Goal: Task Accomplishment & Management: Manage account settings

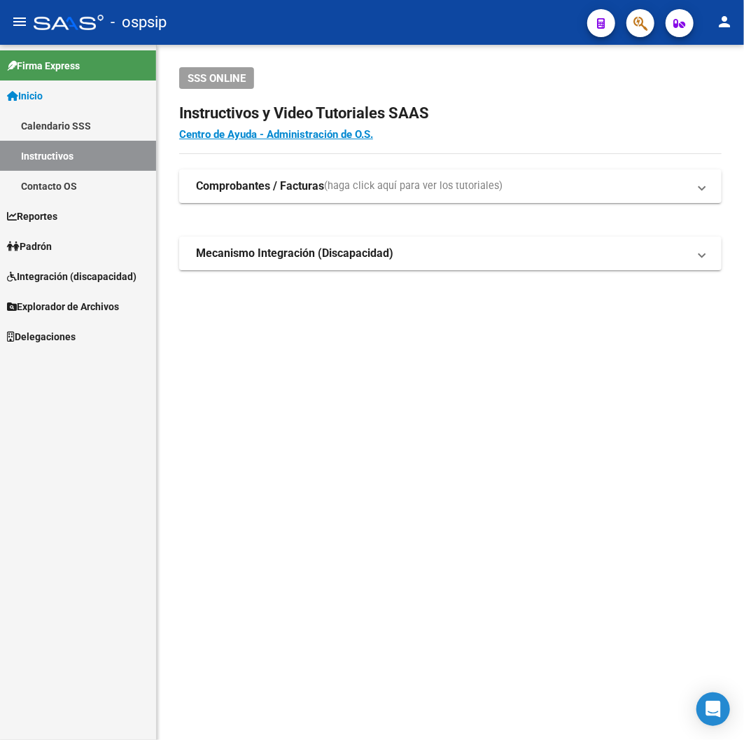
click at [638, 35] on span "button" at bounding box center [641, 23] width 14 height 29
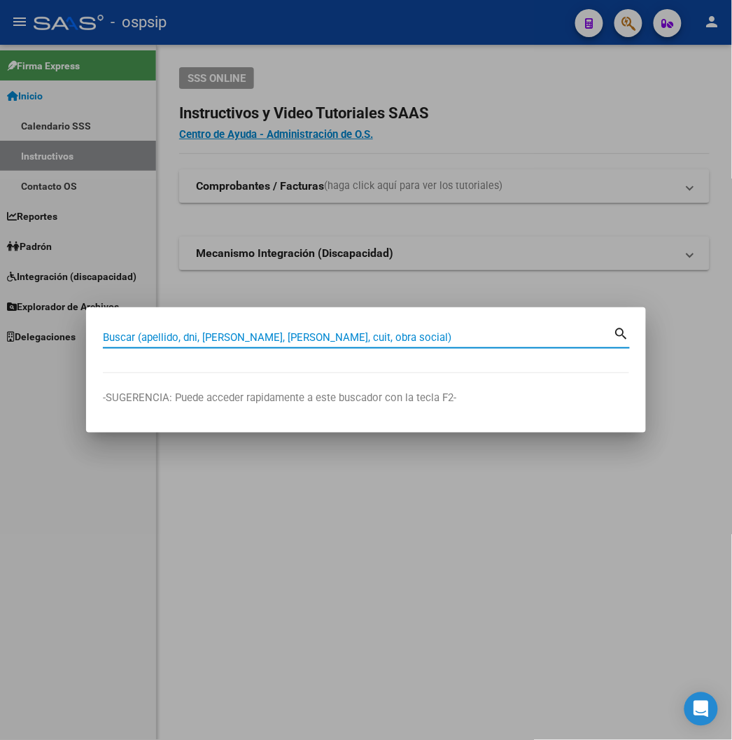
click at [103, 336] on input "Buscar (apellido, dni, [PERSON_NAME], [PERSON_NAME], cuit, obra social)" at bounding box center [358, 337] width 511 height 13
click at [109, 340] on input "Buscar (apellido, dni, [PERSON_NAME], [PERSON_NAME], cuit, obra social)" at bounding box center [358, 337] width 511 height 13
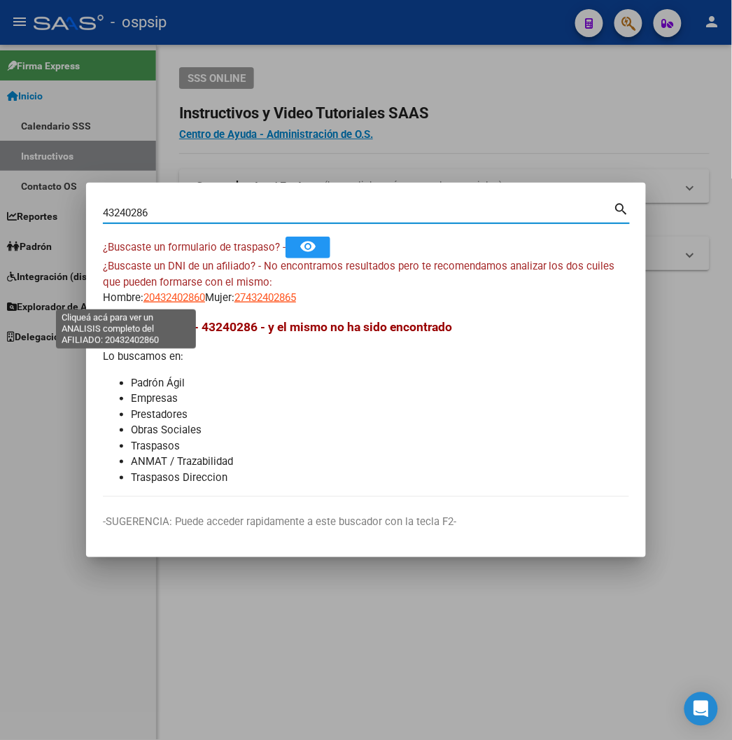
click at [144, 299] on span "20432402860" at bounding box center [175, 297] width 62 height 13
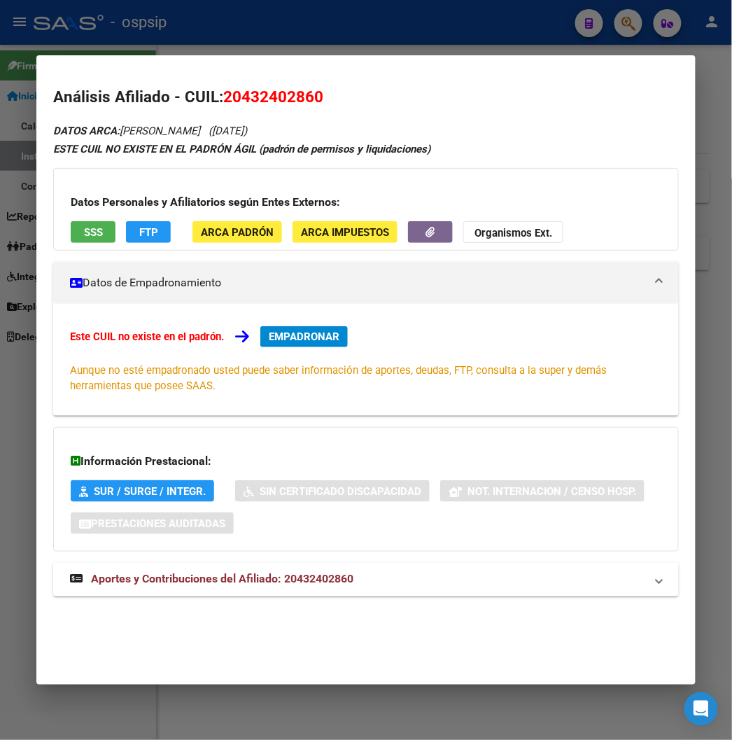
click at [241, 577] on span "Aportes y Contribuciones del Afiliado: 20432402860" at bounding box center [222, 579] width 263 height 13
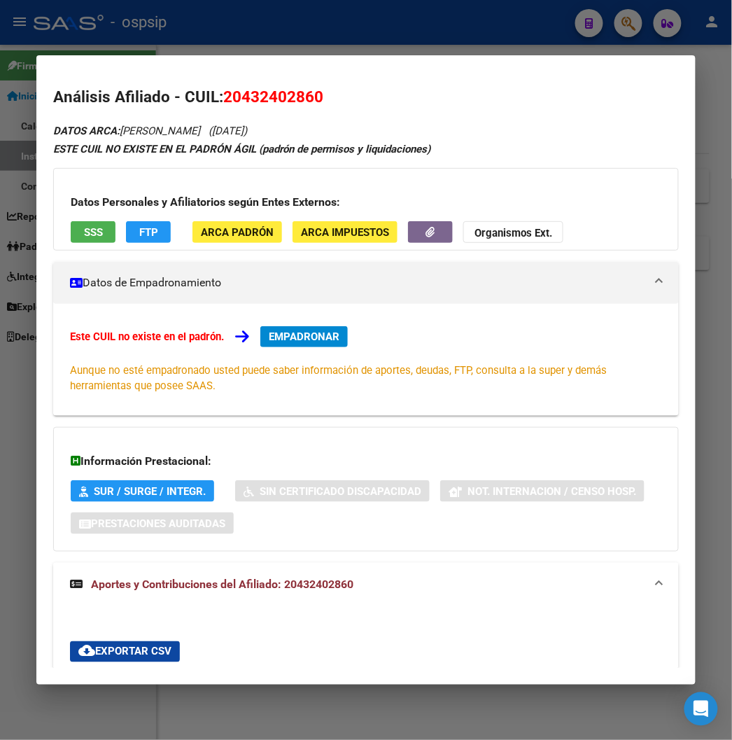
click at [229, 585] on span "Aportes y Contribuciones del Afiliado: 20432402860" at bounding box center [222, 584] width 263 height 13
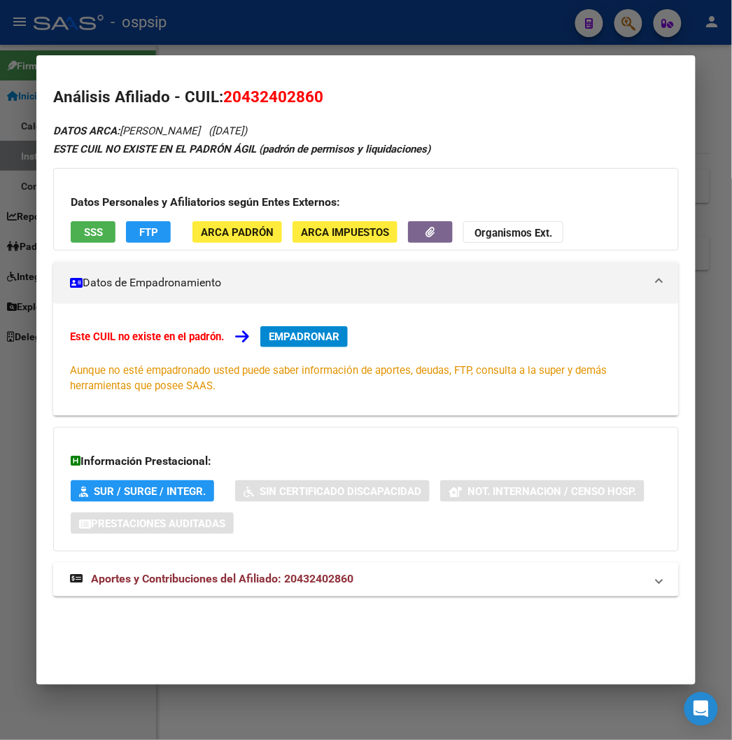
click at [244, 586] on strong "Aportes y Contribuciones del Afiliado: 20432402860" at bounding box center [212, 579] width 284 height 17
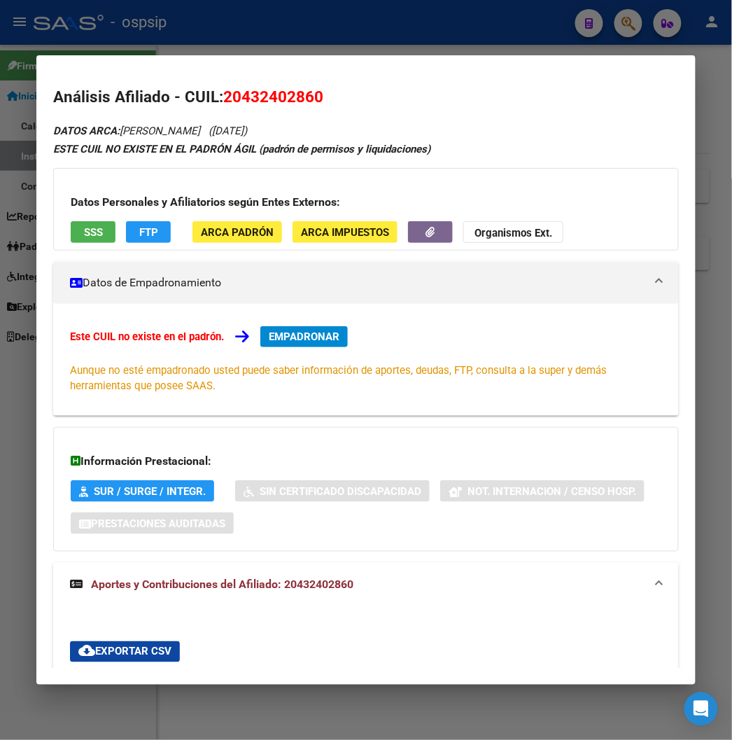
click at [631, 24] on div at bounding box center [366, 370] width 732 height 740
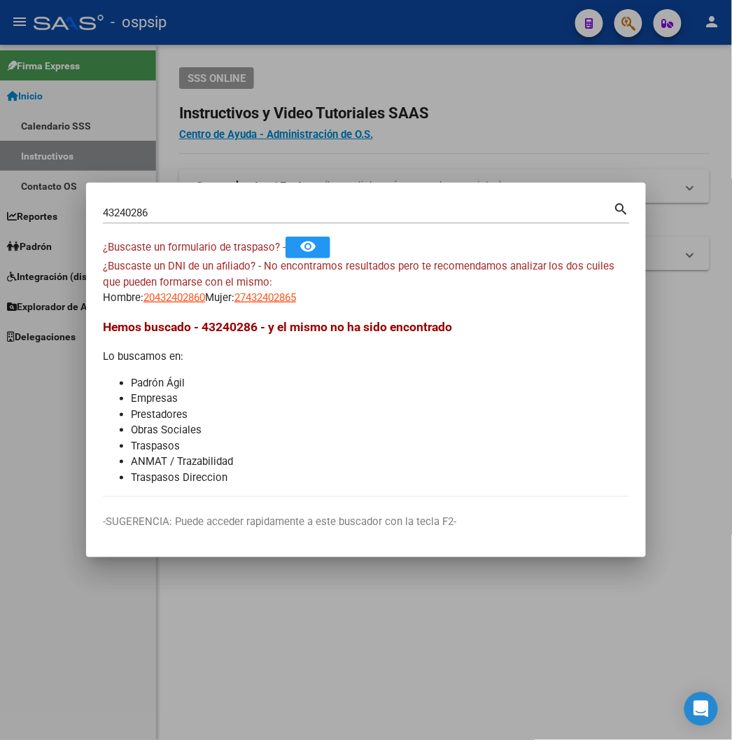
click at [108, 214] on input "43240286" at bounding box center [358, 213] width 511 height 13
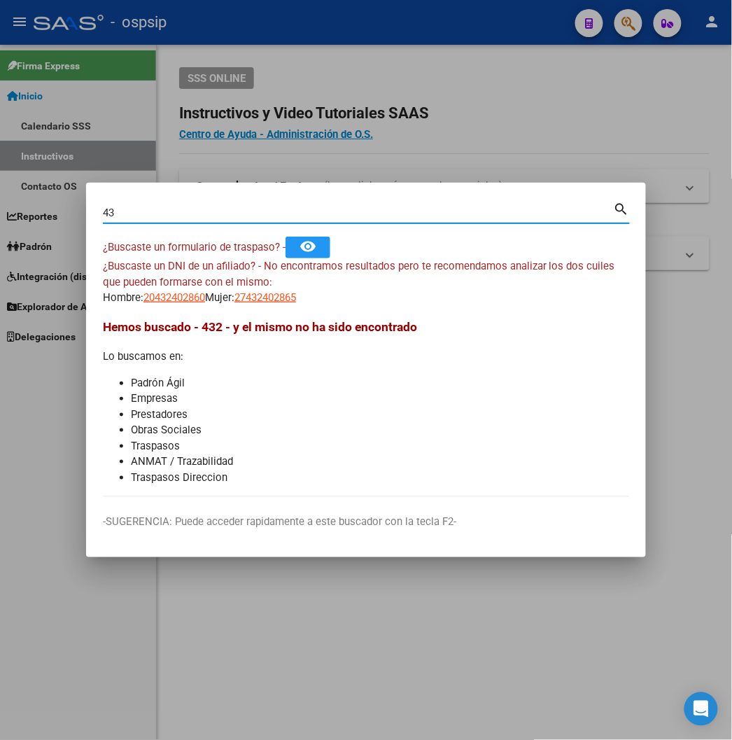
type input "4"
type input "44531513"
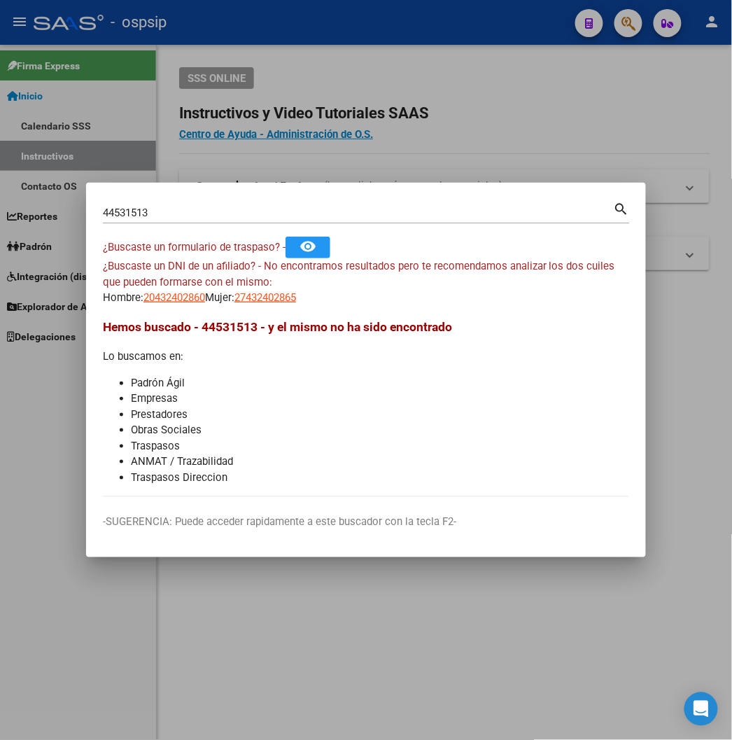
click at [630, 208] on mat-icon "search" at bounding box center [622, 208] width 16 height 17
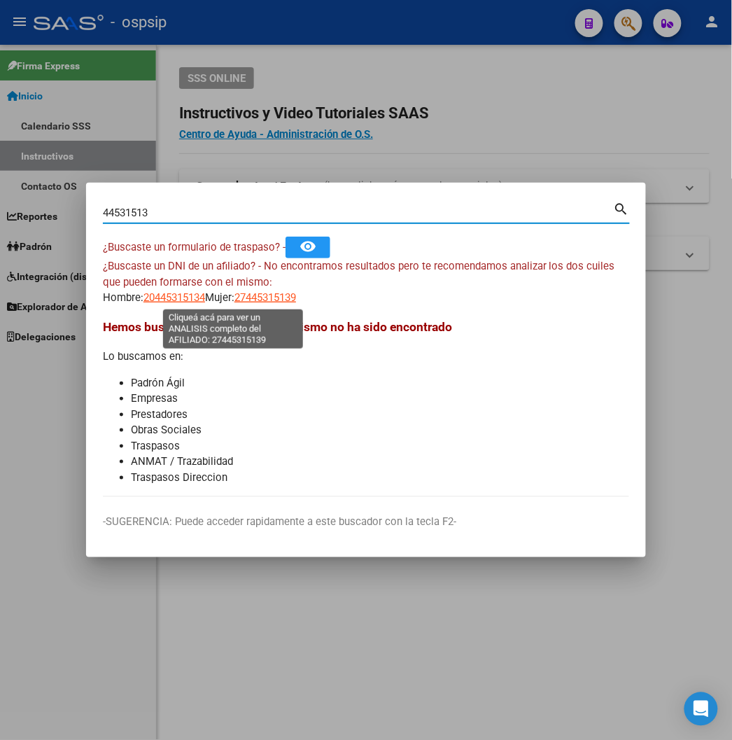
click at [235, 299] on span "27445315139" at bounding box center [266, 297] width 62 height 13
type textarea "27445315139"
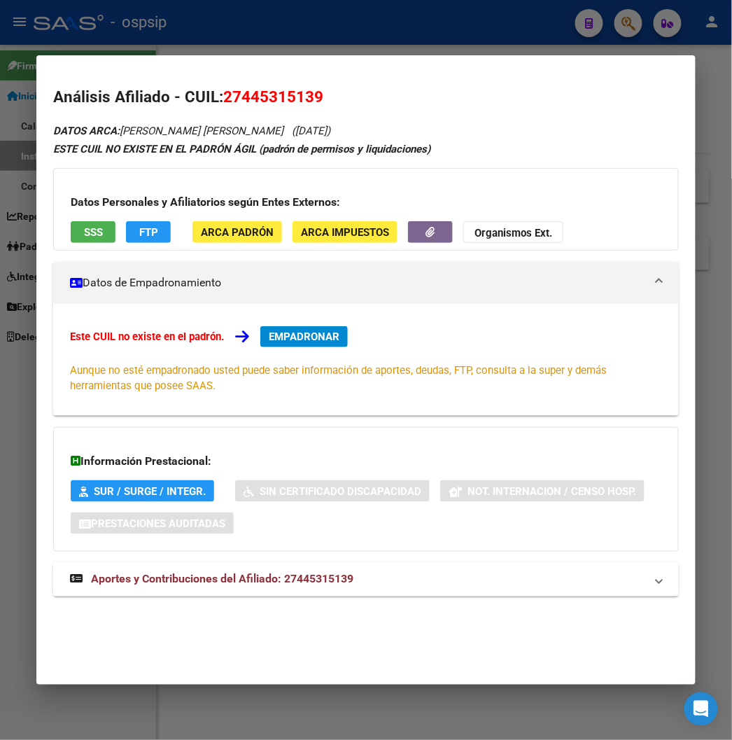
click at [232, 578] on span "Aportes y Contribuciones del Afiliado: 27445315139" at bounding box center [222, 579] width 263 height 13
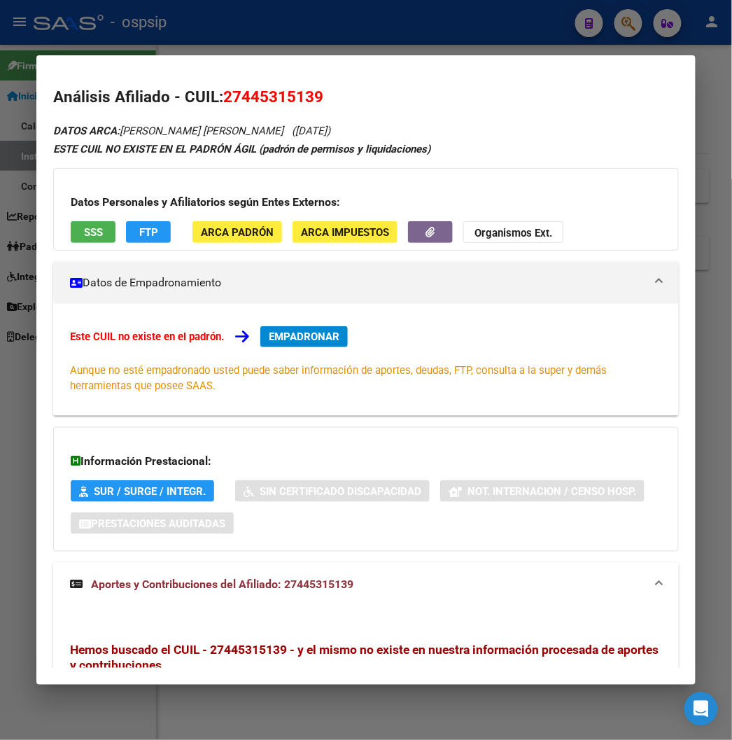
click at [274, 22] on div at bounding box center [366, 370] width 732 height 740
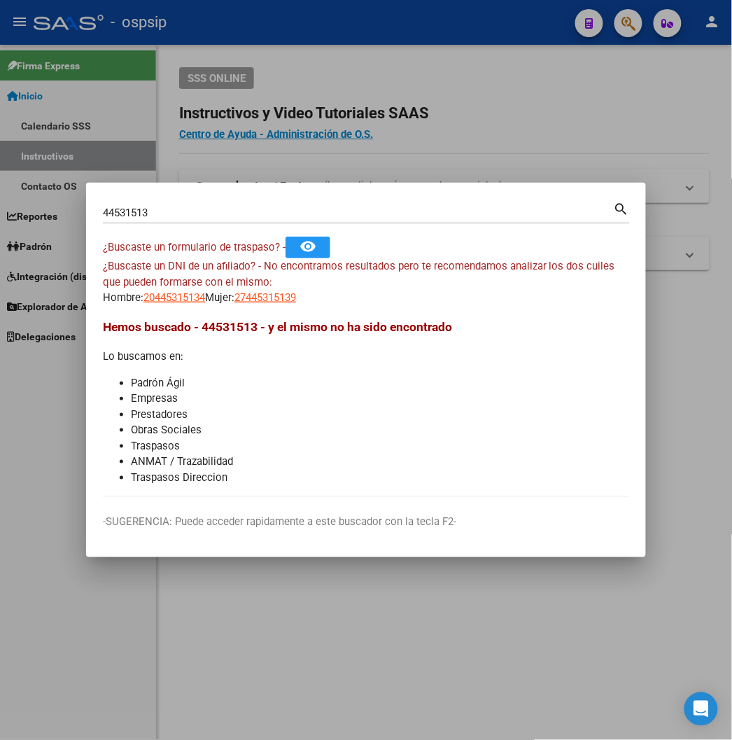
click at [103, 210] on input "44531513" at bounding box center [358, 213] width 511 height 13
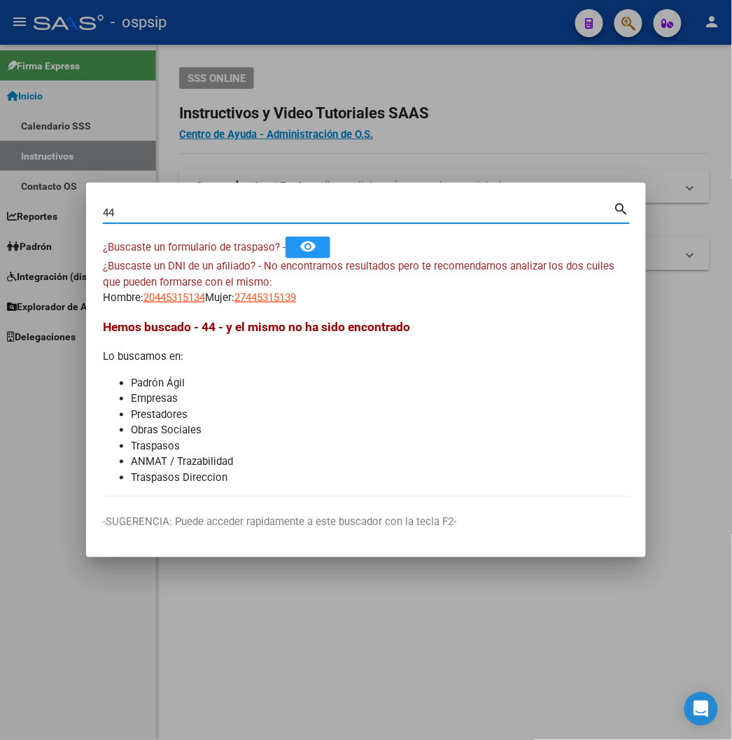
type input "4"
type input "43090624"
click at [630, 205] on mat-icon "search" at bounding box center [622, 208] width 16 height 17
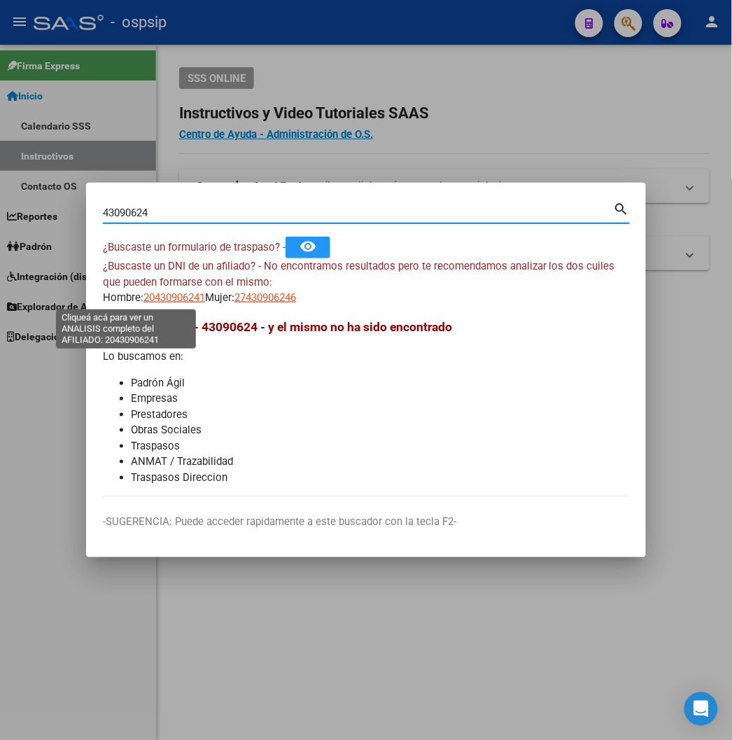
click at [144, 302] on span "20430906241" at bounding box center [175, 297] width 62 height 13
type textarea "20430906241"
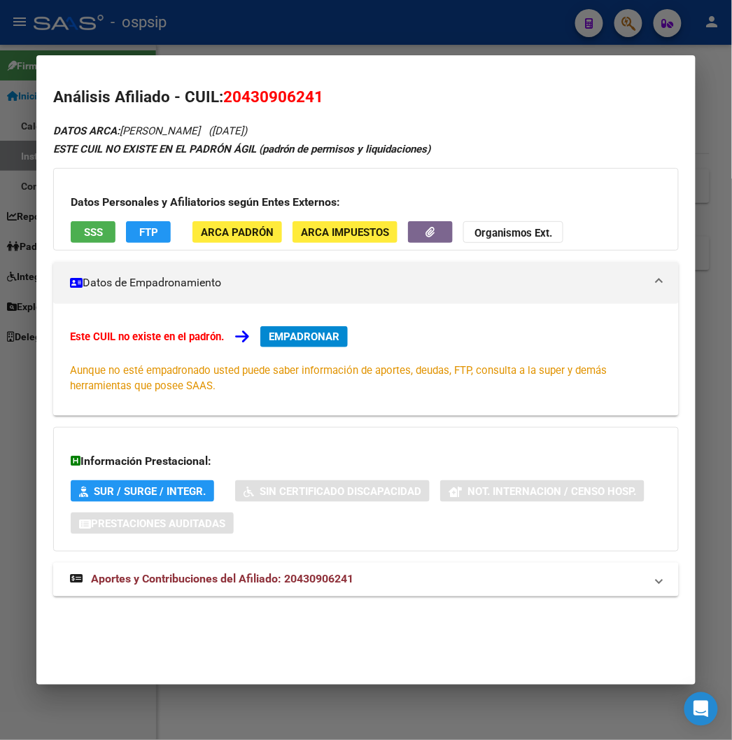
click at [277, 585] on span "Aportes y Contribuciones del Afiliado: 20430906241" at bounding box center [222, 579] width 263 height 13
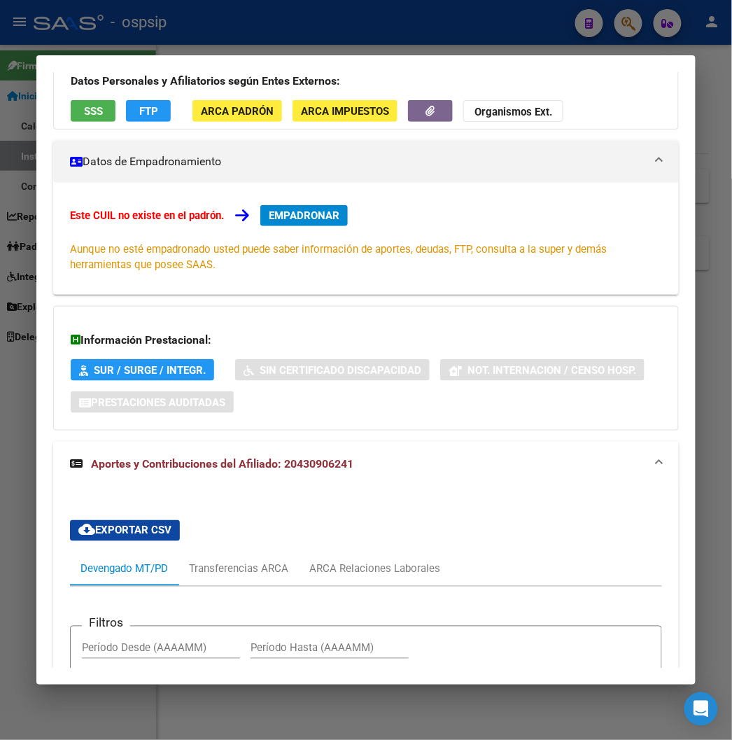
scroll to position [47, 0]
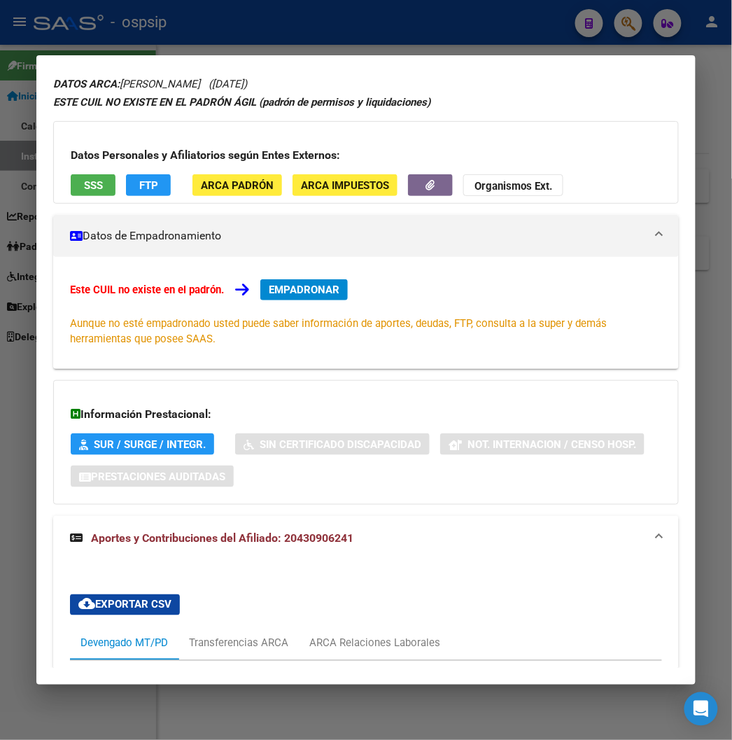
click at [343, 33] on div at bounding box center [366, 370] width 732 height 740
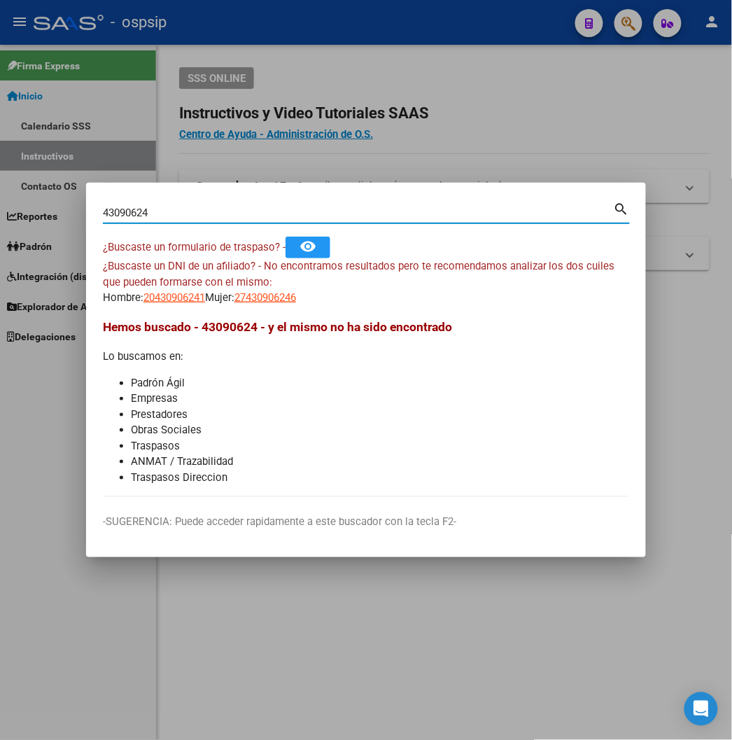
click at [104, 213] on input "43090624" at bounding box center [358, 213] width 511 height 13
type input "4"
type input "36166382"
click at [630, 211] on mat-icon "search" at bounding box center [622, 208] width 16 height 17
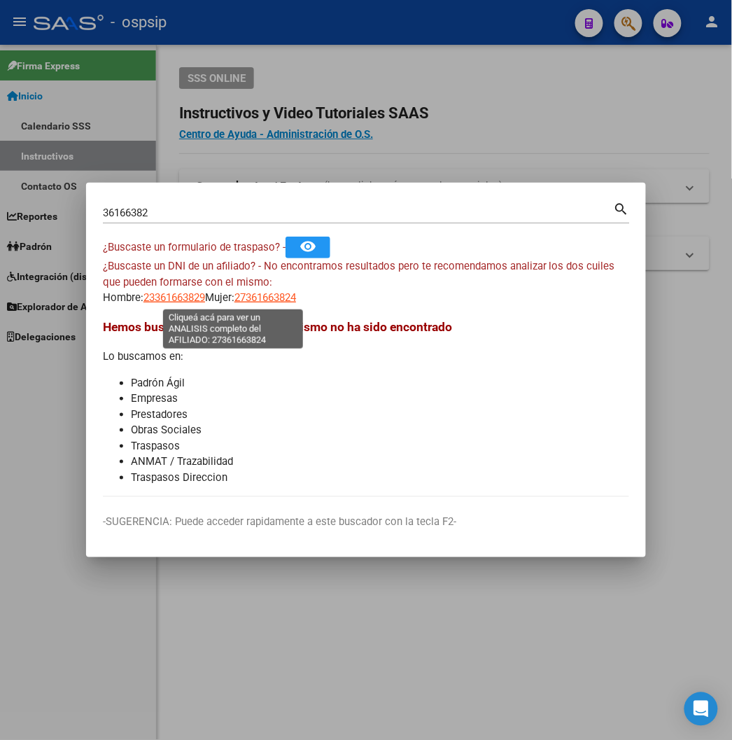
click at [235, 298] on span "27361663824" at bounding box center [266, 297] width 62 height 13
type textarea "27361663824"
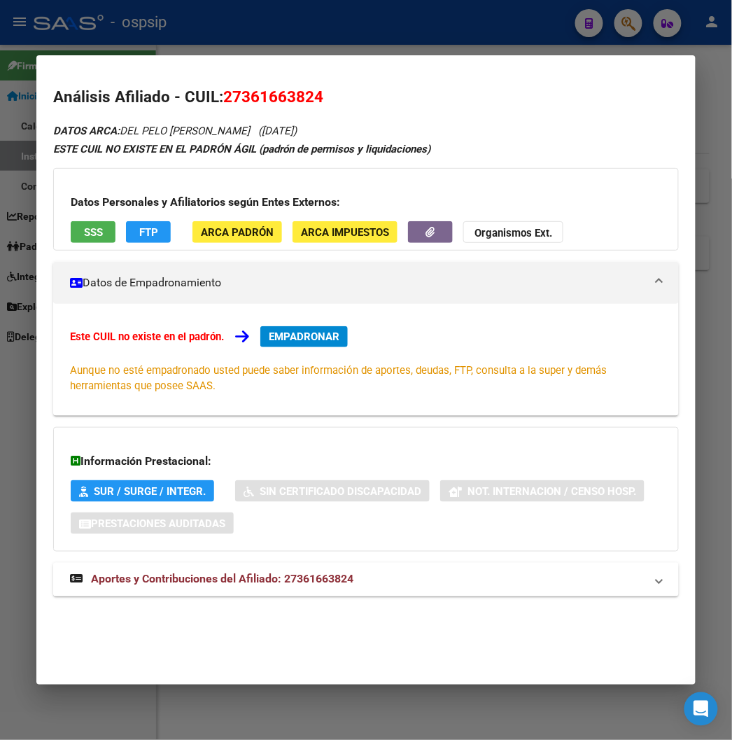
click at [228, 580] on span "Aportes y Contribuciones del Afiliado: 27361663824" at bounding box center [222, 579] width 263 height 13
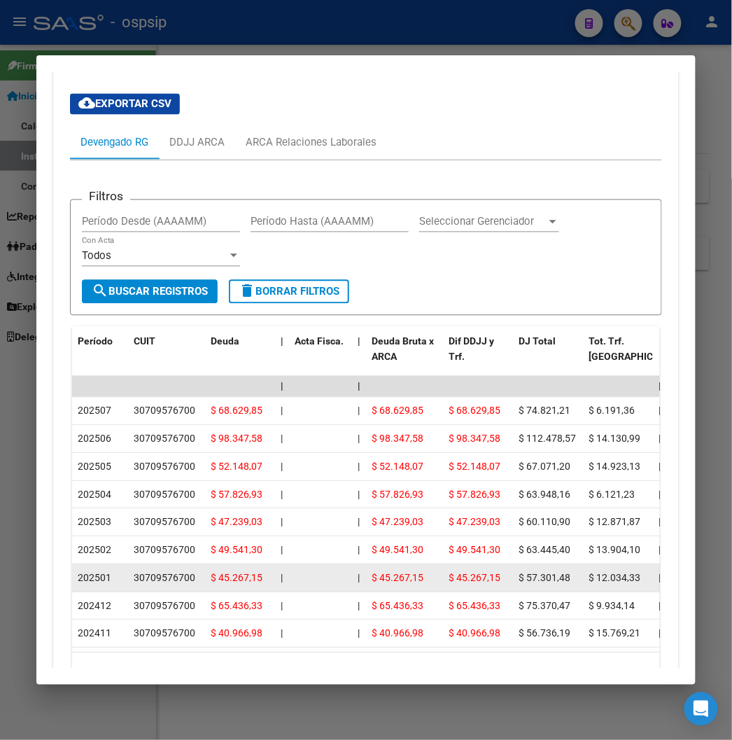
scroll to position [622, 0]
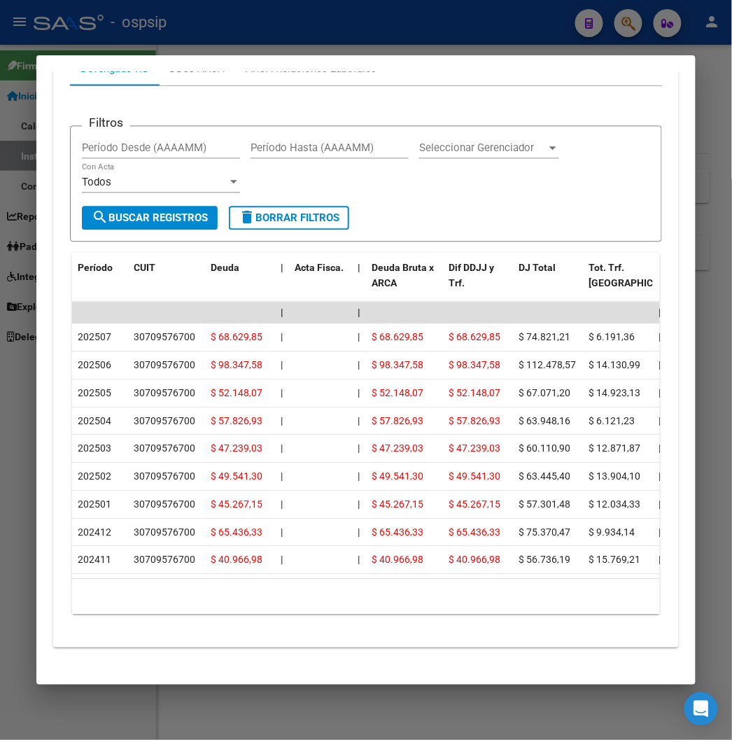
drag, startPoint x: 118, startPoint y: 580, endPoint x: 165, endPoint y: 593, distance: 49.4
click at [165, 579] on datatable-body "| | | | | | | | | | | | | 202507 30709576700 $ 68.629,85 | | $ 68.629,85 $ 68.6…" at bounding box center [380, 440] width 617 height 277
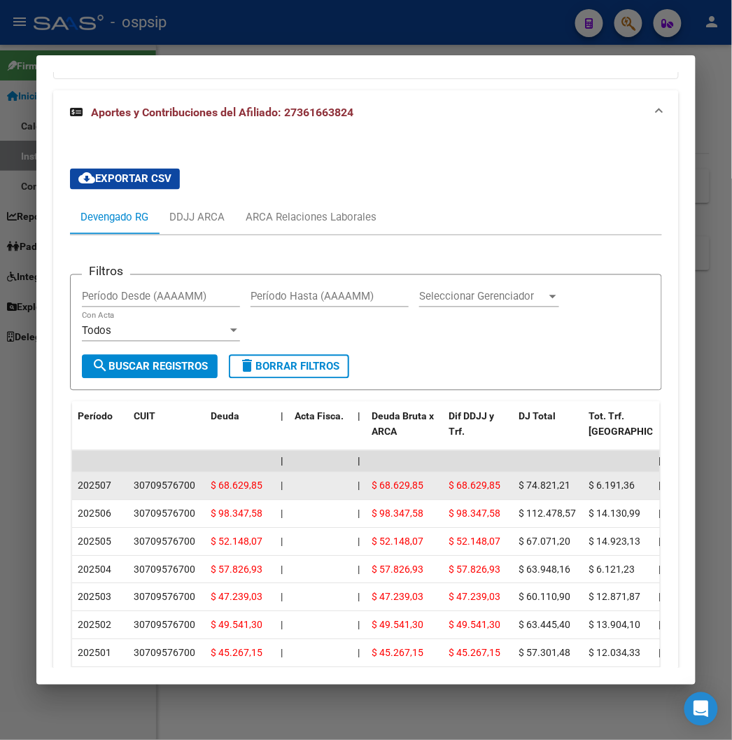
scroll to position [466, 0]
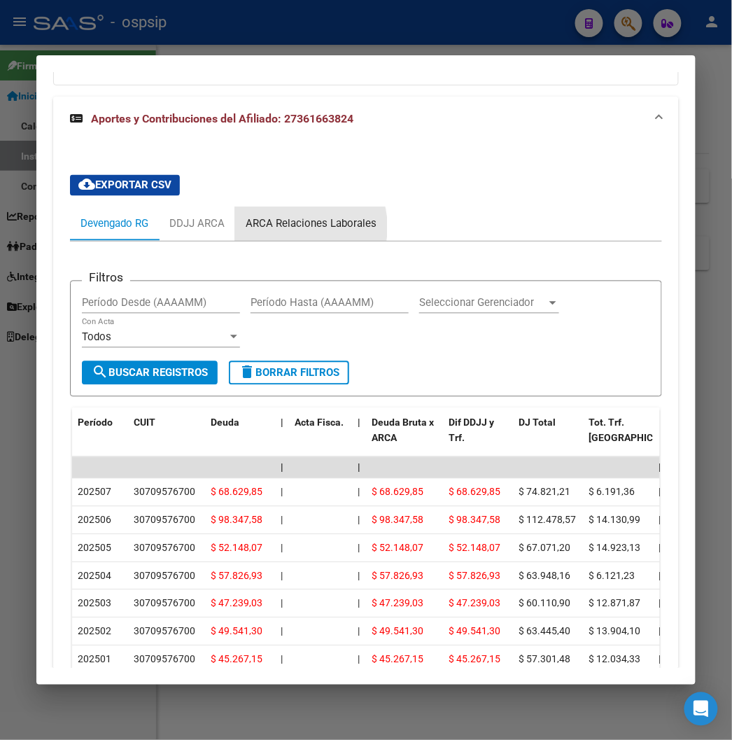
click at [274, 227] on div "ARCA Relaciones Laborales" at bounding box center [311, 223] width 131 height 15
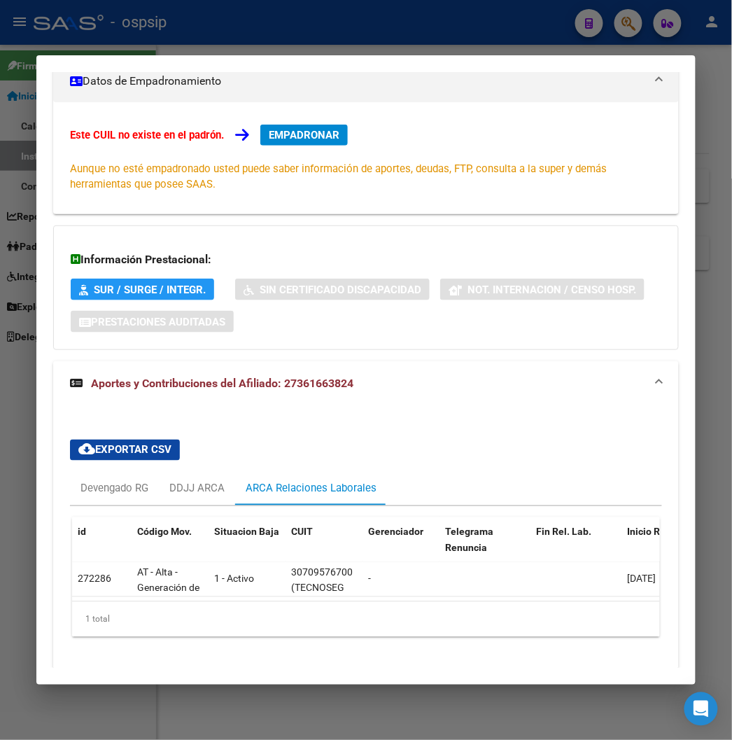
scroll to position [248, 0]
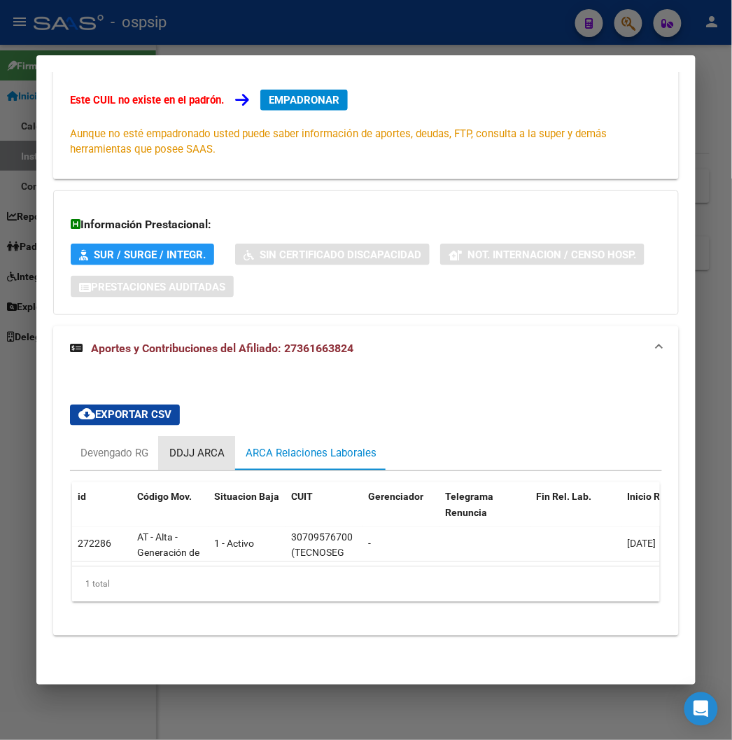
click at [169, 446] on div "DDJJ ARCA" at bounding box center [196, 453] width 55 height 15
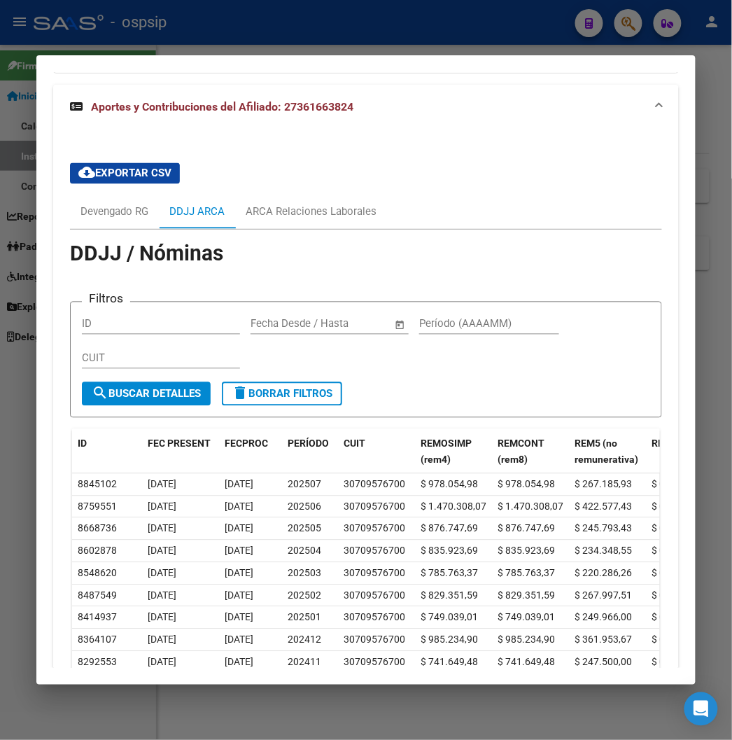
scroll to position [481, 0]
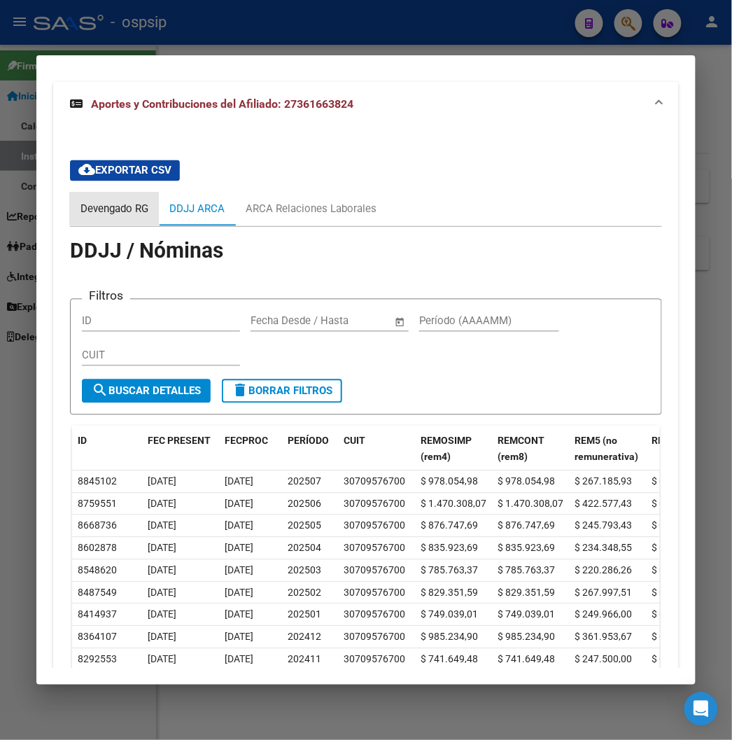
click at [88, 213] on div "Devengado RG" at bounding box center [115, 209] width 68 height 15
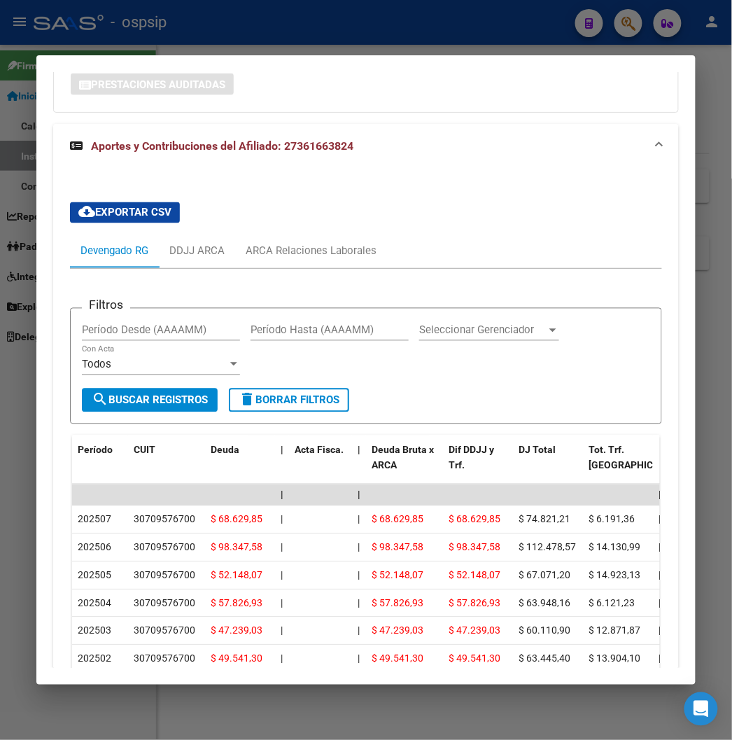
scroll to position [403, 0]
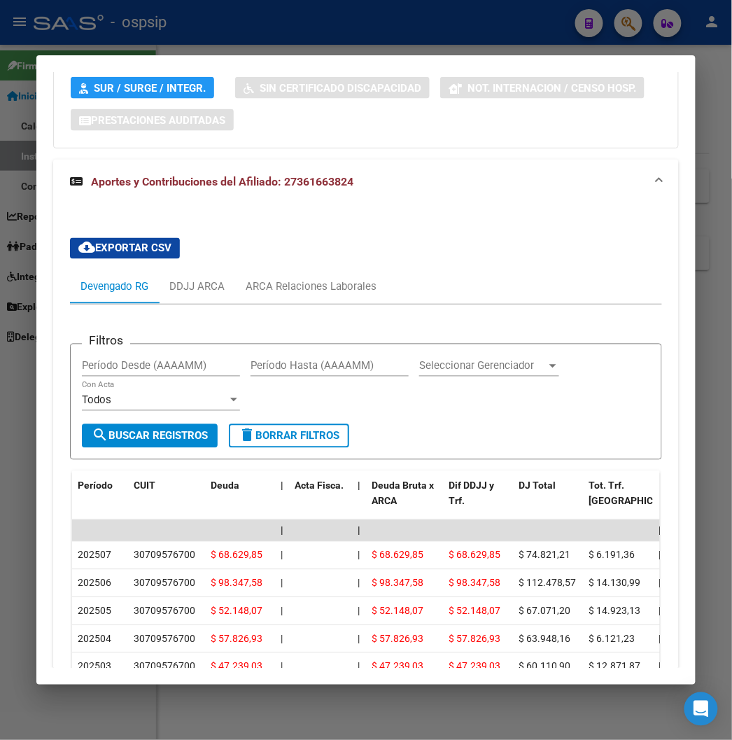
click at [646, 305] on div "Filtros Período Desde (AAAAMM) Período Hasta (AAAAMM) Seleccionar Gerenciador S…" at bounding box center [366, 574] width 592 height 539
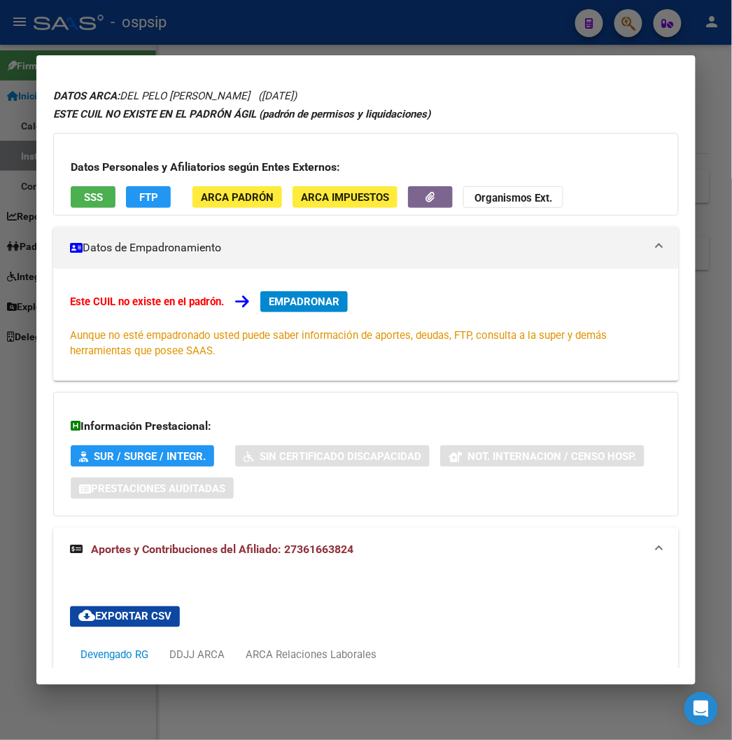
scroll to position [0, 0]
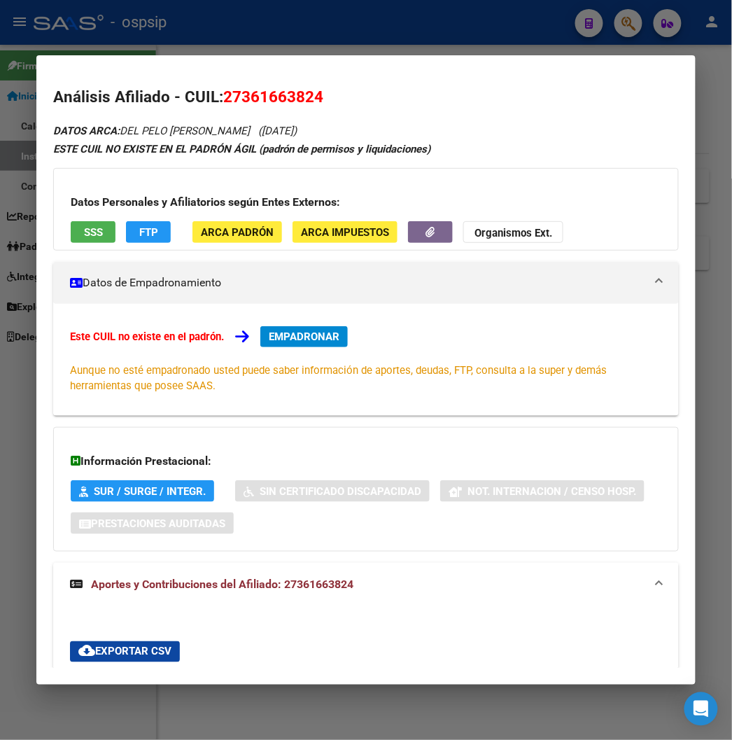
click at [631, 21] on div at bounding box center [366, 370] width 732 height 740
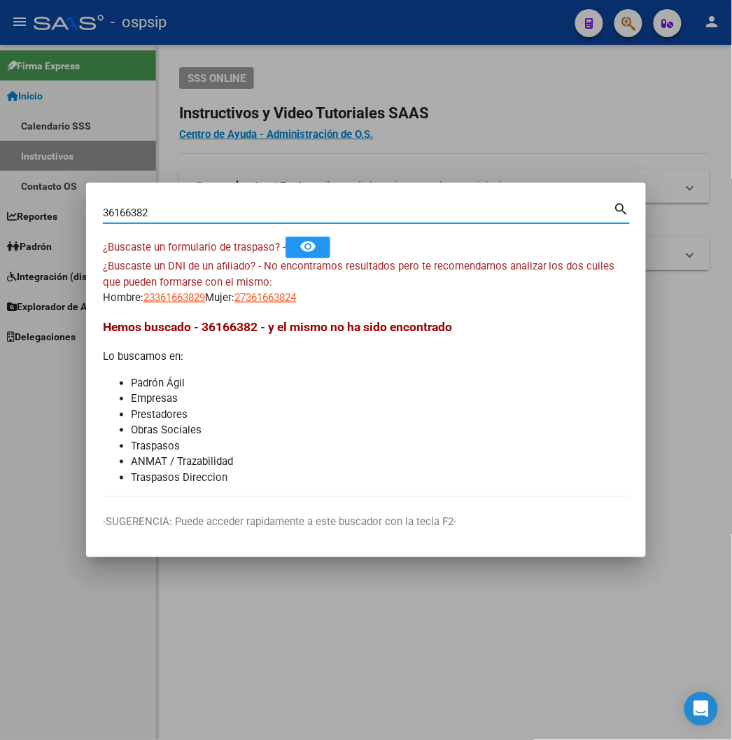
click at [103, 211] on input "36166382" at bounding box center [358, 213] width 511 height 13
type input "3"
type input "42490790"
click at [630, 206] on mat-icon "search" at bounding box center [622, 208] width 16 height 17
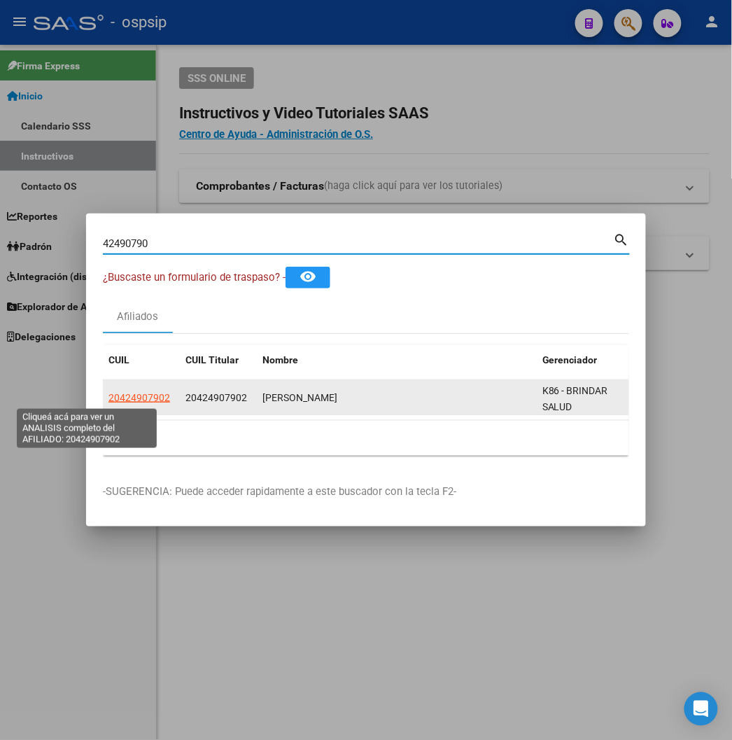
click at [109, 395] on span "20424907902" at bounding box center [140, 397] width 62 height 11
type textarea "20424907902"
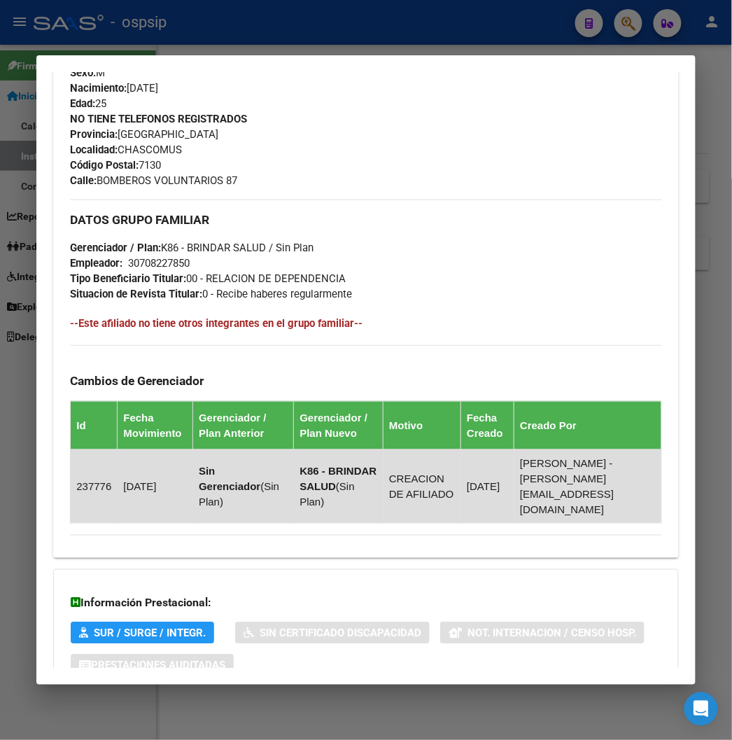
scroll to position [690, 0]
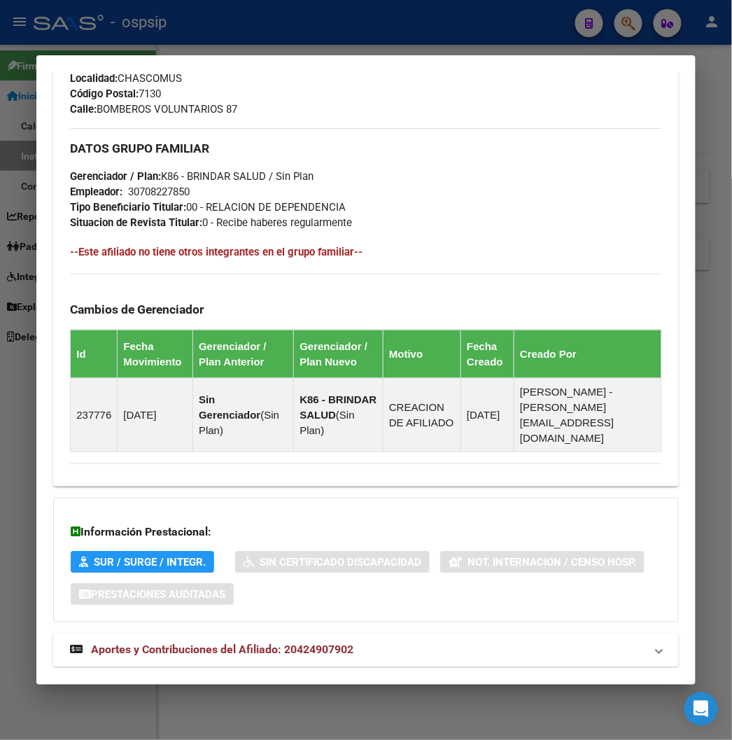
click at [223, 643] on span "Aportes y Contribuciones del Afiliado: 20424907902" at bounding box center [222, 649] width 263 height 13
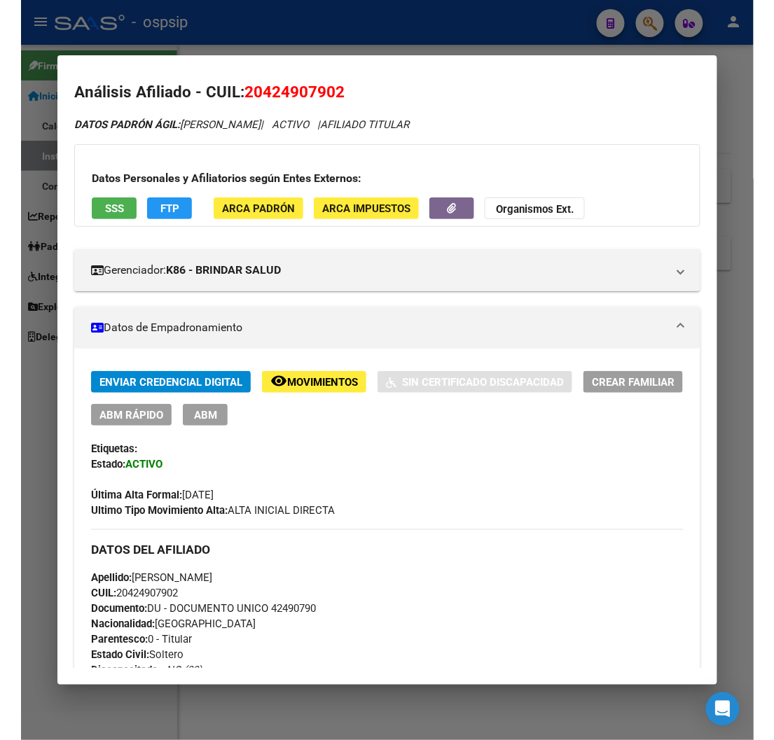
scroll to position [0, 0]
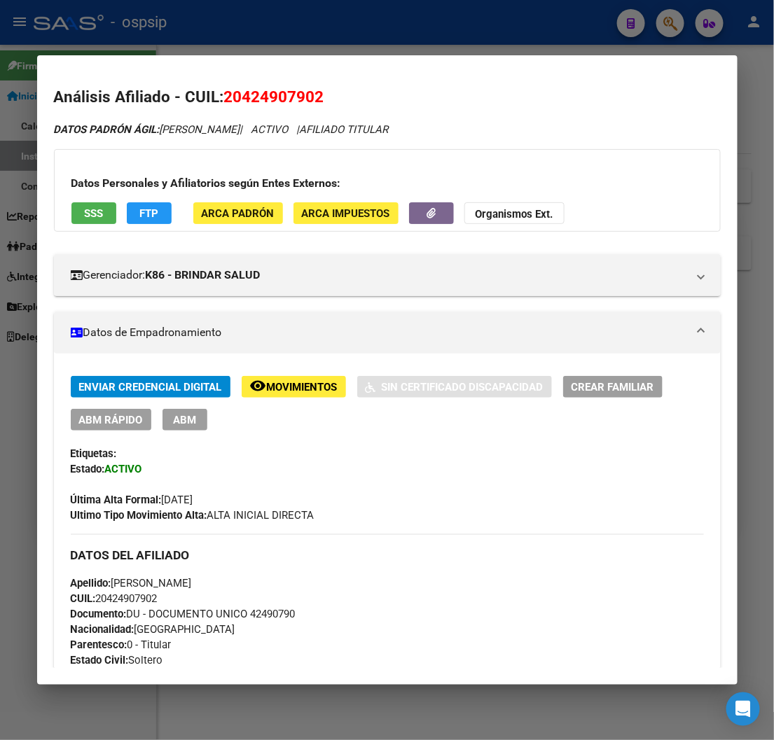
click at [344, 15] on div at bounding box center [387, 370] width 774 height 740
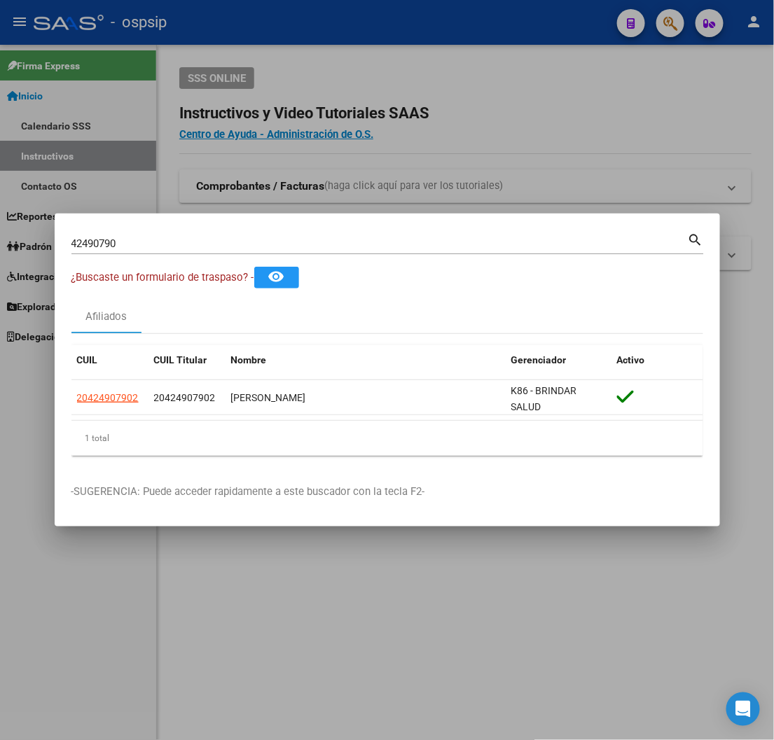
click at [125, 245] on input "42490790" at bounding box center [379, 243] width 616 height 13
type input "4"
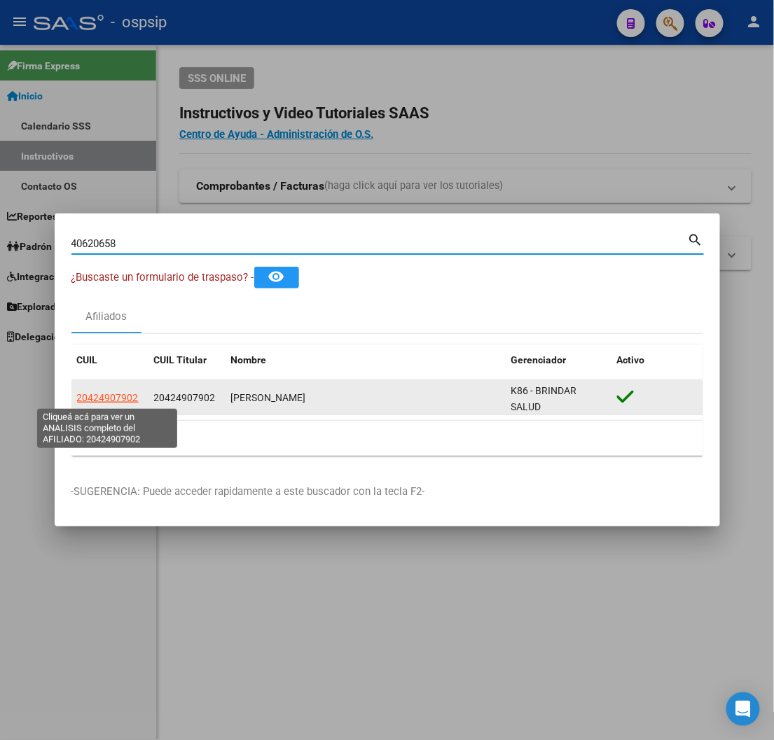
click at [109, 400] on span "20424907902" at bounding box center [108, 397] width 62 height 11
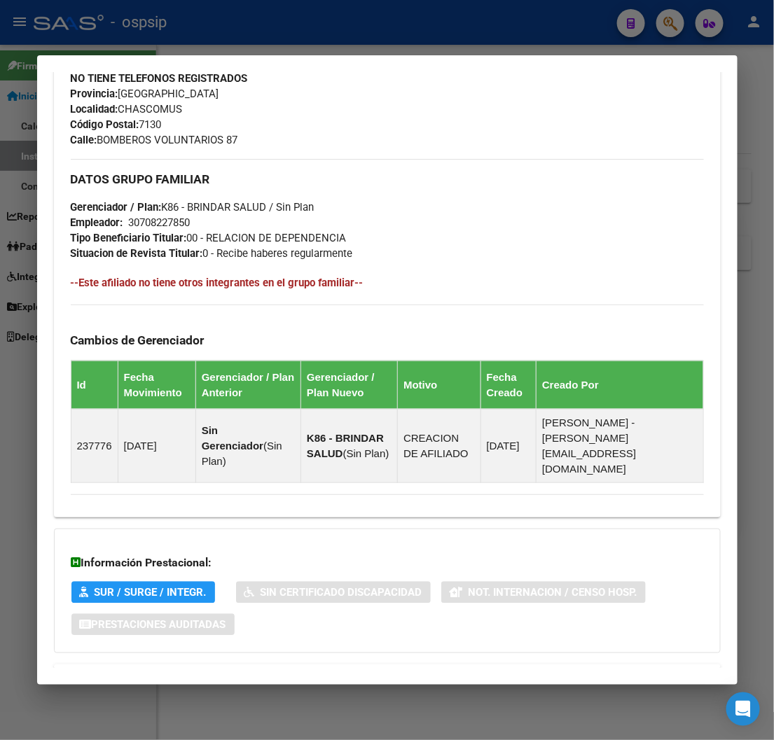
scroll to position [690, 0]
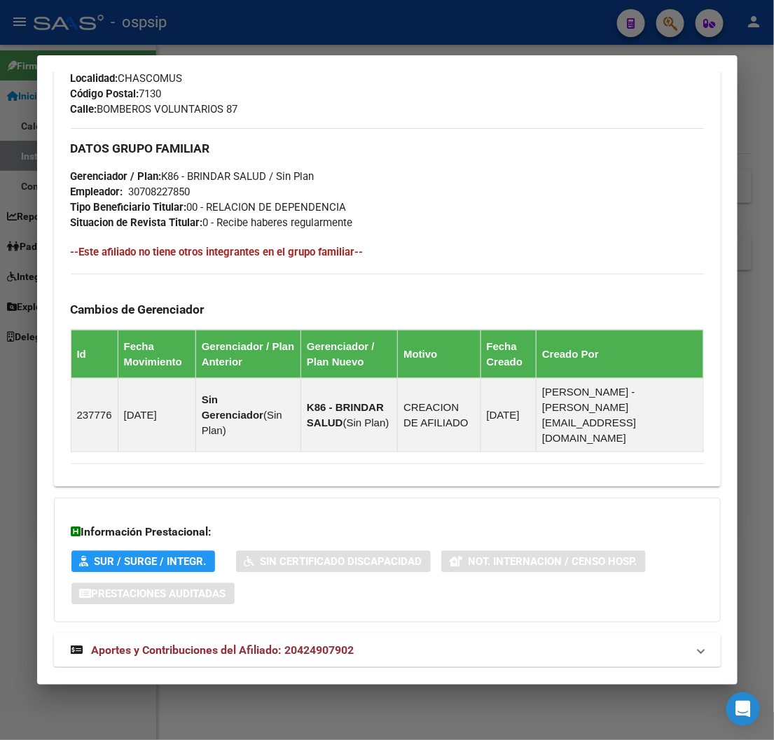
click at [260, 643] on span "Aportes y Contribuciones del Afiliado: 20424907902" at bounding box center [223, 649] width 263 height 13
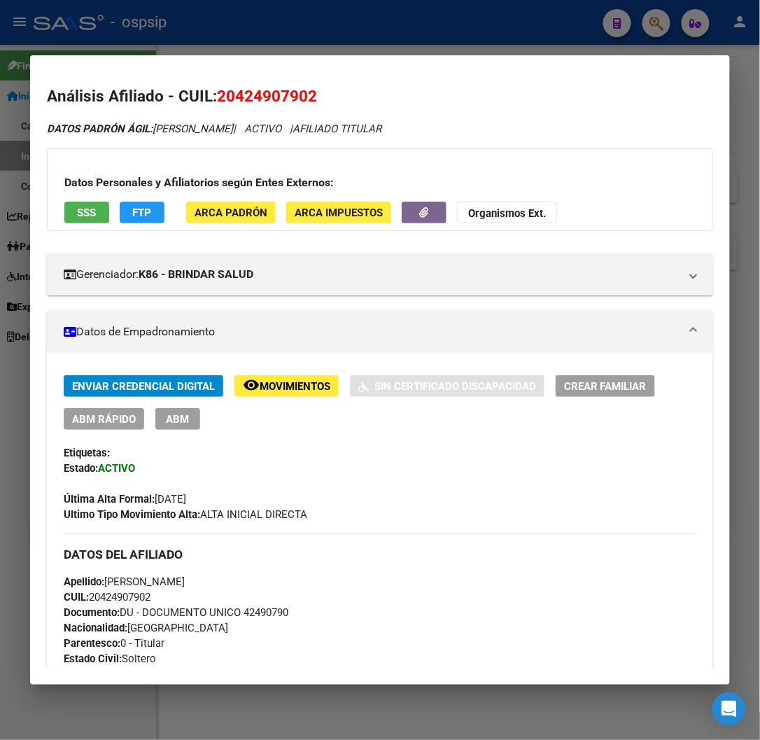
scroll to position [0, 0]
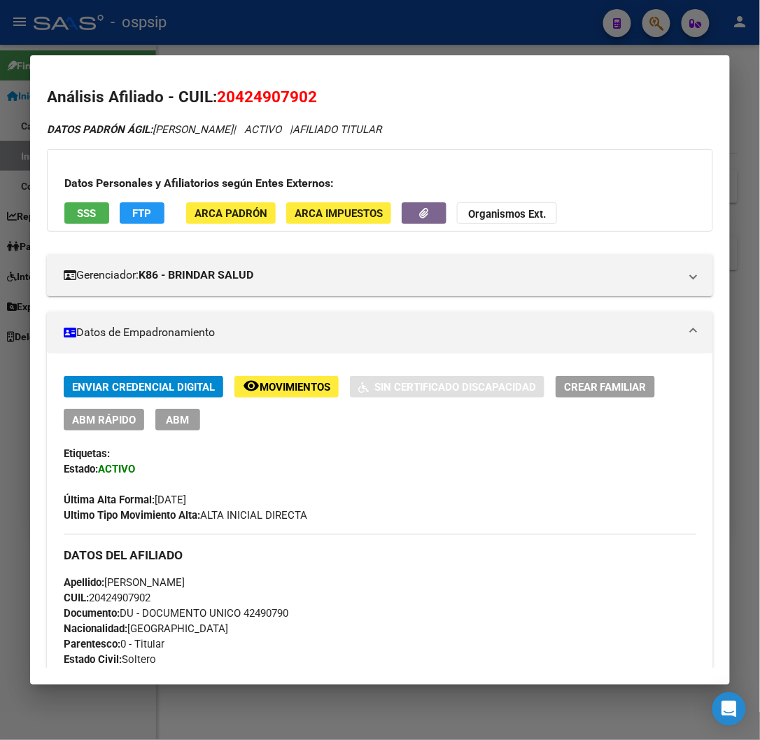
click at [263, 25] on div at bounding box center [380, 370] width 760 height 740
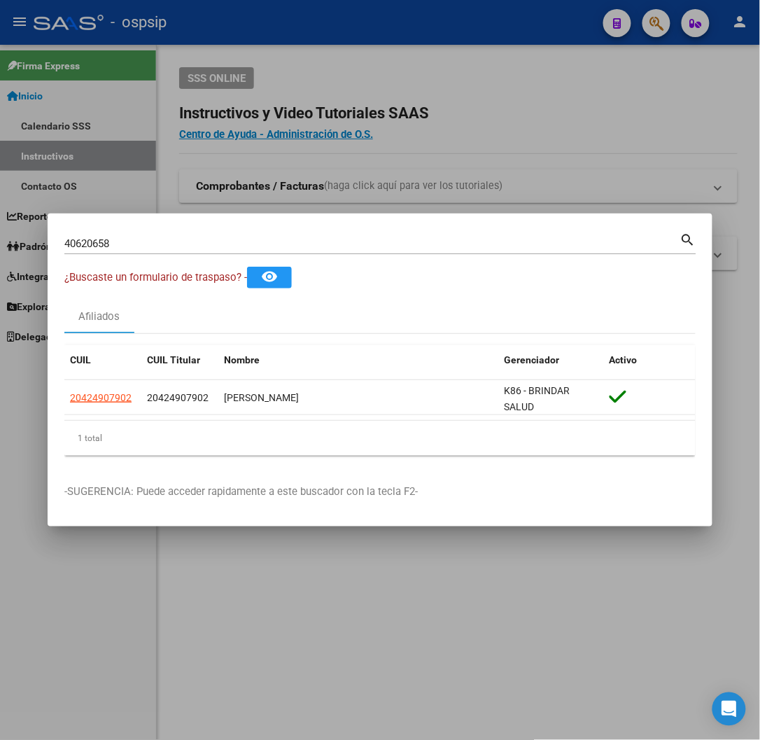
click at [119, 242] on input "40620658" at bounding box center [372, 243] width 616 height 13
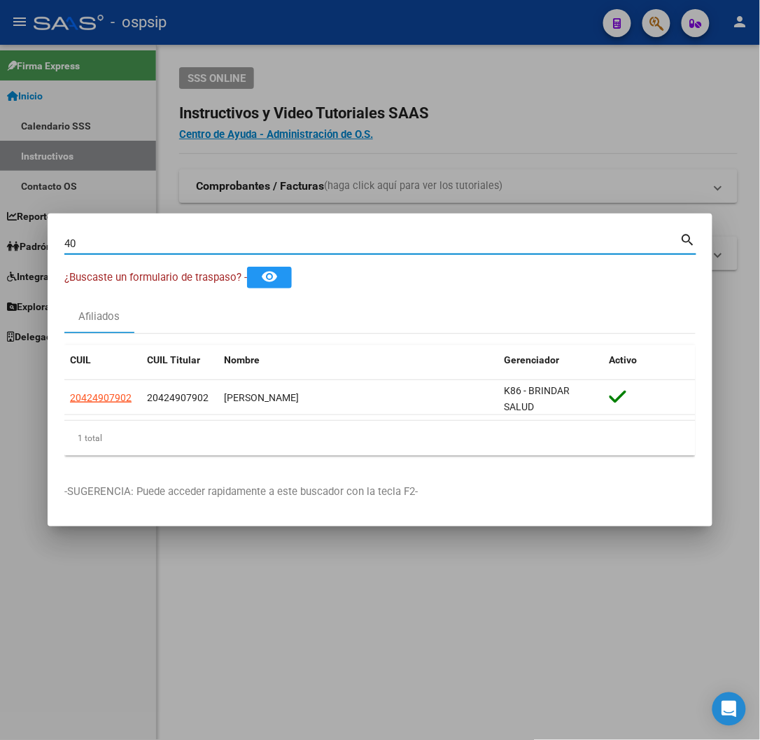
type input "4"
type input "40620658"
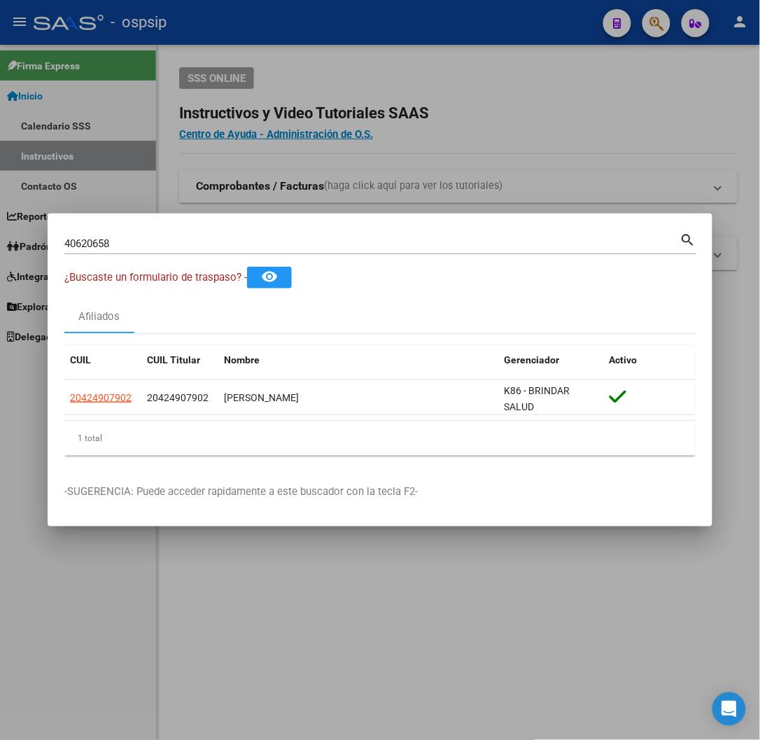
click at [690, 239] on mat-icon "search" at bounding box center [688, 238] width 16 height 17
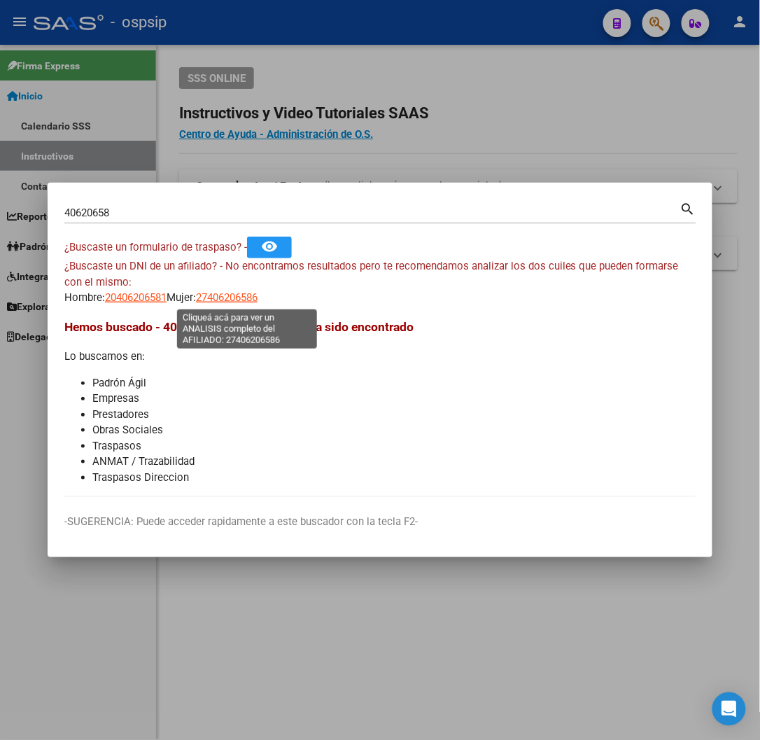
click at [258, 295] on span "27406206586" at bounding box center [227, 297] width 62 height 13
type textarea "27406206586"
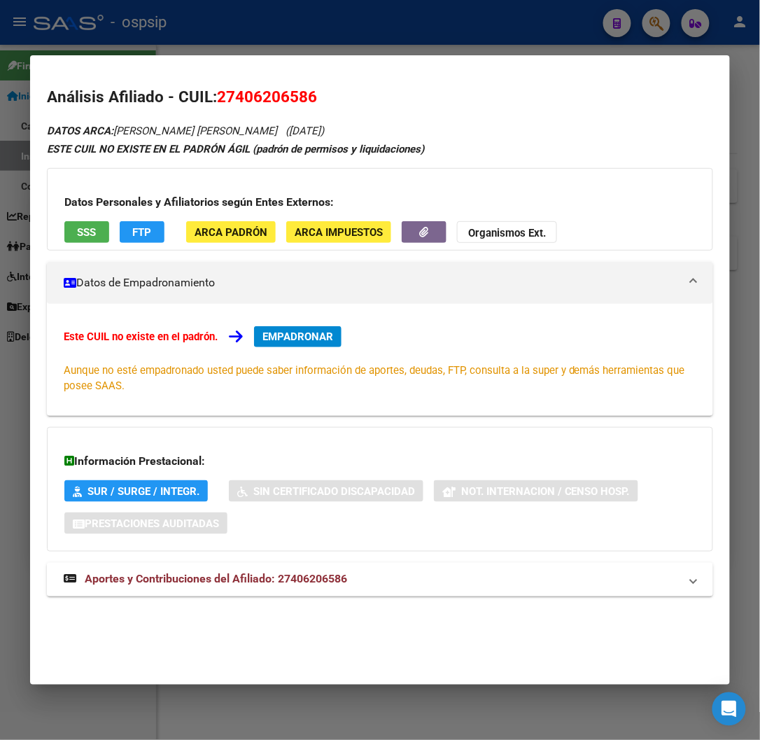
click at [255, 583] on span "Aportes y Contribuciones del Afiliado: 27406206586" at bounding box center [216, 579] width 263 height 13
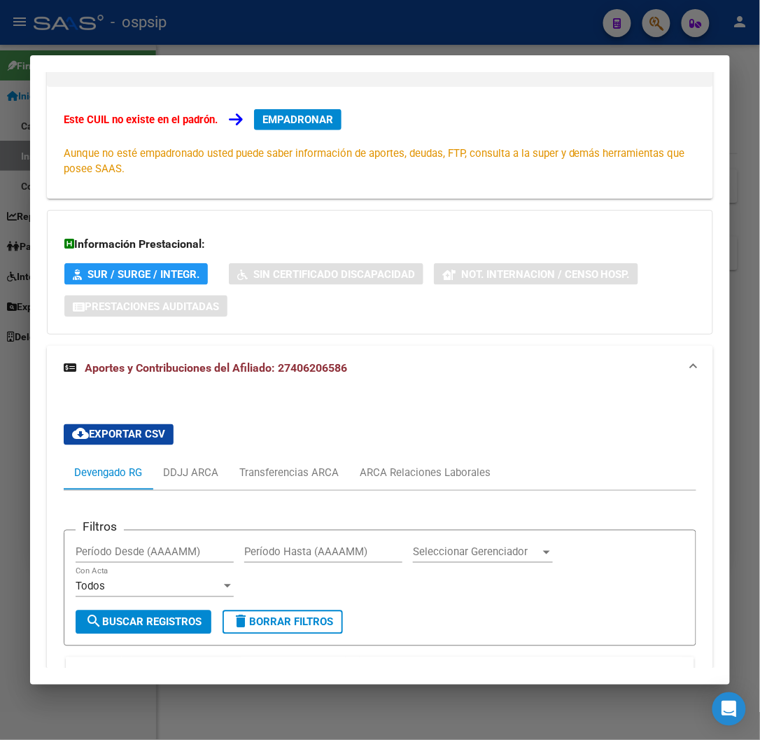
scroll to position [61, 0]
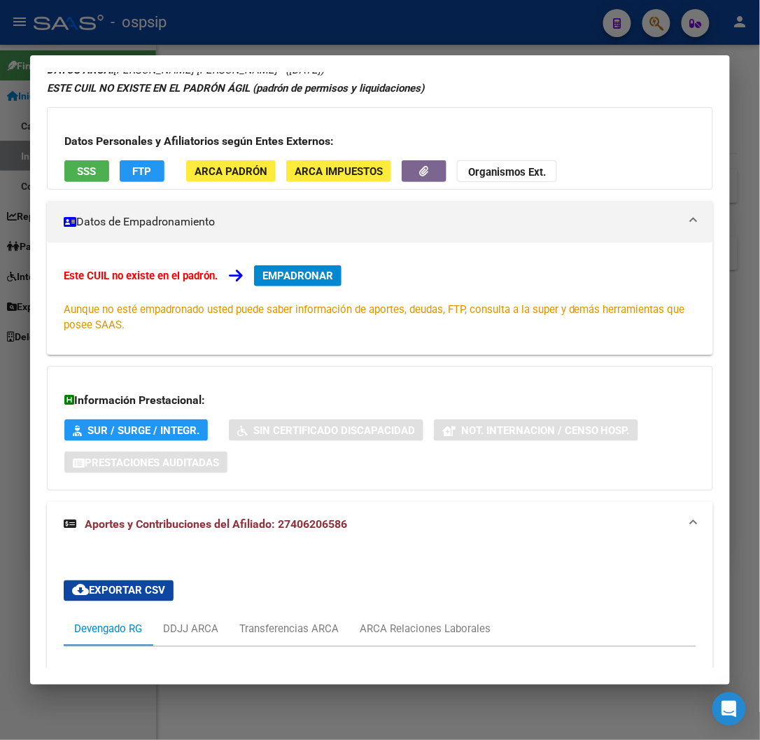
click at [226, 29] on div at bounding box center [380, 370] width 760 height 740
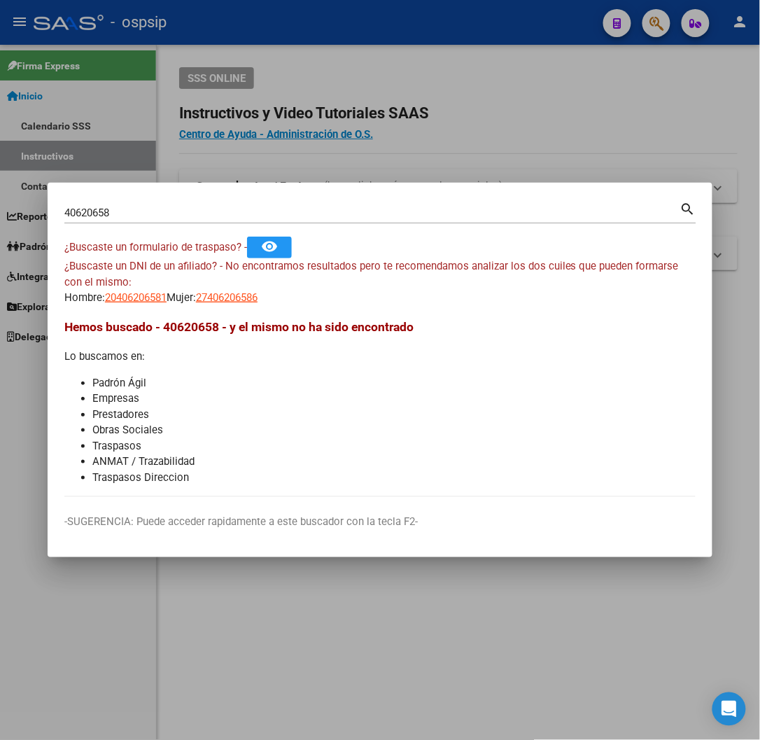
click at [127, 211] on input "40620658" at bounding box center [372, 213] width 616 height 13
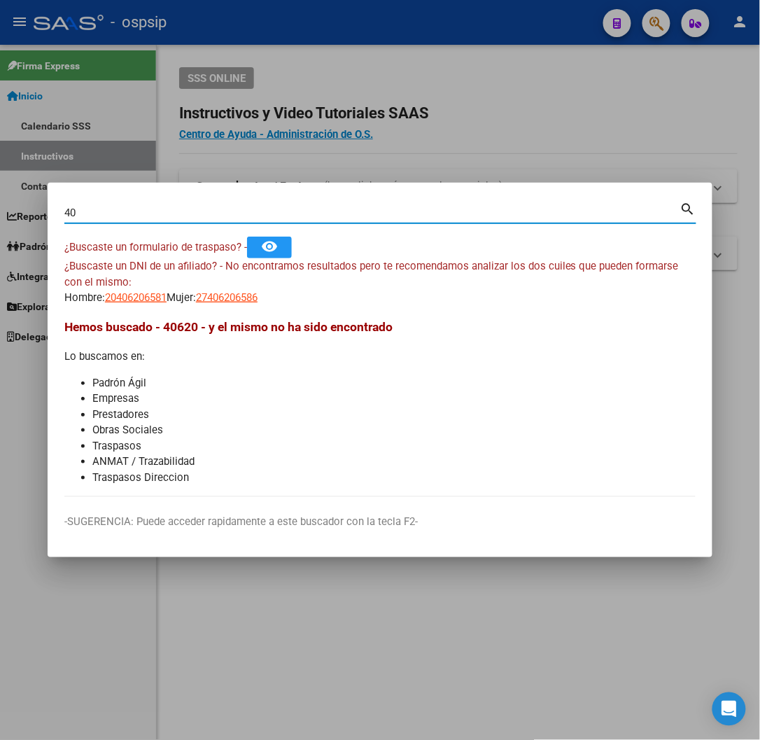
type input "4"
type input "37454125"
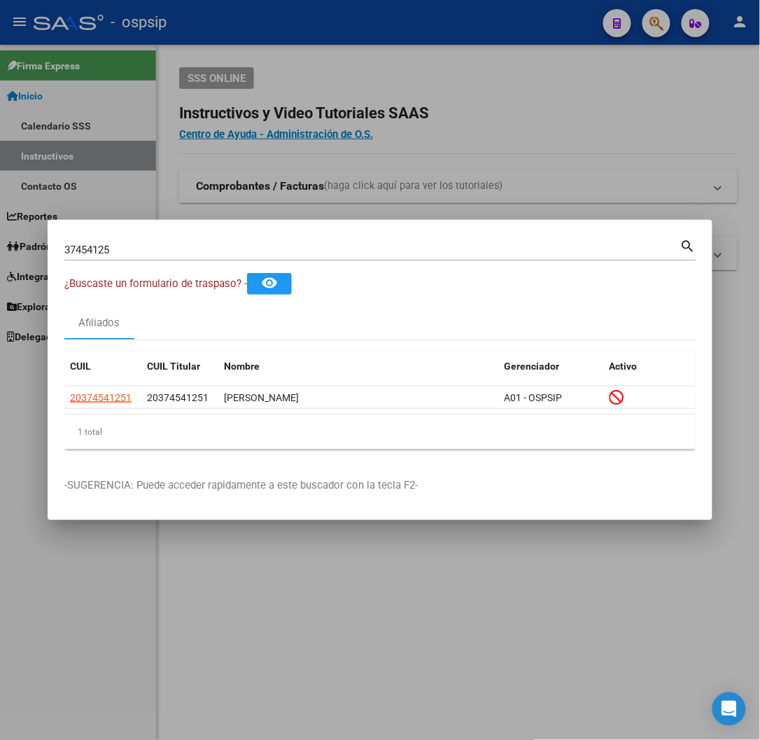
click at [685, 246] on mat-icon "search" at bounding box center [688, 245] width 16 height 17
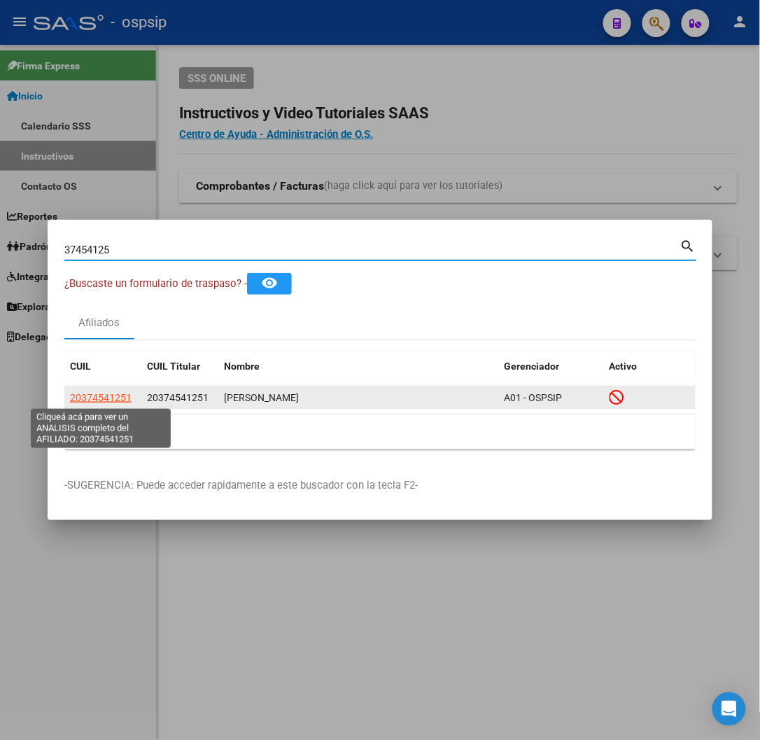
click at [114, 396] on span "20374541251" at bounding box center [101, 397] width 62 height 11
type textarea "20374541251"
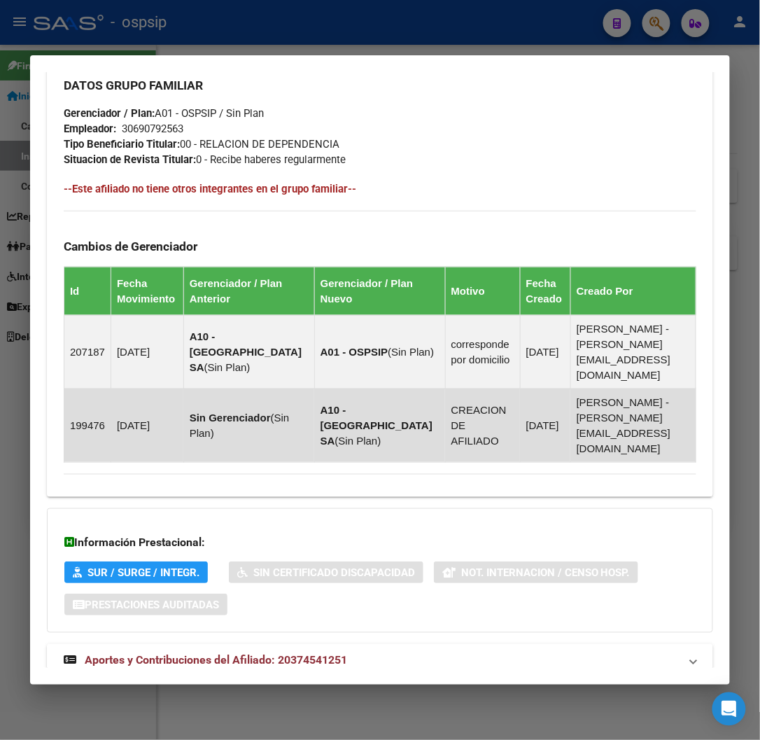
scroll to position [809, 0]
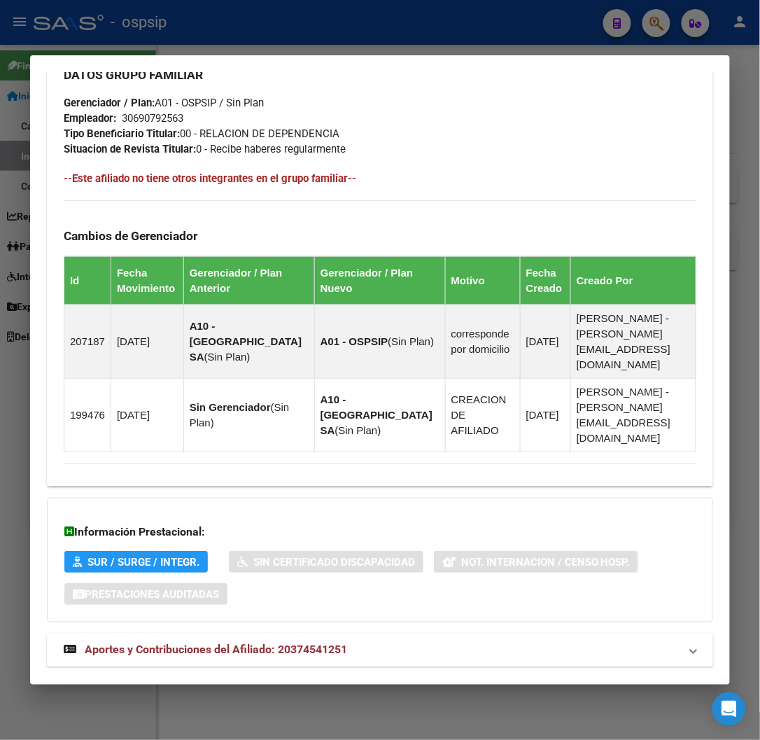
click at [265, 643] on span "Aportes y Contribuciones del Afiliado: 20374541251" at bounding box center [216, 649] width 263 height 13
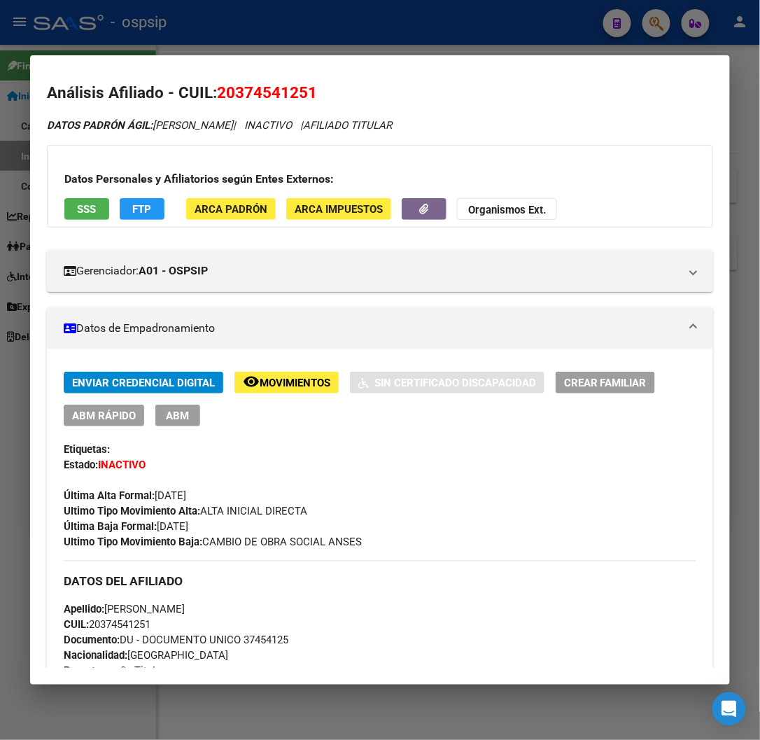
scroll to position [0, 0]
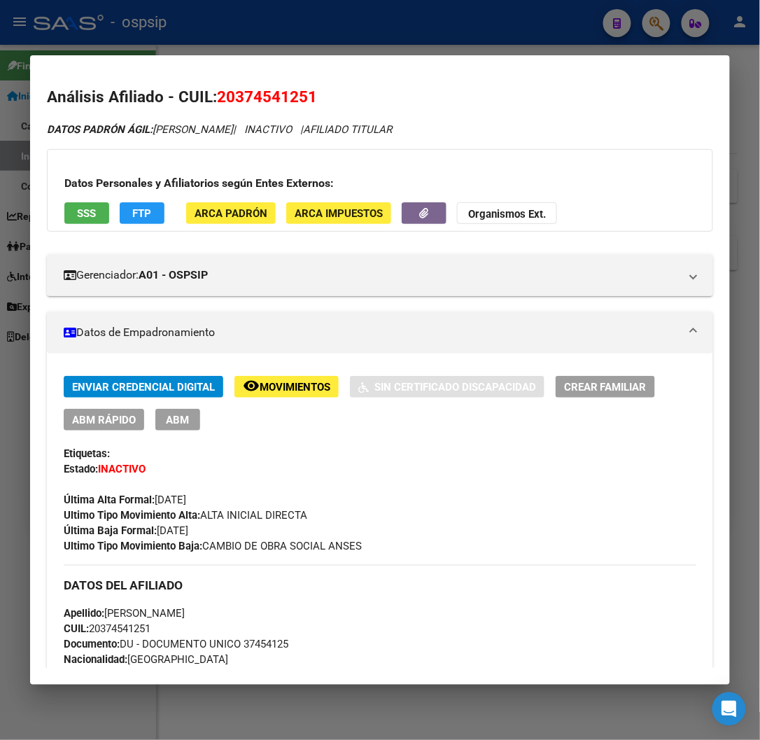
click at [323, 29] on div at bounding box center [380, 370] width 760 height 740
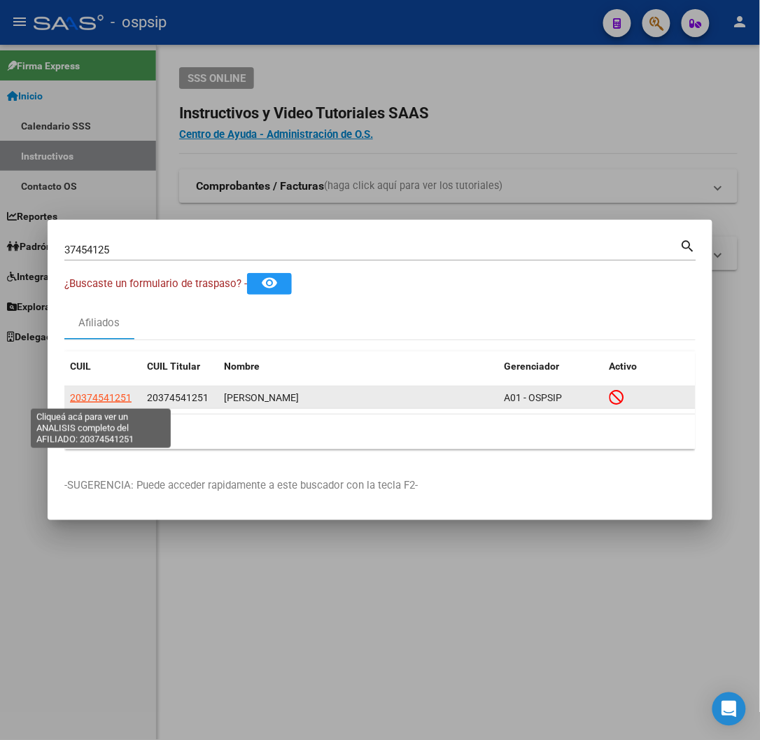
click at [97, 398] on span "20374541251" at bounding box center [101, 397] width 62 height 11
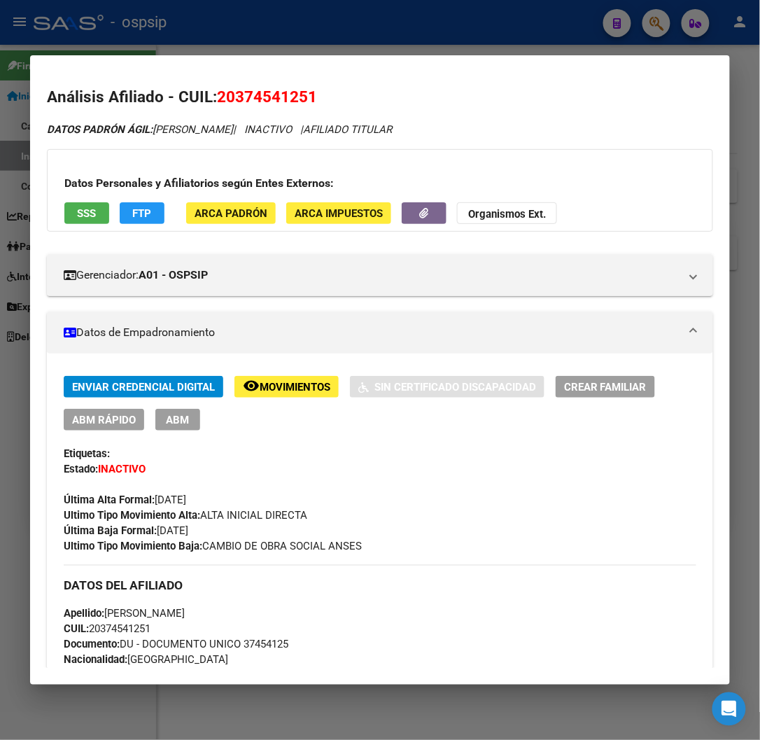
click at [242, 25] on div at bounding box center [380, 370] width 760 height 740
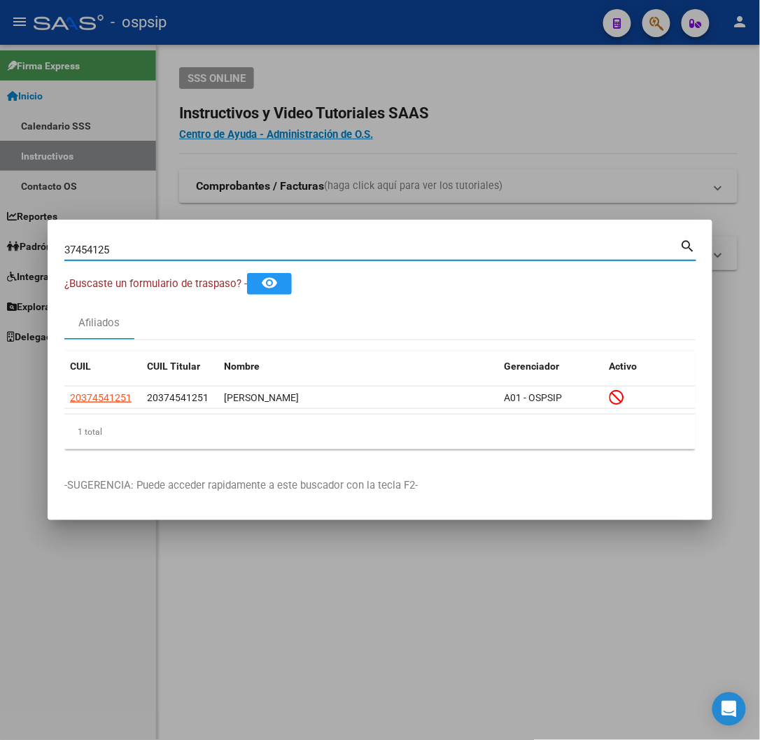
click at [113, 246] on input "37454125" at bounding box center [372, 250] width 616 height 13
type input "3"
type input "42359728"
click at [688, 248] on mat-icon "search" at bounding box center [688, 245] width 16 height 17
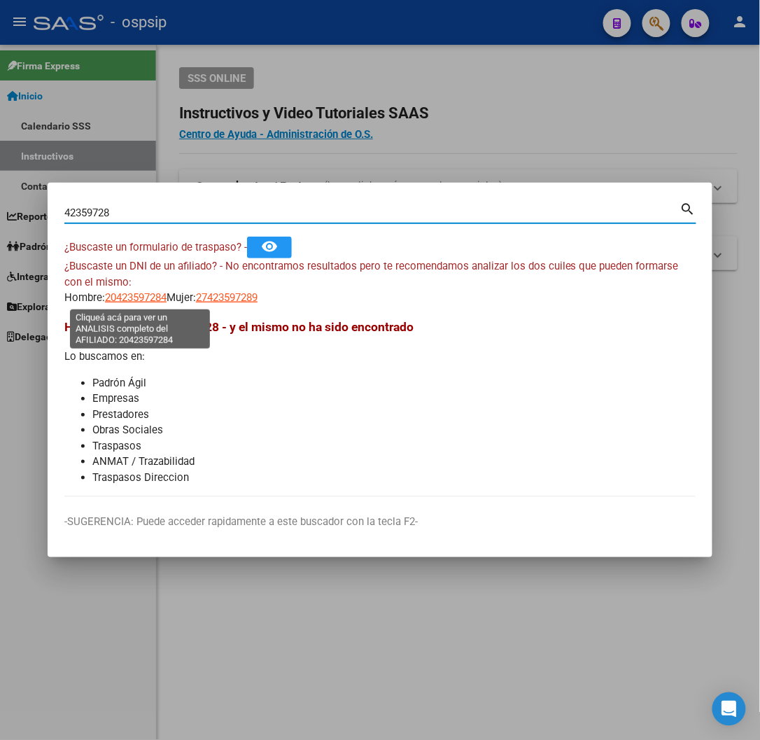
click at [150, 296] on span "20423597284" at bounding box center [136, 297] width 62 height 13
type textarea "20423597284"
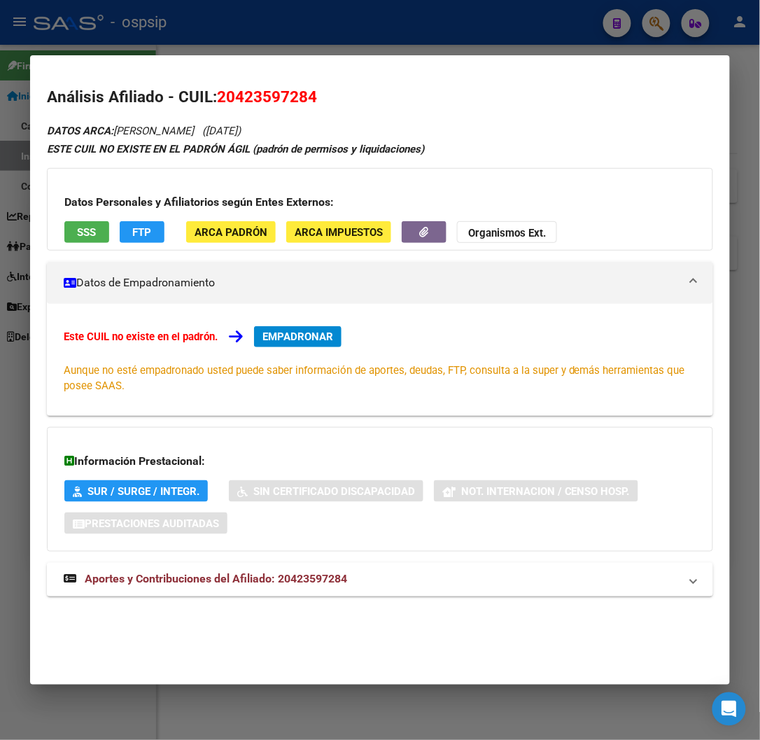
click at [262, 580] on span "Aportes y Contribuciones del Afiliado: 20423597284" at bounding box center [216, 579] width 263 height 13
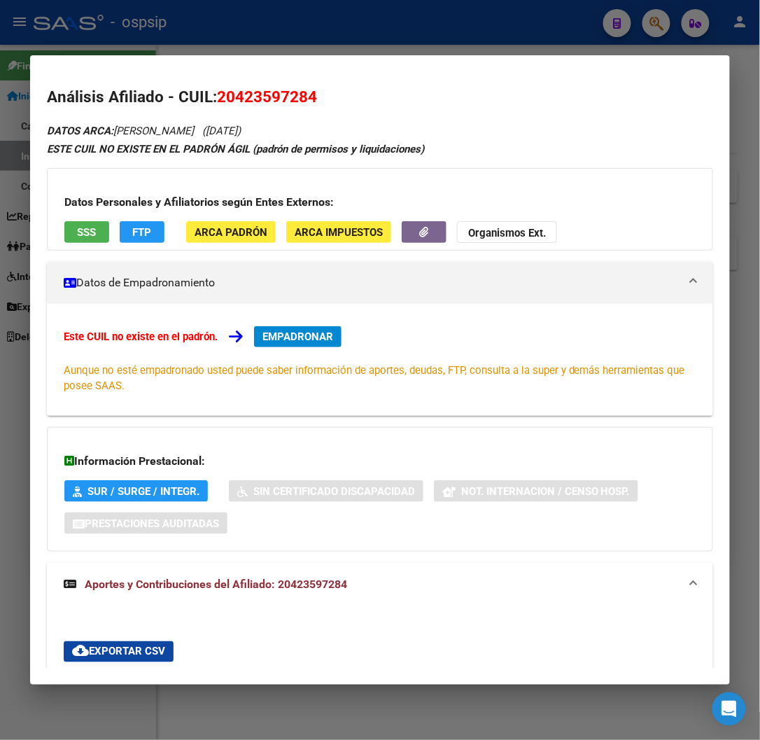
click at [564, 20] on div at bounding box center [380, 370] width 760 height 740
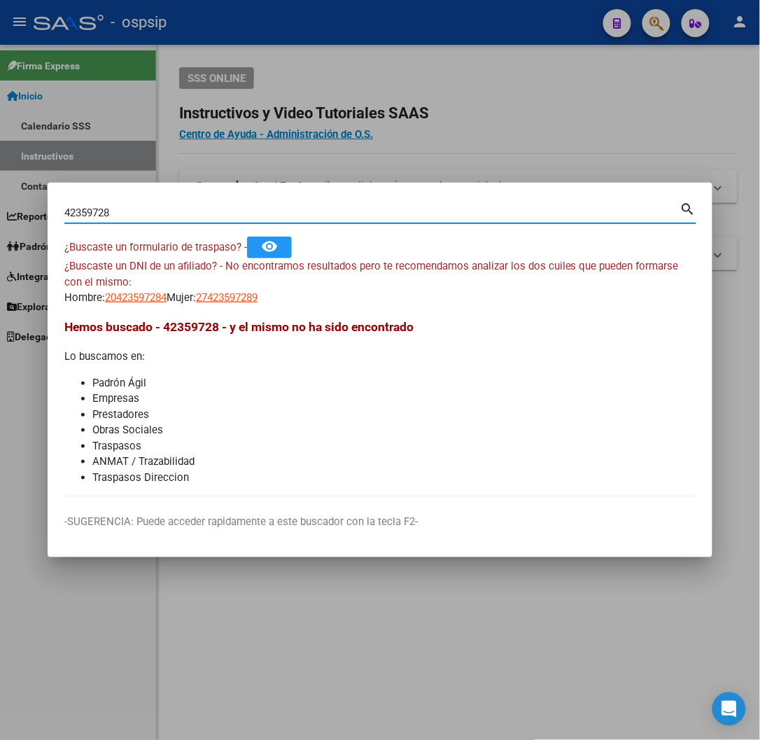
click at [115, 209] on input "42359728" at bounding box center [372, 213] width 616 height 13
type input "4"
type input "41849643"
click at [689, 209] on mat-icon "search" at bounding box center [688, 208] width 16 height 17
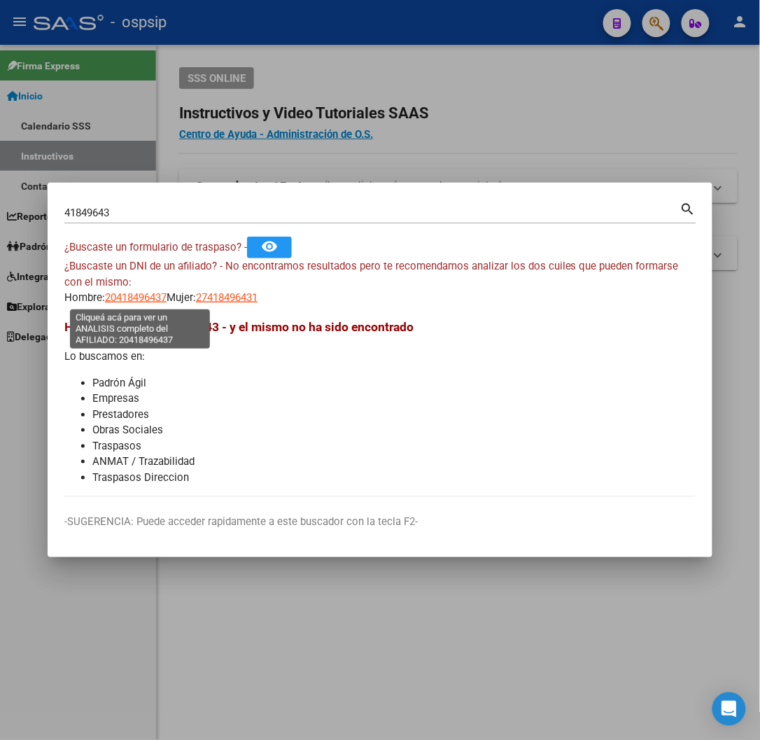
click at [141, 298] on span "20418496437" at bounding box center [136, 297] width 62 height 13
type textarea "20418496437"
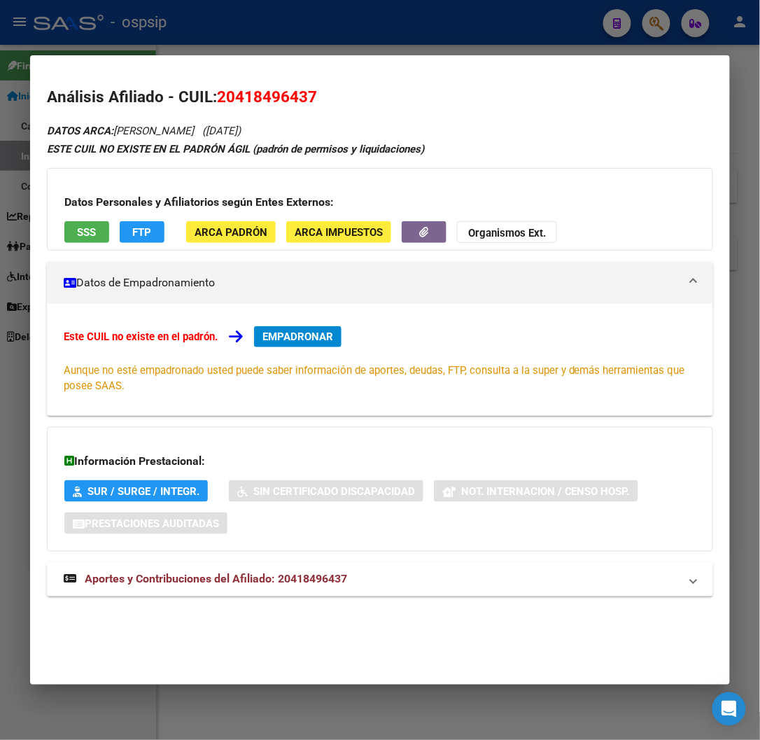
click at [240, 582] on span "Aportes y Contribuciones del Afiliado: 20418496437" at bounding box center [216, 579] width 263 height 13
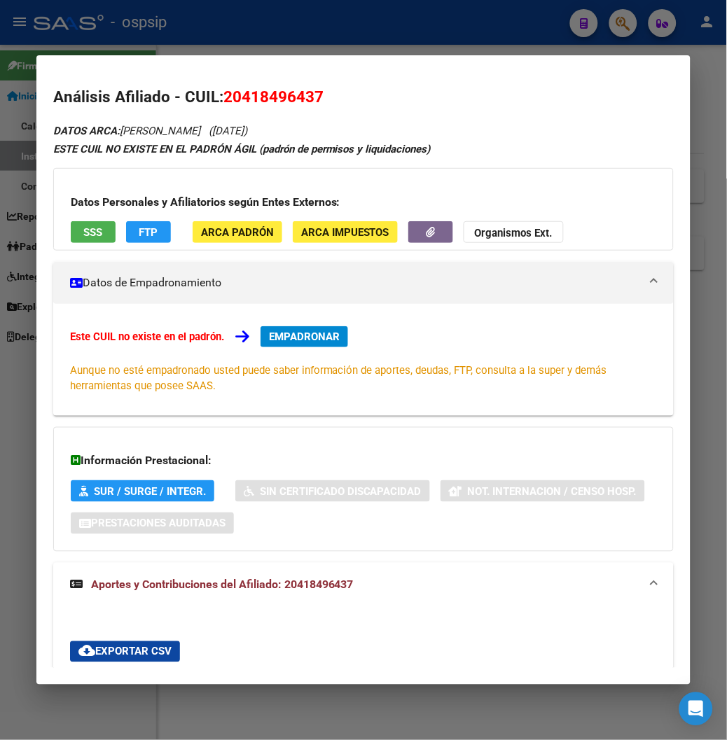
click at [235, 22] on div at bounding box center [363, 370] width 727 height 740
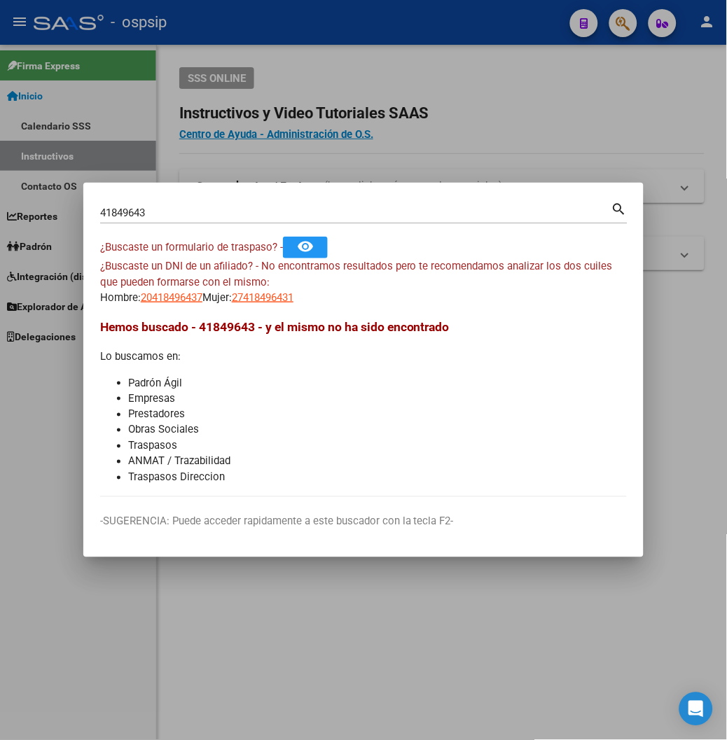
click at [118, 212] on input "41849643" at bounding box center [355, 213] width 511 height 13
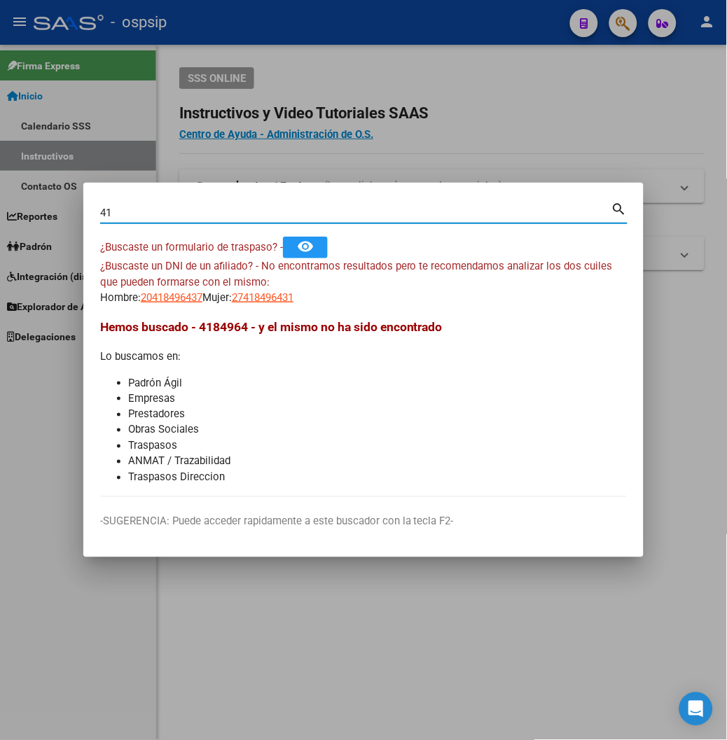
type input "4"
type input "46110322"
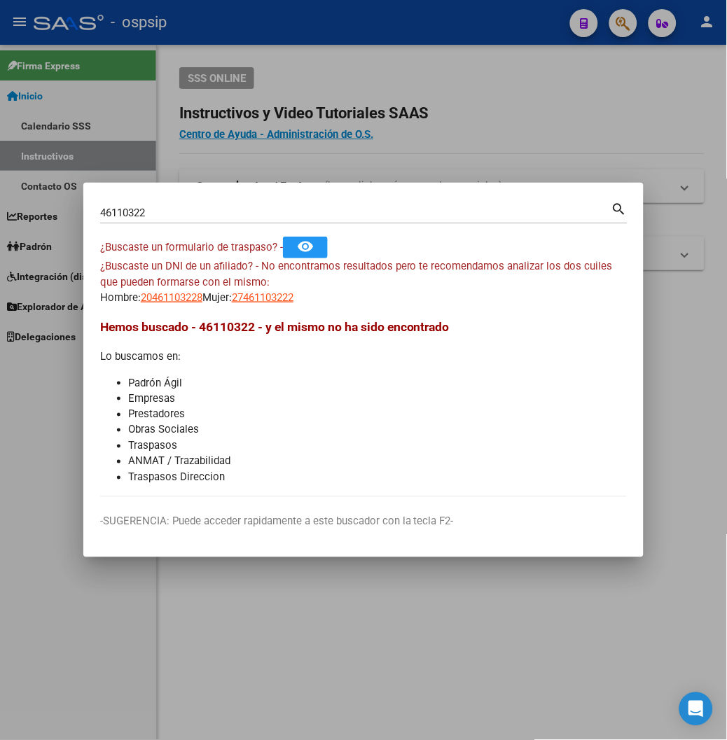
click at [627, 214] on mat-icon "search" at bounding box center [619, 208] width 16 height 17
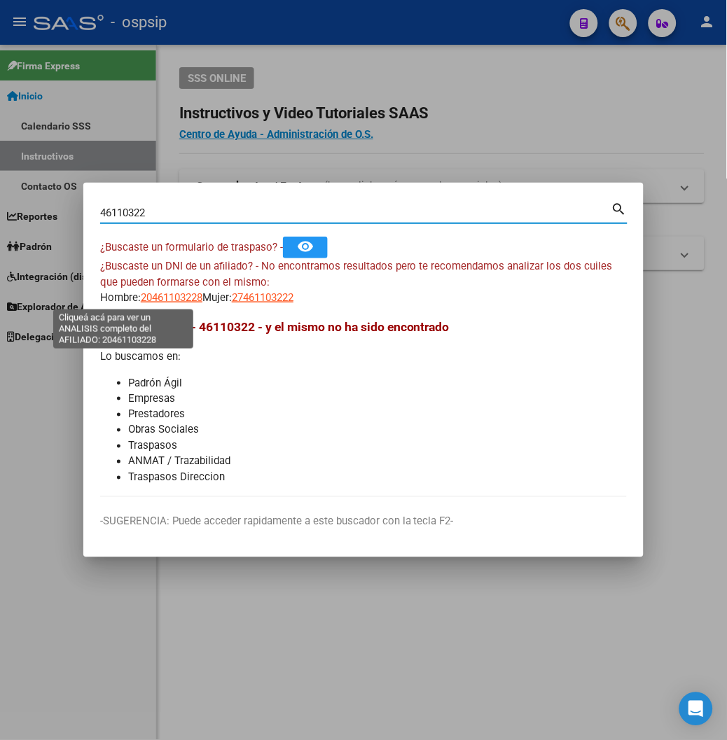
click at [141, 298] on span "20461103228" at bounding box center [172, 297] width 62 height 13
type textarea "20461103228"
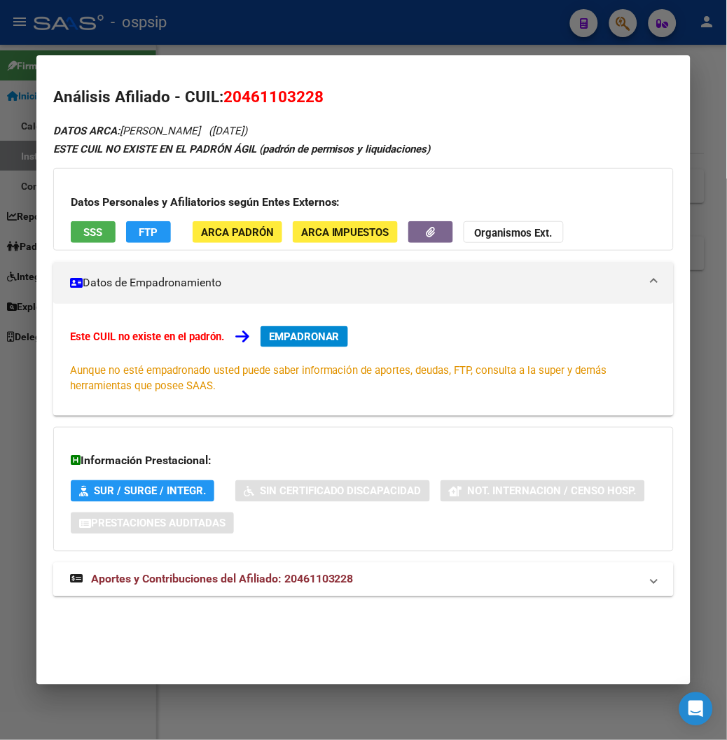
click at [280, 577] on span "Aportes y Contribuciones del Afiliado: 20461103228" at bounding box center [222, 579] width 263 height 13
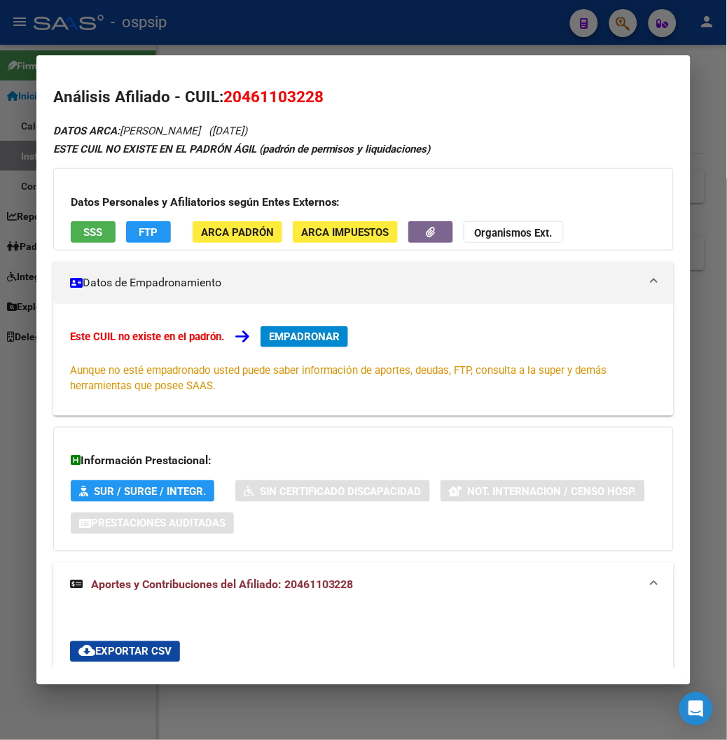
click at [296, 29] on div at bounding box center [363, 370] width 727 height 740
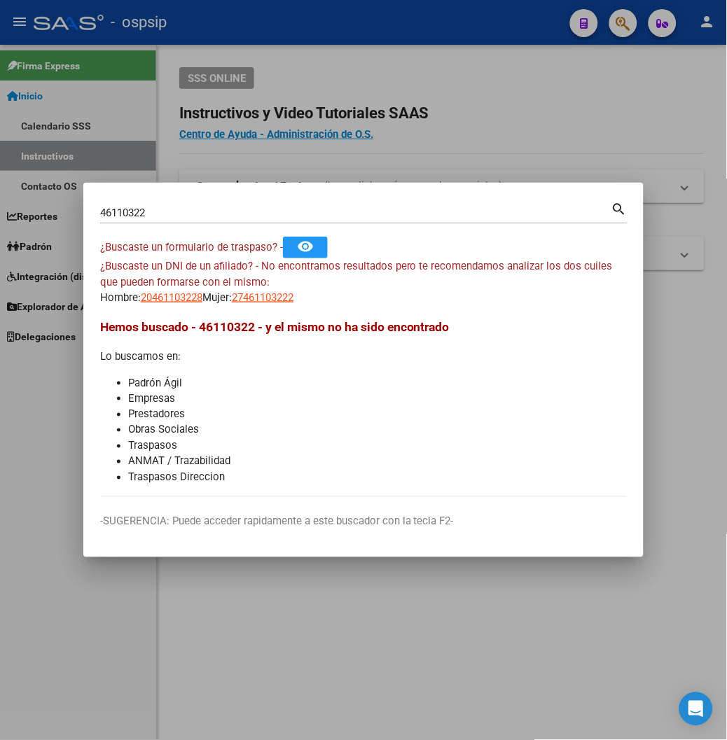
click at [112, 213] on input "46110322" at bounding box center [355, 213] width 511 height 13
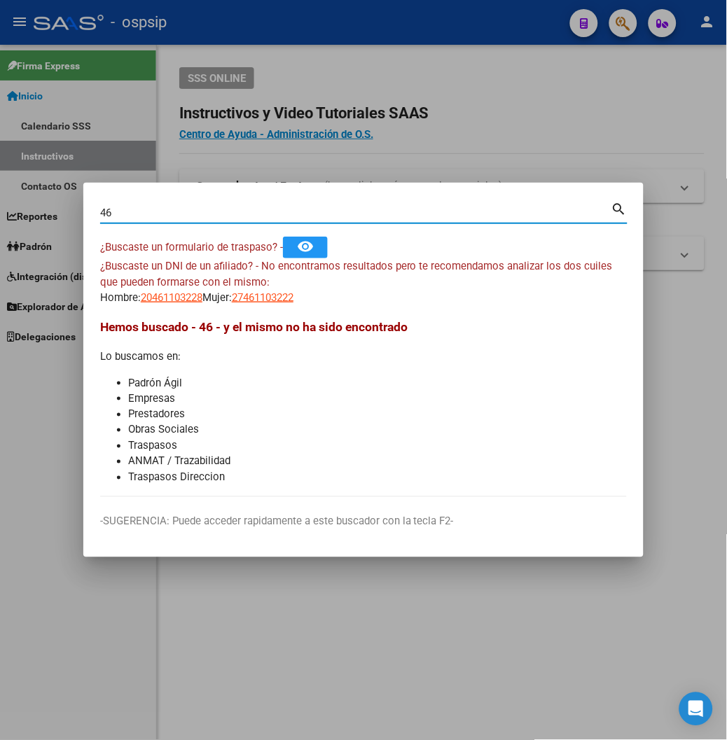
type input "4"
type input "42359728"
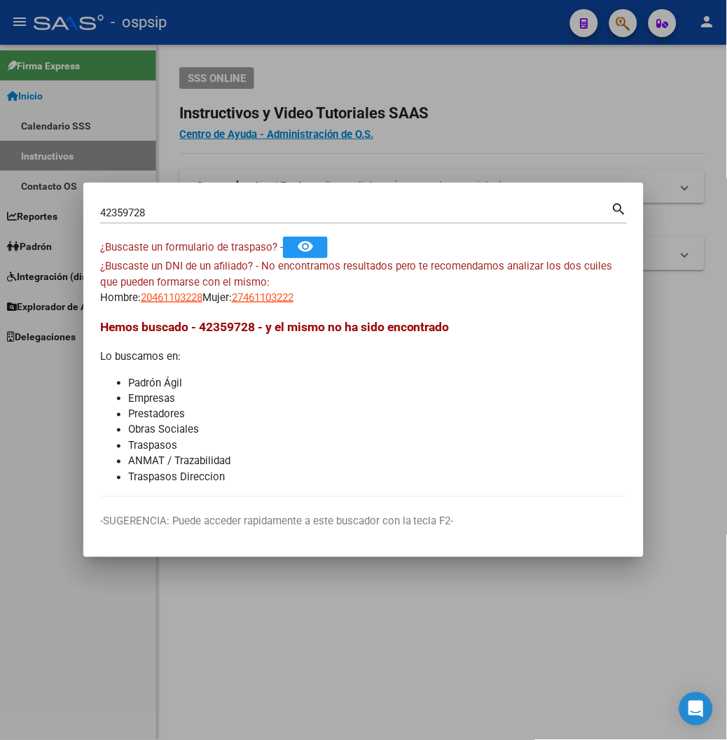
click at [627, 207] on mat-icon "search" at bounding box center [619, 208] width 16 height 17
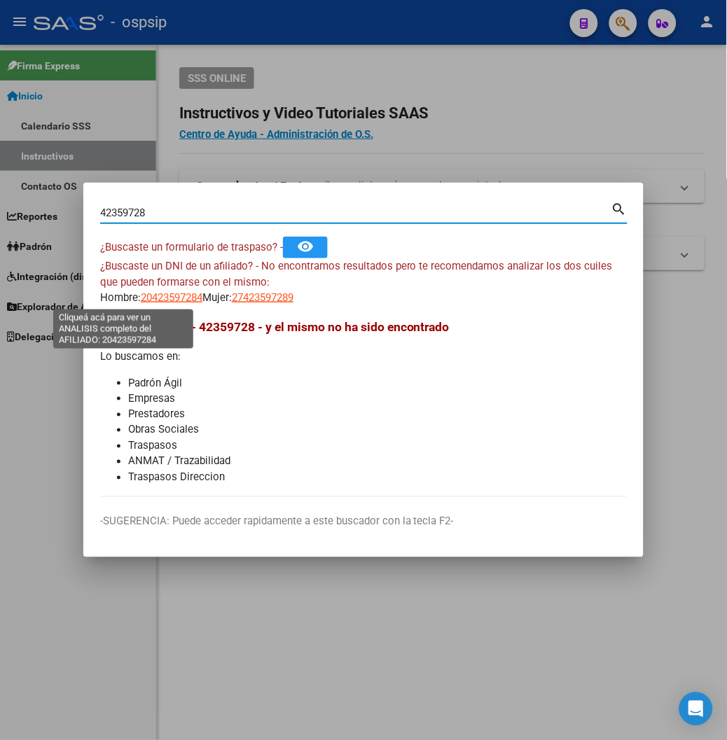
click at [141, 301] on span "20423597284" at bounding box center [172, 297] width 62 height 13
type textarea "20423597284"
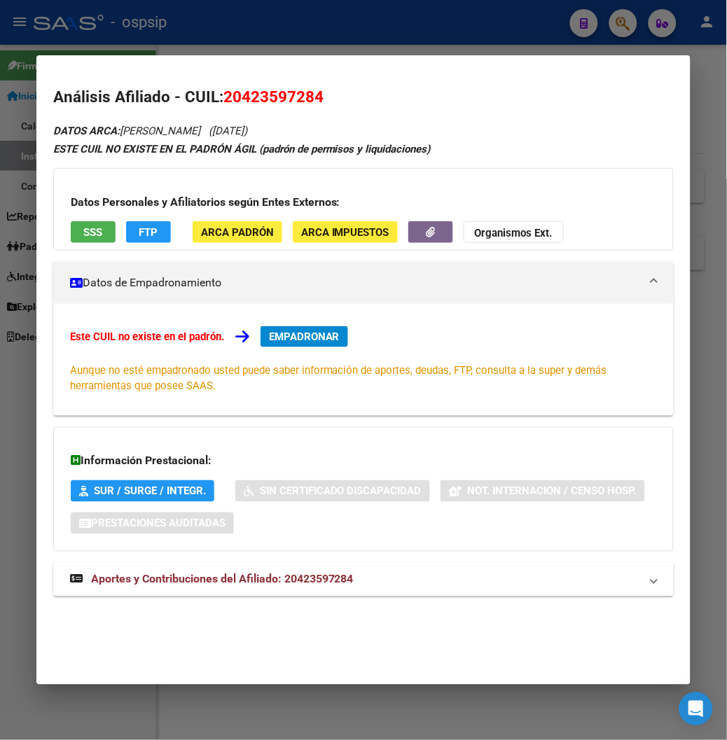
click at [275, 584] on span "Aportes y Contribuciones del Afiliado: 20423597284" at bounding box center [222, 579] width 263 height 13
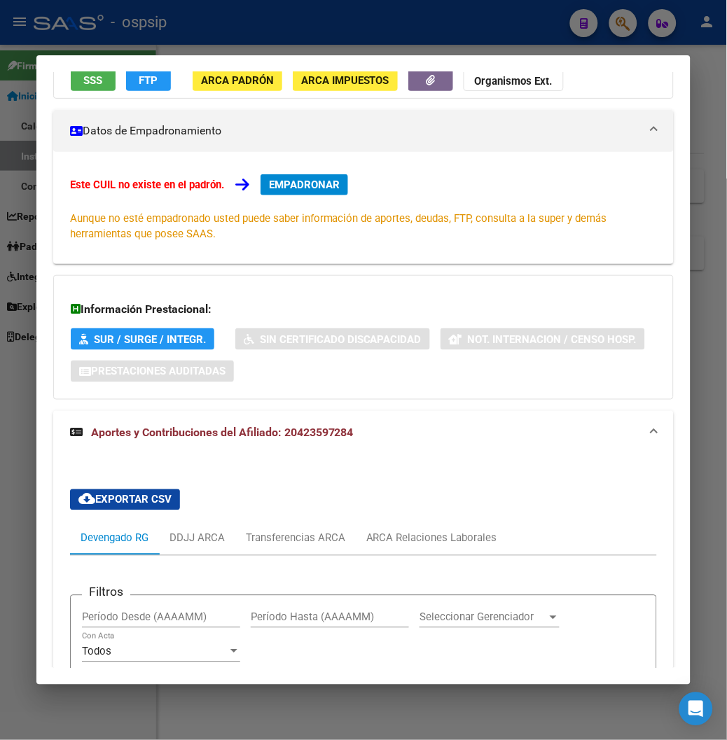
scroll to position [57, 0]
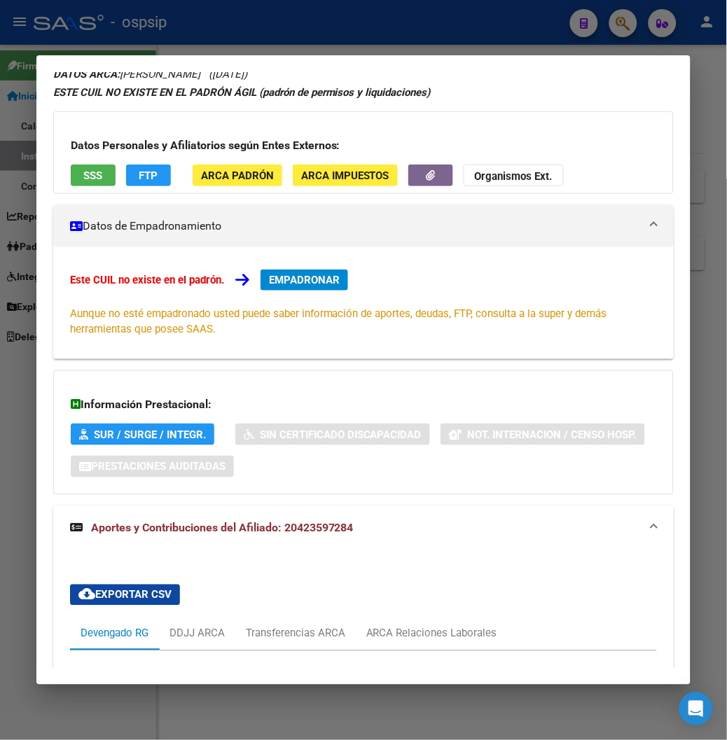
click at [285, 281] on span "EMPADRONAR" at bounding box center [304, 280] width 71 height 13
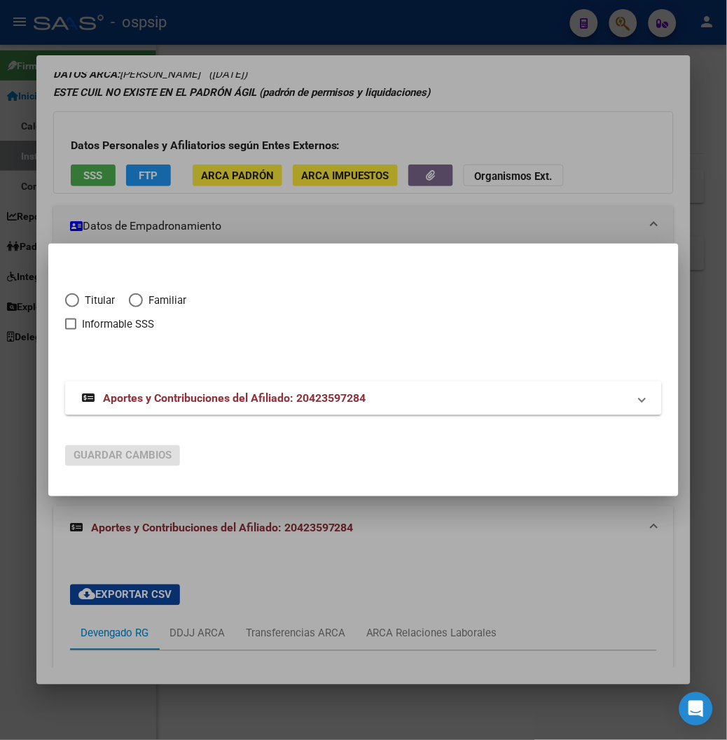
click at [65, 299] on span "Elija una opción" at bounding box center [72, 300] width 14 height 14
click at [65, 299] on input "Titular" at bounding box center [72, 300] width 14 height 14
radio input "true"
checkbox input "true"
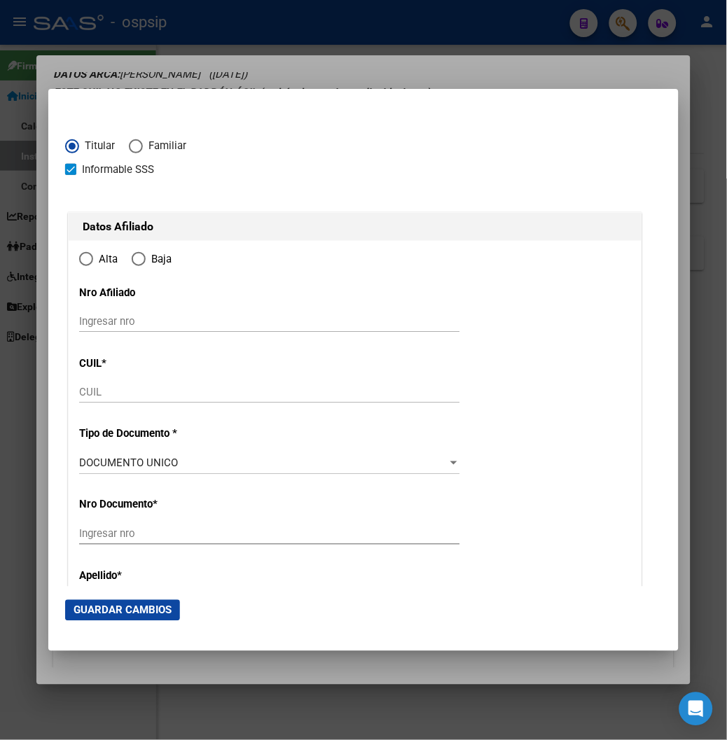
type input "20-42359728-4"
type input "42359728"
type input "[PERSON_NAME]"
type input "[DATE]"
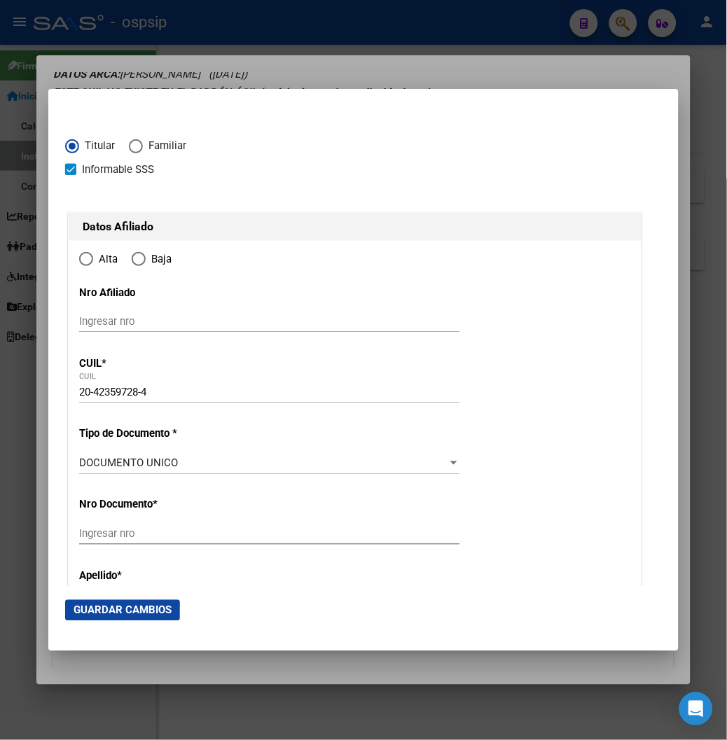
type input "[PERSON_NAME]"
type input "1888"
type input "[PERSON_NAME]"
type input "1276"
radio input "true"
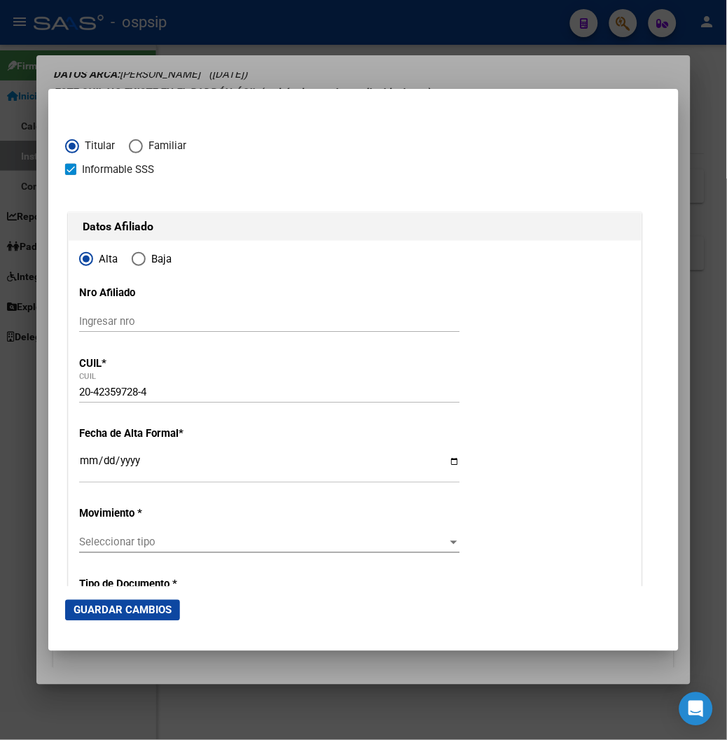
type input "[PERSON_NAME]"
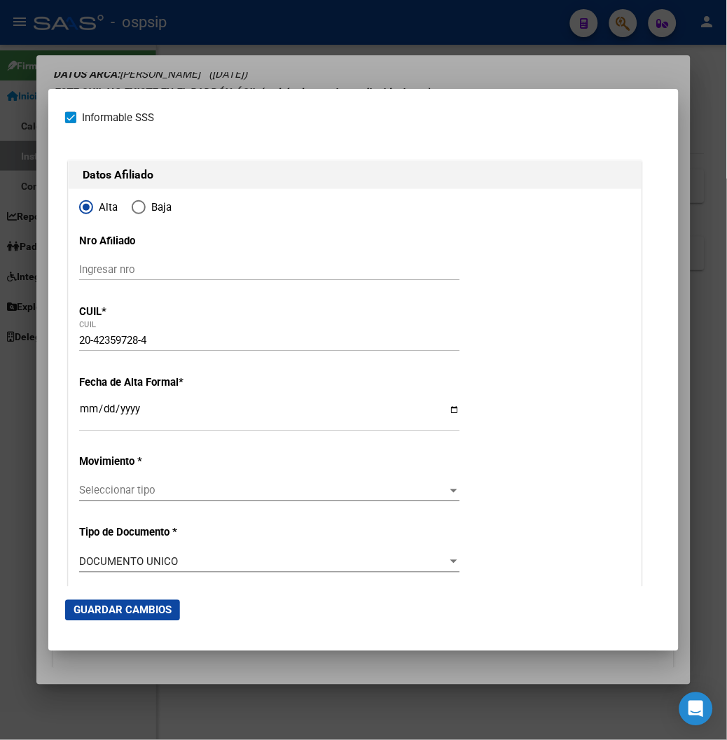
scroll to position [78, 0]
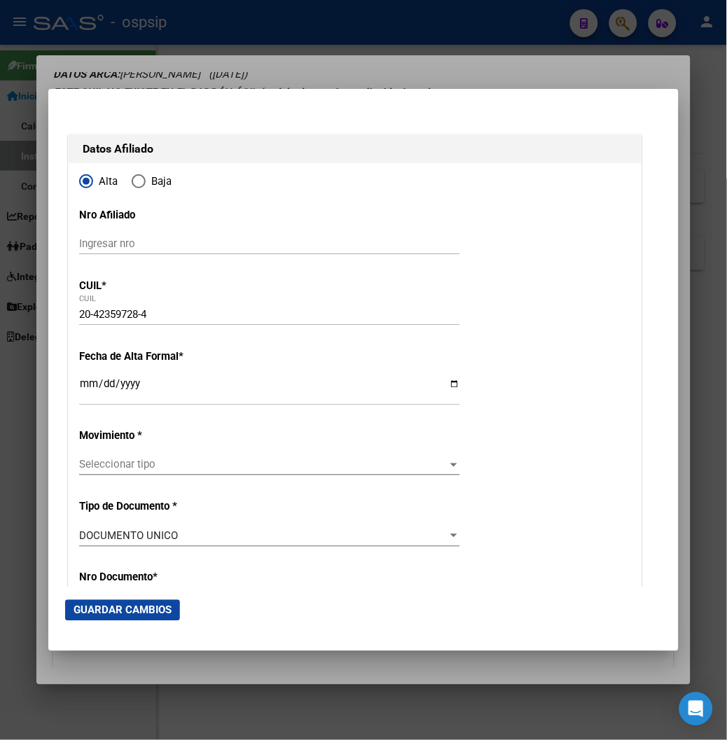
click at [79, 383] on input "Ingresar fecha" at bounding box center [269, 389] width 381 height 22
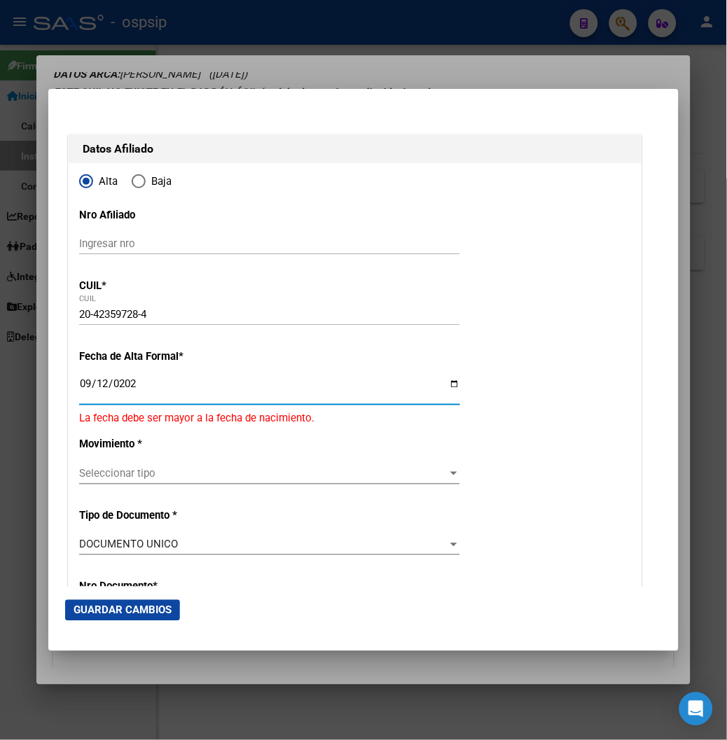
type input "[DATE]"
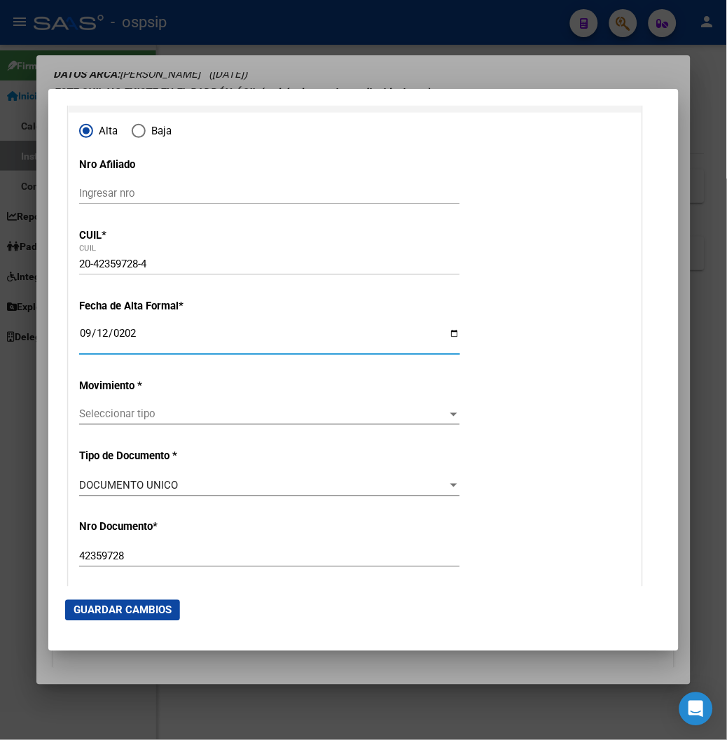
scroll to position [155, 0]
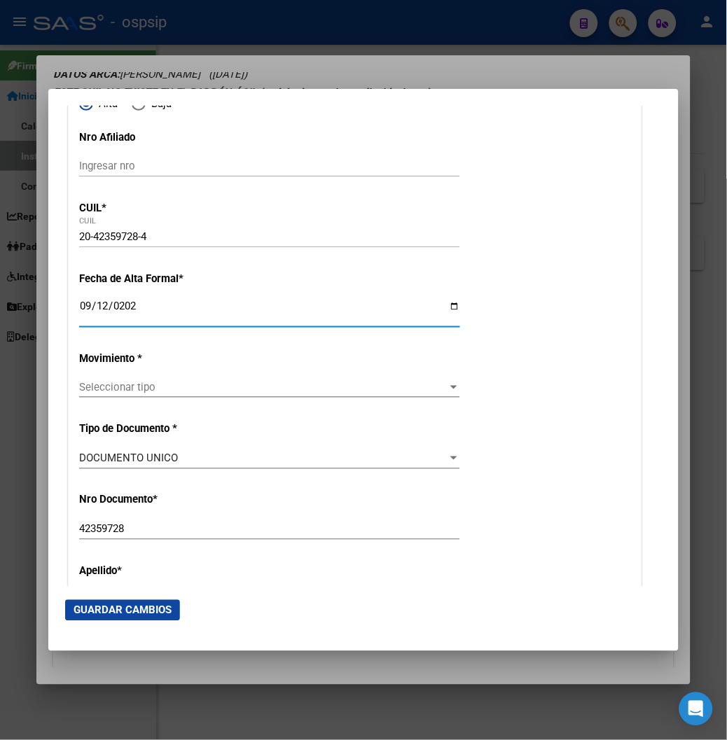
click at [136, 380] on div "Seleccionar tipo Seleccionar tipo" at bounding box center [269, 387] width 381 height 21
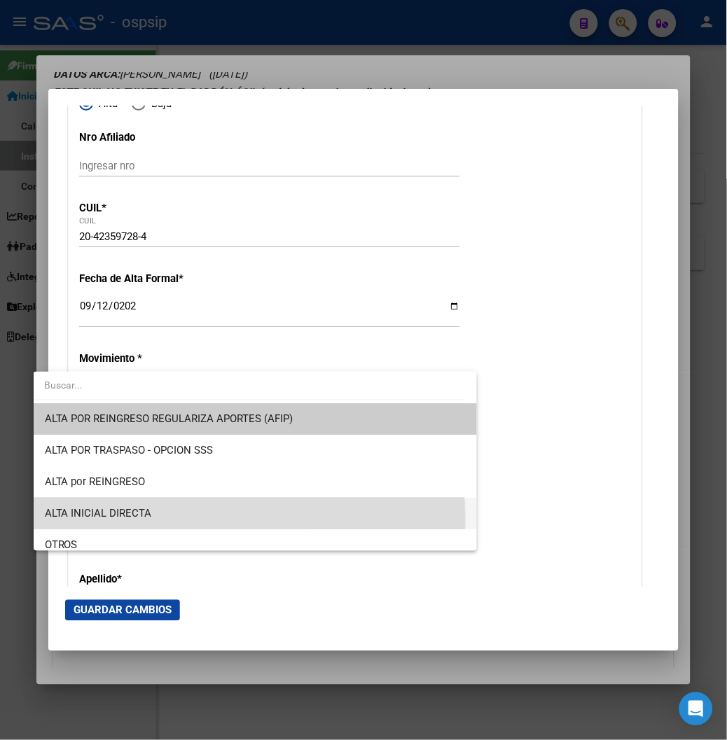
click at [119, 520] on span "ALTA INICIAL DIRECTA" at bounding box center [255, 514] width 421 height 32
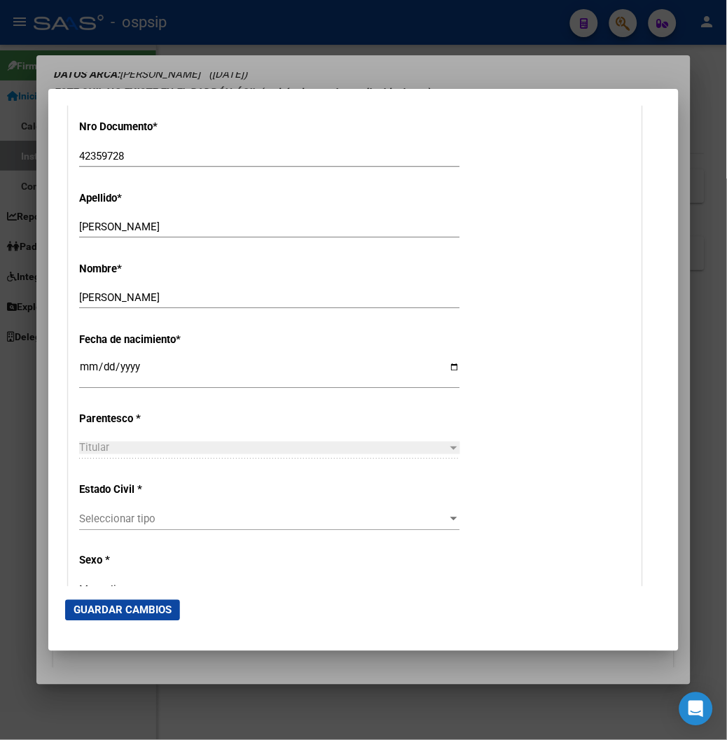
scroll to position [544, 0]
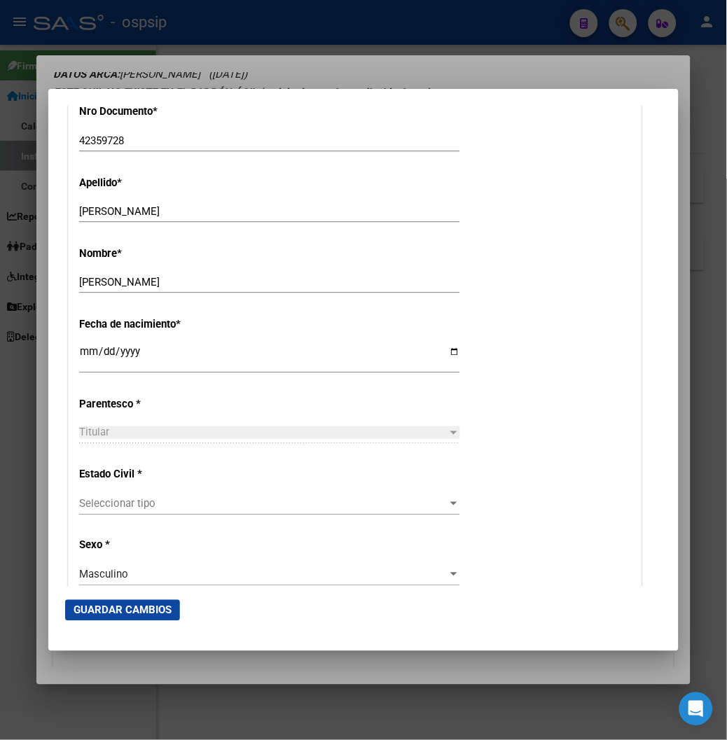
click at [447, 505] on span "Seleccionar tipo" at bounding box center [263, 504] width 368 height 13
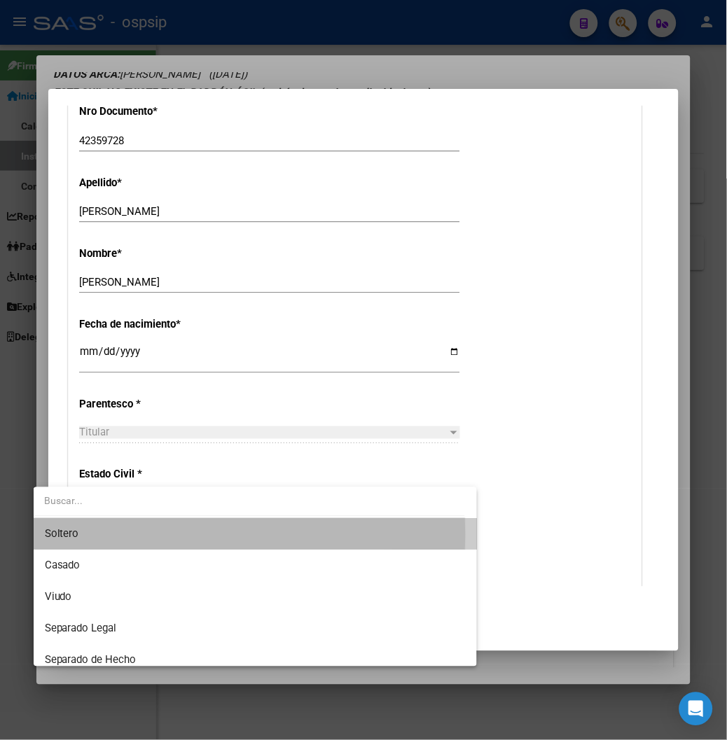
click at [158, 535] on span "Soltero" at bounding box center [255, 535] width 421 height 32
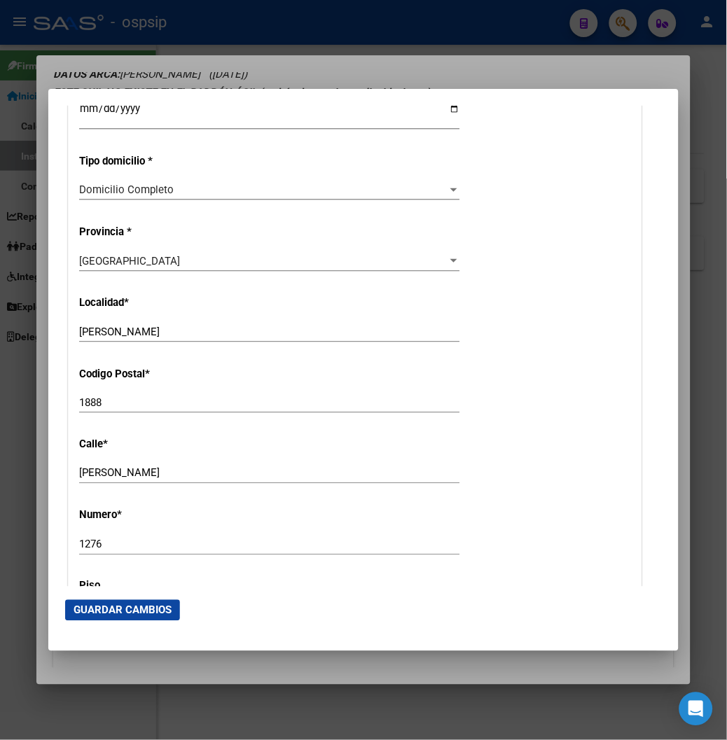
scroll to position [1244, 0]
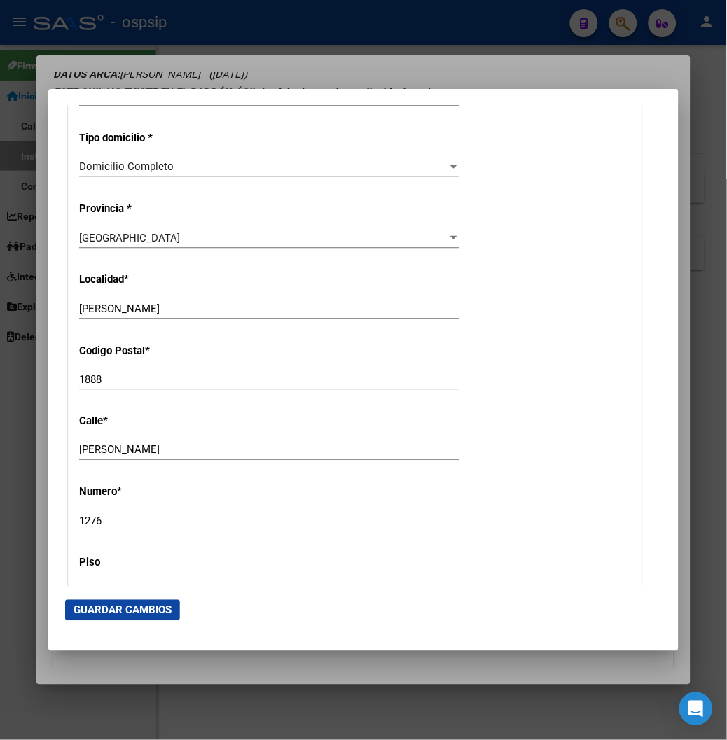
click at [79, 382] on input "1888" at bounding box center [269, 379] width 381 height 13
type input "1"
type input "1888"
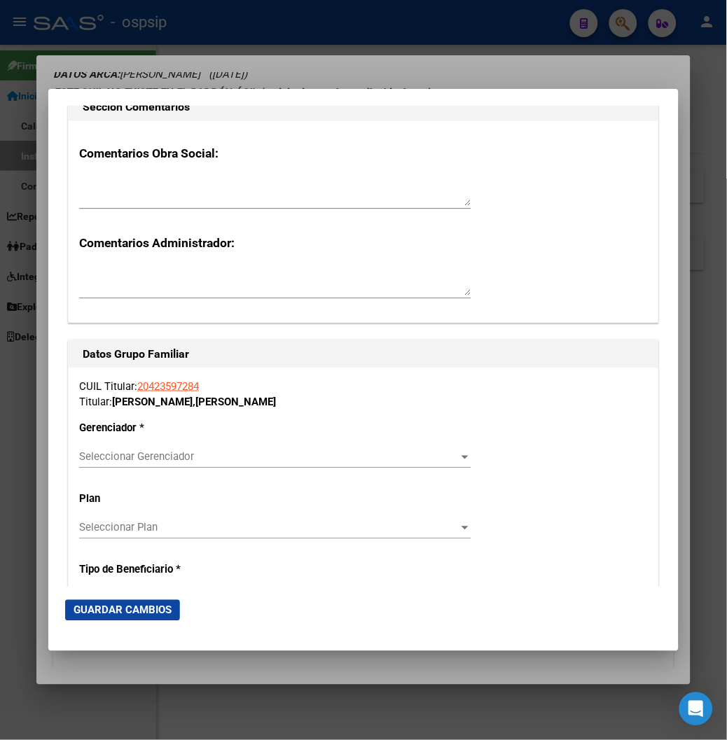
scroll to position [2178, 0]
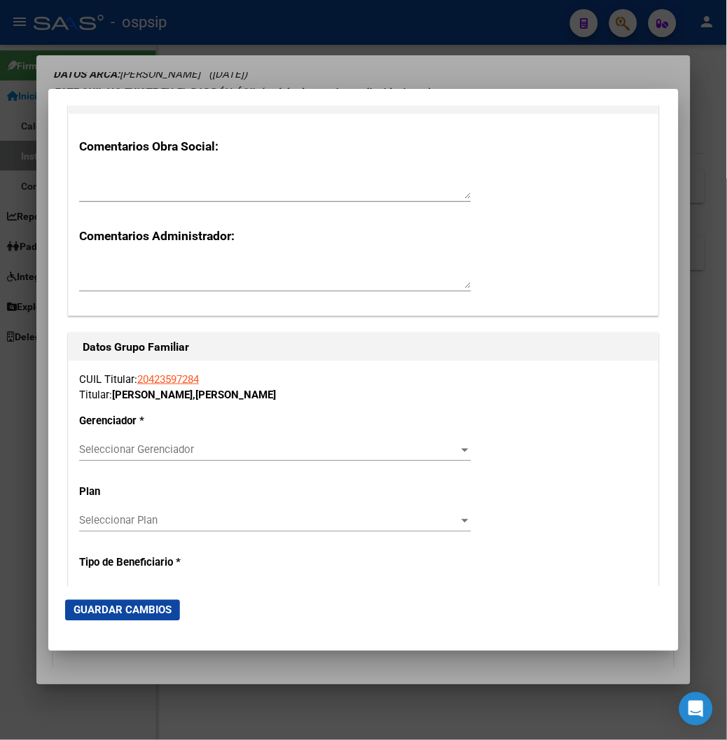
click at [459, 455] on span "Seleccionar Gerenciador" at bounding box center [268, 450] width 379 height 13
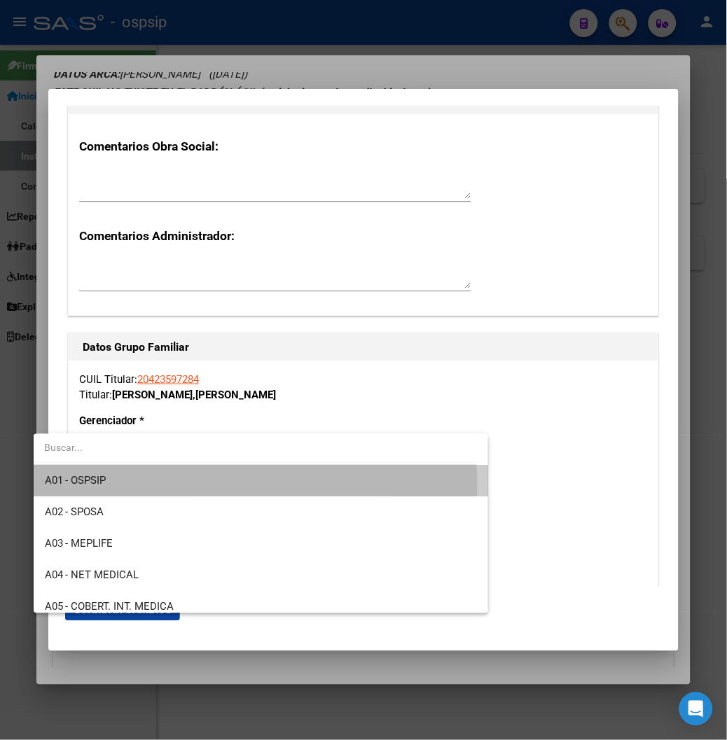
click at [248, 484] on span "A01 - OSPSIP" at bounding box center [261, 482] width 433 height 32
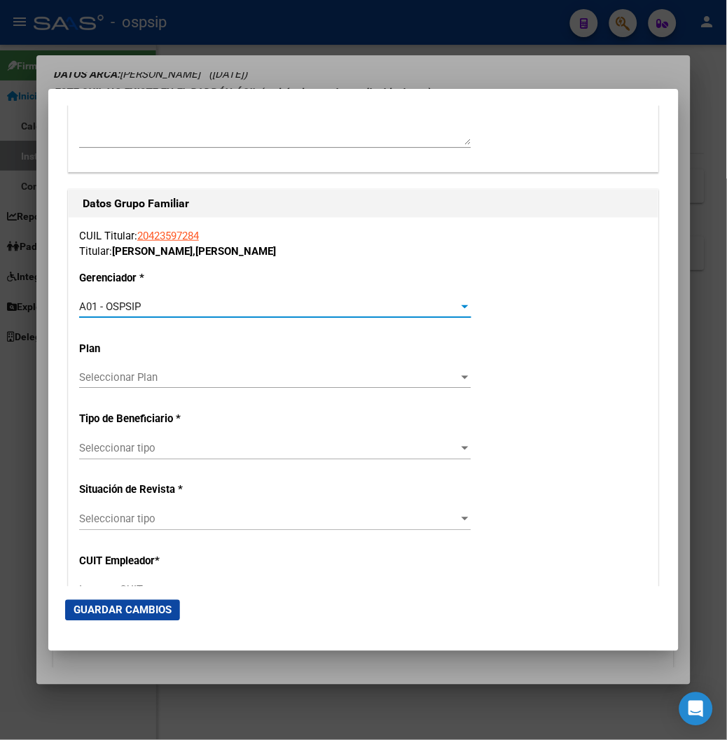
scroll to position [2333, 0]
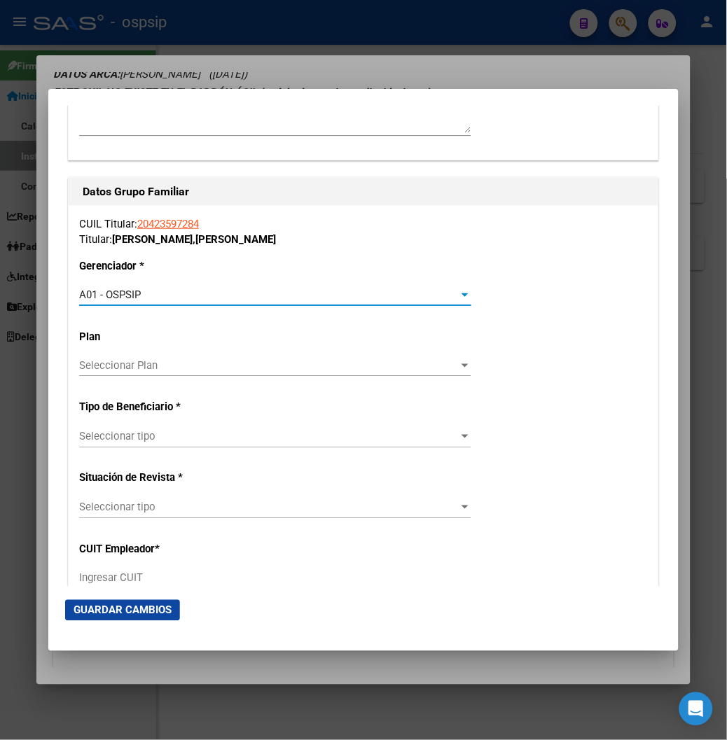
click at [447, 438] on span "Seleccionar tipo" at bounding box center [268, 437] width 379 height 13
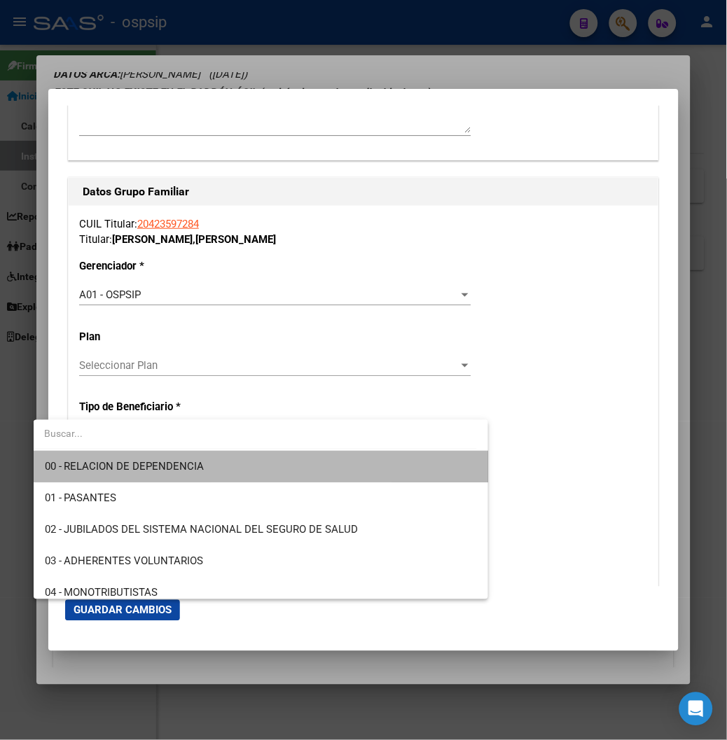
click at [312, 462] on span "00 - RELACION DE DEPENDENCIA" at bounding box center [261, 468] width 433 height 32
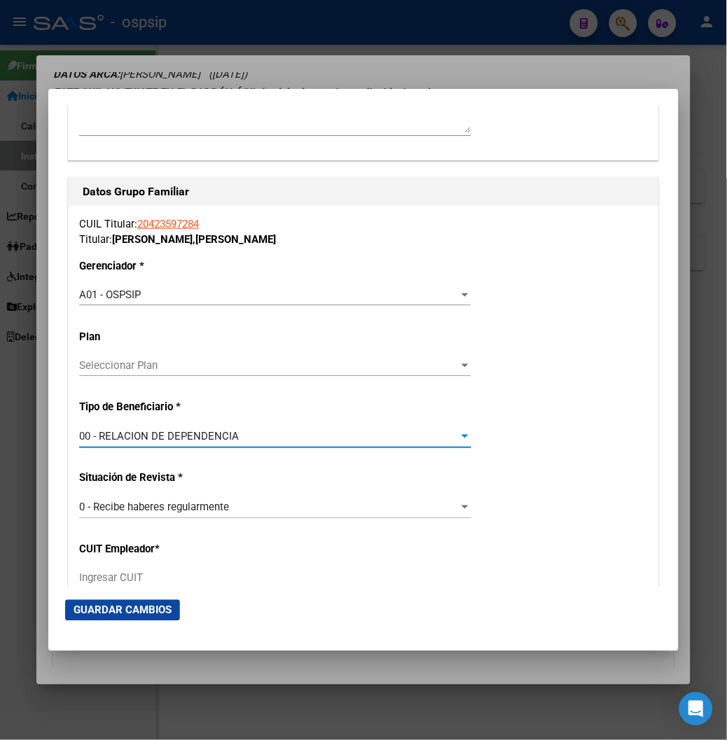
type input "30-59406552-9"
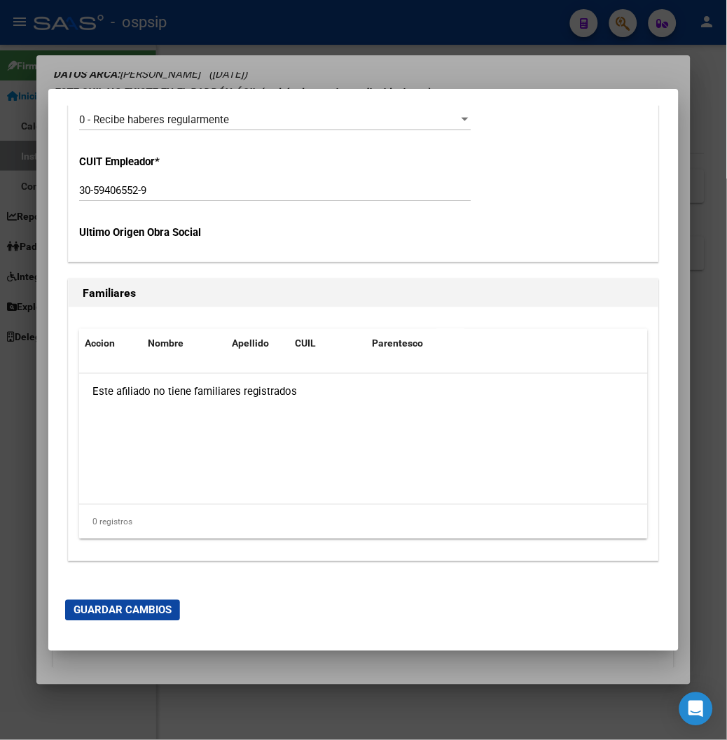
scroll to position [2722, 0]
click at [85, 606] on span "Guardar Cambios" at bounding box center [123, 610] width 98 height 13
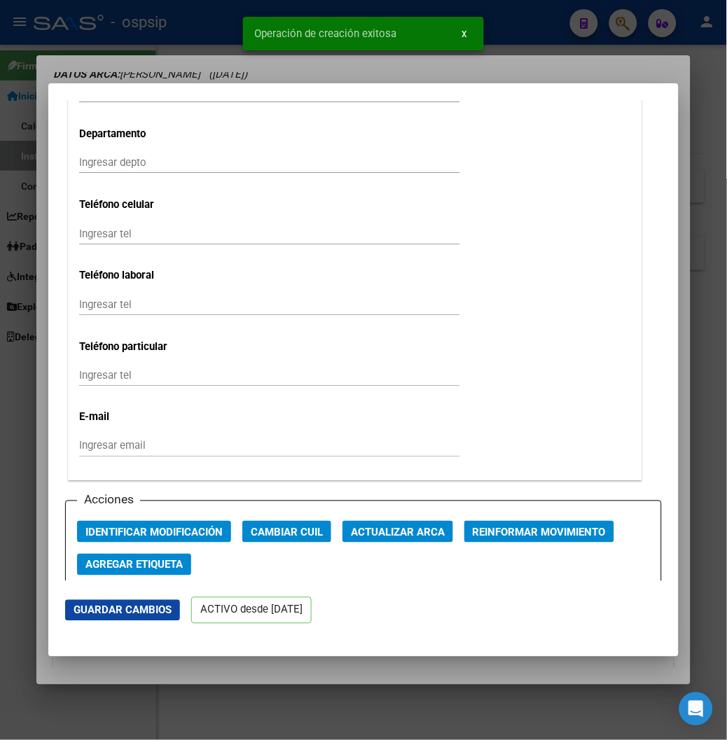
scroll to position [1866, 0]
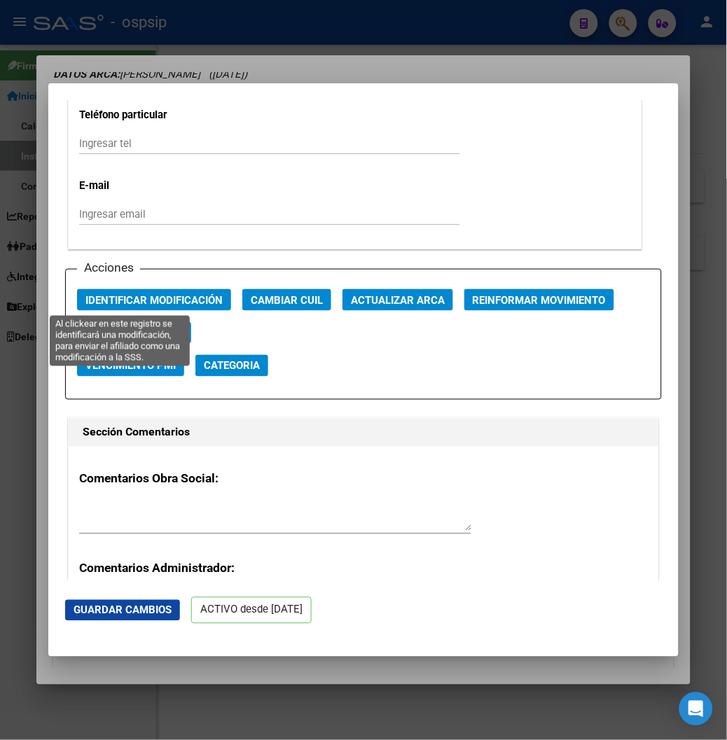
click at [106, 301] on span "Identificar Modificación" at bounding box center [153, 300] width 137 height 13
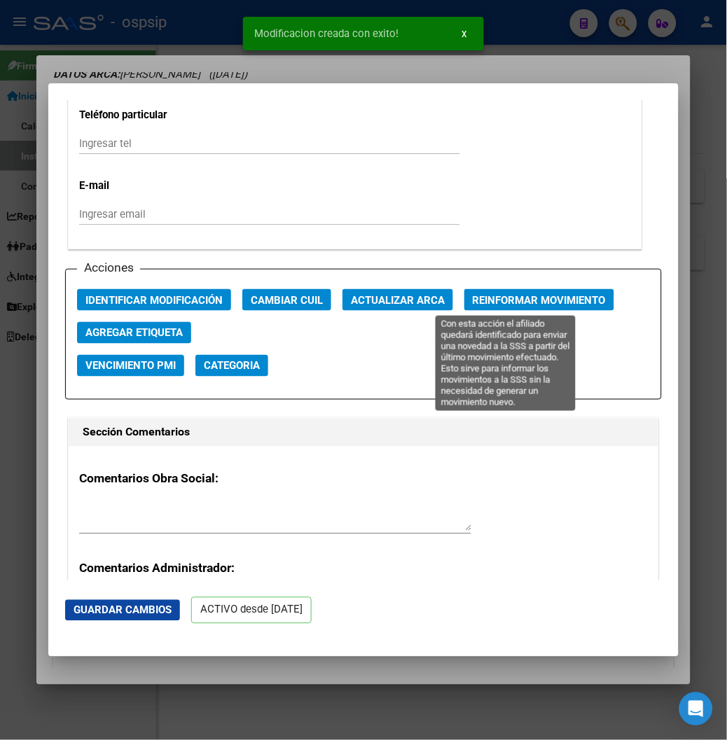
click at [552, 299] on span "Reinformar Movimiento" at bounding box center [539, 300] width 133 height 13
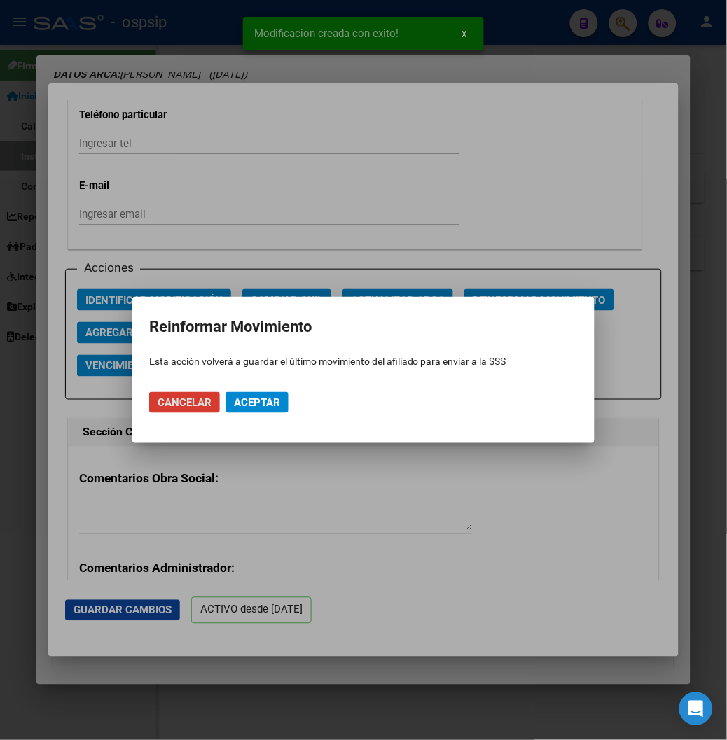
click at [257, 396] on span "Aceptar" at bounding box center [257, 402] width 46 height 13
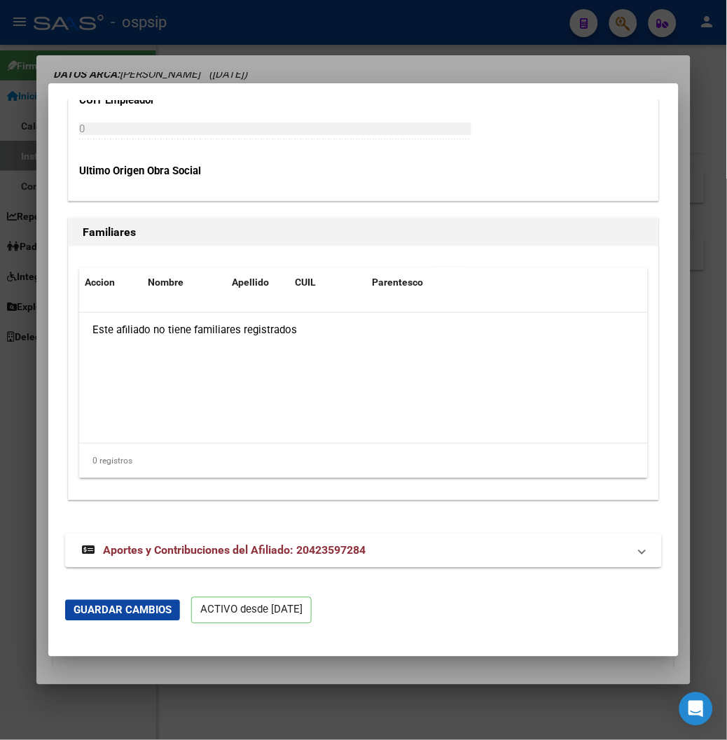
scroll to position [2806, 0]
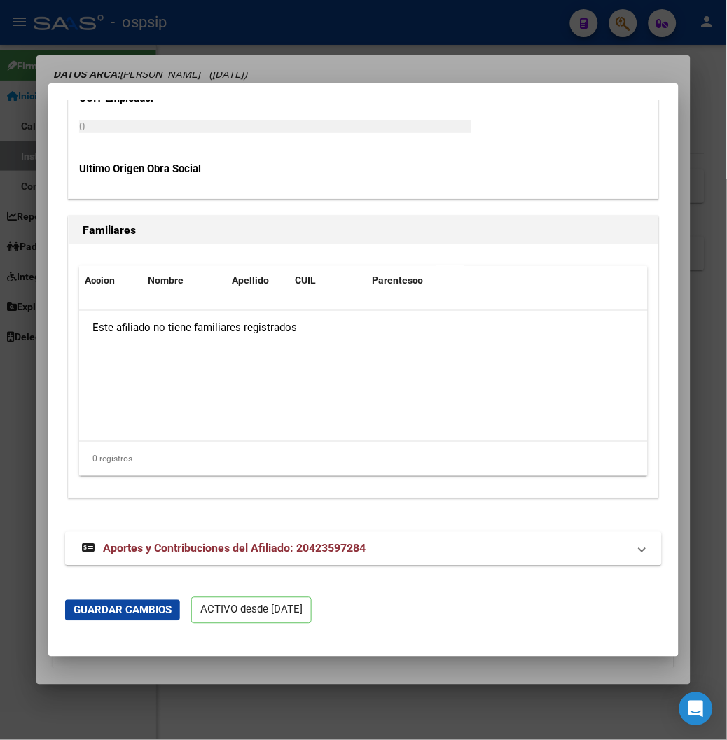
drag, startPoint x: 342, startPoint y: 281, endPoint x: 382, endPoint y: 198, distance: 92.0
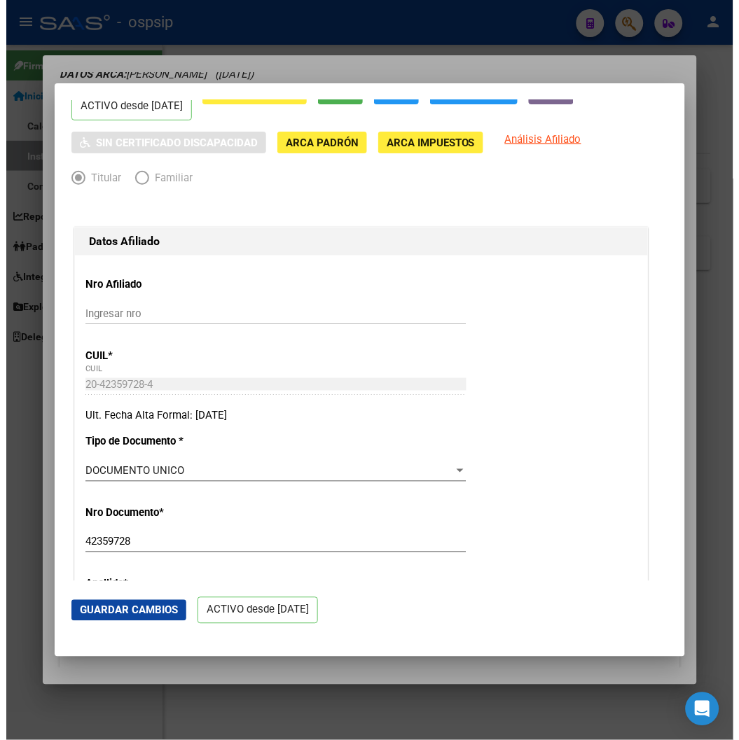
scroll to position [0, 0]
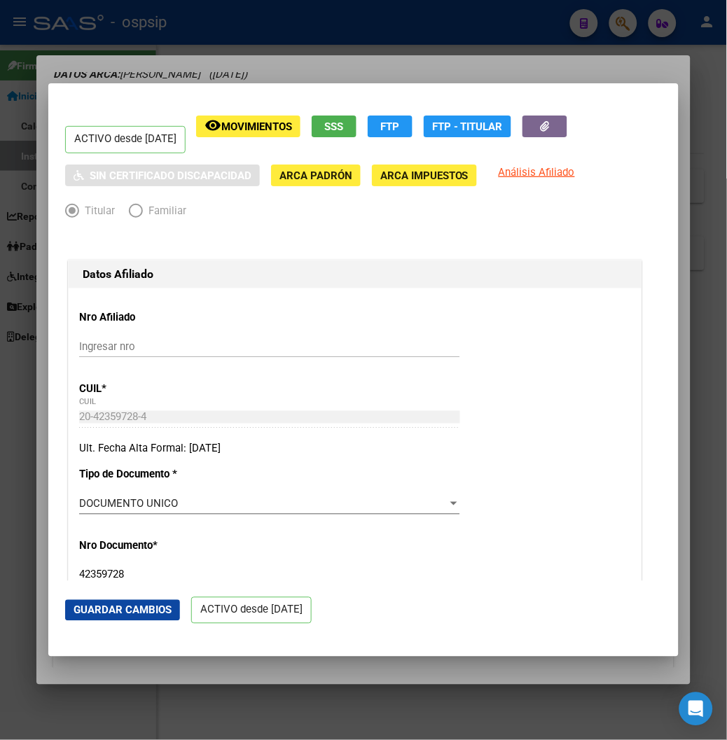
click at [630, 71] on div at bounding box center [363, 370] width 727 height 740
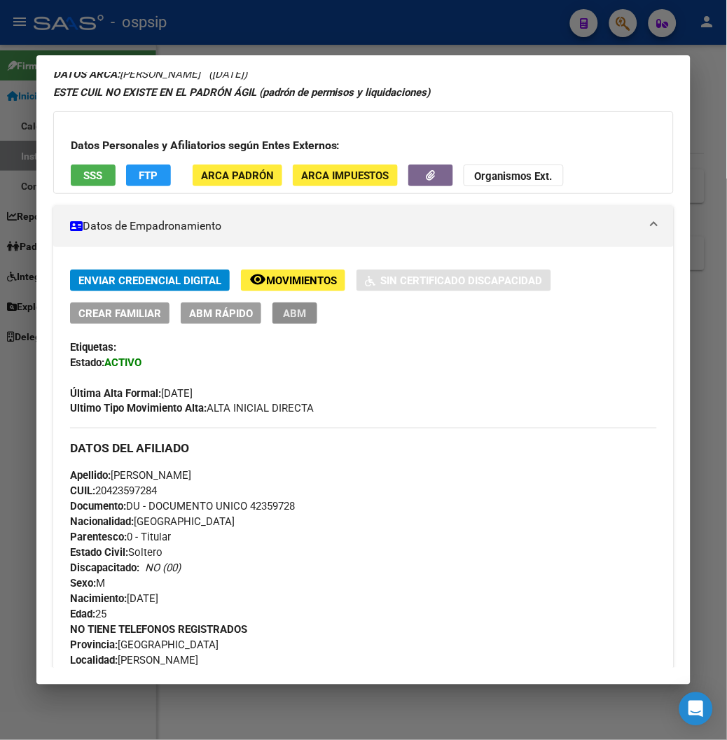
click at [283, 318] on span "ABM" at bounding box center [294, 313] width 23 height 13
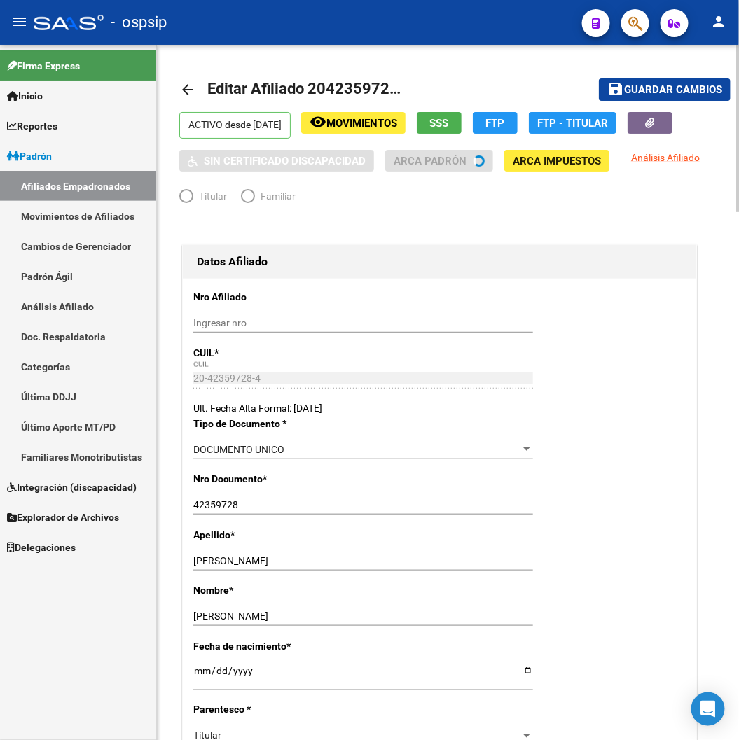
radio input "true"
type input "30-59406552-9"
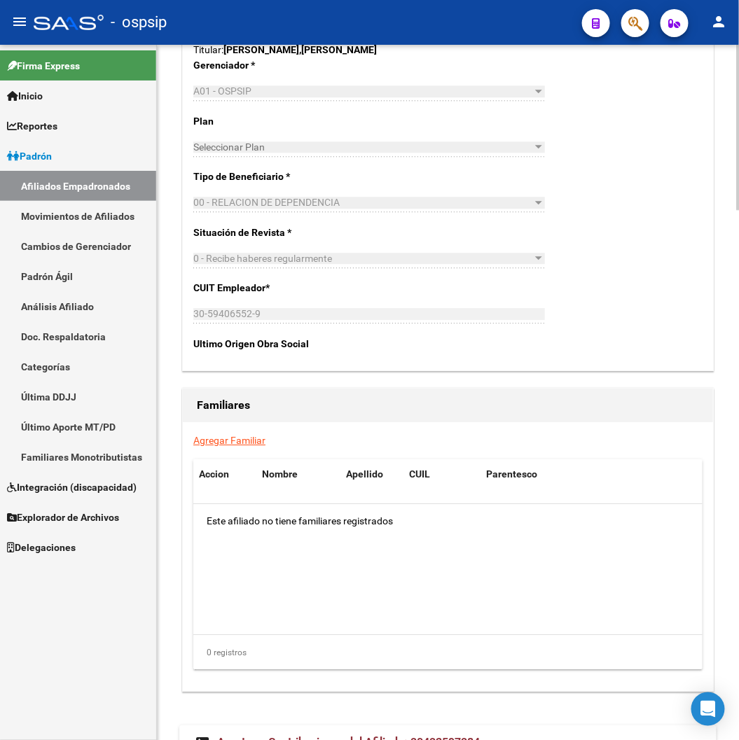
scroll to position [2178, 0]
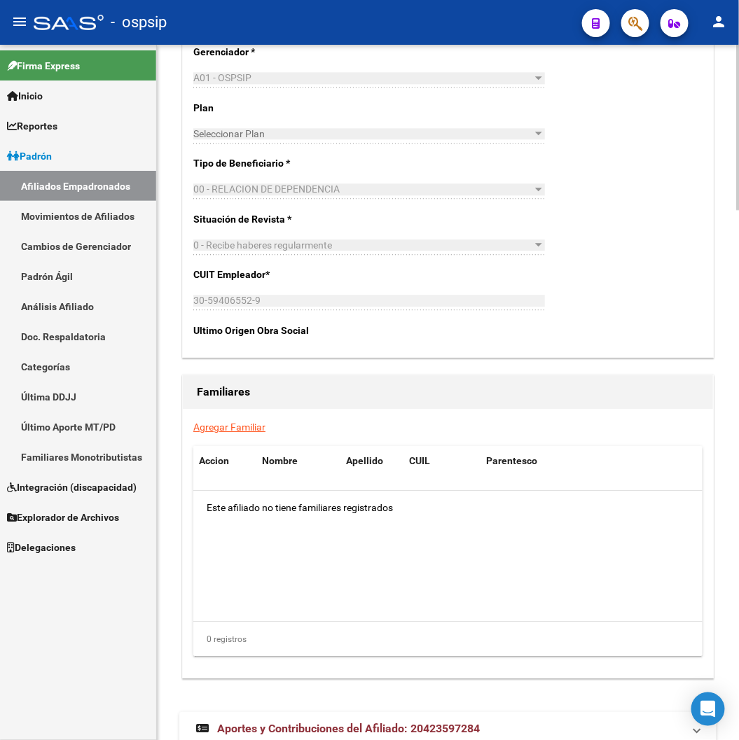
click at [250, 426] on link "Agregar Familiar" at bounding box center [229, 426] width 72 height 11
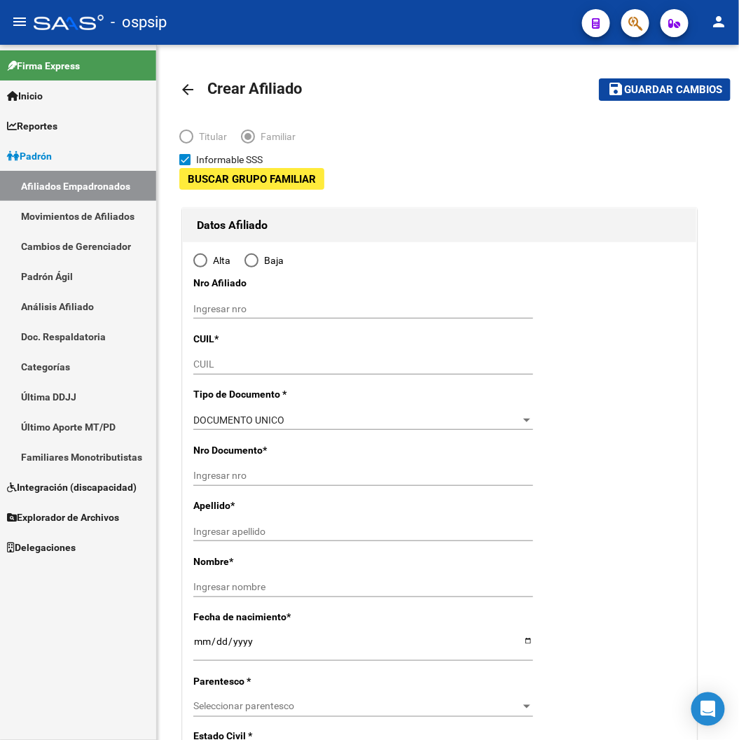
type input "30-59406552-9"
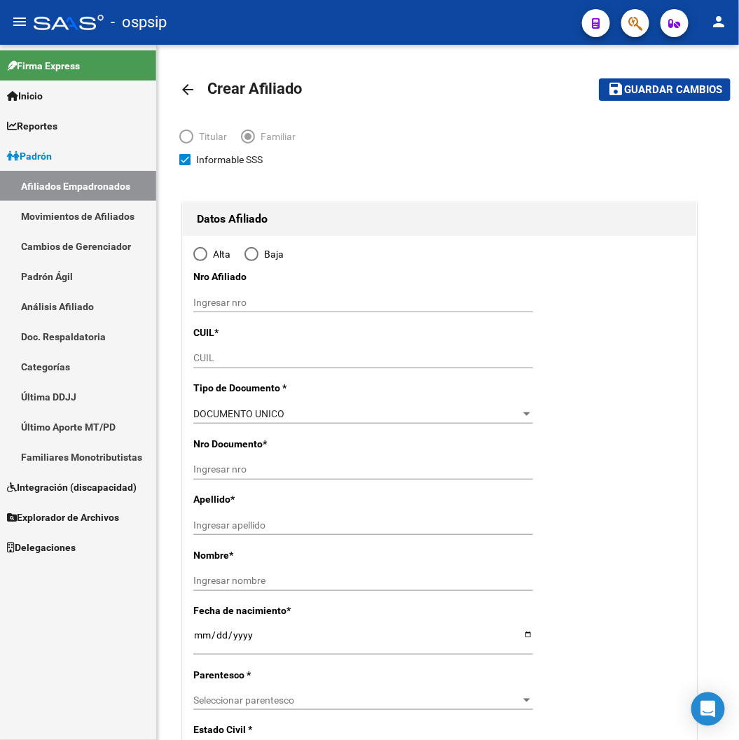
type input "[PERSON_NAME]"
type input "1888"
type input "[PERSON_NAME]"
type input "1276"
radio input "true"
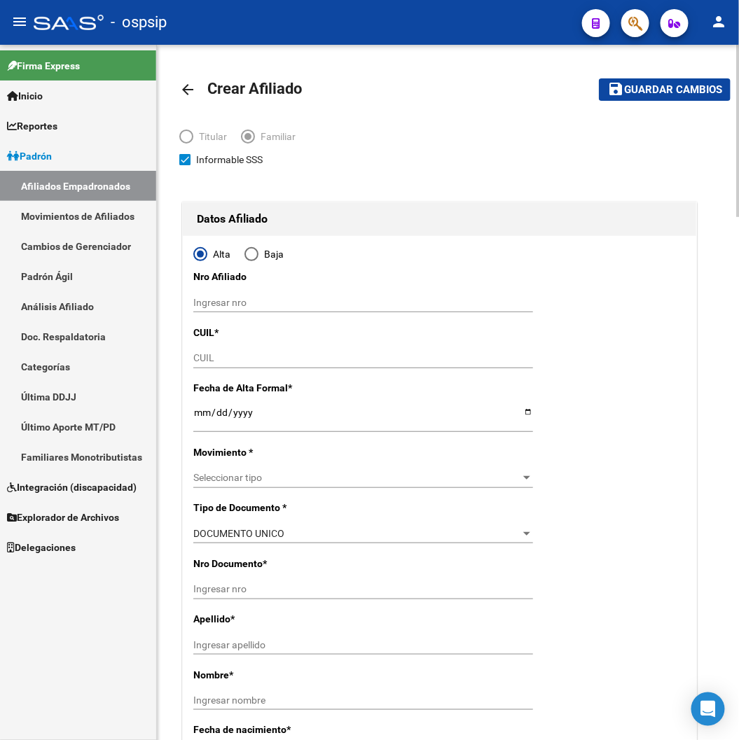
type input "30-59406552-9"
click at [228, 354] on input "CUIL" at bounding box center [363, 358] width 340 height 12
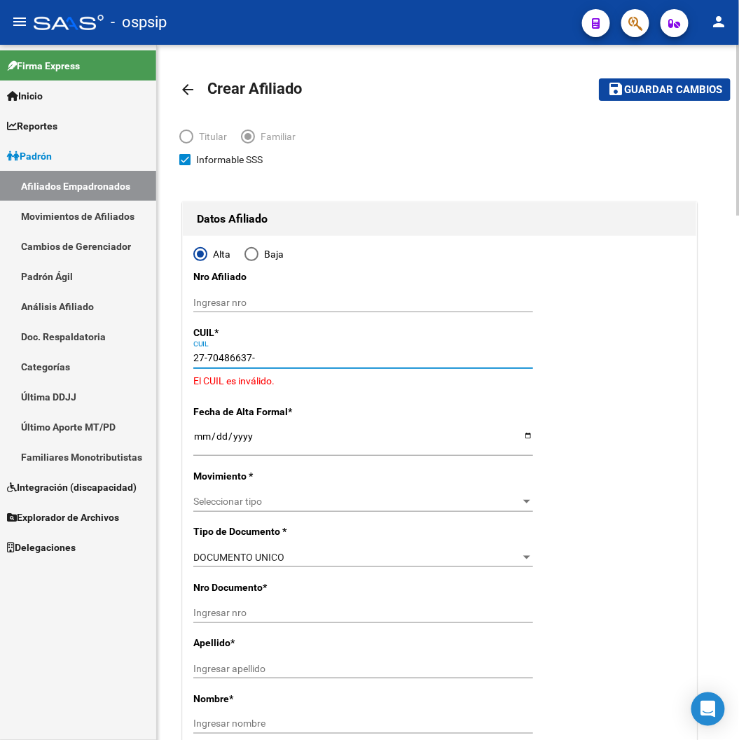
type input "27-70486637-8"
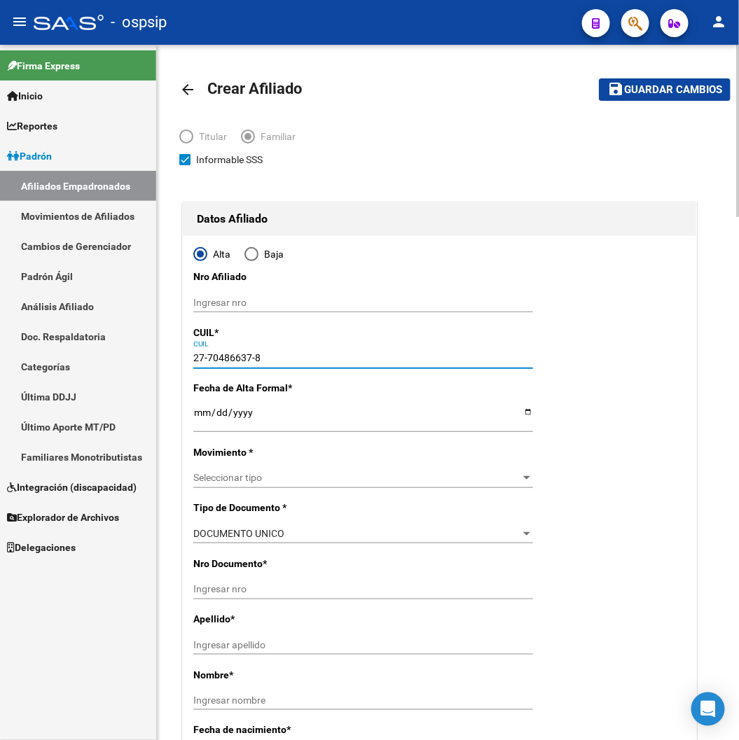
type input "70486637"
type input "[PERSON_NAME]"
type input "[DATE]"
type input "ZEBALLOS"
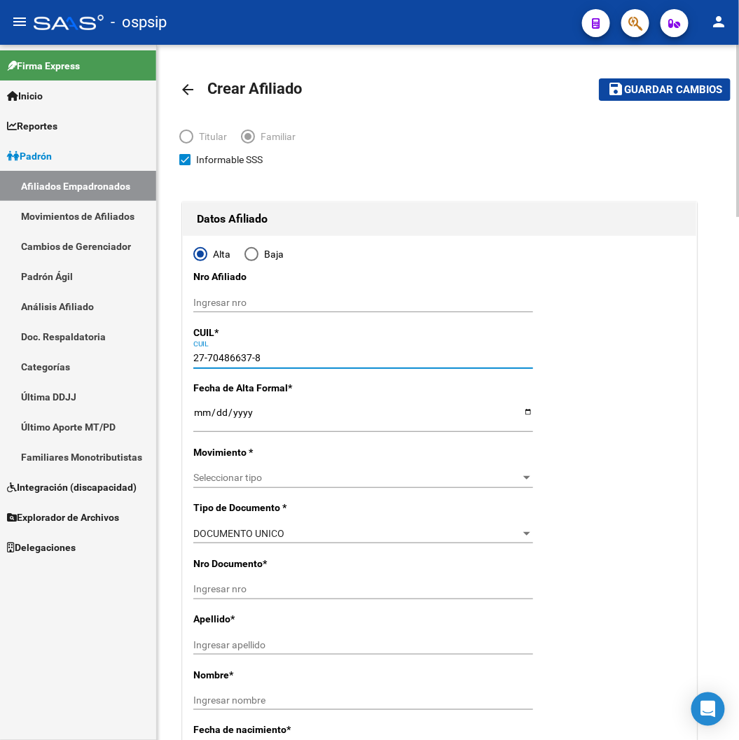
type input "SAN JAVIER"
type input "1143"
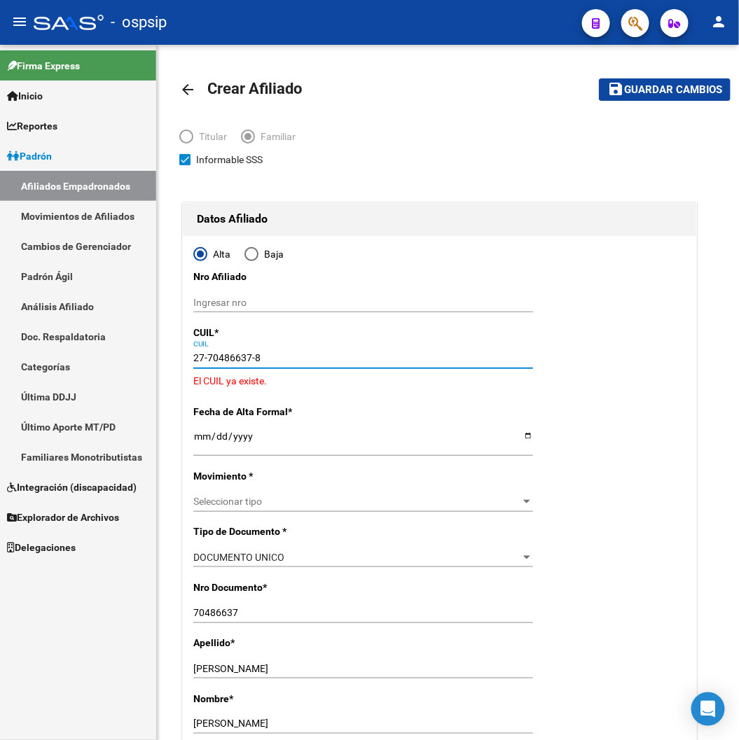
type input "27-70486637-8"
click at [442, 37] on div "- ospsip" at bounding box center [302, 22] width 537 height 31
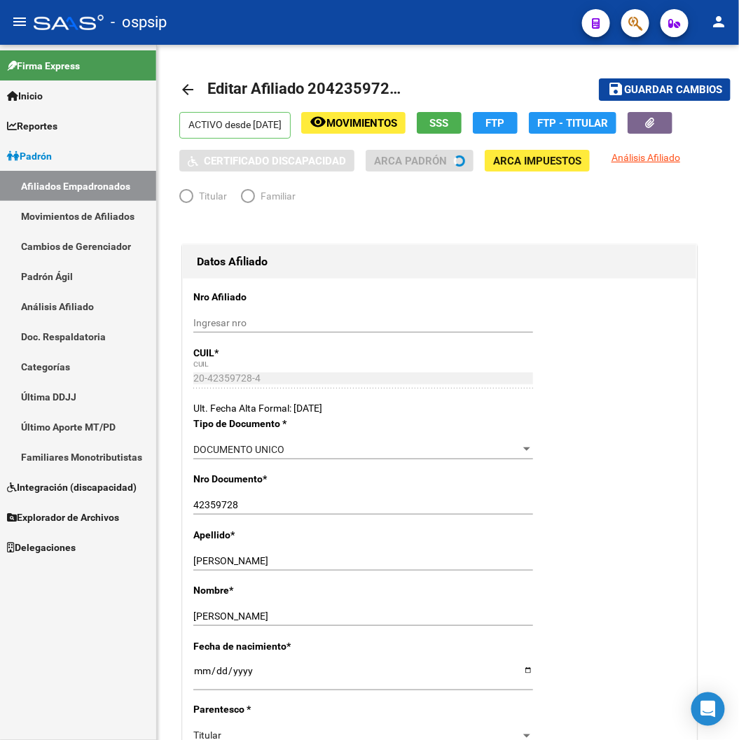
radio input "true"
type input "30-59406552-9"
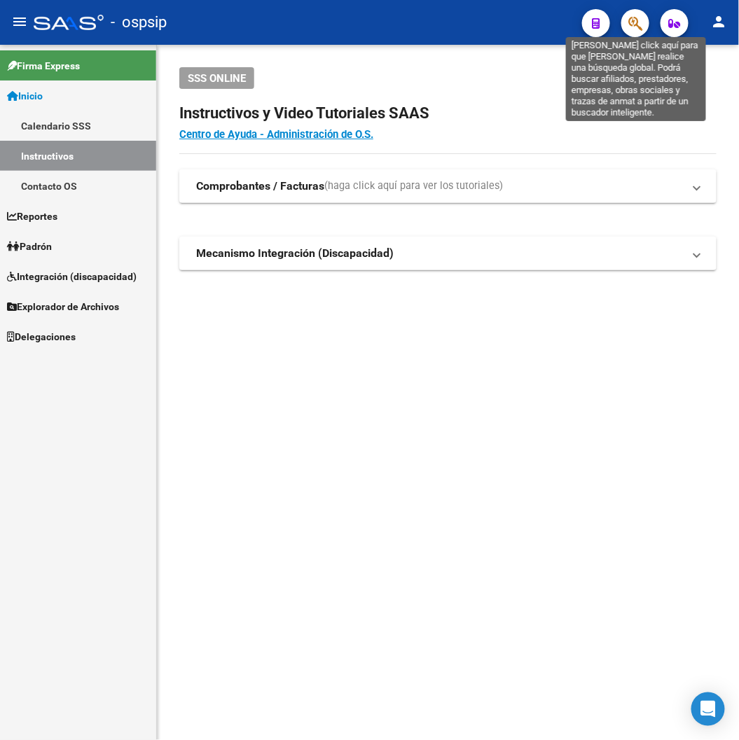
click at [639, 29] on icon "button" at bounding box center [635, 23] width 14 height 16
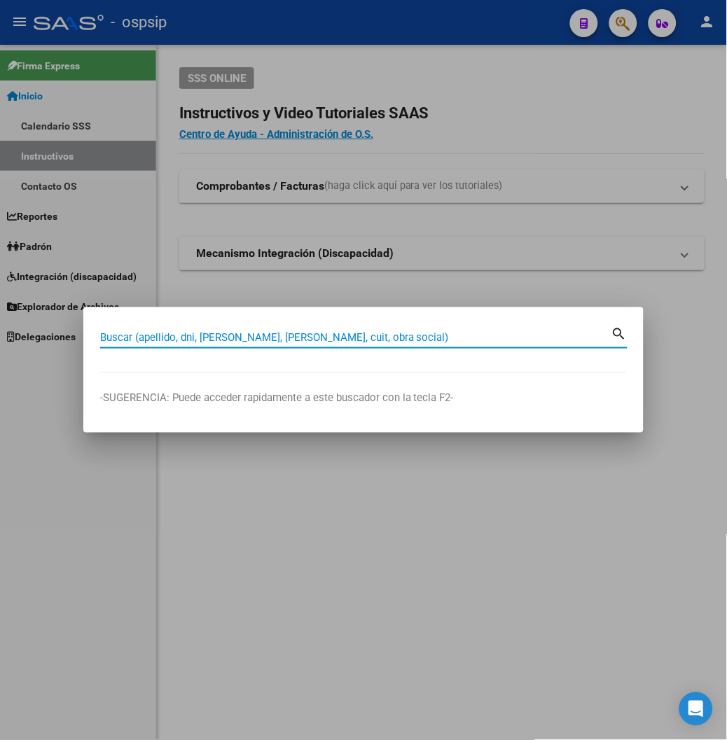
click at [100, 340] on input "Buscar (apellido, dni, [PERSON_NAME], [PERSON_NAME], cuit, obra social)" at bounding box center [355, 337] width 511 height 13
type input "43358548"
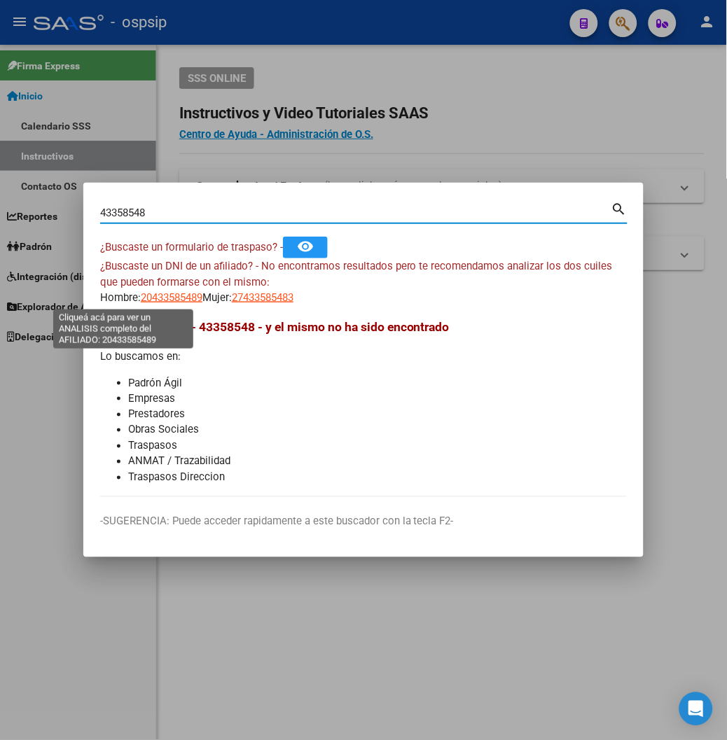
click at [141, 296] on span "20433585489" at bounding box center [172, 297] width 62 height 13
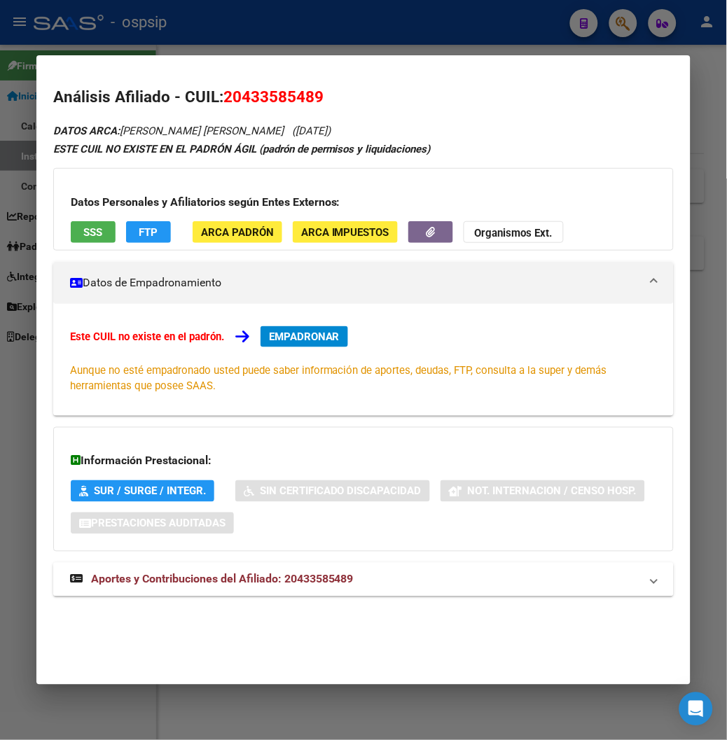
click at [282, 586] on strong "Aportes y Contribuciones del Afiliado: 20433585489" at bounding box center [212, 579] width 284 height 17
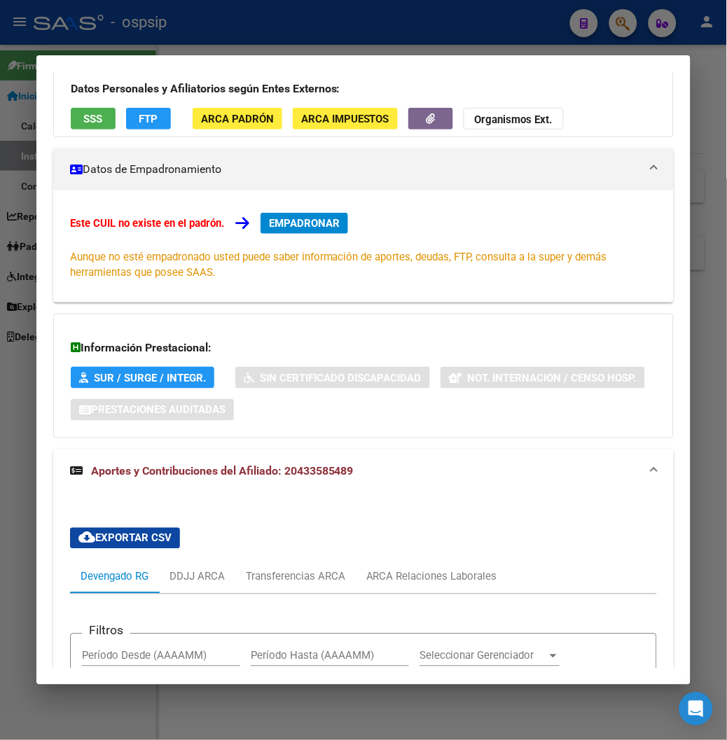
scroll to position [111, 0]
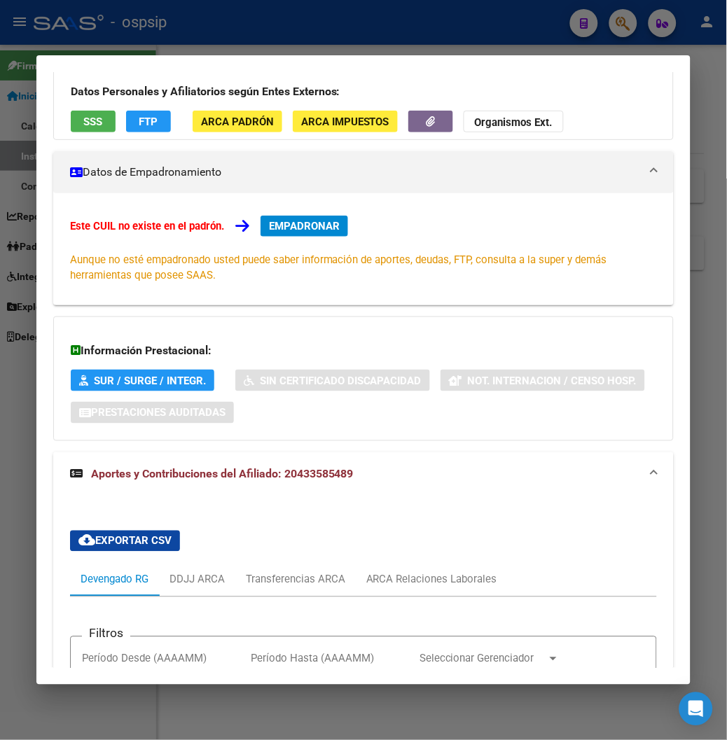
click at [284, 225] on span "EMPADRONAR" at bounding box center [304, 226] width 71 height 13
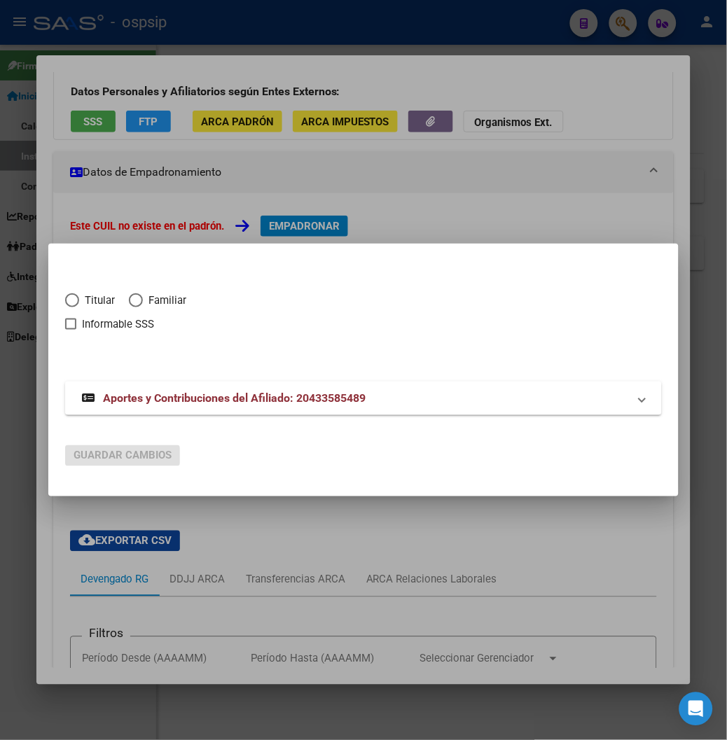
click at [65, 299] on span "Elija una opción" at bounding box center [72, 300] width 14 height 14
click at [65, 299] on input "Titular" at bounding box center [72, 300] width 14 height 14
radio input "true"
checkbox input "true"
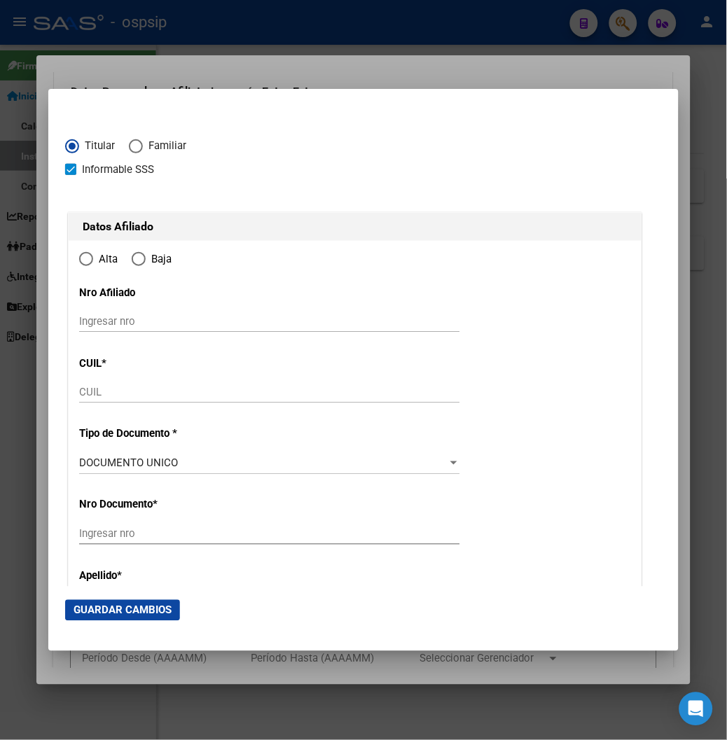
type input "20-43358548-9"
type input "43358548"
type input "MARIN"
type input "ALEJANDRO NICOLAS"
type input "2001-06-24"
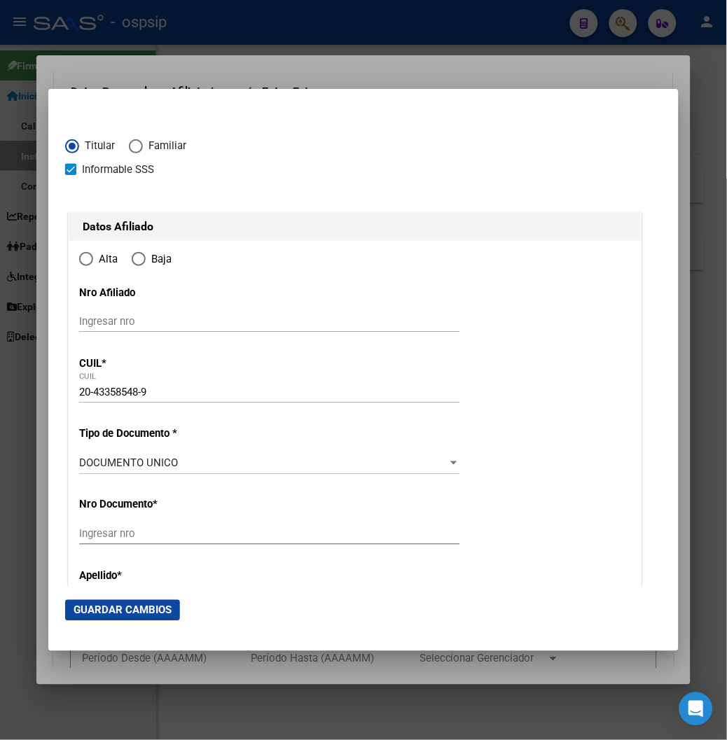
type input "BAHIA BLANCA"
type input "8000"
type input "ZELARRAYAN"
type input "151"
type input "14"
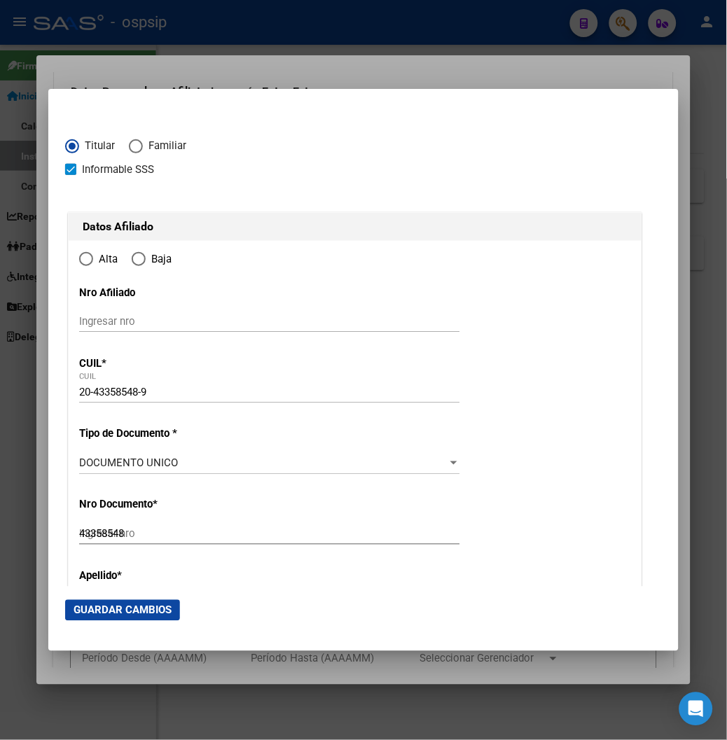
radio input "true"
type input "BAHIA BLANCA"
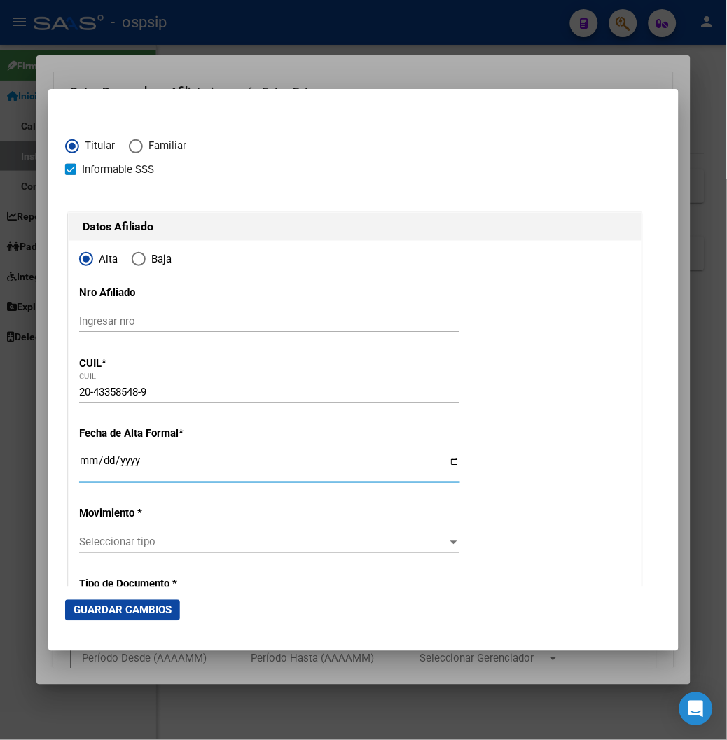
click at [79, 457] on input "Ingresar fecha" at bounding box center [269, 467] width 381 height 22
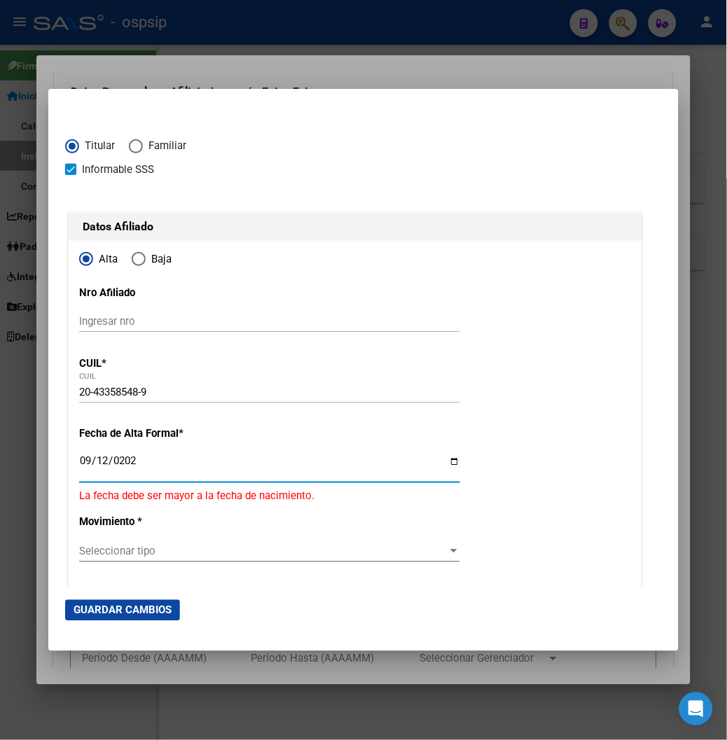
type input "[DATE]"
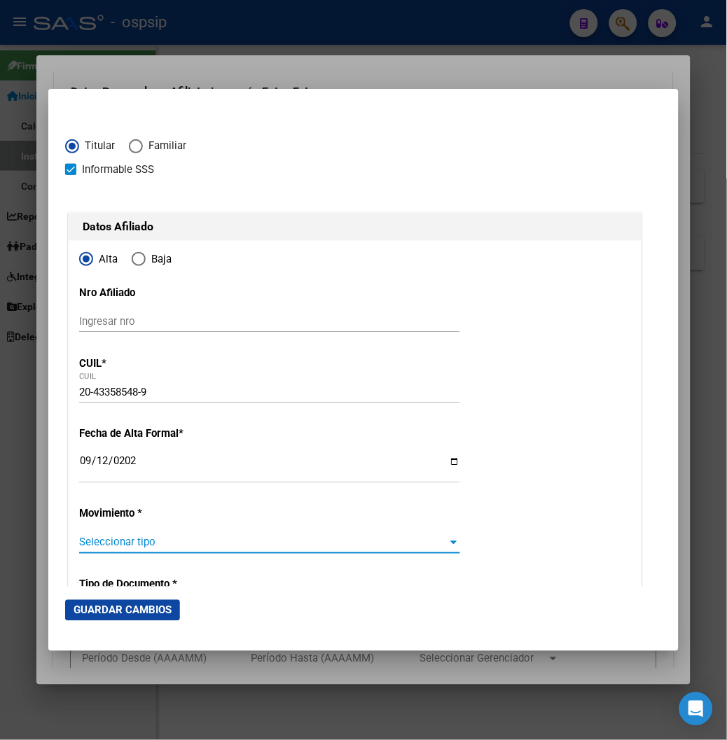
click at [107, 541] on span "Seleccionar tipo" at bounding box center [263, 542] width 368 height 13
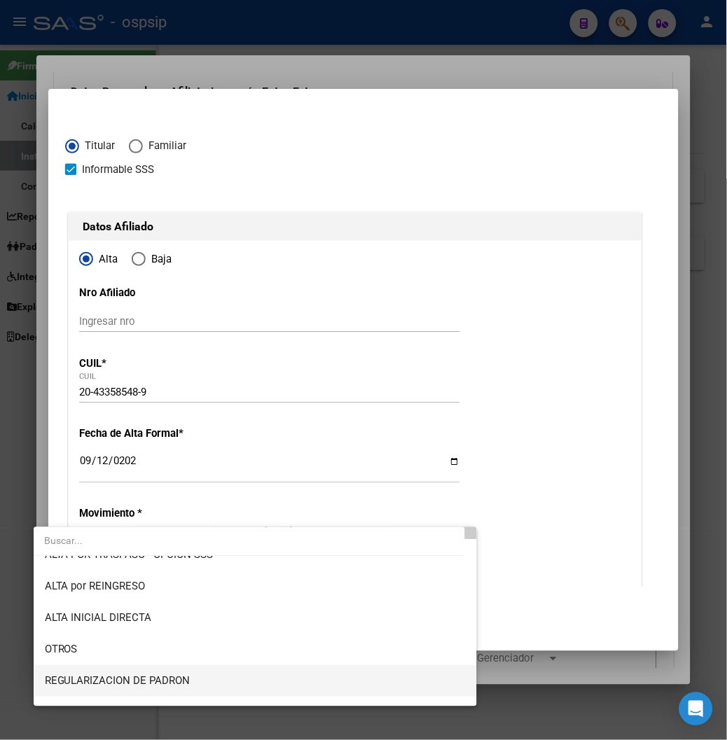
scroll to position [78, 0]
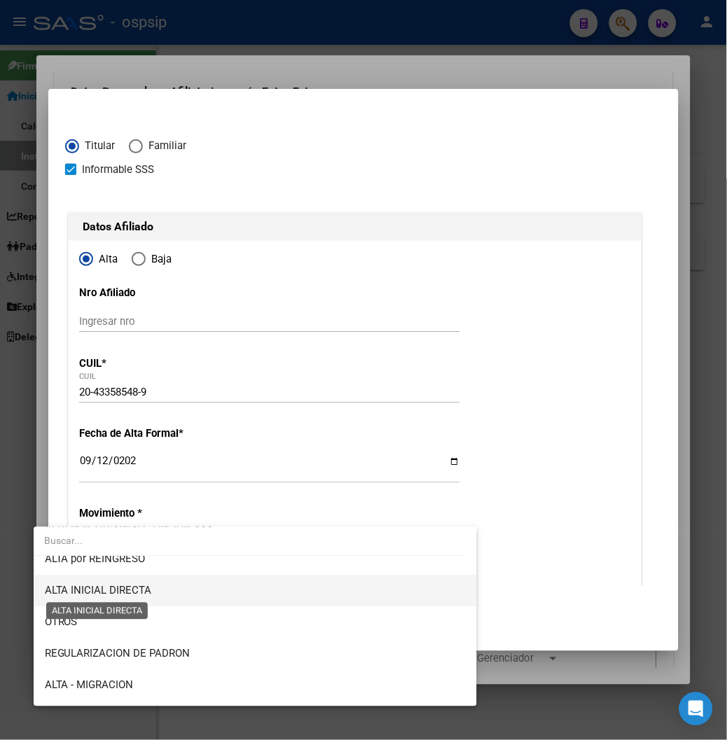
click at [98, 592] on span "ALTA INICIAL DIRECTA" at bounding box center [98, 591] width 107 height 13
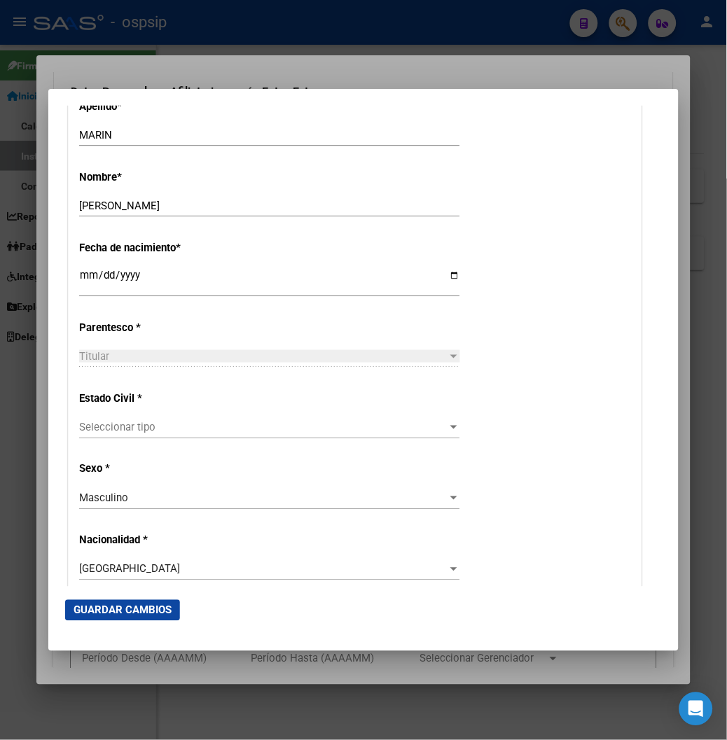
scroll to position [622, 0]
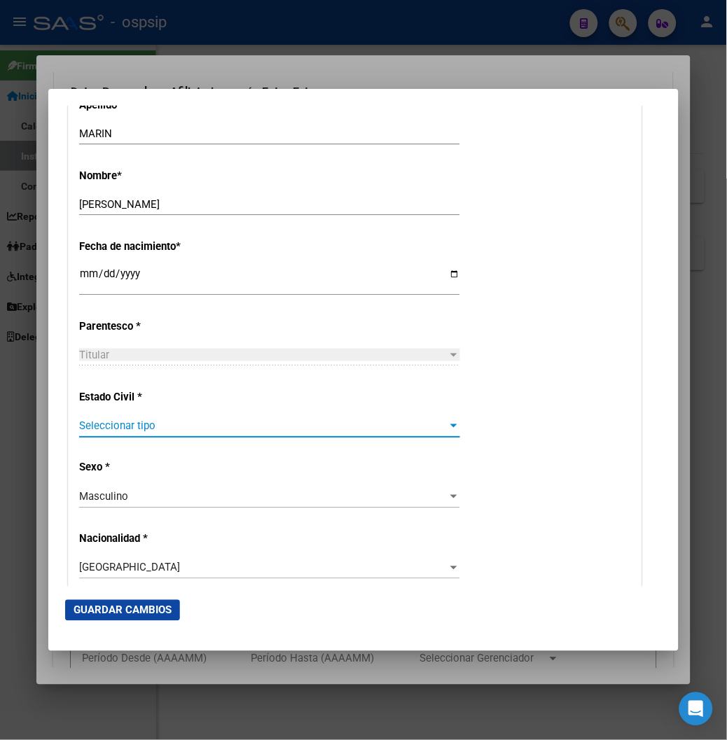
click at [90, 431] on span "Seleccionar tipo" at bounding box center [263, 426] width 368 height 13
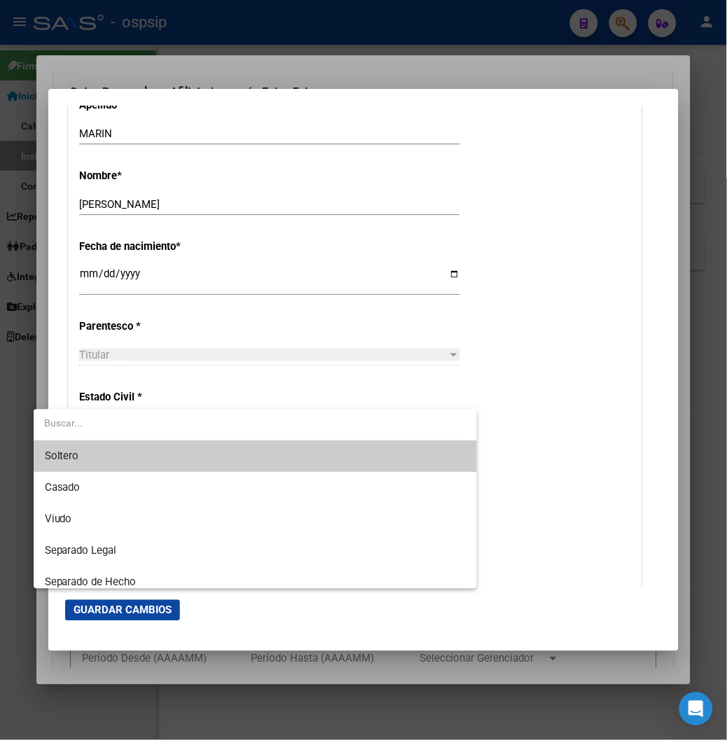
click at [68, 469] on span "Soltero" at bounding box center [255, 457] width 421 height 32
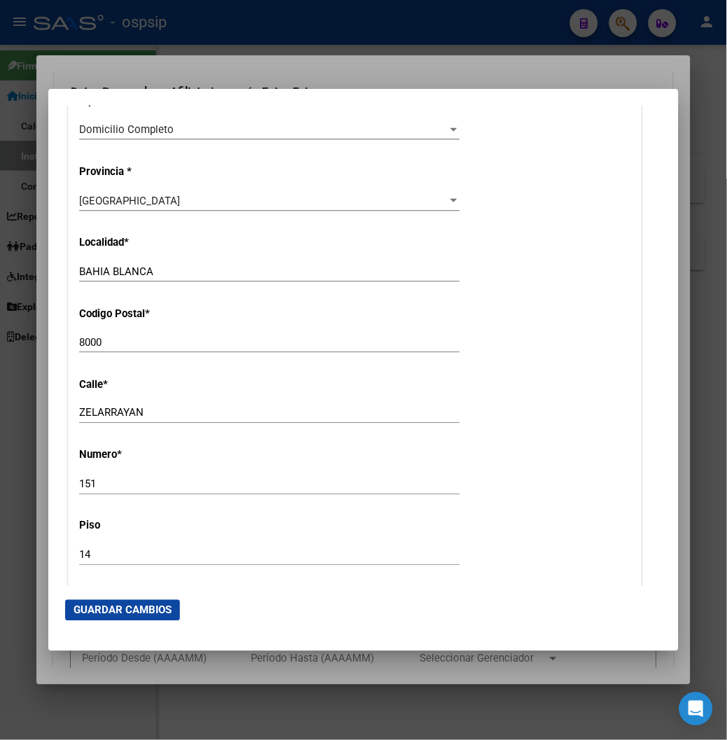
scroll to position [1322, 0]
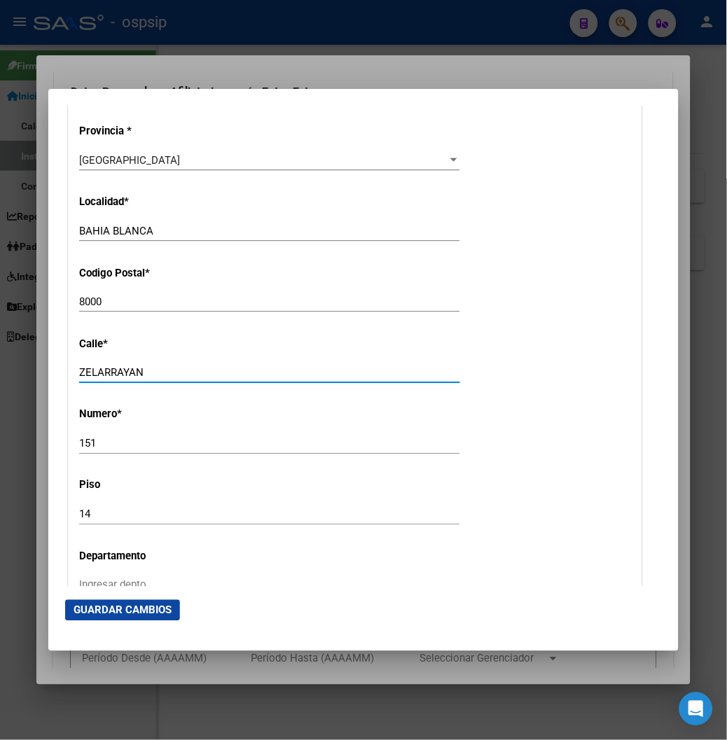
click at [135, 374] on input "ZELARRAYAN" at bounding box center [269, 372] width 381 height 13
type input "Z"
type input "santa teresita"
click at [79, 438] on input "151" at bounding box center [269, 444] width 381 height 13
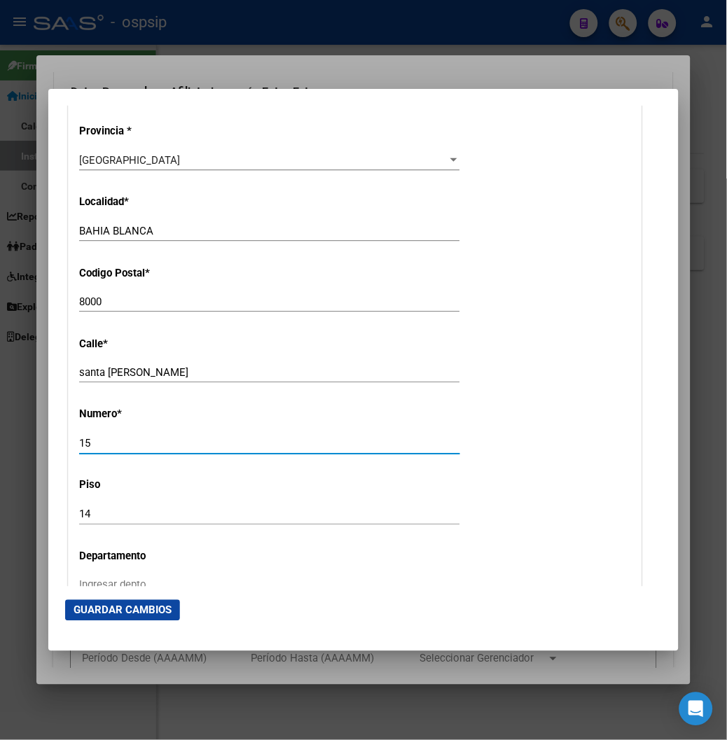
type input "1"
type input "229"
click at [79, 513] on input "14" at bounding box center [269, 514] width 381 height 13
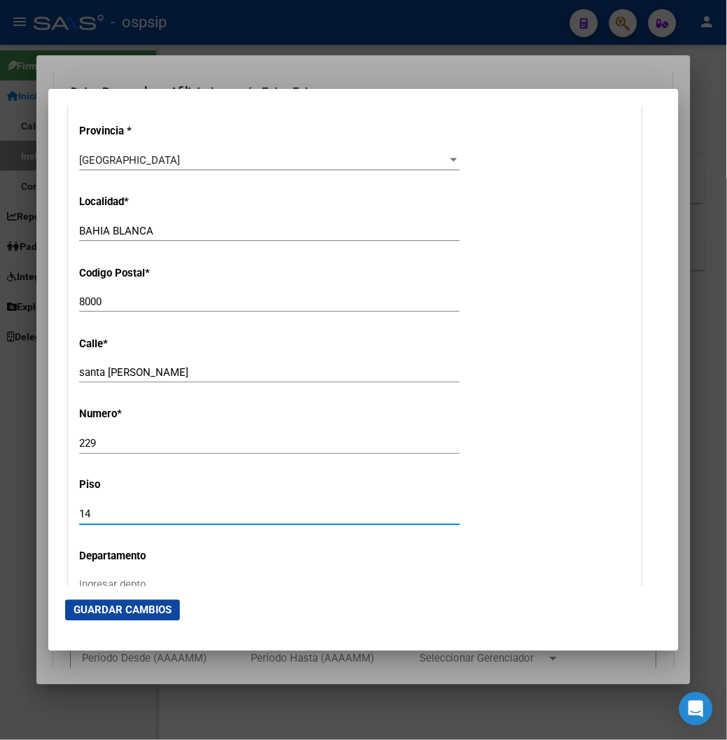
type input "1"
click at [125, 225] on input "BAHIA BLANCA" at bounding box center [269, 231] width 381 height 13
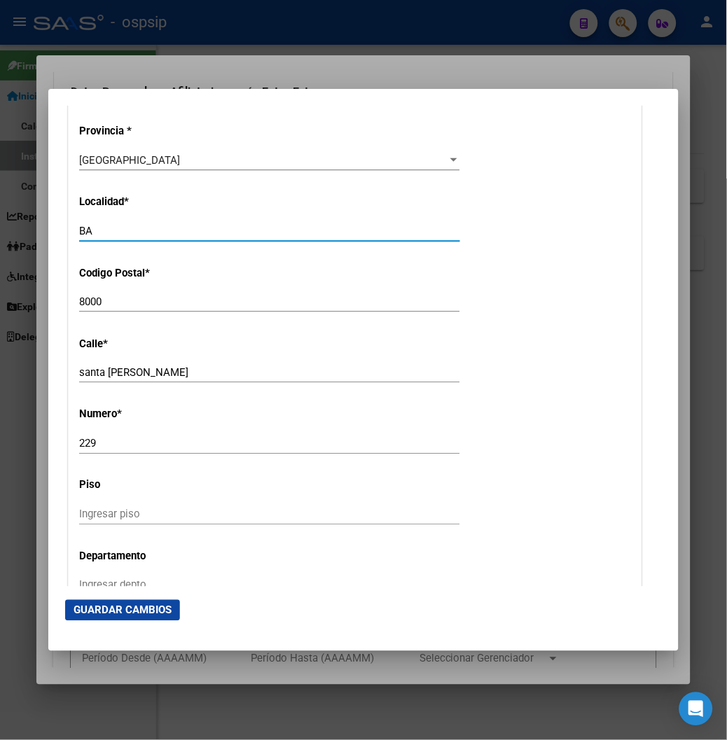
type input "B"
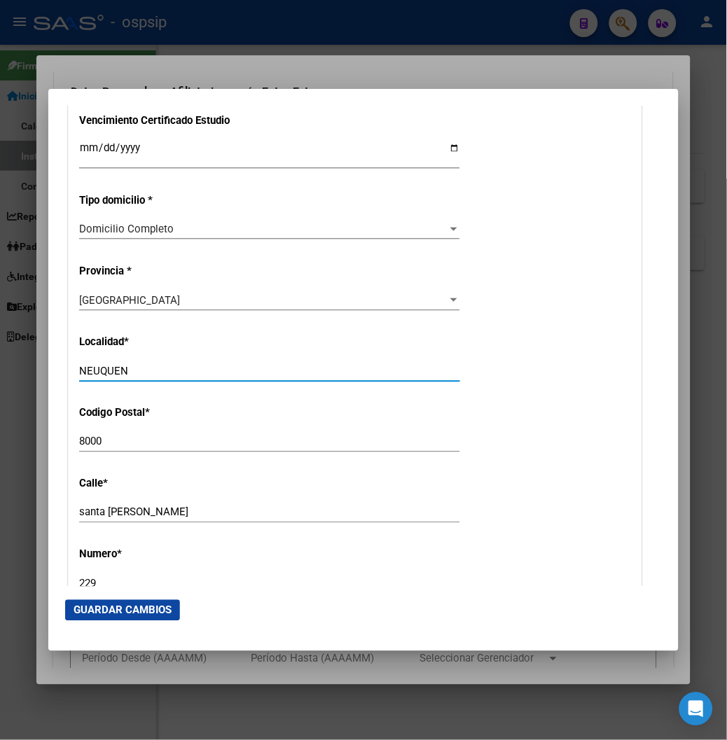
scroll to position [1166, 0]
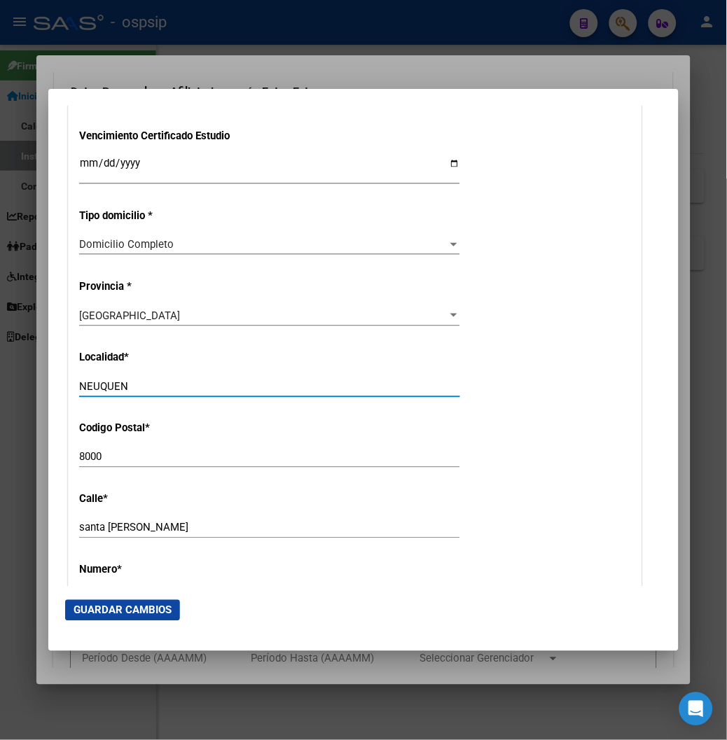
type input "NEUQUEN"
click at [79, 451] on input "8000" at bounding box center [269, 457] width 381 height 13
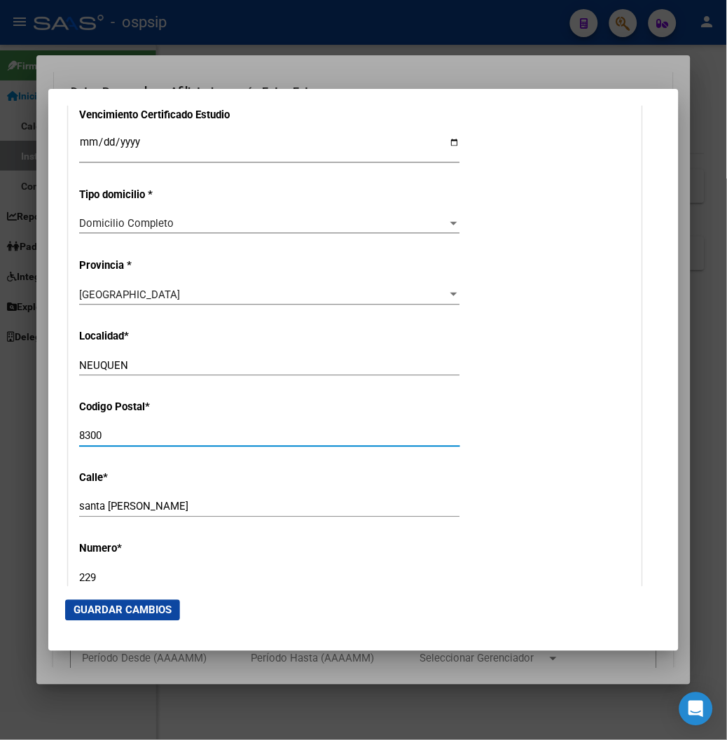
type input "8300"
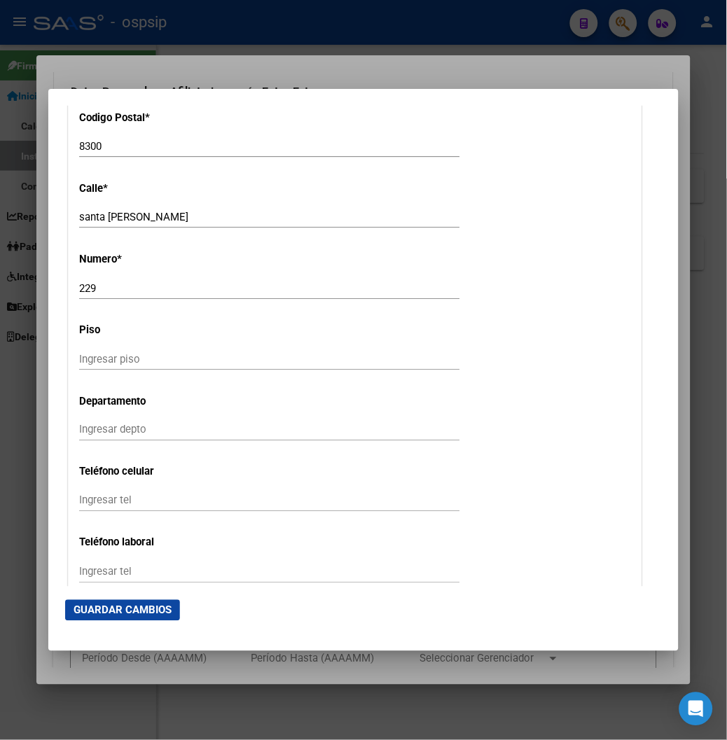
scroll to position [1478, 0]
click at [78, 616] on span "Guardar Cambios" at bounding box center [123, 610] width 98 height 13
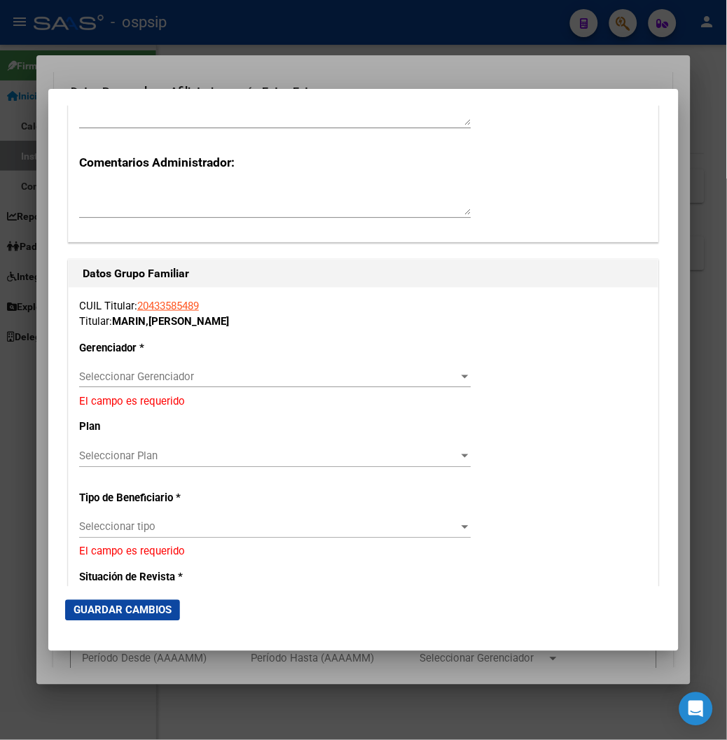
scroll to position [2253, 0]
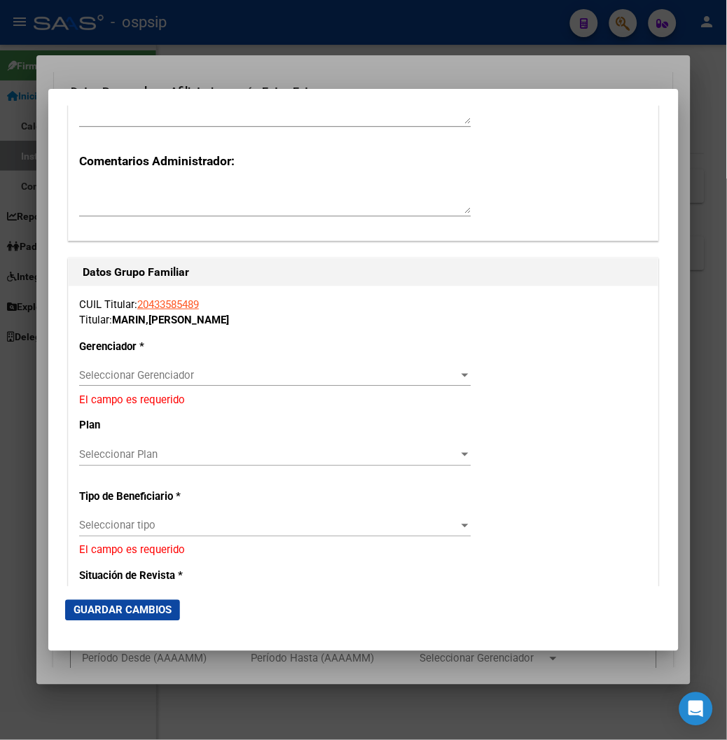
click at [452, 376] on span "Seleccionar Gerenciador" at bounding box center [268, 375] width 379 height 13
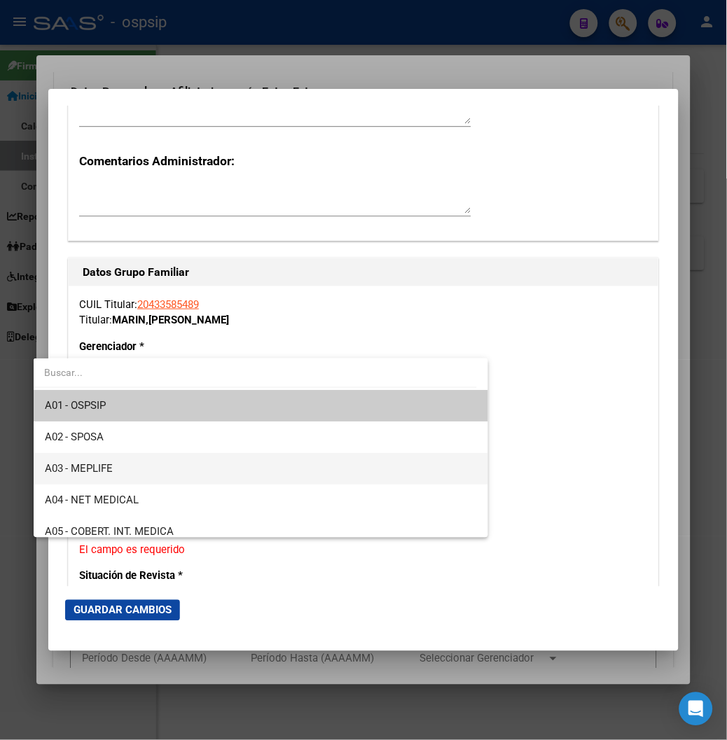
scroll to position [78, 0]
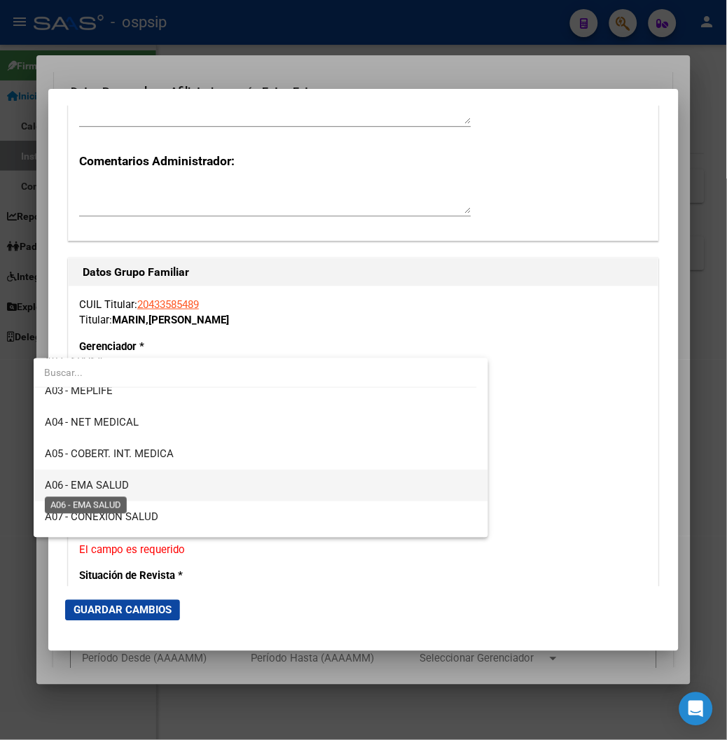
click at [104, 487] on span "A06 - EMA SALUD" at bounding box center [87, 485] width 85 height 13
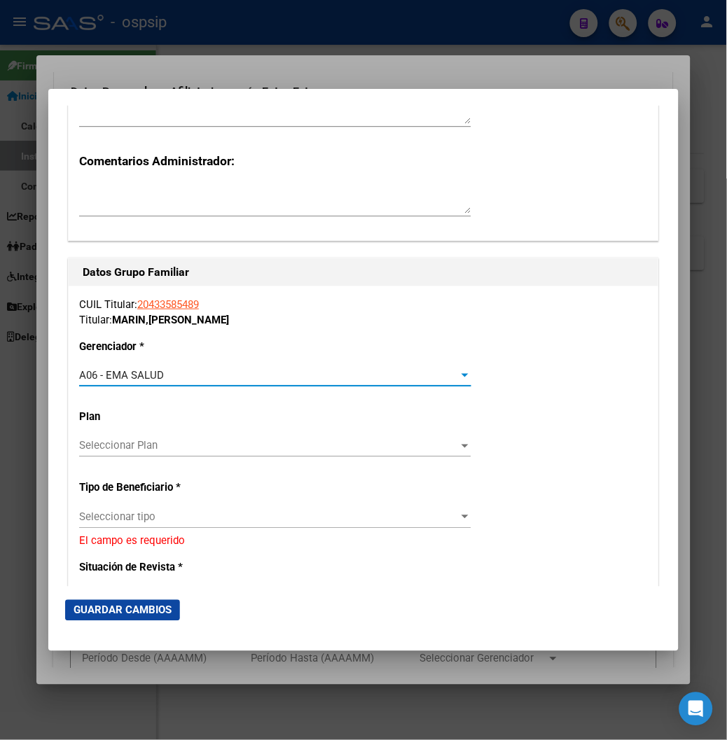
click at [455, 522] on span "Seleccionar tipo" at bounding box center [268, 517] width 379 height 13
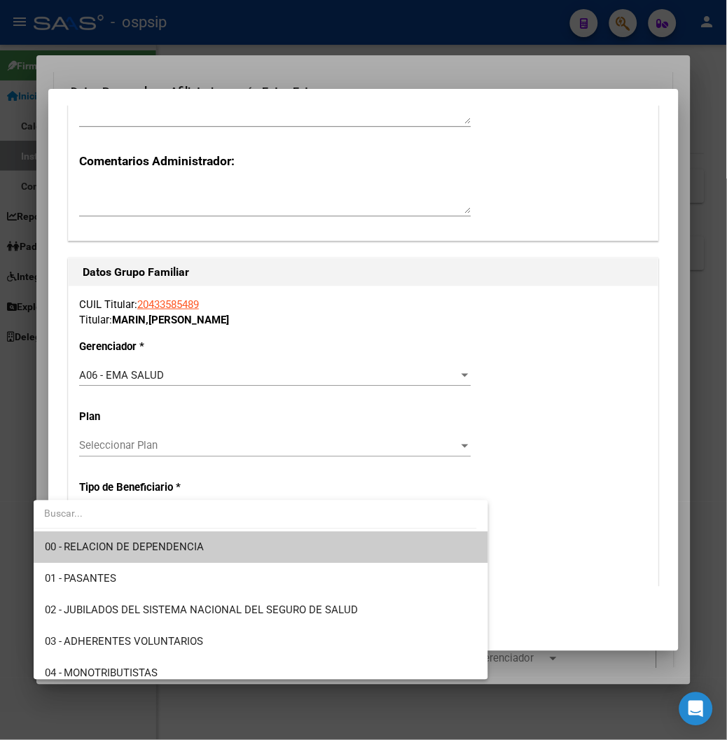
click at [225, 546] on span "00 - RELACION DE DEPENDENCIA" at bounding box center [261, 548] width 433 height 32
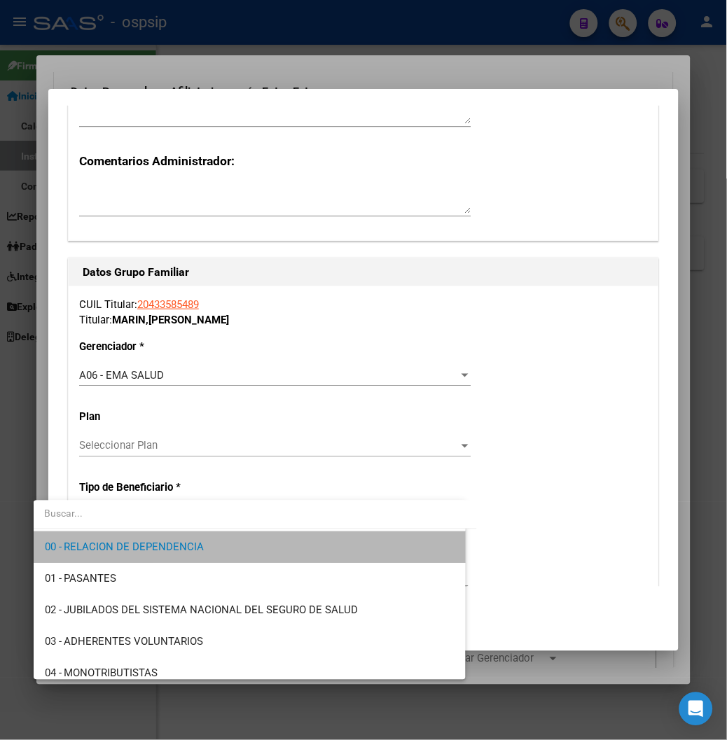
type input "30-64106337-8"
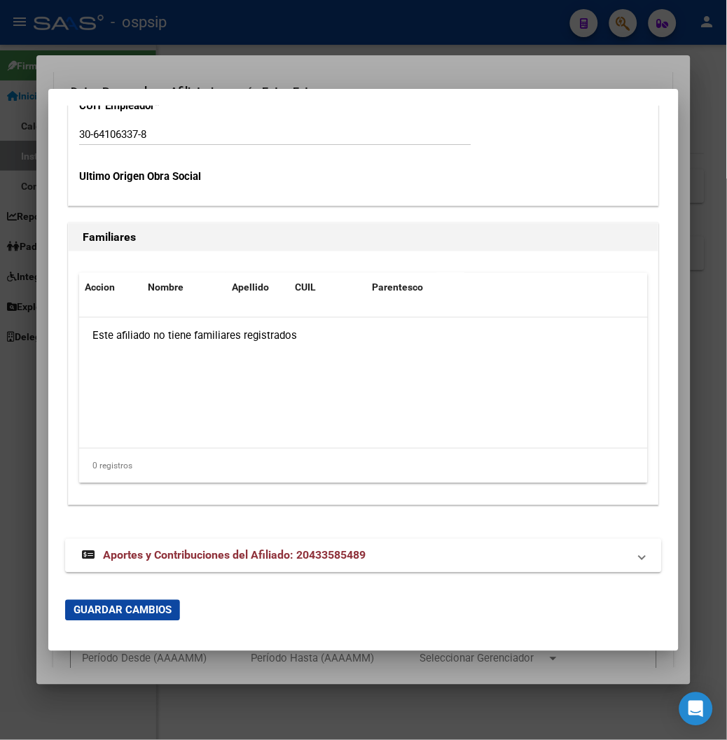
scroll to position [2780, 0]
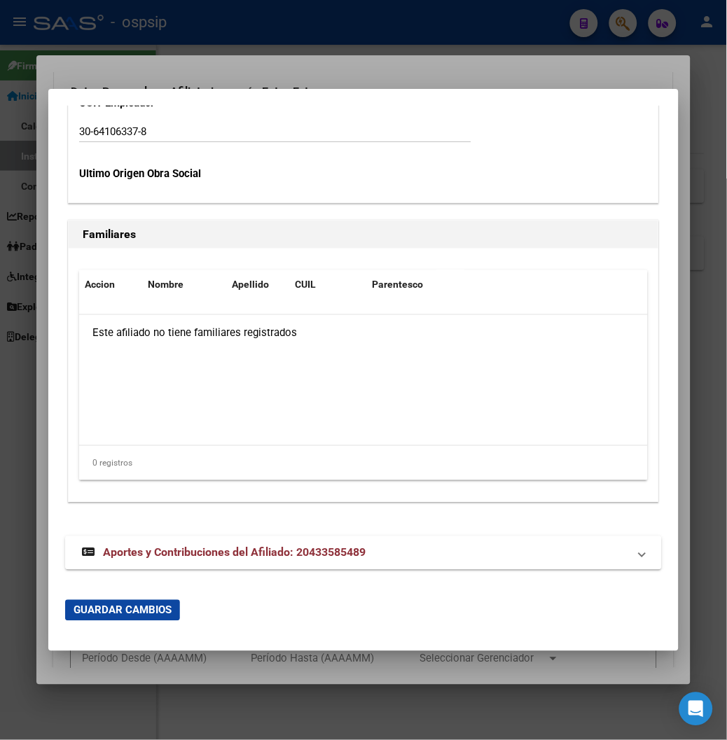
click at [74, 610] on span "Guardar Cambios" at bounding box center [123, 610] width 98 height 13
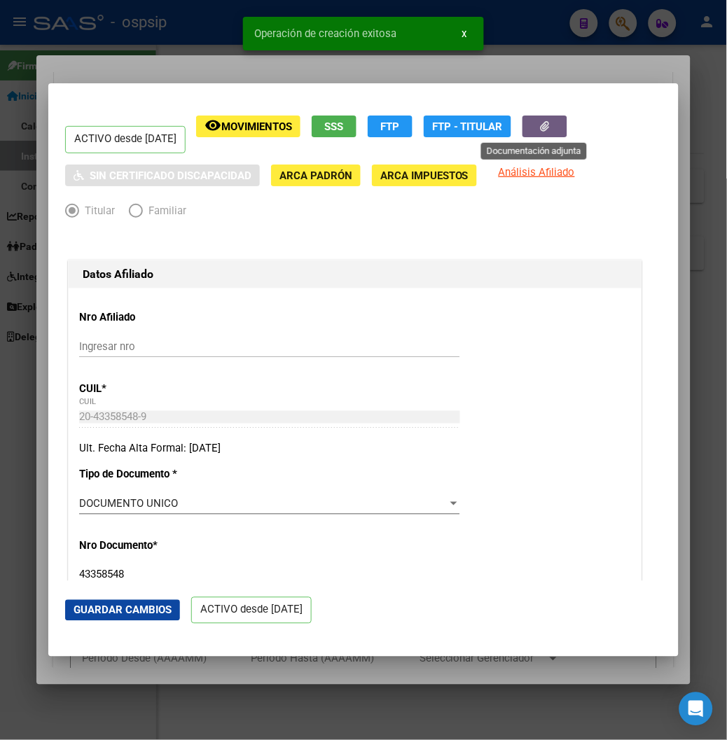
click at [540, 127] on icon "button" at bounding box center [544, 126] width 9 height 11
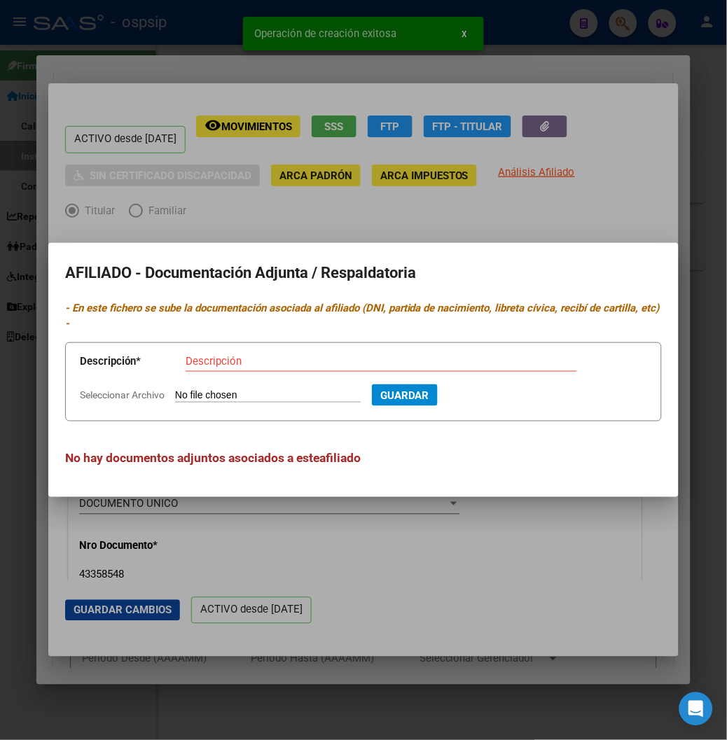
click at [175, 389] on input "Seleccionar Archivo" at bounding box center [268, 395] width 186 height 13
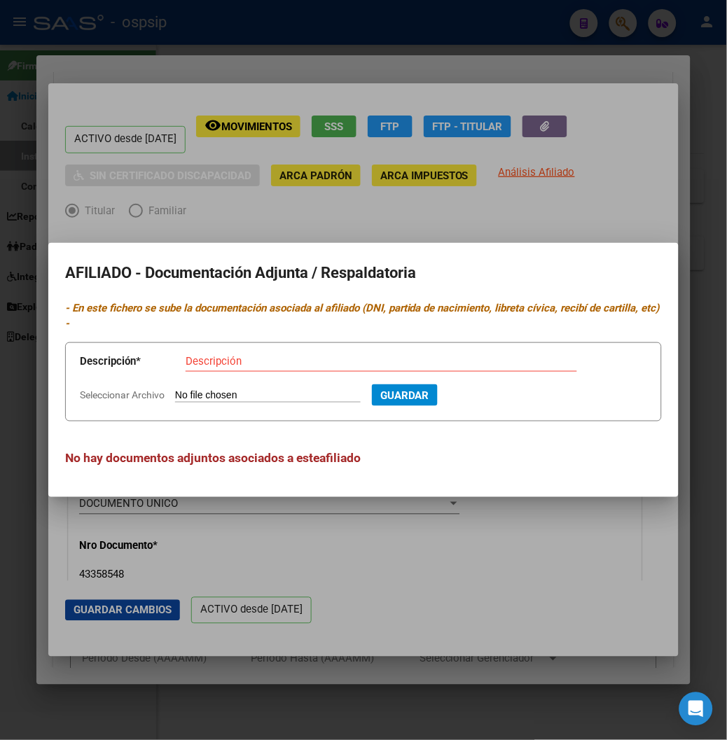
type input "C:\fakepath\1000139413.jpg"
click at [186, 355] on input "Descripción" at bounding box center [381, 361] width 391 height 13
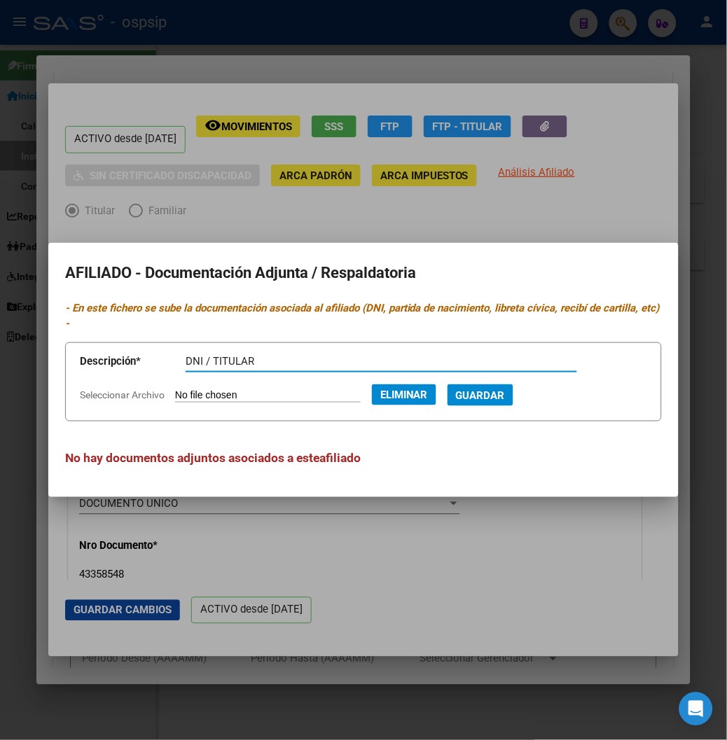
type input "DNI / TITULAR"
click at [459, 389] on span "Guardar" at bounding box center [480, 395] width 49 height 13
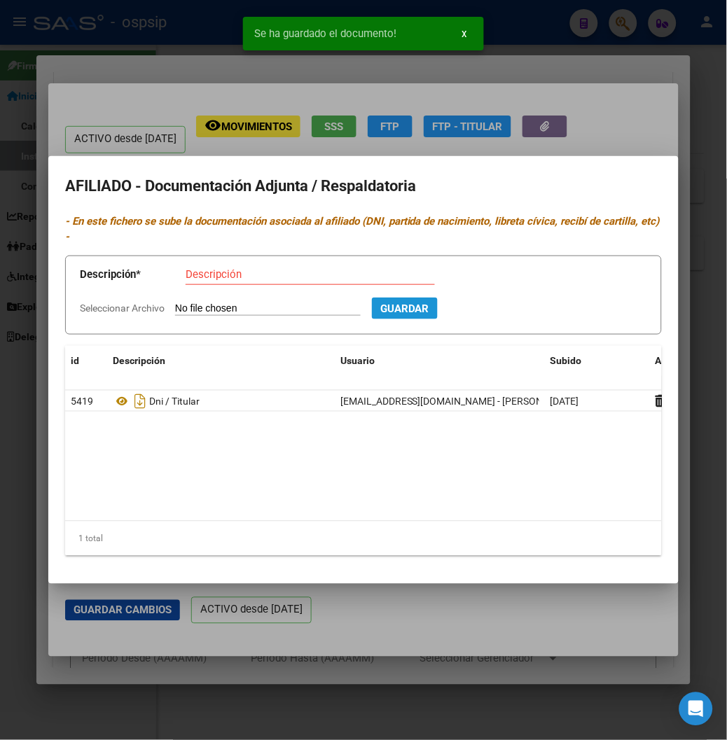
click at [396, 305] on span "Guardar" at bounding box center [404, 308] width 49 height 13
click at [190, 302] on input "Seleccionar Archivo" at bounding box center [268, 308] width 186 height 13
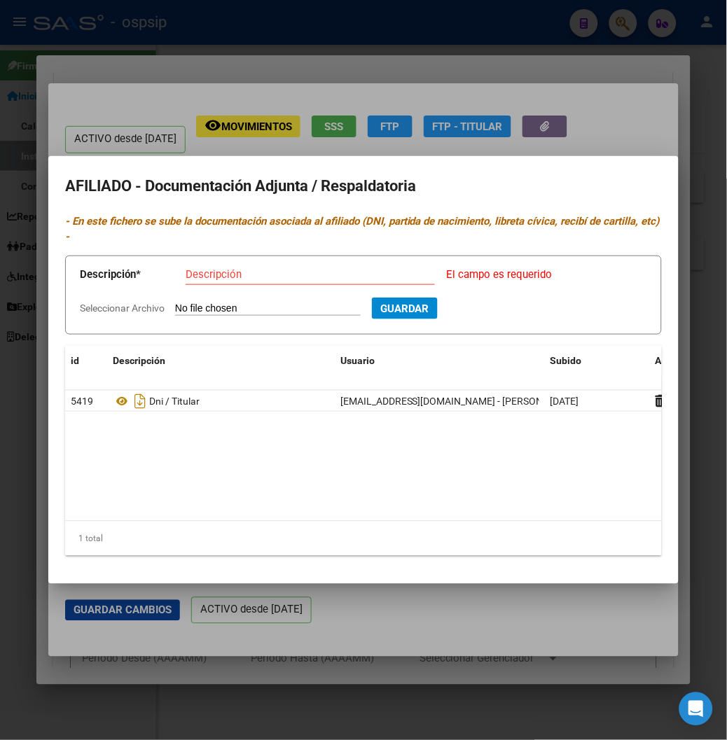
click at [200, 293] on form "Descripción * Descripción El campo es requerido Seleccionar Archivo Guardar" at bounding box center [363, 296] width 596 height 80
click at [201, 302] on input "Seleccionar Archivo" at bounding box center [268, 308] width 186 height 13
type input "C:\fakepath\2025-08 RECIBOS MURATA SUELDOS - 2025-08 - 12518.pdf"
click at [186, 268] on input "Descripción" at bounding box center [310, 274] width 249 height 13
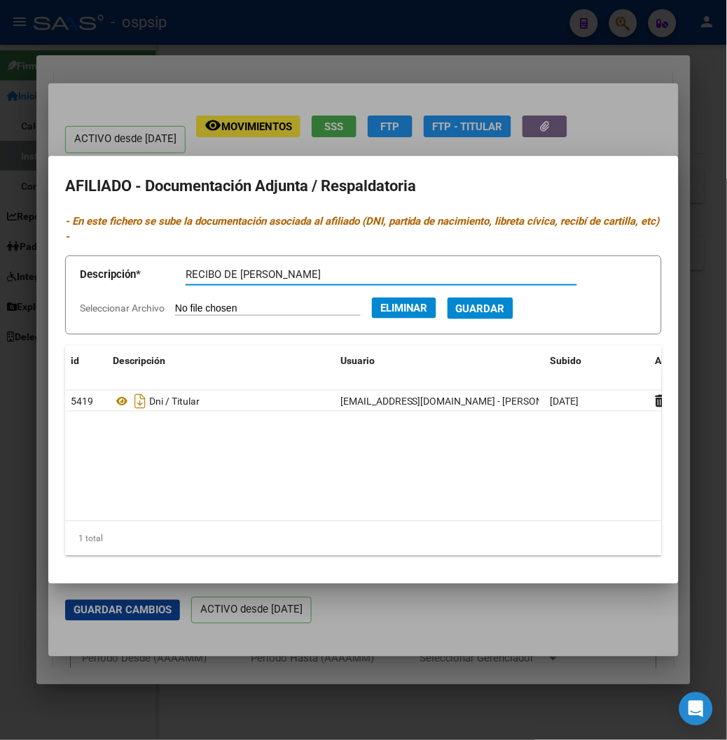
type input "RECIBO DE SUELDO"
click at [457, 302] on span "Guardar" at bounding box center [480, 308] width 49 height 13
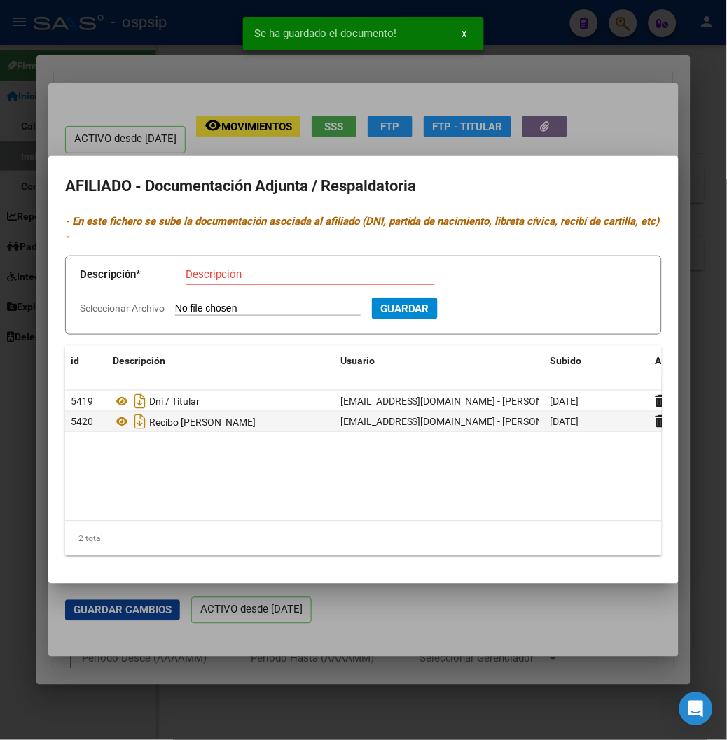
click at [519, 28] on div at bounding box center [363, 370] width 727 height 740
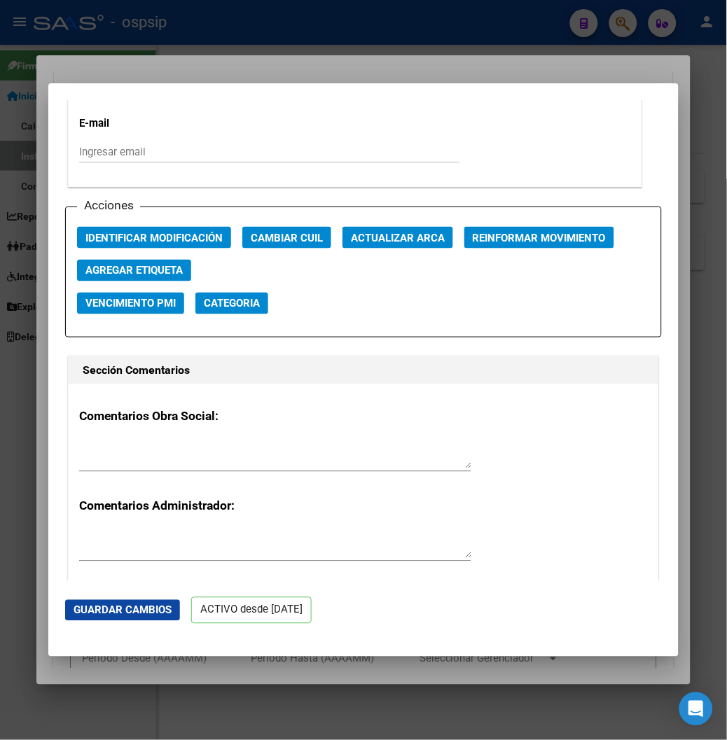
scroll to position [1944, 0]
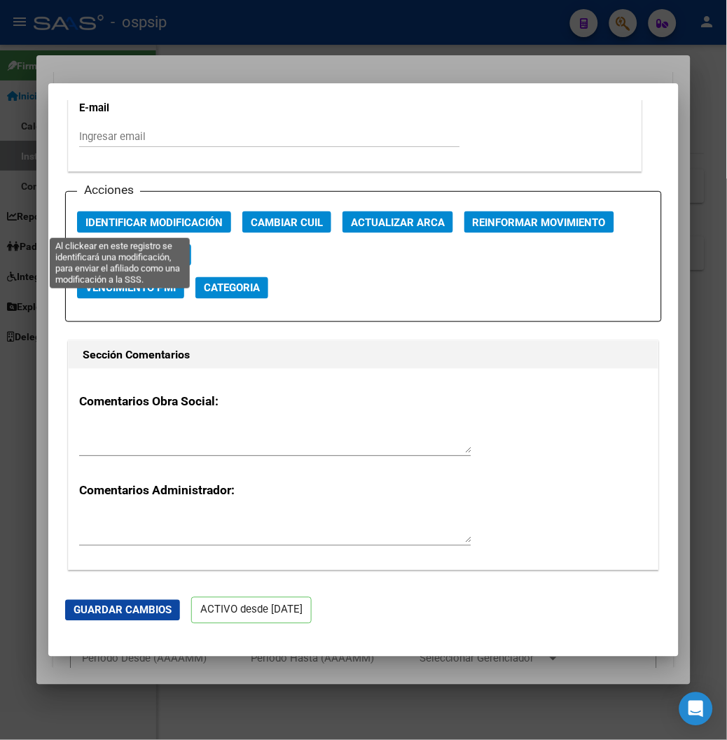
click at [120, 228] on button "Identificar Modificación" at bounding box center [154, 222] width 154 height 22
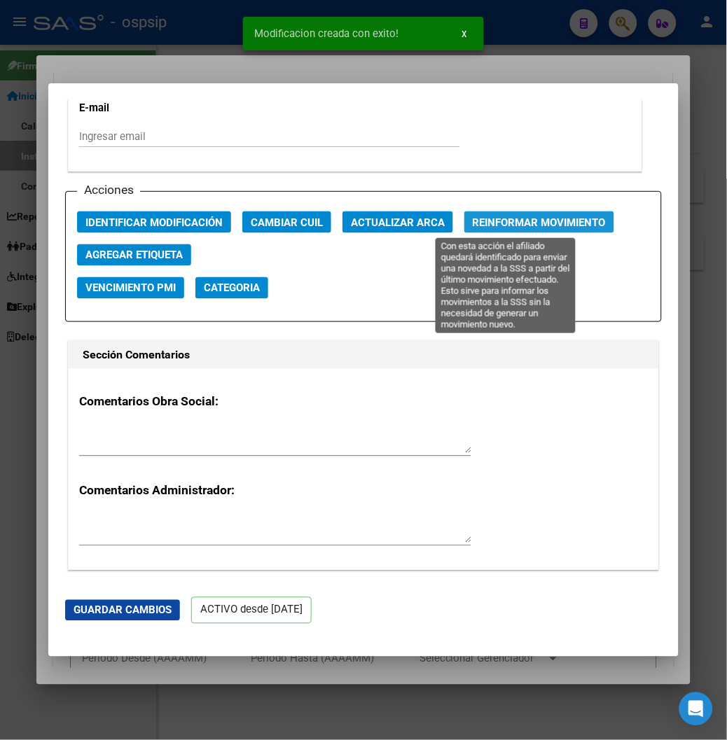
click at [544, 218] on span "Reinformar Movimiento" at bounding box center [539, 222] width 133 height 13
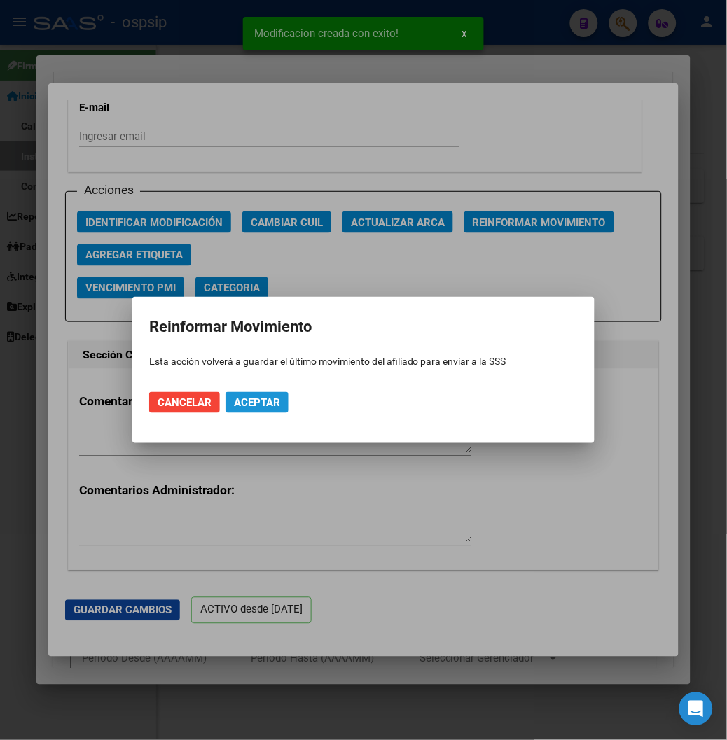
click at [269, 407] on span "Aceptar" at bounding box center [257, 402] width 46 height 13
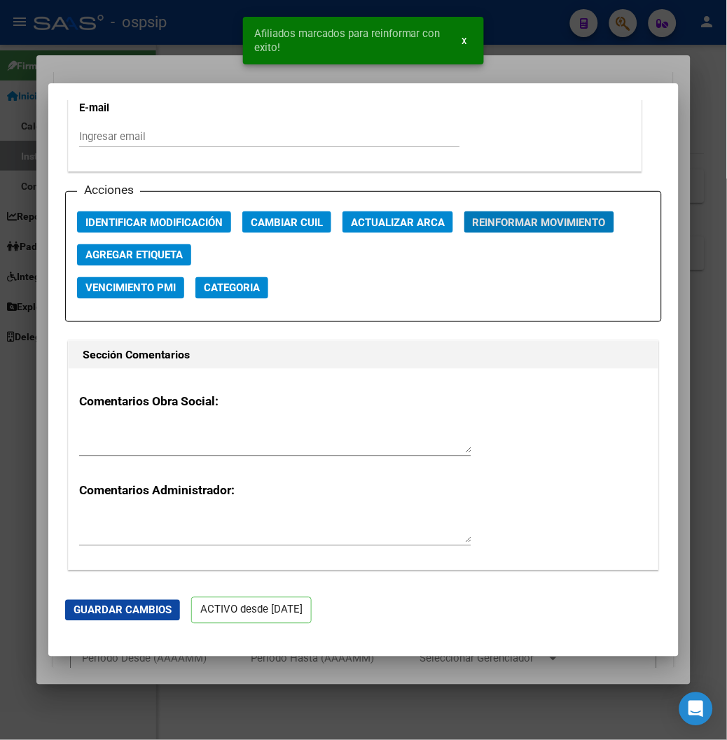
click at [74, 606] on span "Guardar Cambios" at bounding box center [123, 610] width 98 height 13
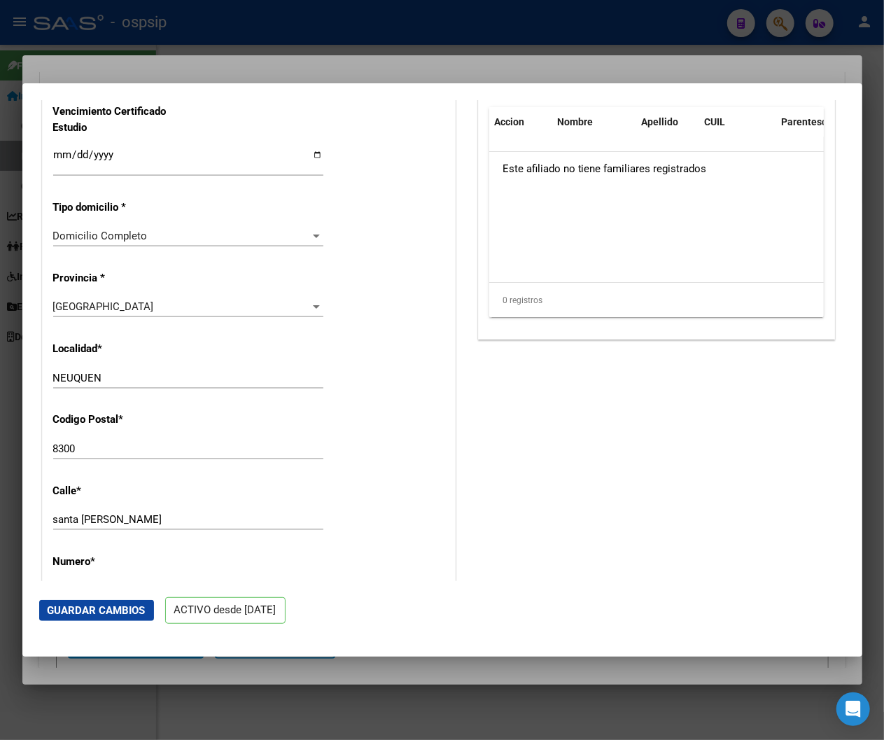
scroll to position [1080, 0]
click at [482, 15] on div at bounding box center [442, 370] width 884 height 740
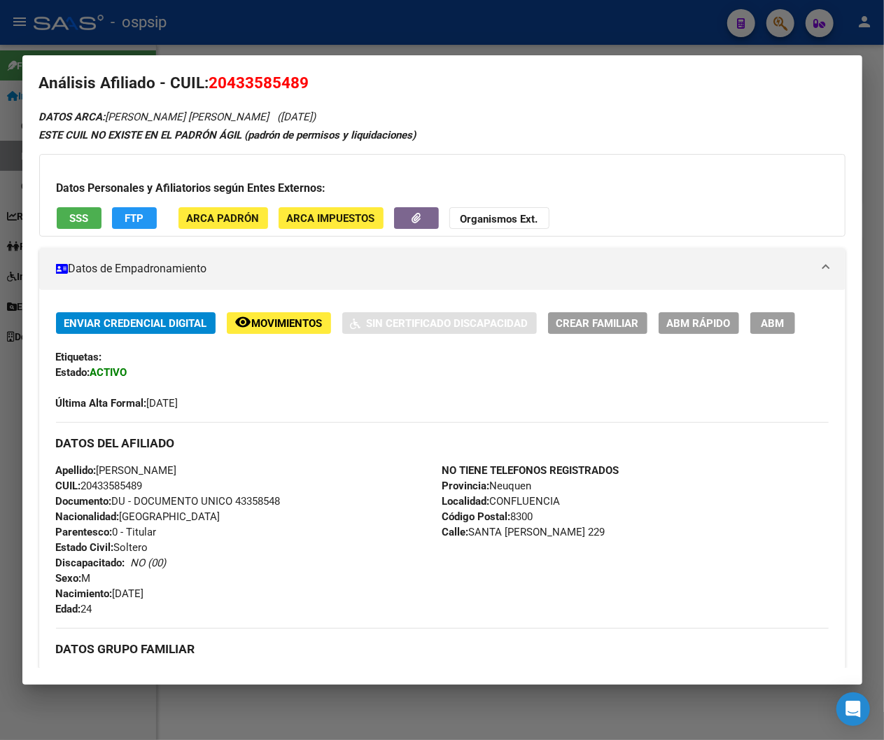
scroll to position [0, 0]
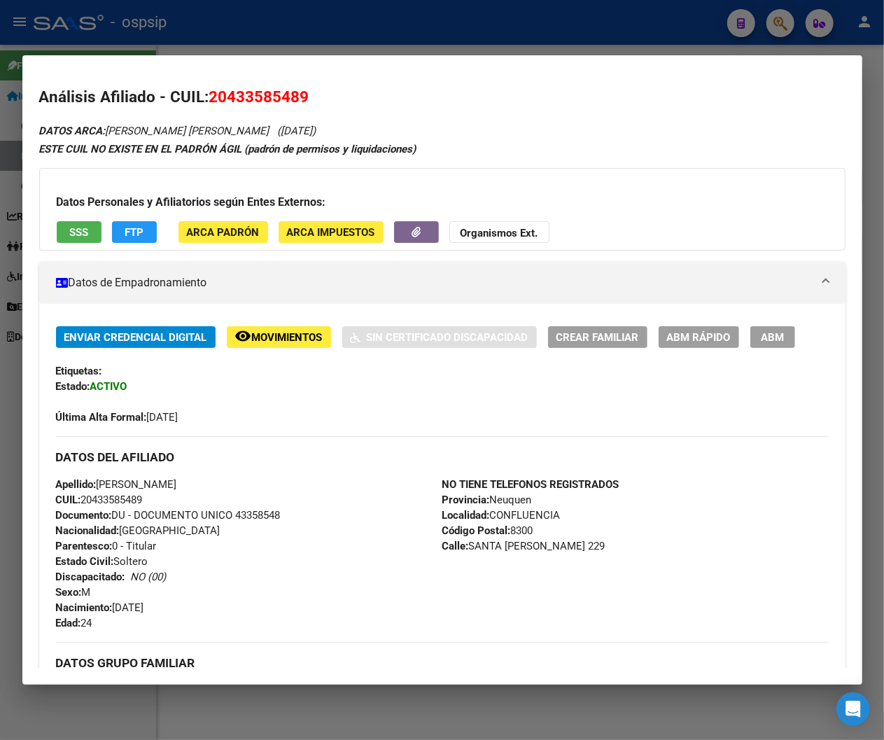
click at [352, 33] on div at bounding box center [442, 370] width 884 height 740
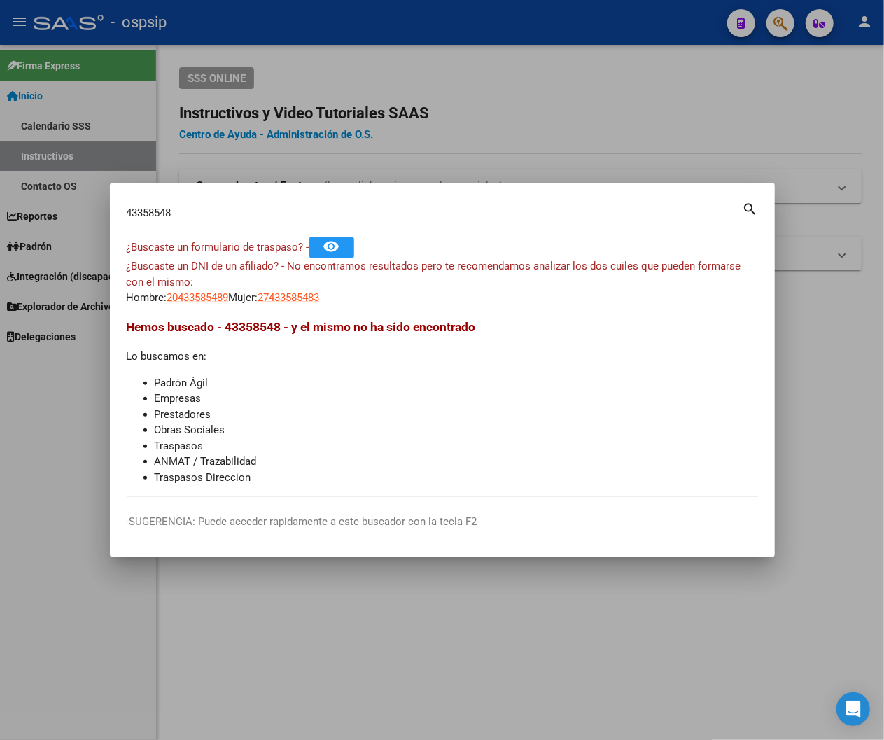
click at [176, 211] on input "43358548" at bounding box center [435, 213] width 616 height 13
type input "4"
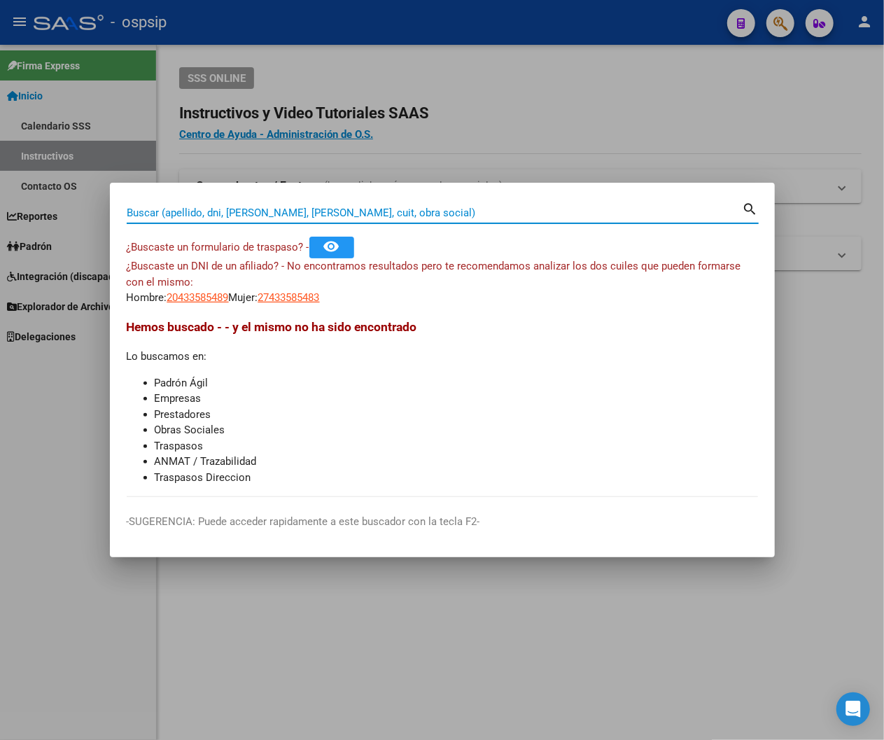
click at [197, 210] on input "Buscar (apellido, dni, [PERSON_NAME], [PERSON_NAME], cuit, obra social)" at bounding box center [435, 213] width 616 height 13
type input "34691987"
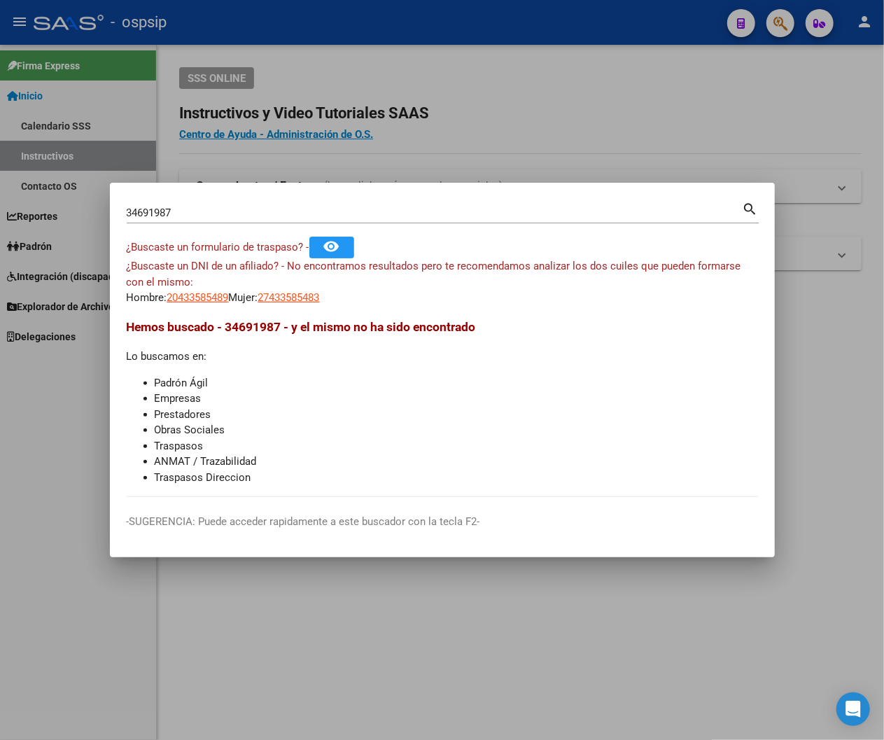
click at [738, 207] on mat-icon "search" at bounding box center [751, 208] width 16 height 17
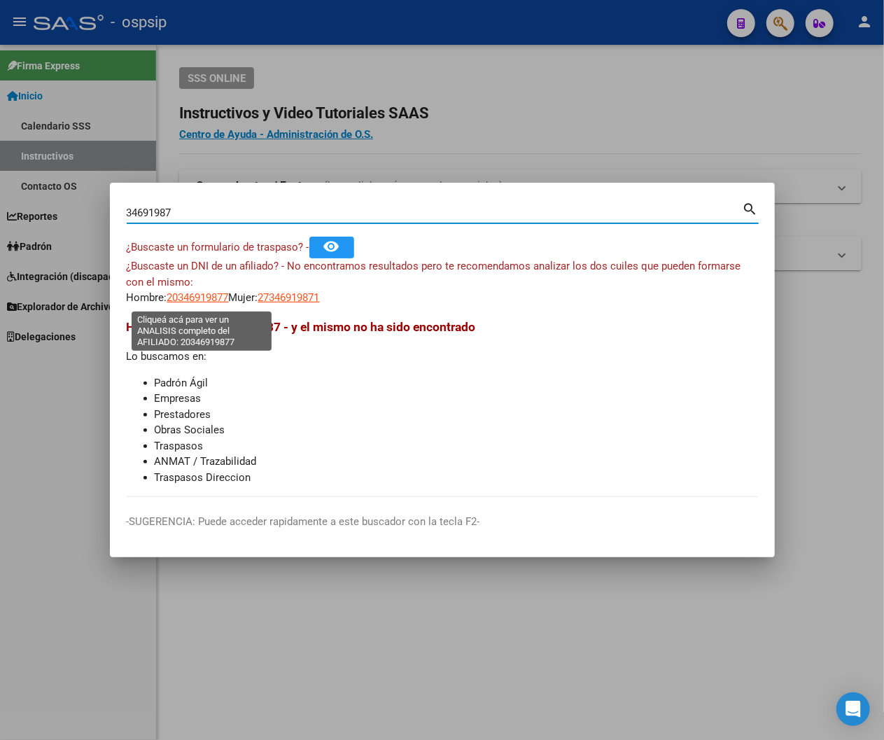
click at [200, 299] on span "20346919877" at bounding box center [198, 297] width 62 height 13
type textarea "20346919877"
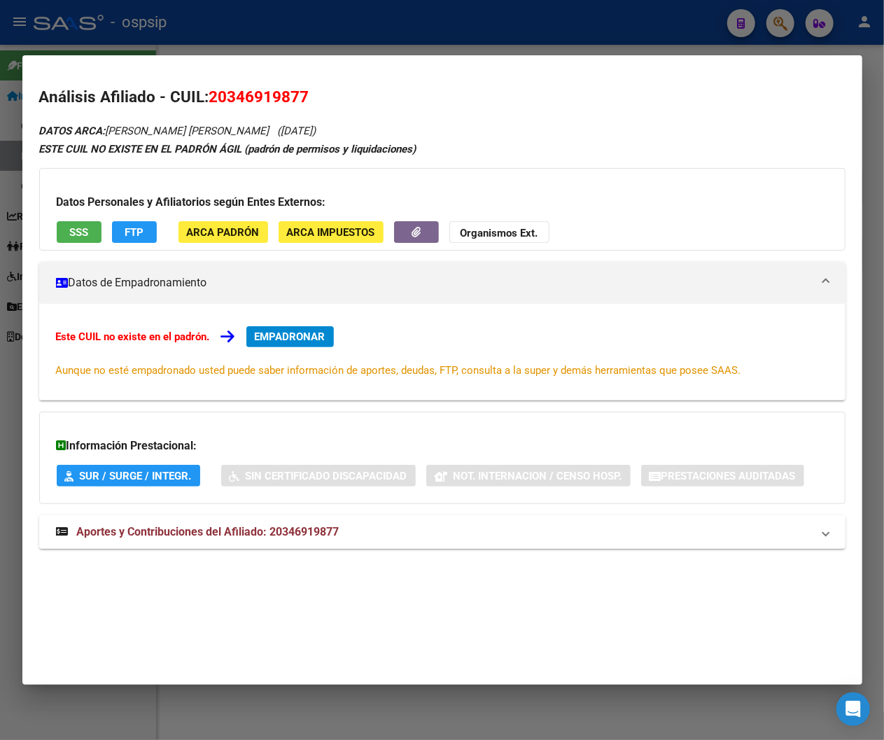
click at [253, 538] on span "Aportes y Contribuciones del Afiliado: 20346919877" at bounding box center [208, 531] width 263 height 13
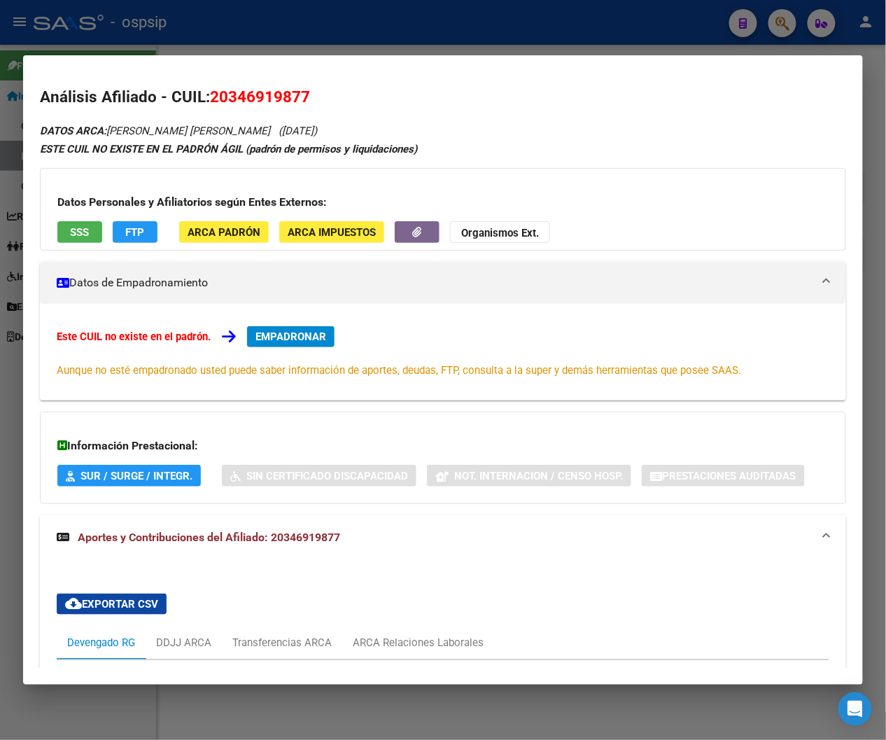
click at [341, 40] on div at bounding box center [443, 370] width 886 height 740
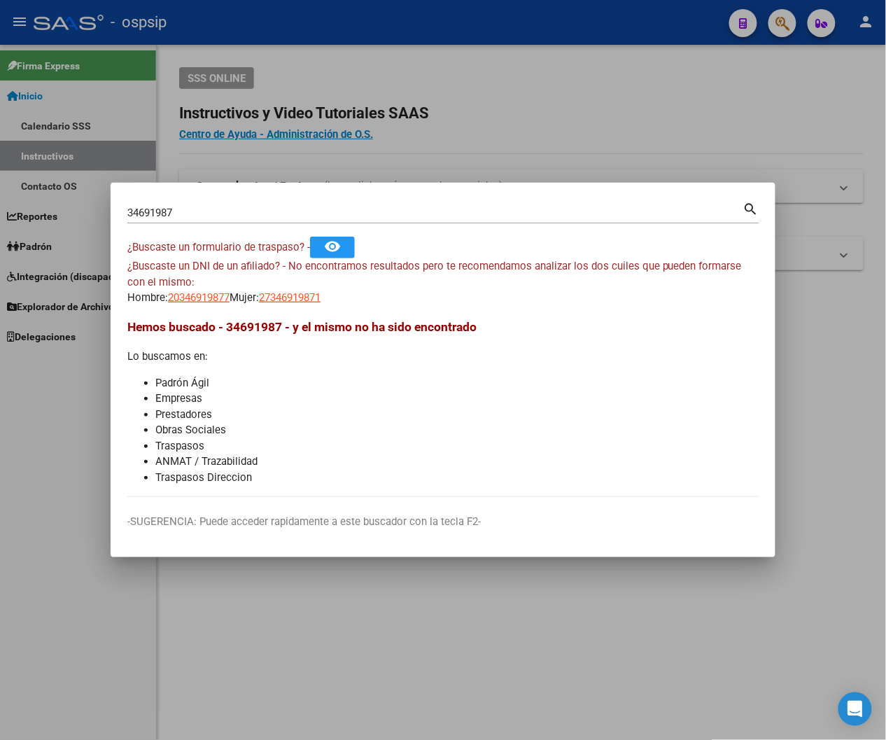
click at [189, 215] on input "34691987" at bounding box center [435, 213] width 616 height 13
type input "3"
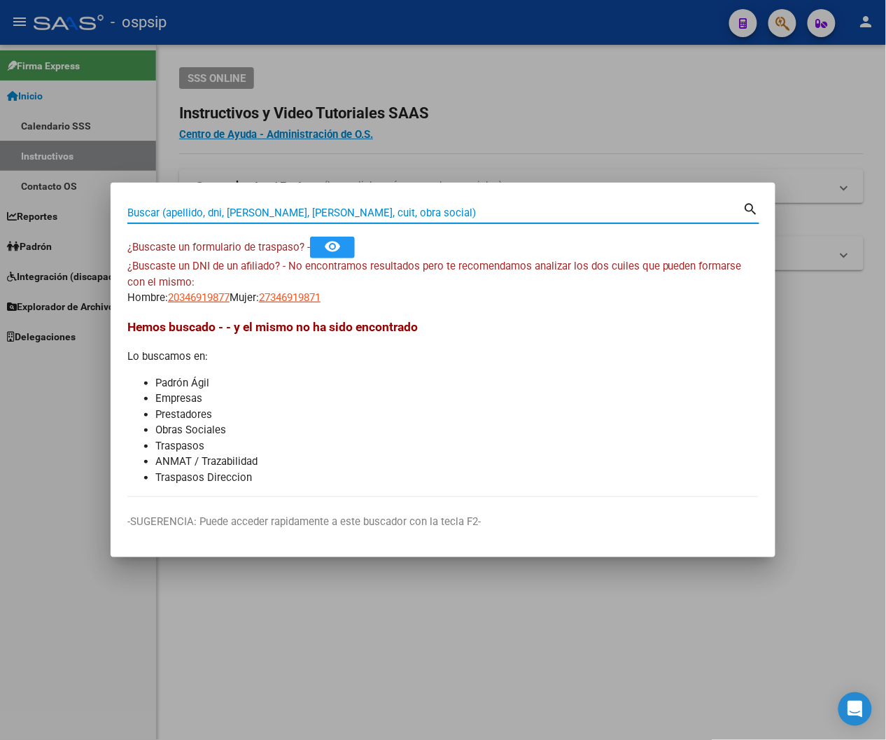
paste input "36195099"
click at [738, 207] on mat-icon "search" at bounding box center [751, 208] width 16 height 17
type input "36195099"
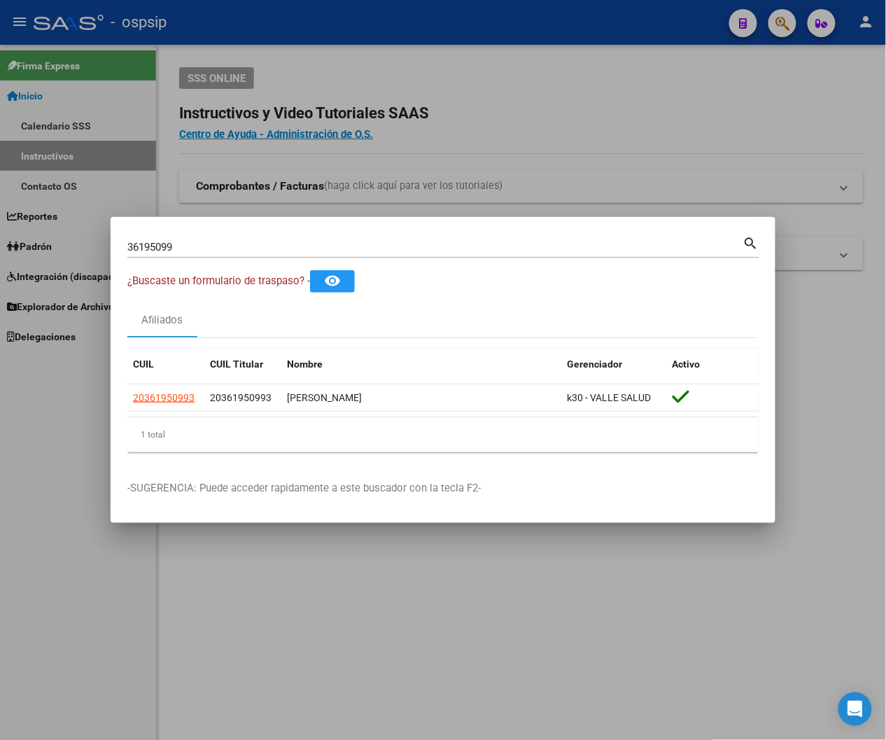
click at [738, 243] on mat-icon "search" at bounding box center [751, 242] width 16 height 17
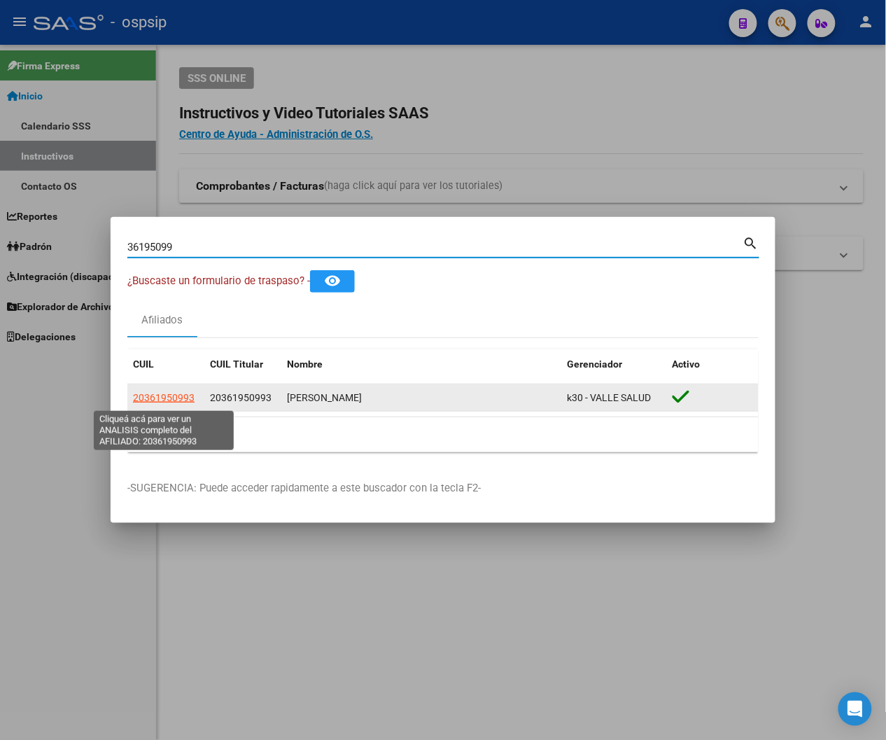
click at [165, 402] on span "20361950993" at bounding box center [164, 397] width 62 height 11
type textarea "20361950993"
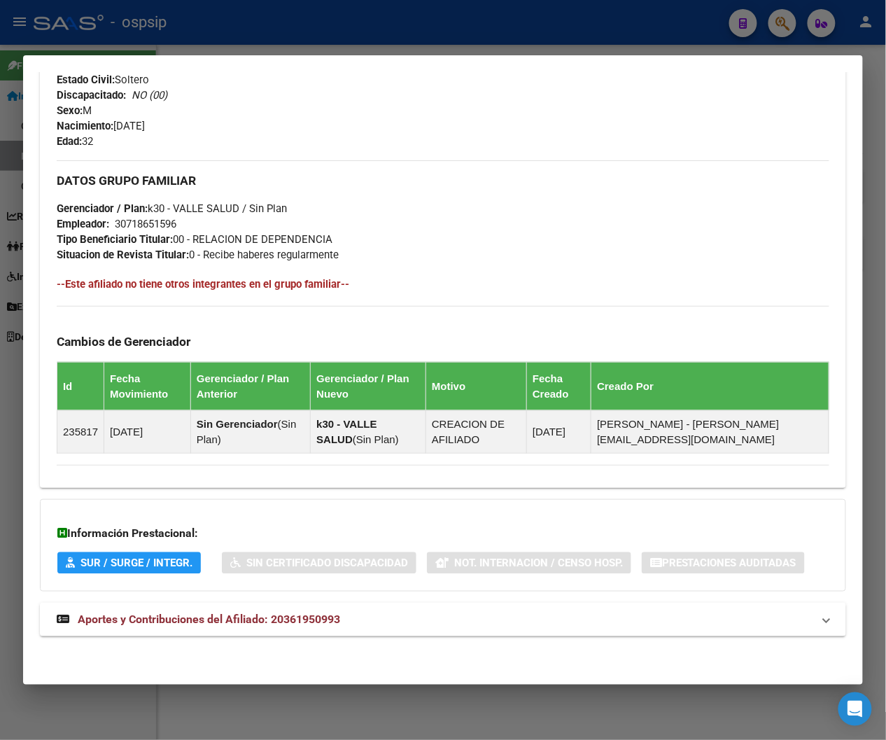
scroll to position [634, 0]
click at [238, 617] on span "Aportes y Contribuciones del Afiliado: 20361950993" at bounding box center [209, 619] width 263 height 13
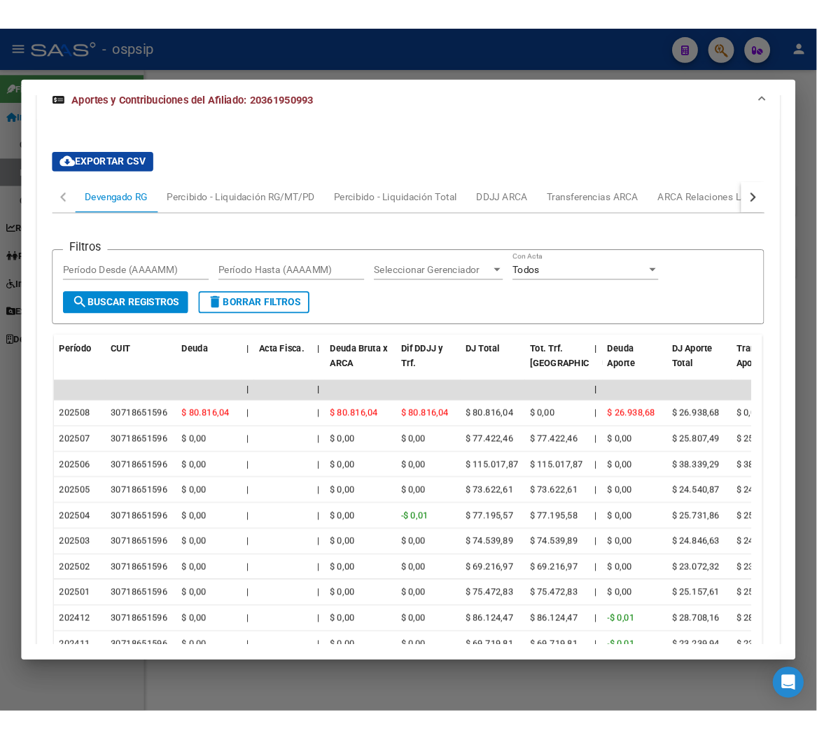
scroll to position [1094, 0]
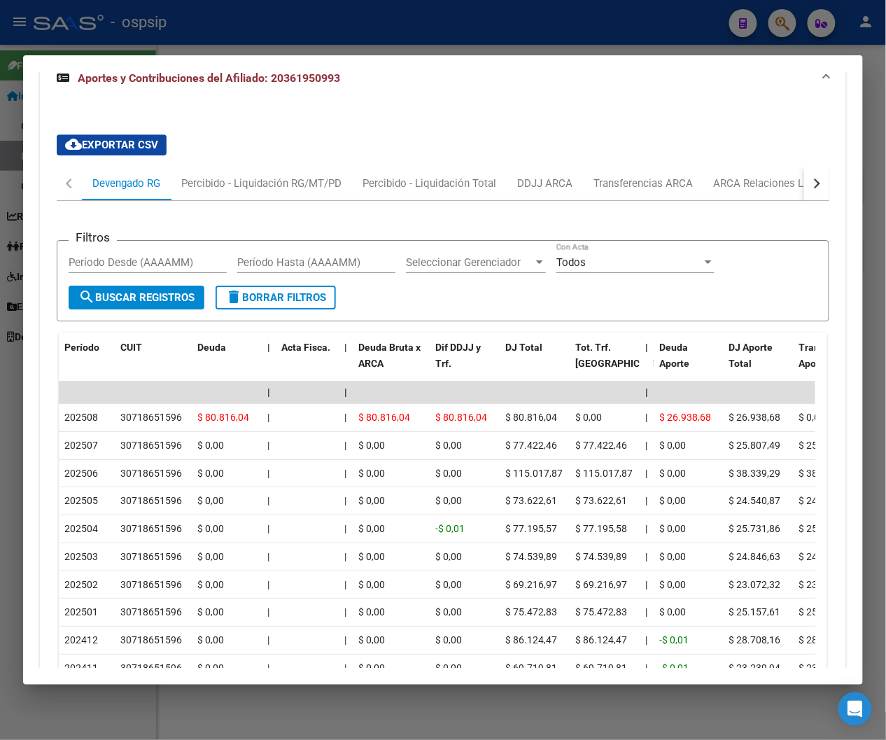
click at [358, 28] on div at bounding box center [443, 370] width 886 height 740
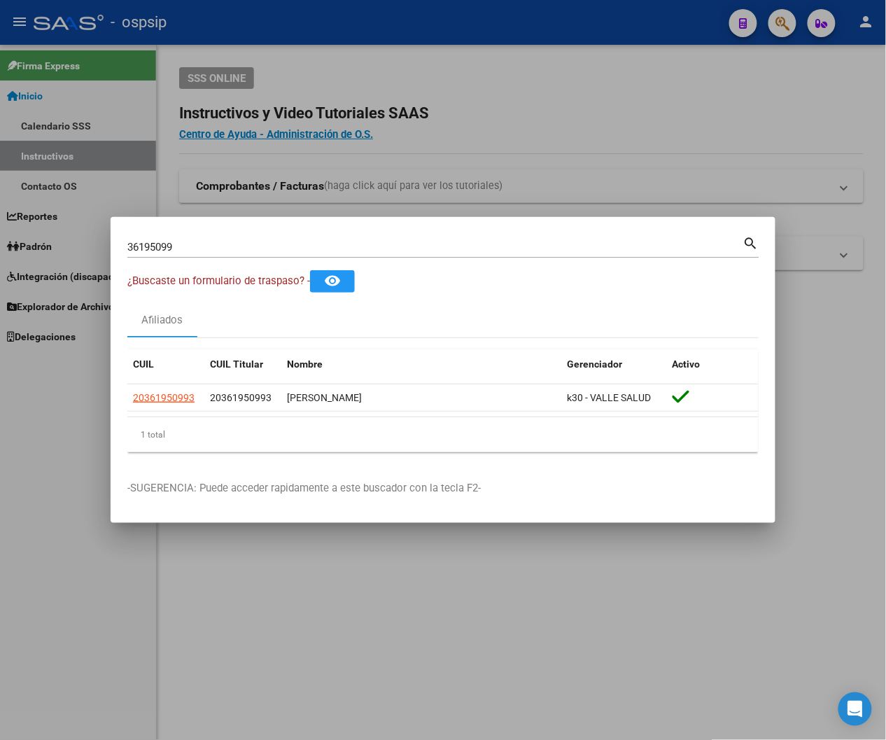
click at [601, 114] on div at bounding box center [443, 370] width 886 height 740
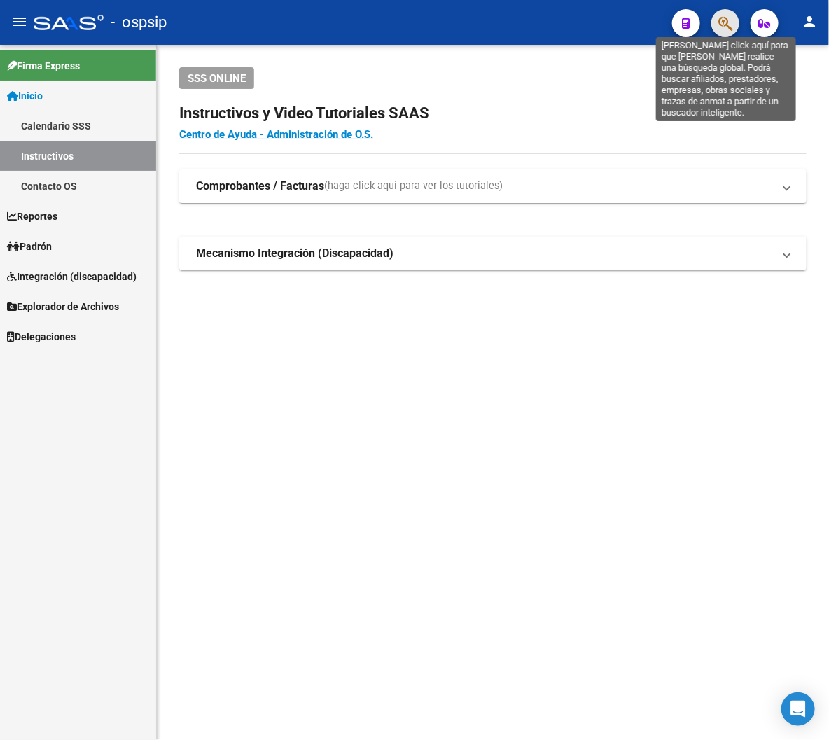
click at [722, 25] on icon "button" at bounding box center [725, 23] width 14 height 16
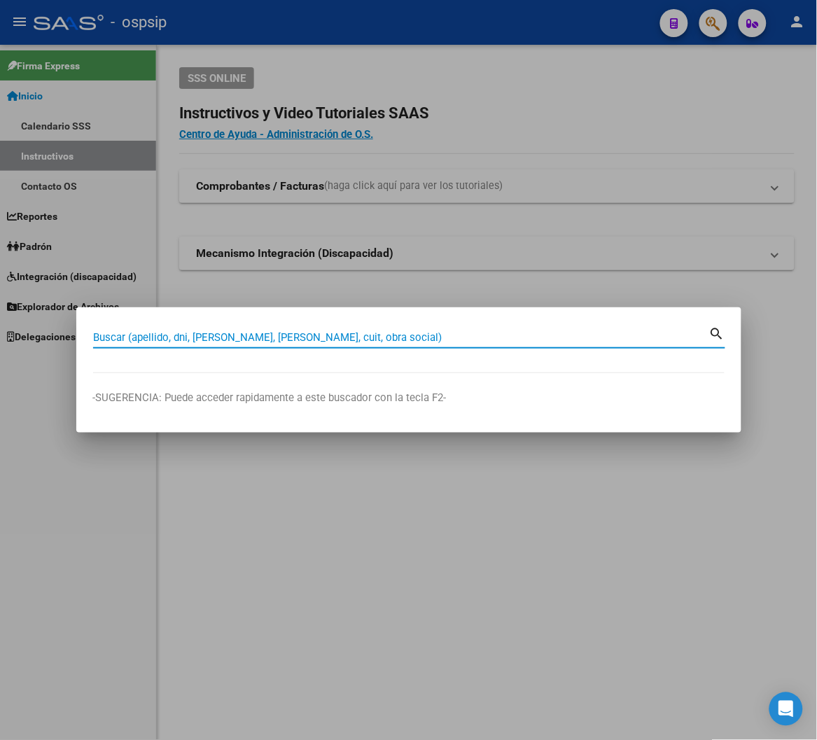
click at [155, 331] on input "Buscar (apellido, dni, [PERSON_NAME], [PERSON_NAME], cuit, obra social)" at bounding box center [401, 337] width 616 height 13
type input "92272049"
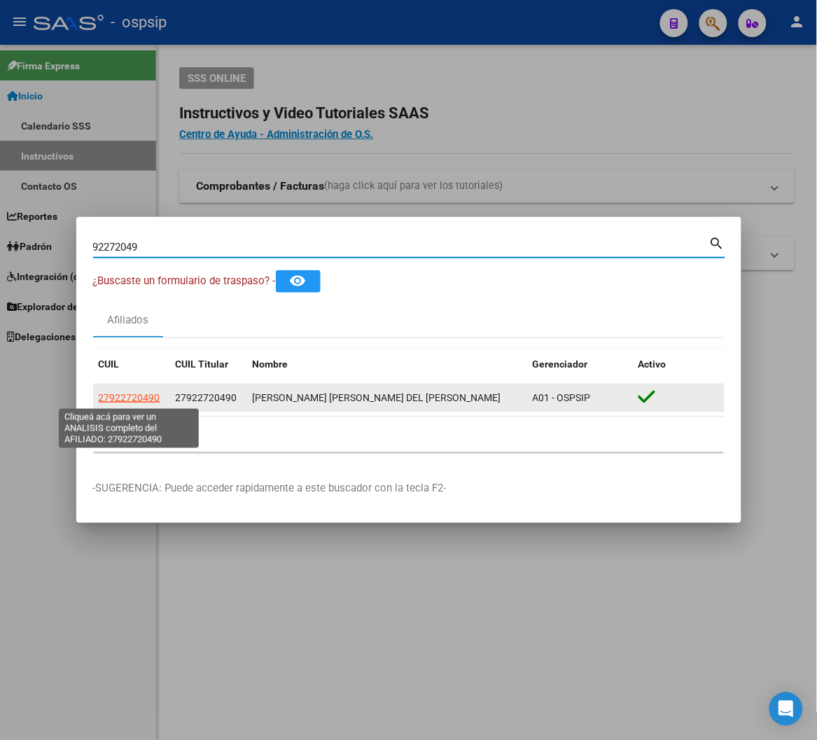
click at [126, 396] on span "27922720490" at bounding box center [130, 397] width 62 height 11
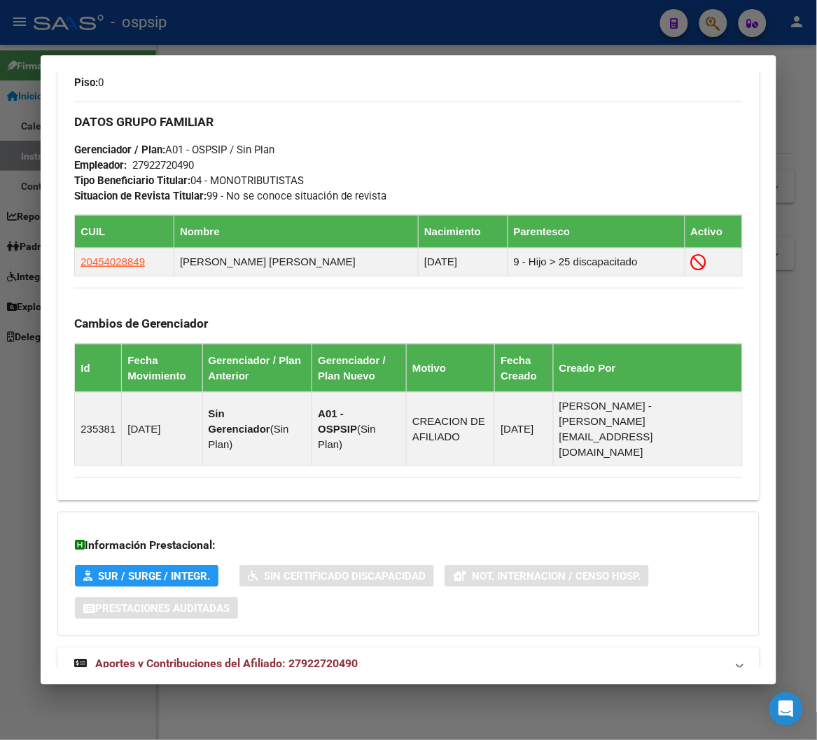
scroll to position [746, 0]
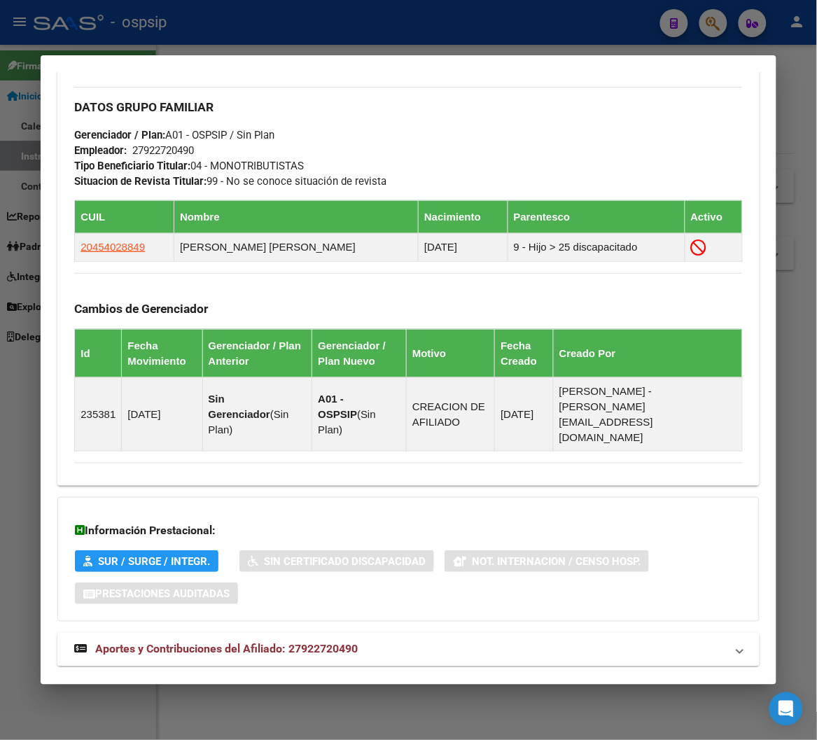
click at [230, 643] on span "Aportes y Contribuciones del Afiliado: 27922720490" at bounding box center [226, 649] width 263 height 13
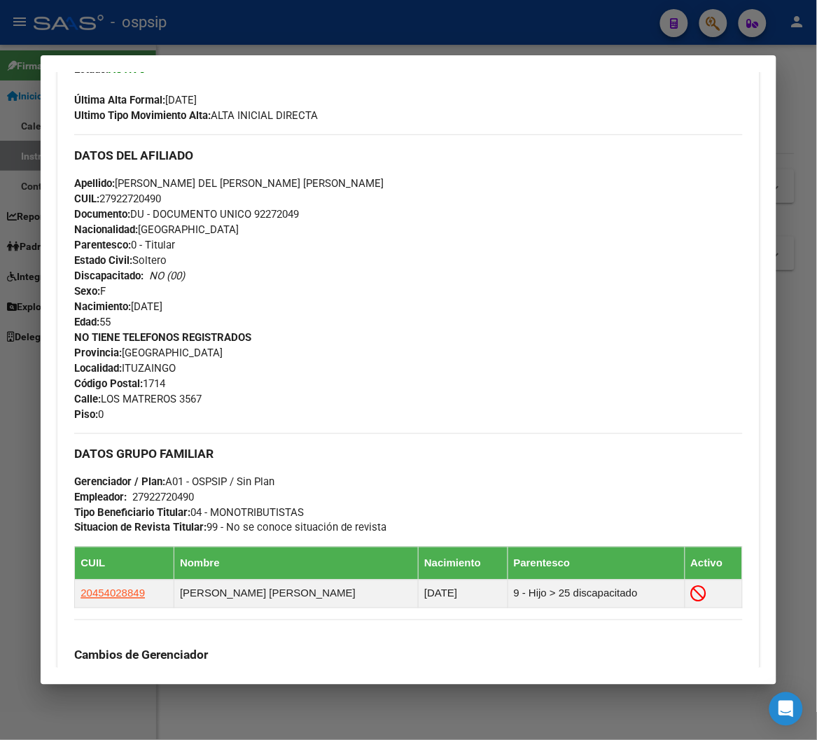
scroll to position [517, 0]
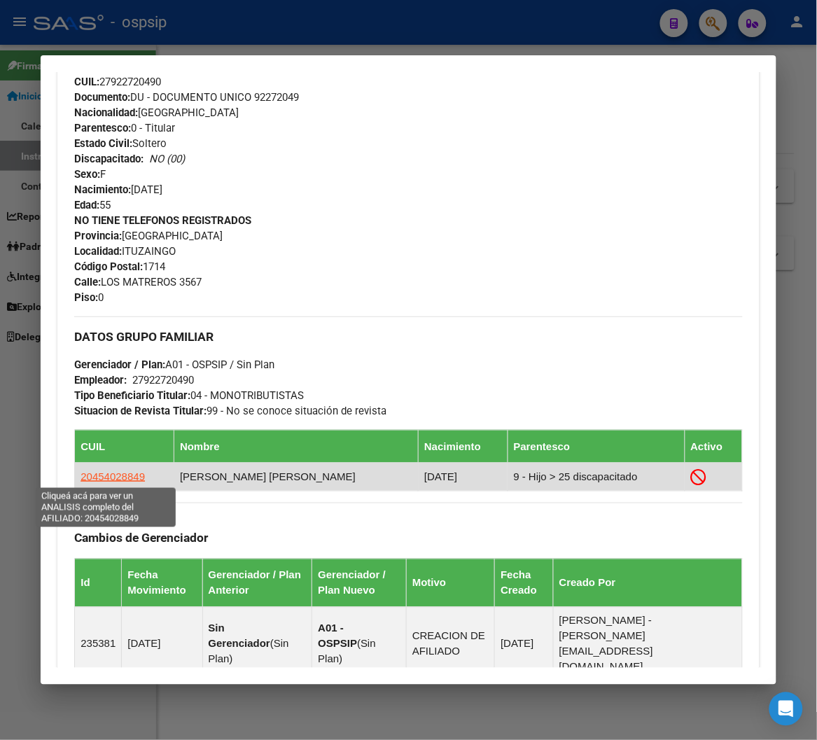
click at [104, 474] on span "20454028849" at bounding box center [113, 476] width 64 height 12
type textarea "20454028849"
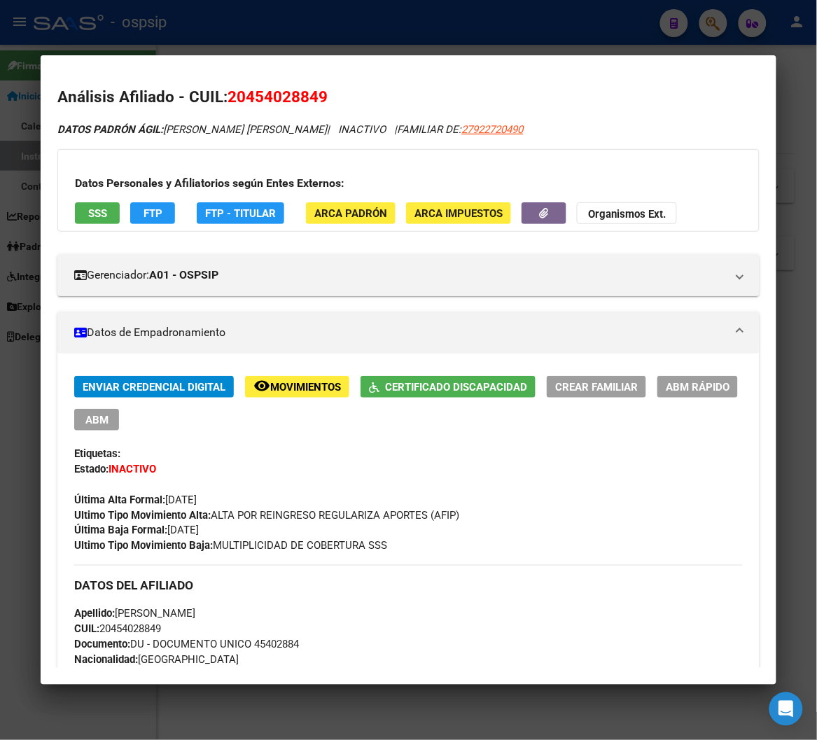
click at [290, 381] on span "Movimientos" at bounding box center [305, 387] width 71 height 13
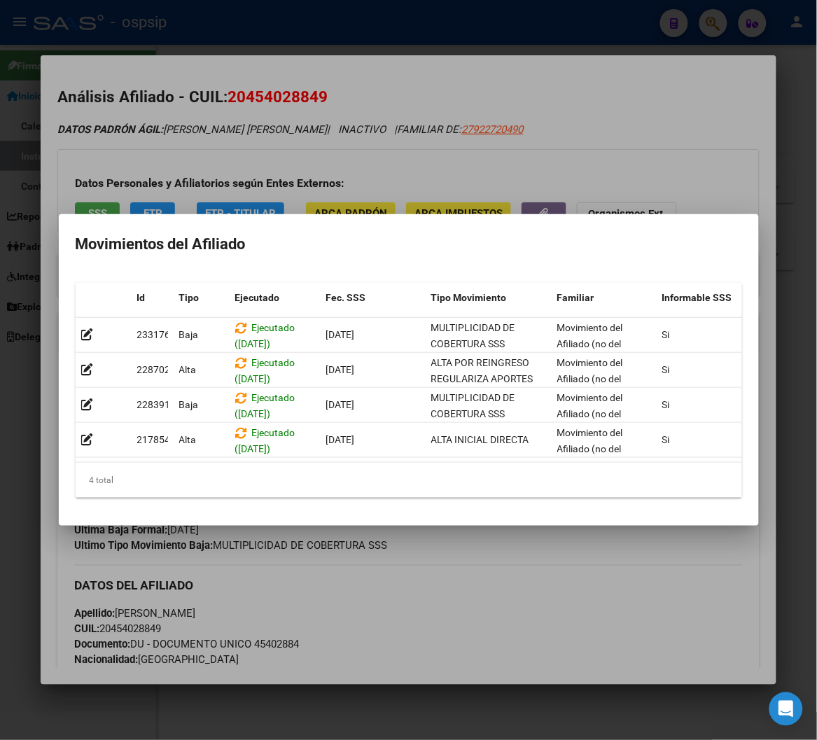
click at [501, 609] on div at bounding box center [408, 370] width 817 height 740
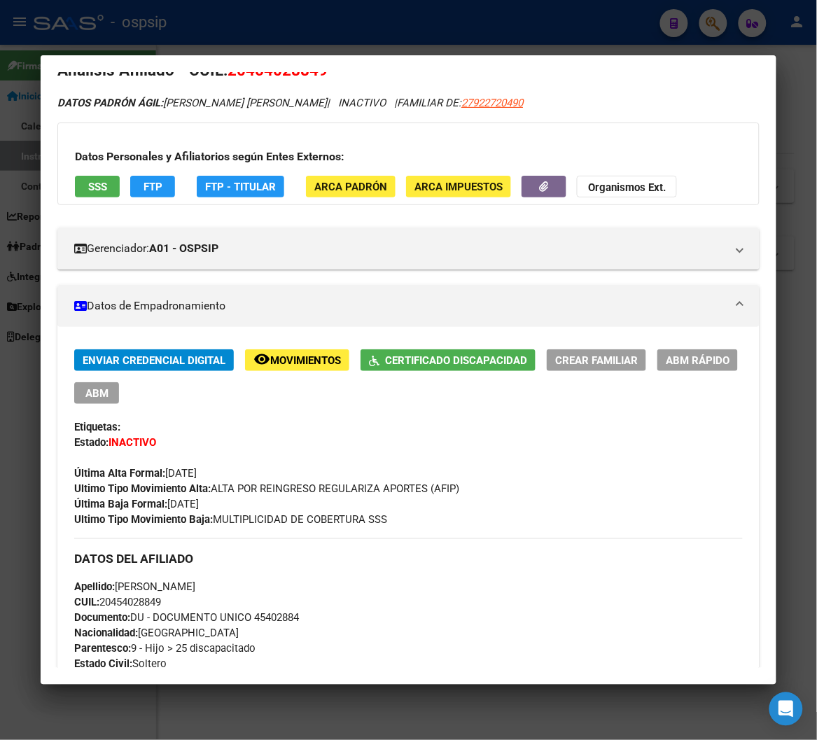
scroll to position [0, 0]
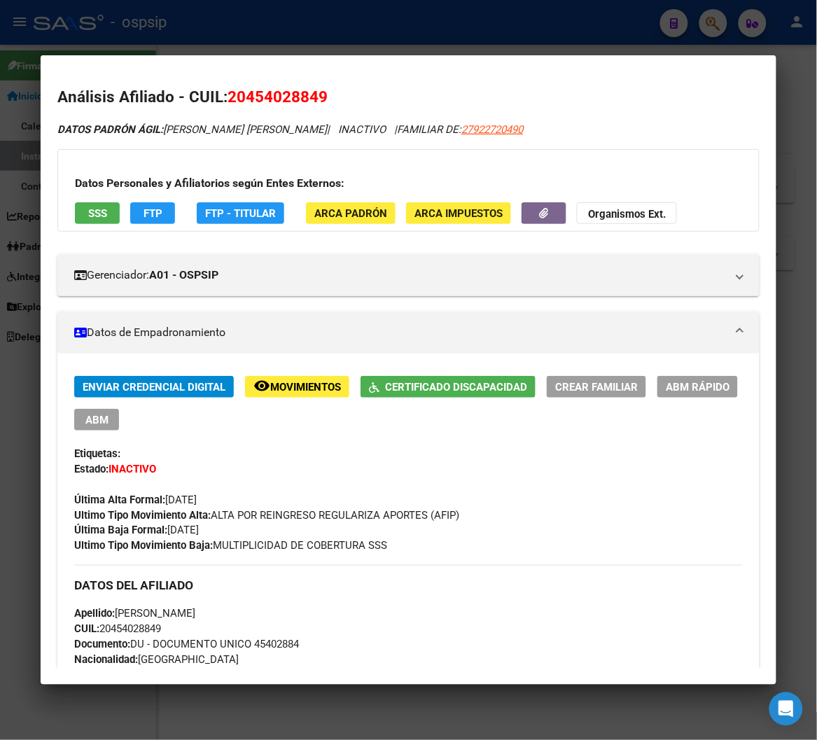
click at [709, 22] on div at bounding box center [408, 370] width 817 height 740
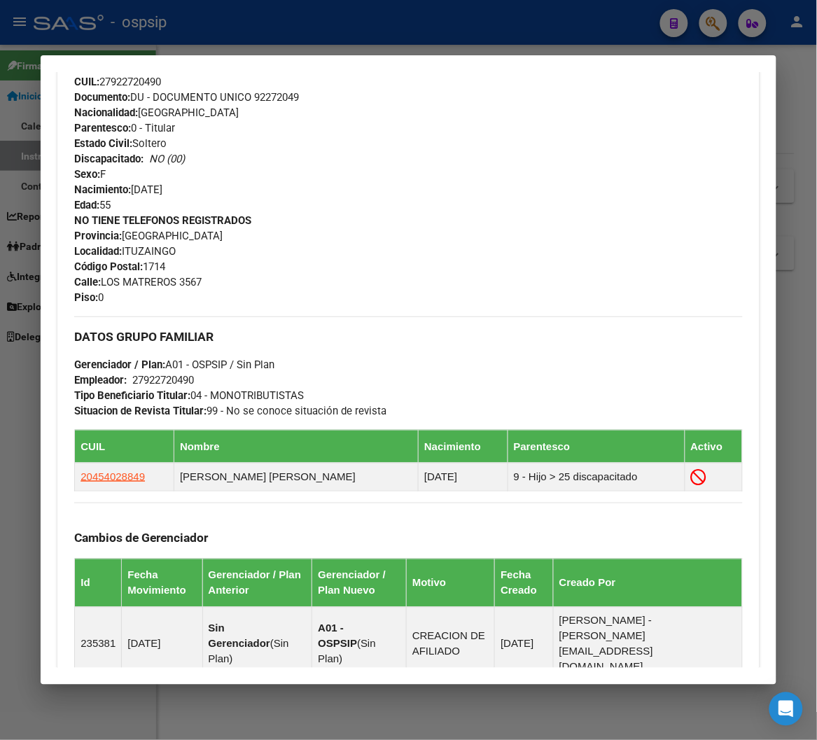
click at [709, 22] on div at bounding box center [408, 370] width 817 height 740
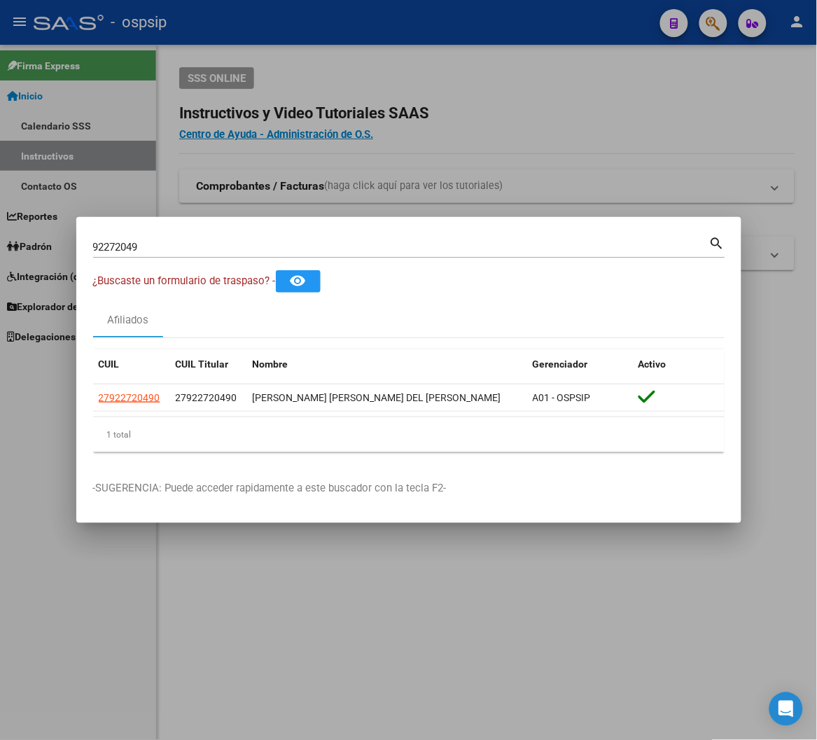
click at [162, 239] on div "92272049 Buscar (apellido, dni, cuil, nro traspaso, cuit, obra social)" at bounding box center [401, 247] width 616 height 21
type input "9"
type input "33467682"
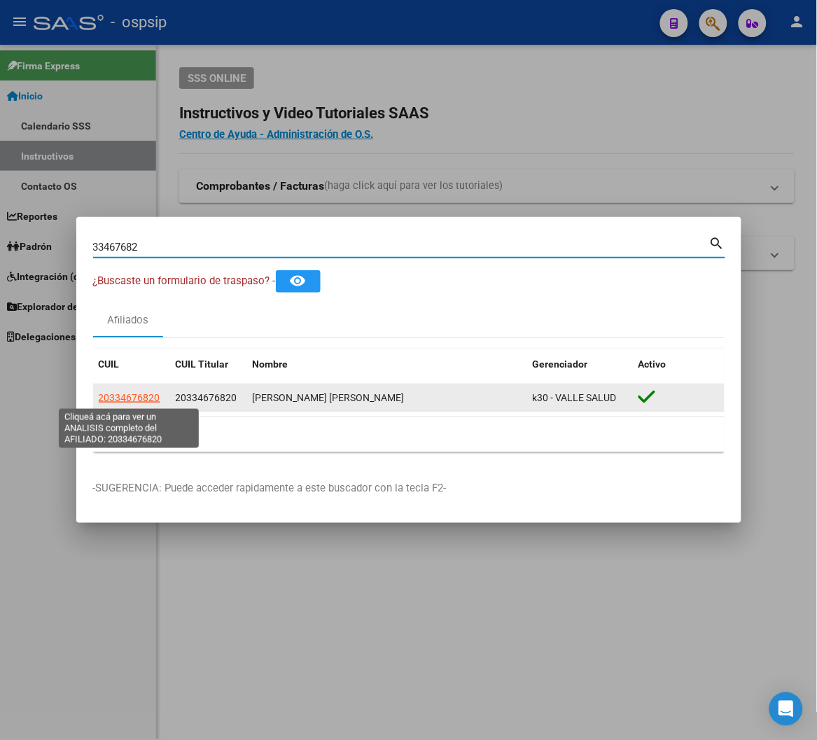
click at [139, 398] on span "20334676820" at bounding box center [130, 397] width 62 height 11
type textarea "20334676820"
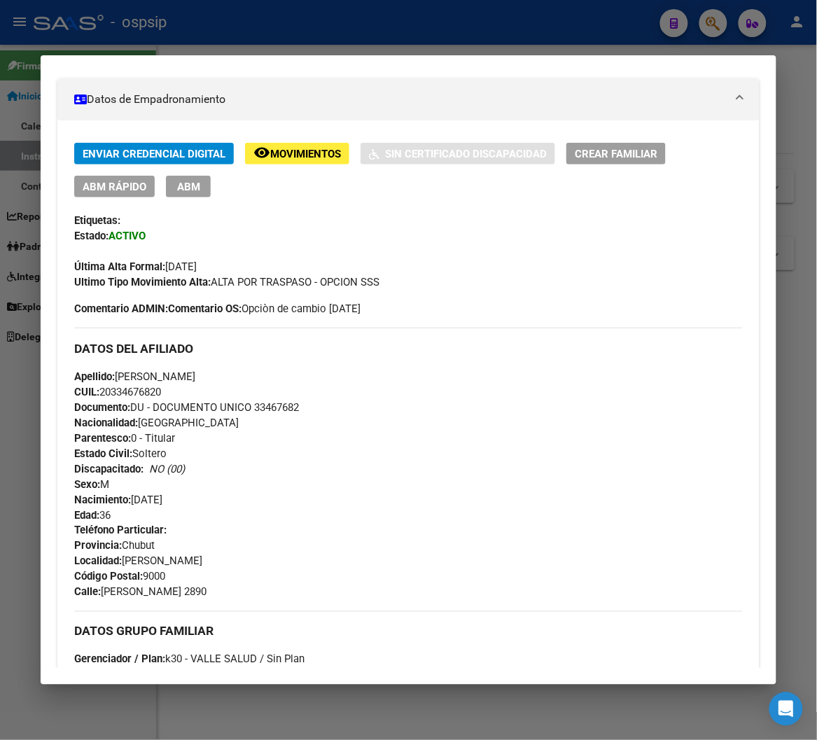
scroll to position [466, 0]
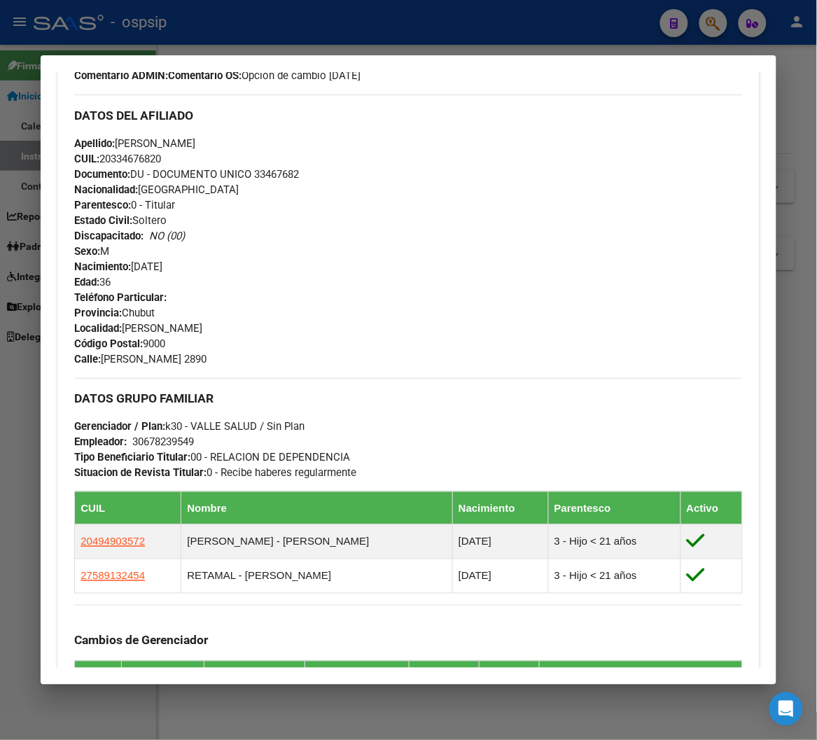
click at [709, 20] on div at bounding box center [408, 370] width 817 height 740
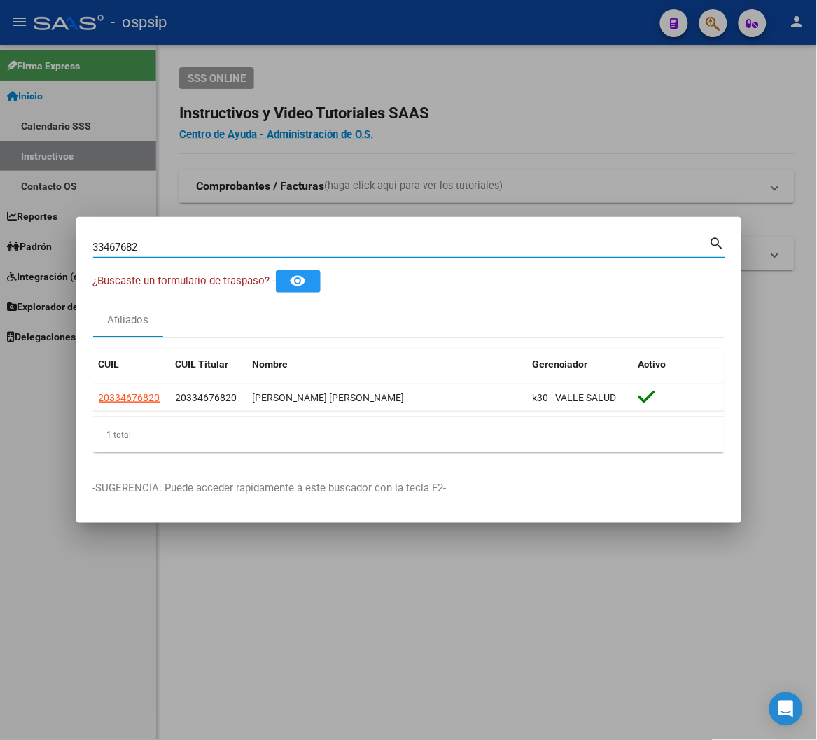
click at [169, 252] on input "33467682" at bounding box center [401, 247] width 616 height 13
type input "3"
type input "27068301"
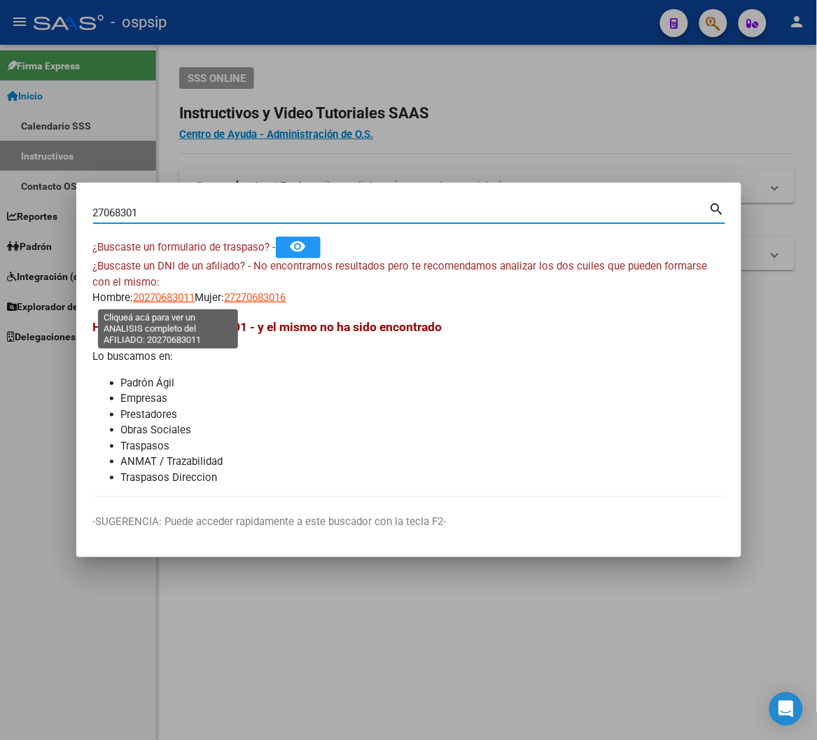
click at [161, 298] on span "20270683011" at bounding box center [165, 297] width 62 height 13
type textarea "20270683011"
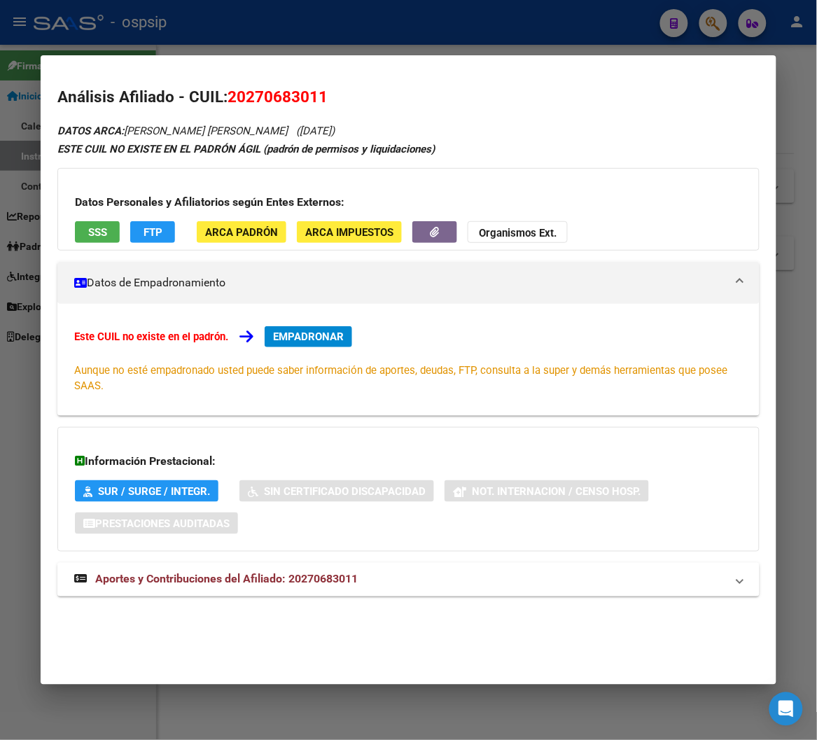
click at [222, 584] on span "Aportes y Contribuciones del Afiliado: 20270683011" at bounding box center [226, 579] width 263 height 13
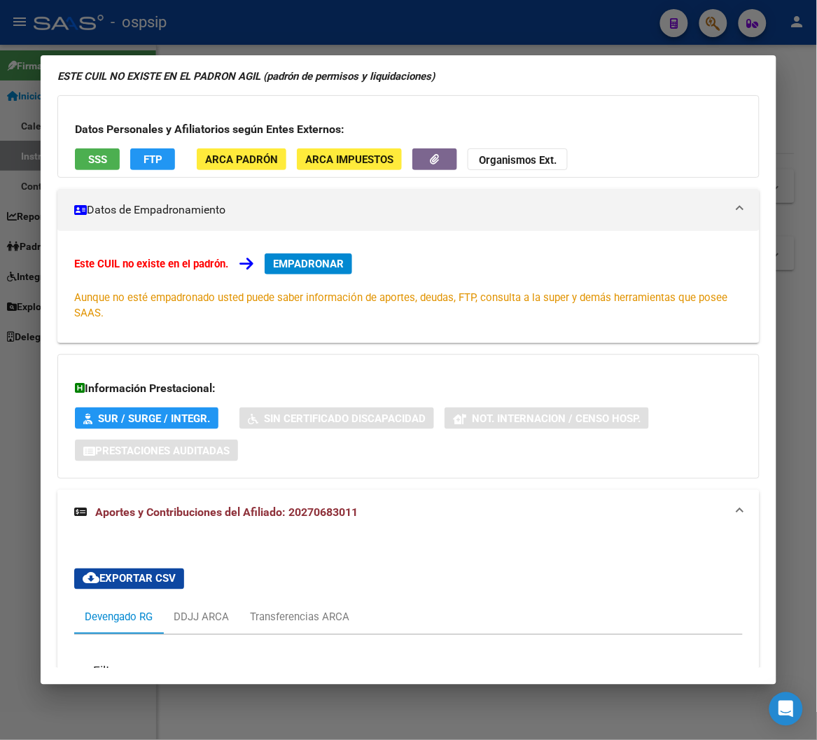
scroll to position [0, 0]
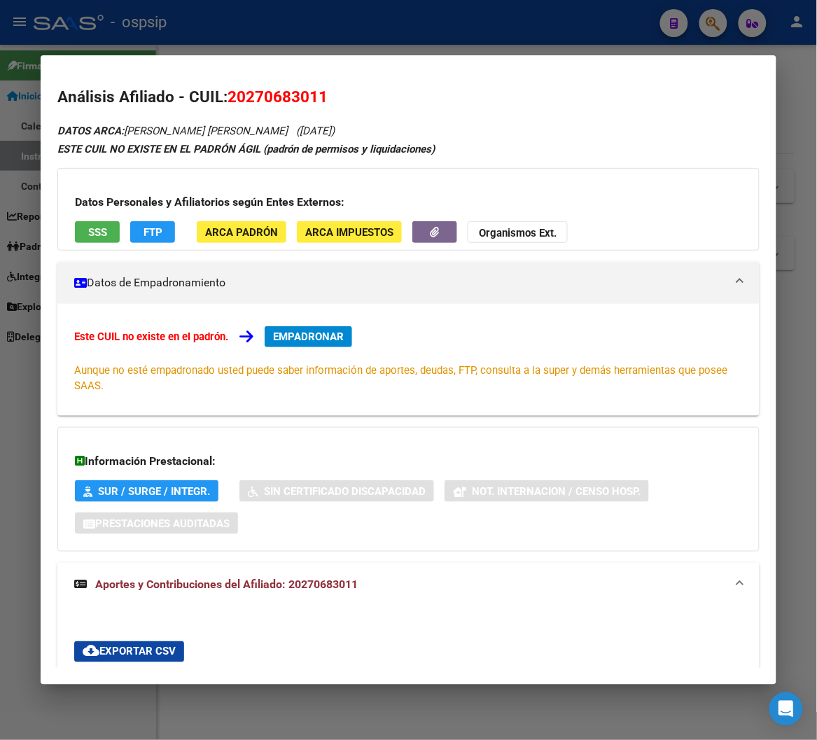
click at [707, 23] on div at bounding box center [408, 370] width 817 height 740
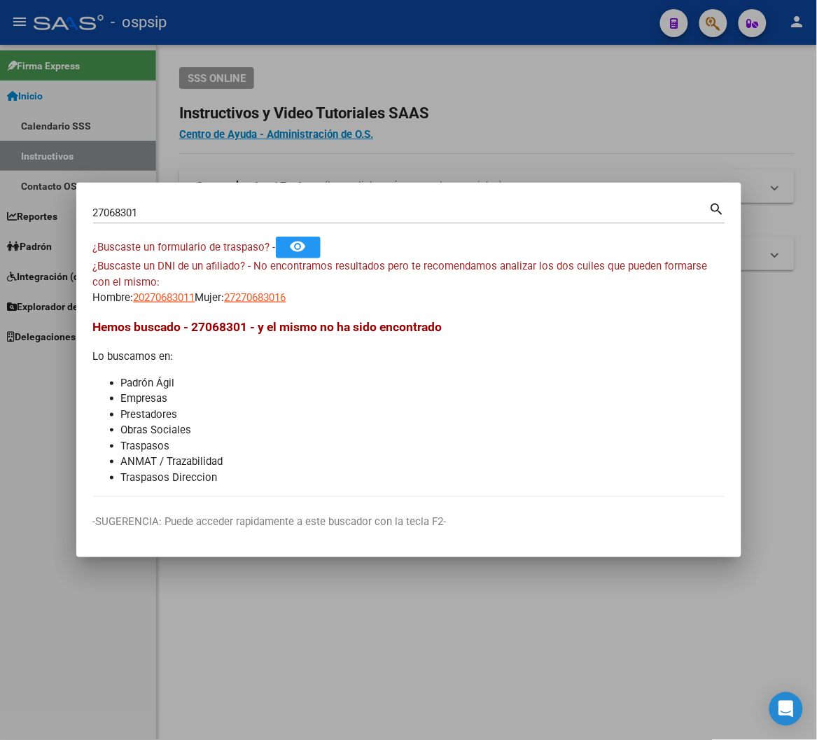
click at [163, 211] on input "27068301" at bounding box center [401, 213] width 616 height 13
type input "2"
type input "43589074"
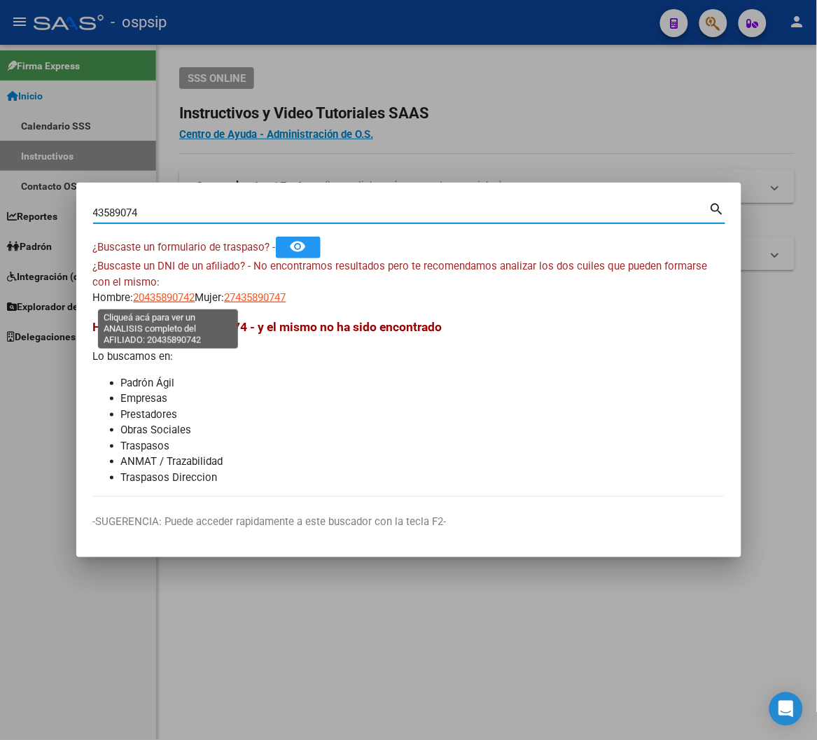
click at [153, 295] on span "20435890742" at bounding box center [165, 297] width 62 height 13
type textarea "20435890742"
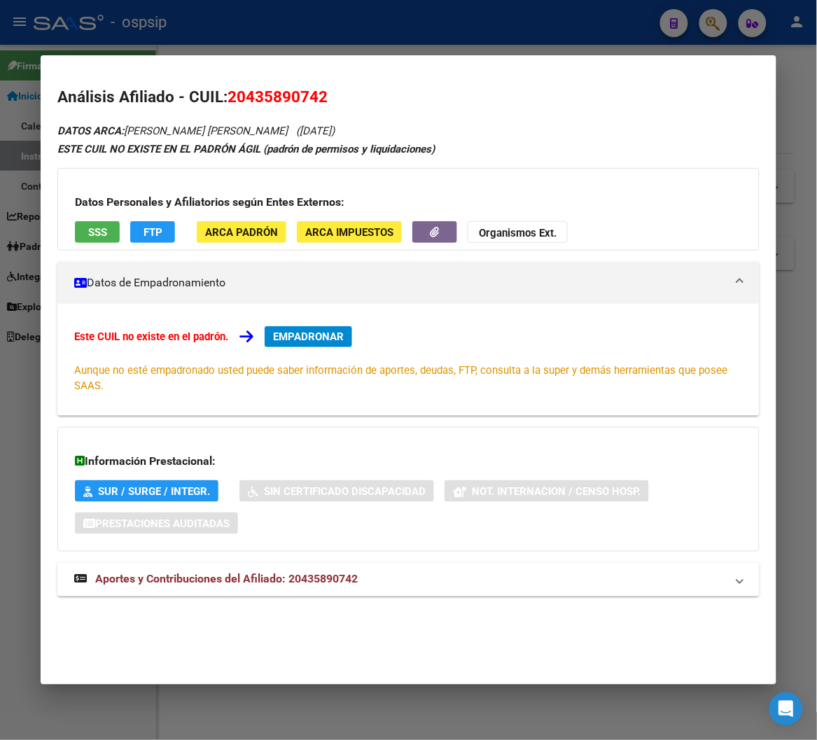
click at [240, 581] on span "Aportes y Contribuciones del Afiliado: 20435890742" at bounding box center [226, 579] width 263 height 13
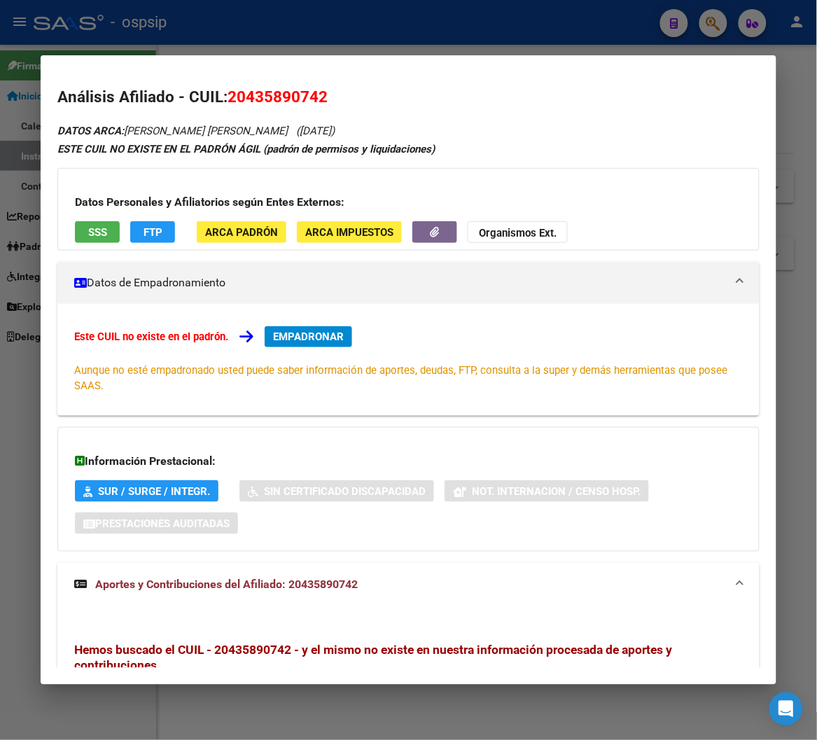
click at [476, 546] on div "Información Prestacional: SUR / SURGE / INTEGR. Sin Certificado Discapacidad No…" at bounding box center [407, 489] width 701 height 125
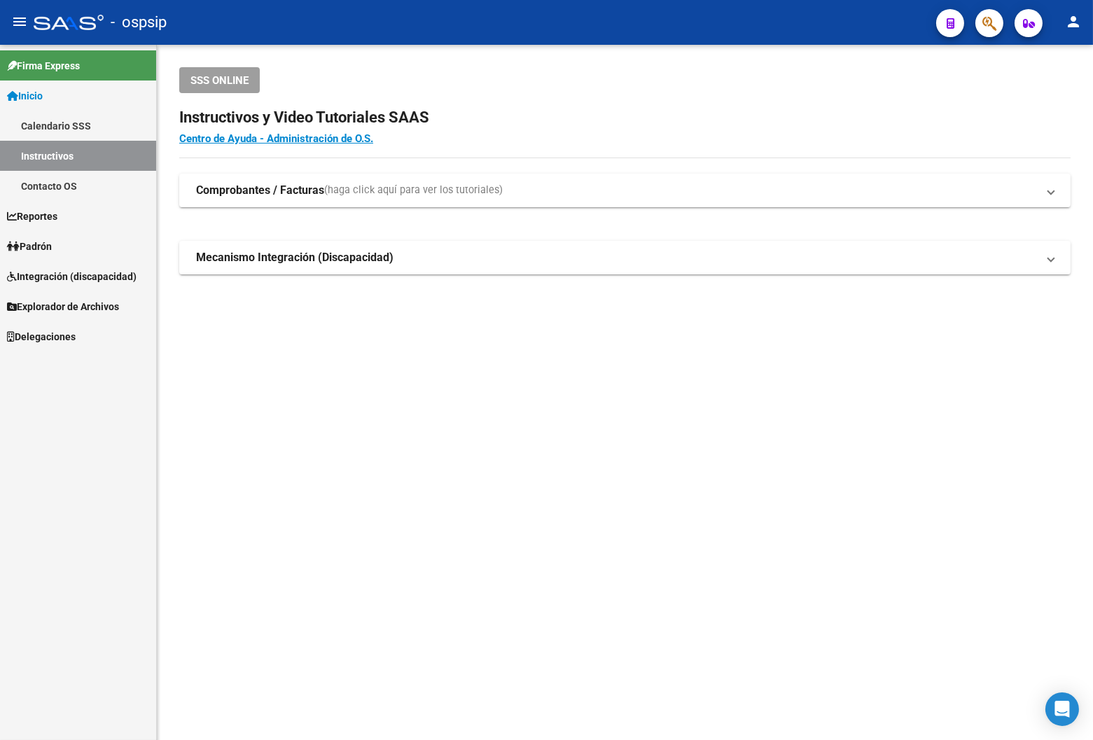
click at [60, 470] on div "Firma Express Inicio Calendario SSS Instructivos Contacto OS Reportes Padrón Tr…" at bounding box center [78, 392] width 156 height 695
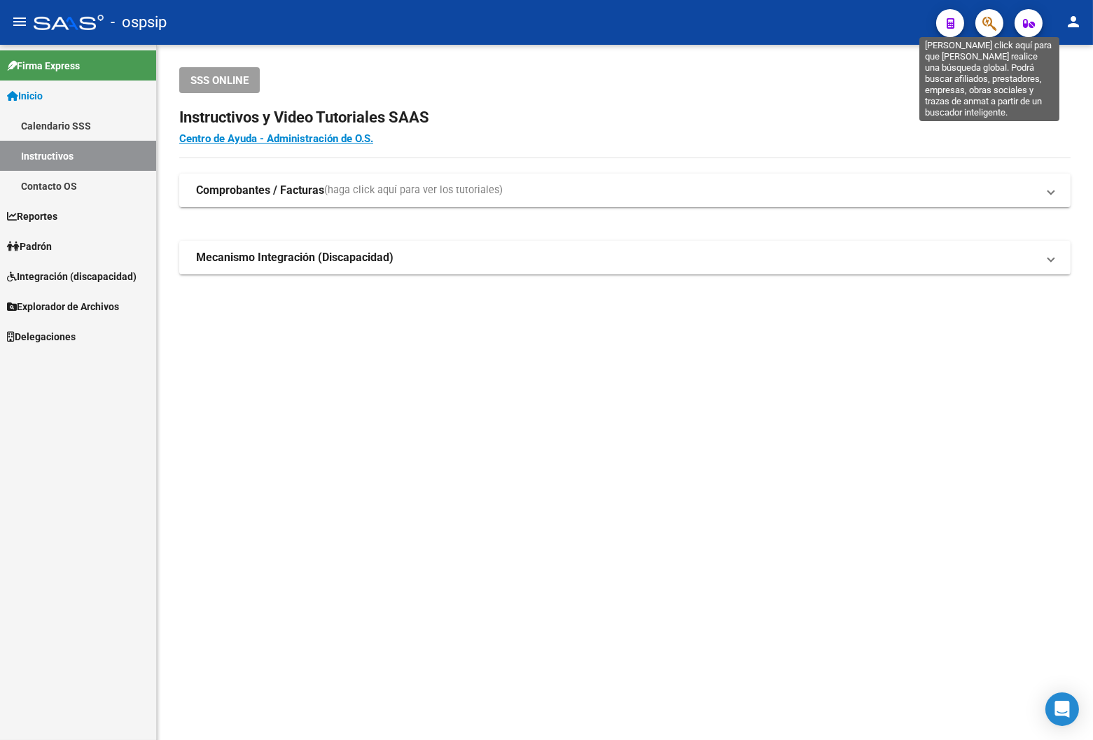
click at [738, 14] on span "button" at bounding box center [989, 23] width 14 height 29
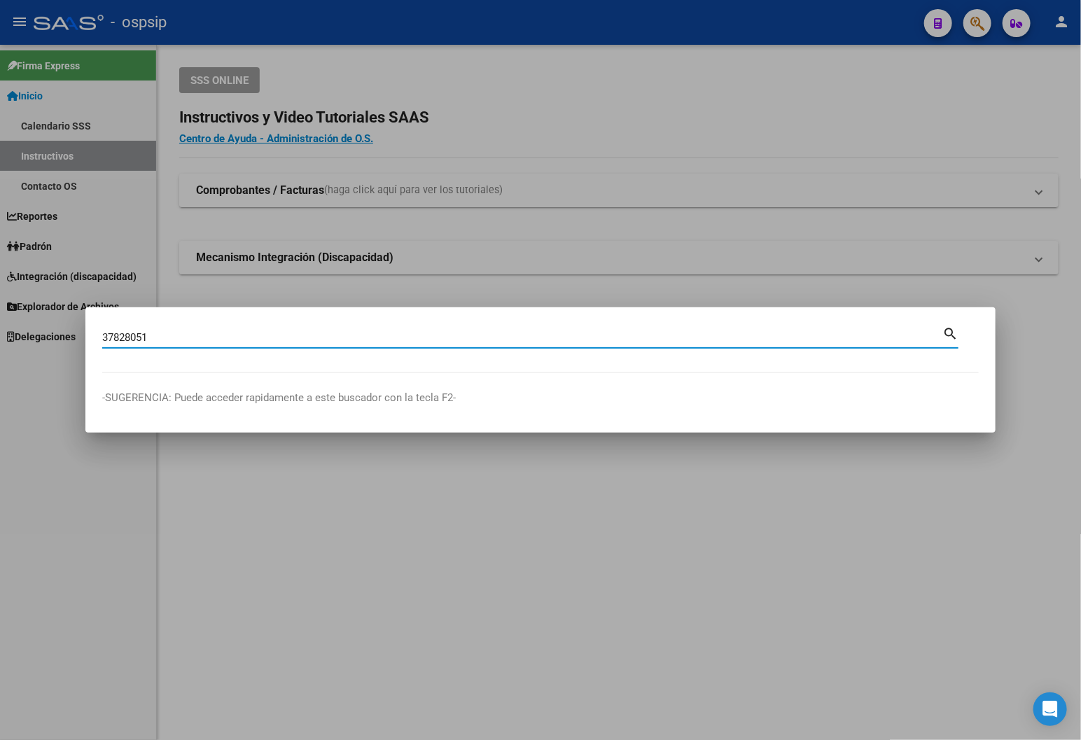
type input "37828051"
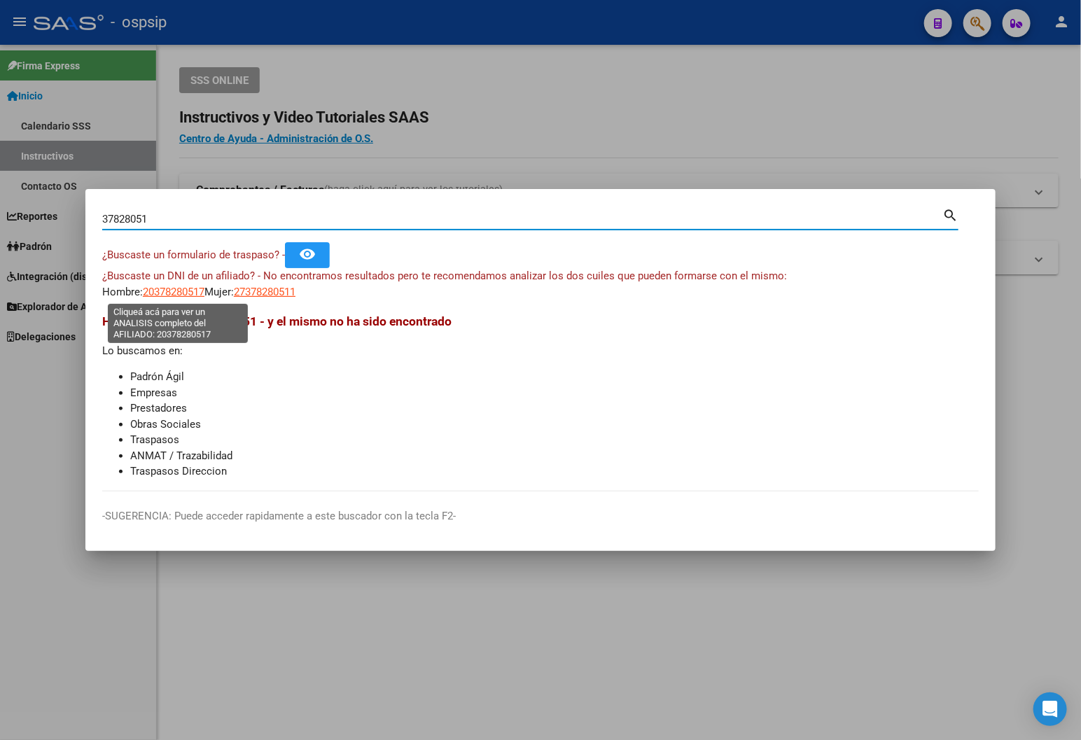
click at [164, 294] on span "20378280517" at bounding box center [174, 292] width 62 height 13
type textarea "20378280517"
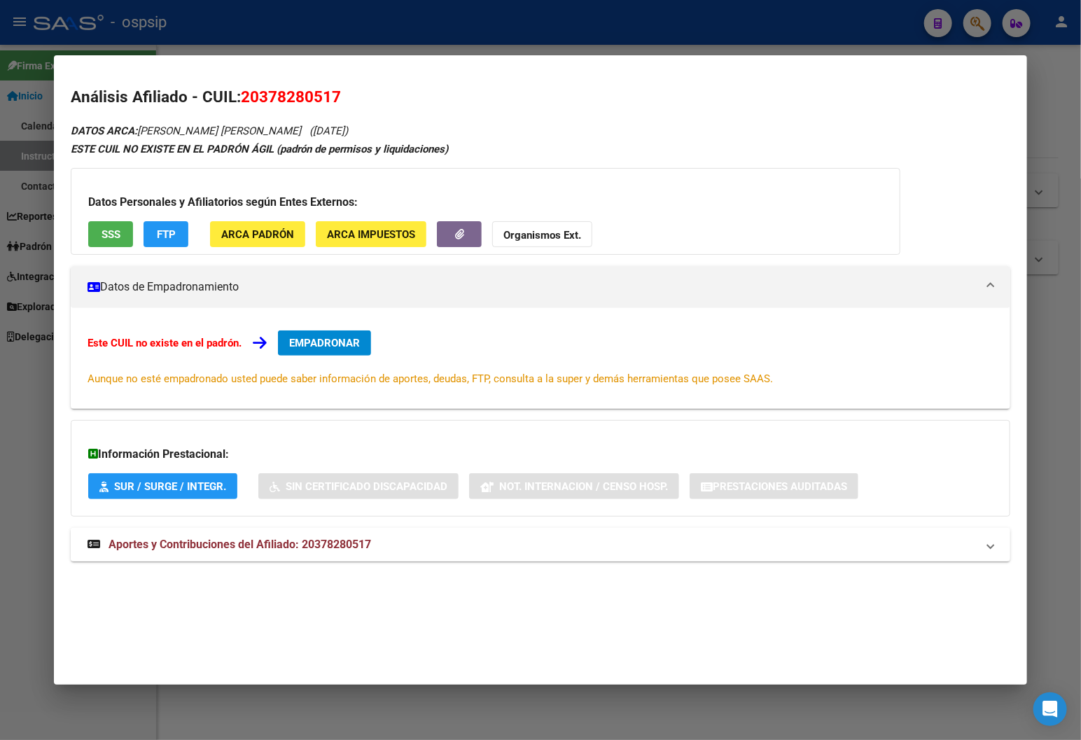
click at [333, 541] on span "Aportes y Contribuciones del Afiliado: 20378280517" at bounding box center [240, 544] width 263 height 13
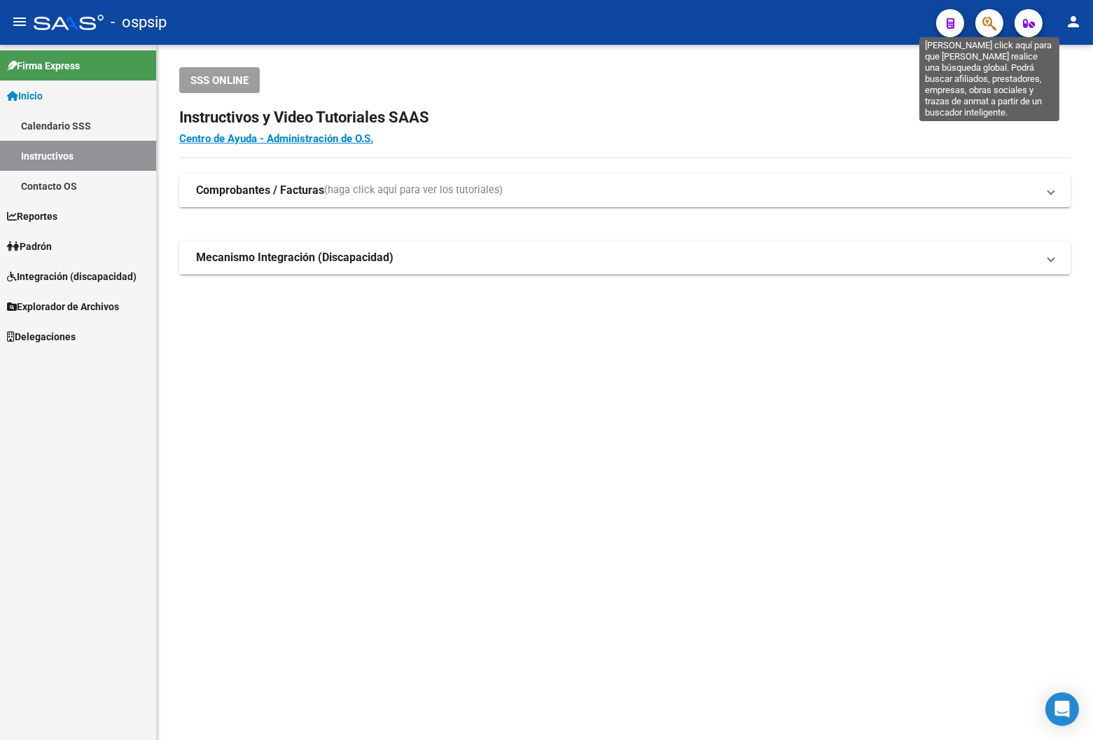
click at [738, 16] on icon "button" at bounding box center [989, 23] width 14 height 16
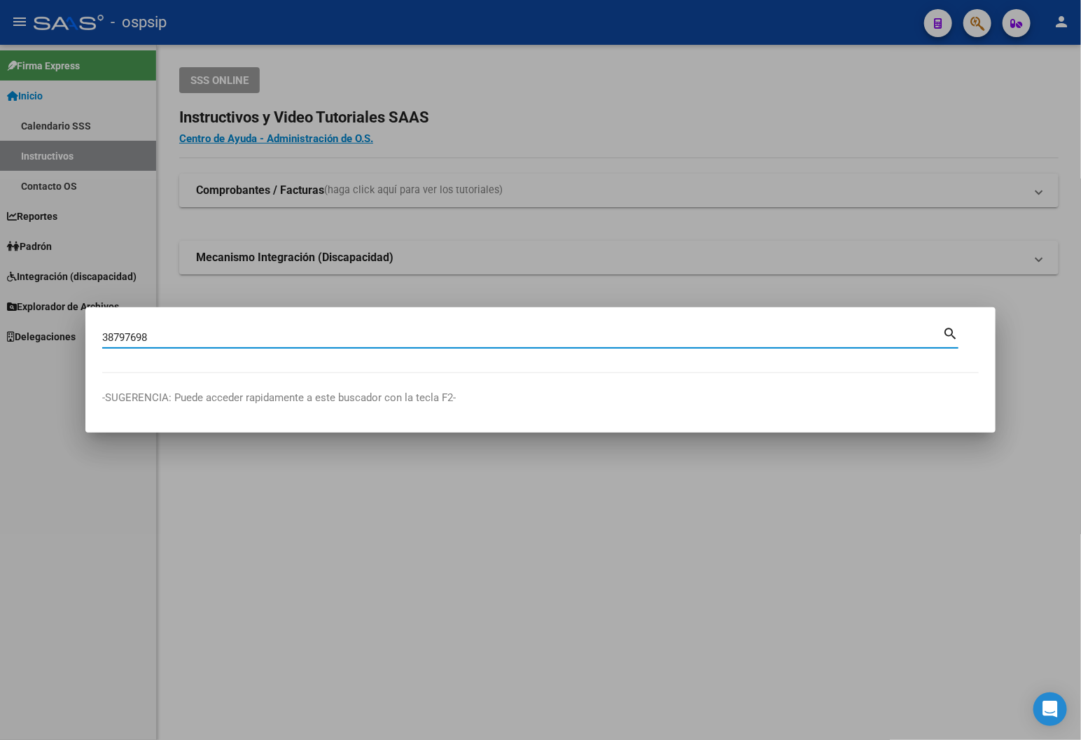
type input "38797698"
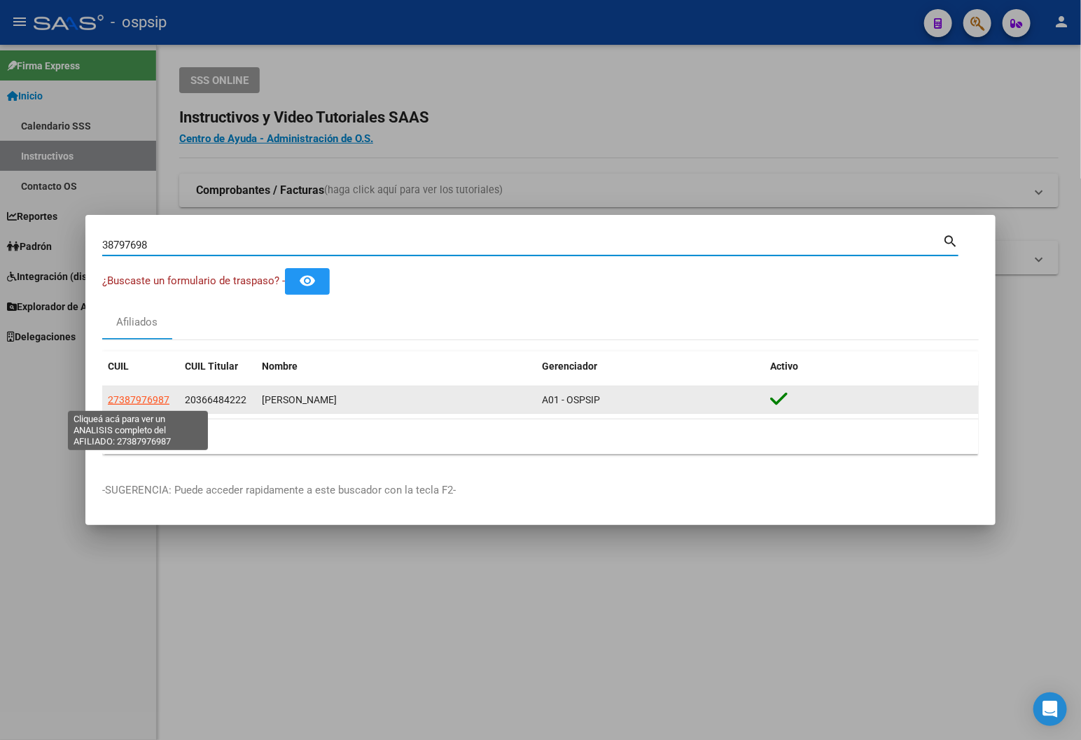
click at [134, 394] on span "27387976987" at bounding box center [139, 399] width 62 height 11
type textarea "27387976987"
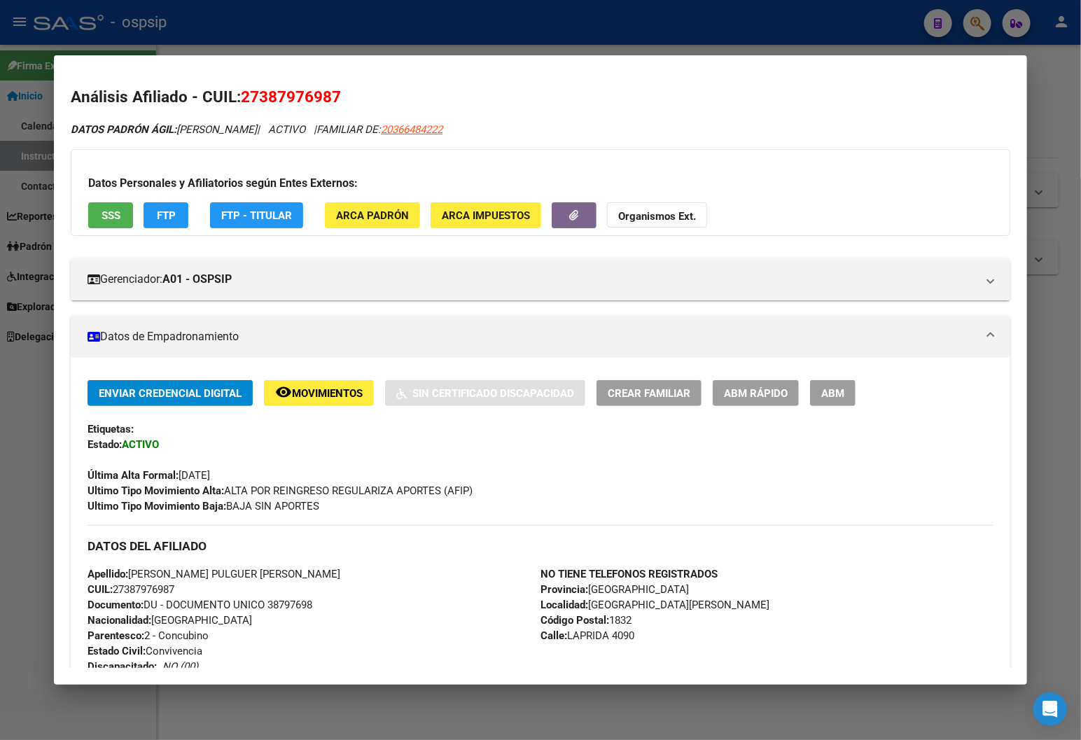
click at [738, 390] on span "ABM" at bounding box center [832, 393] width 23 height 13
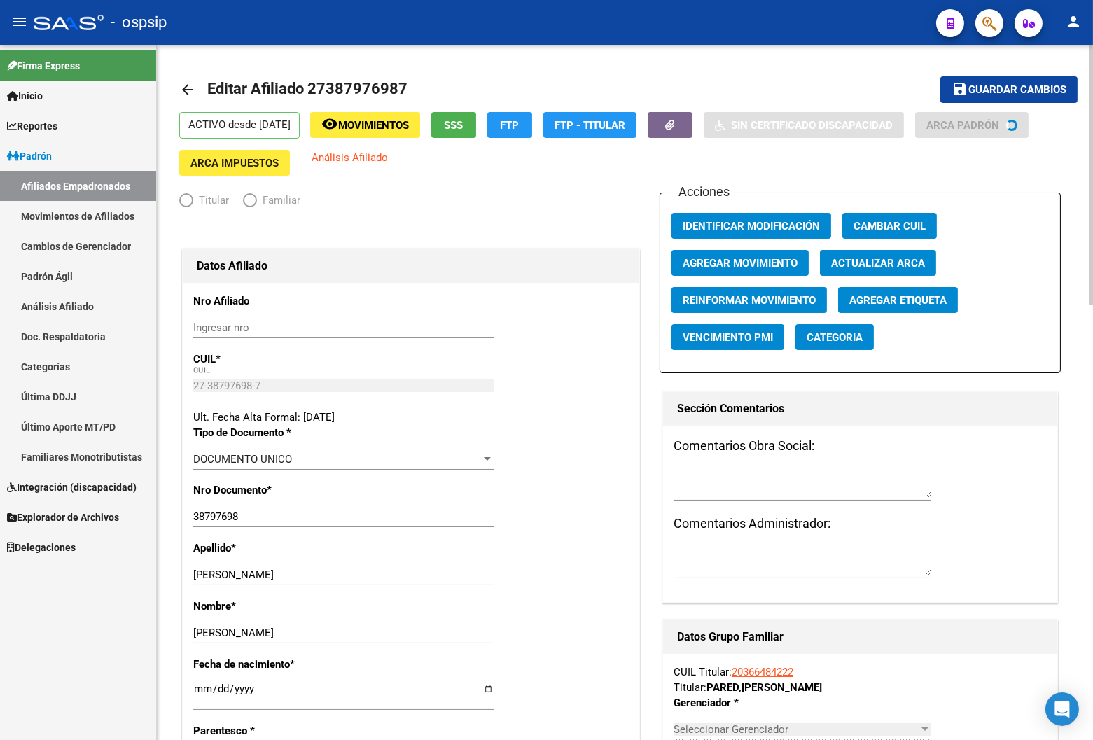
radio input "true"
type input "30-52242694-2"
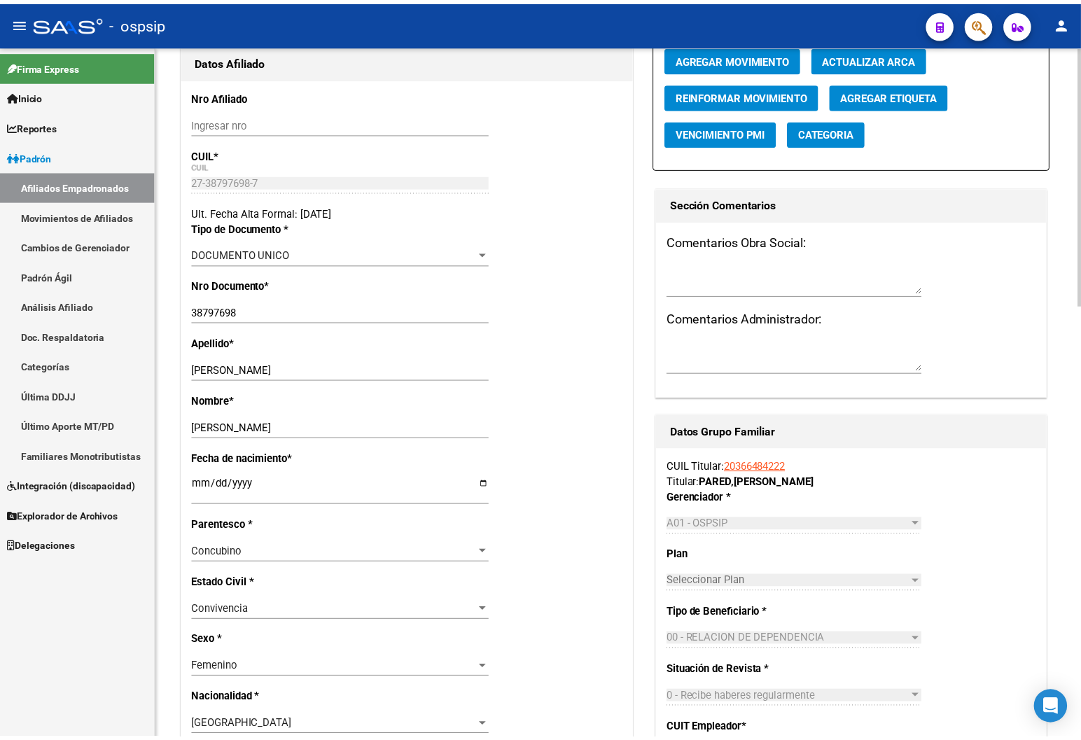
scroll to position [233, 0]
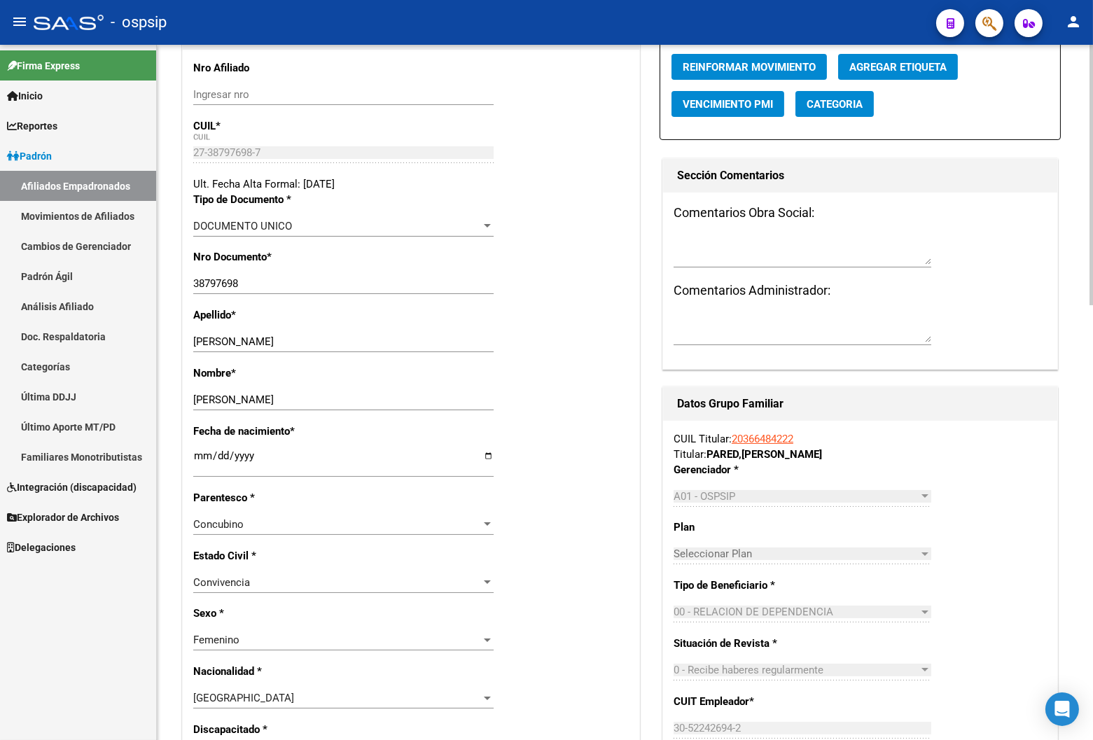
drag, startPoint x: 192, startPoint y: 283, endPoint x: 249, endPoint y: 287, distance: 57.6
drag, startPoint x: 249, startPoint y: 286, endPoint x: 184, endPoint y: 288, distance: 65.1
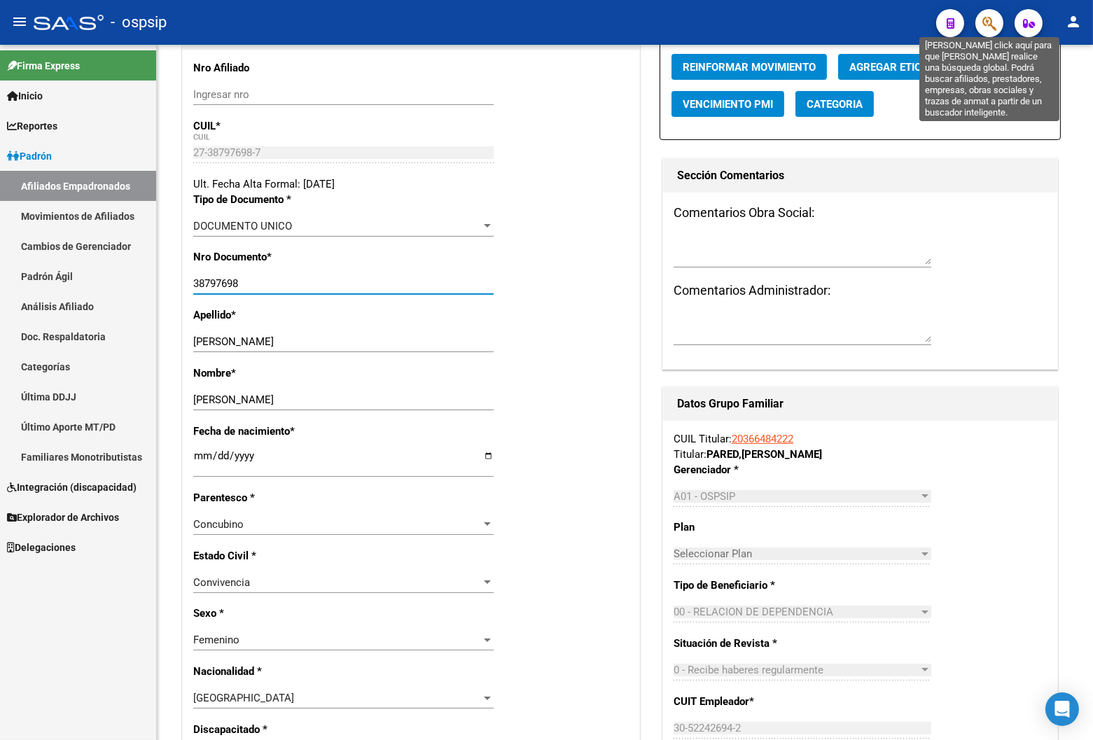
click at [738, 18] on icon "button" at bounding box center [989, 23] width 14 height 16
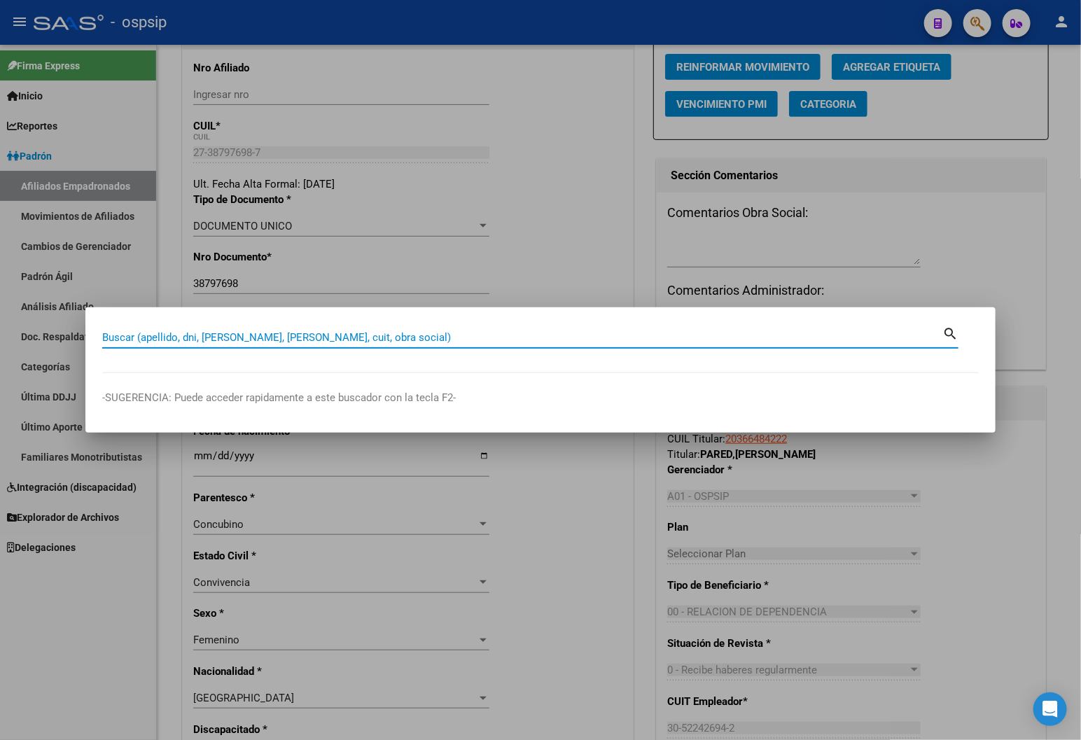
paste input "27387976987"
type input "27387976987"
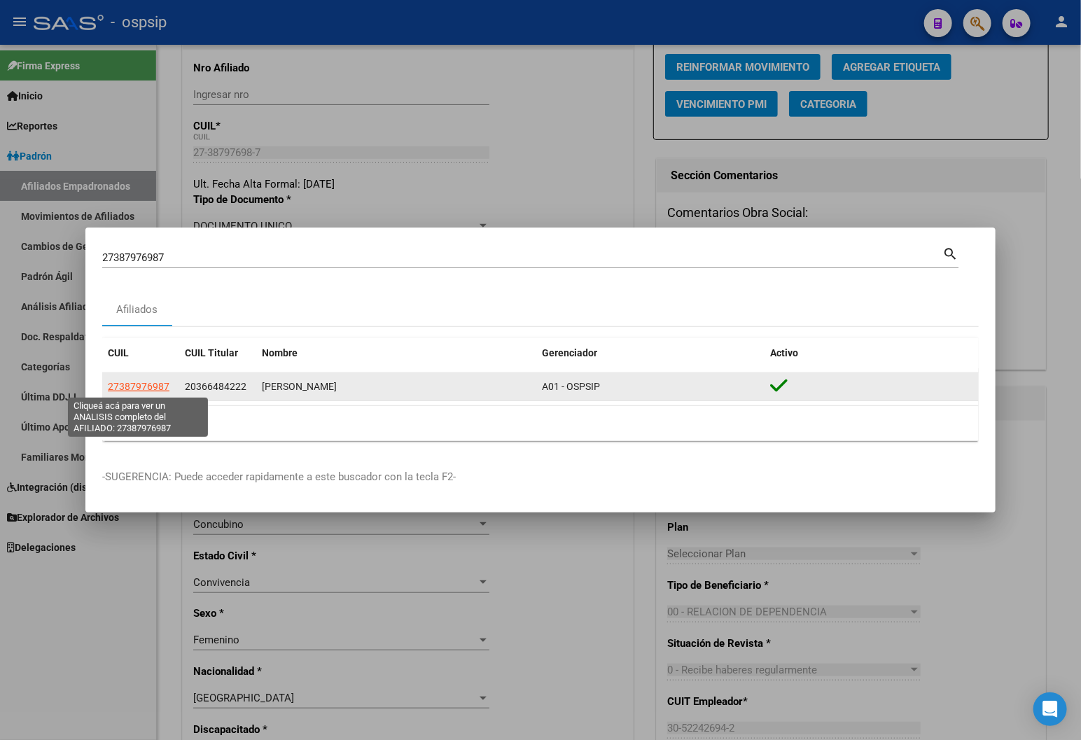
click at [133, 387] on span "27387976987" at bounding box center [139, 386] width 62 height 11
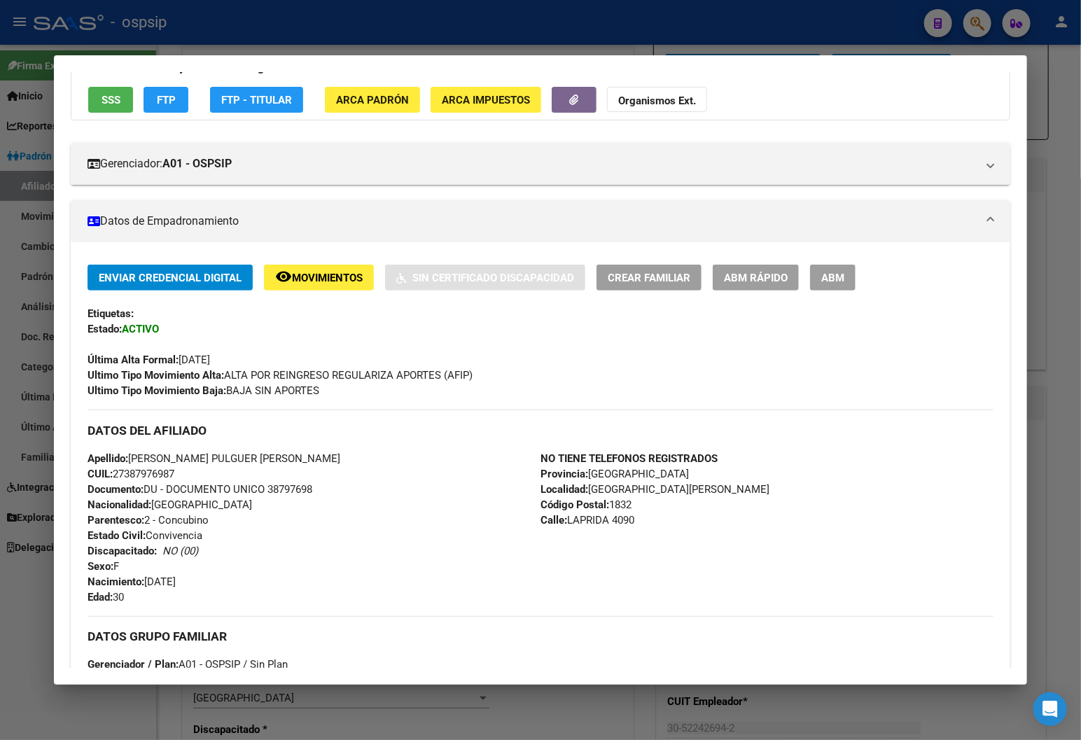
scroll to position [311, 0]
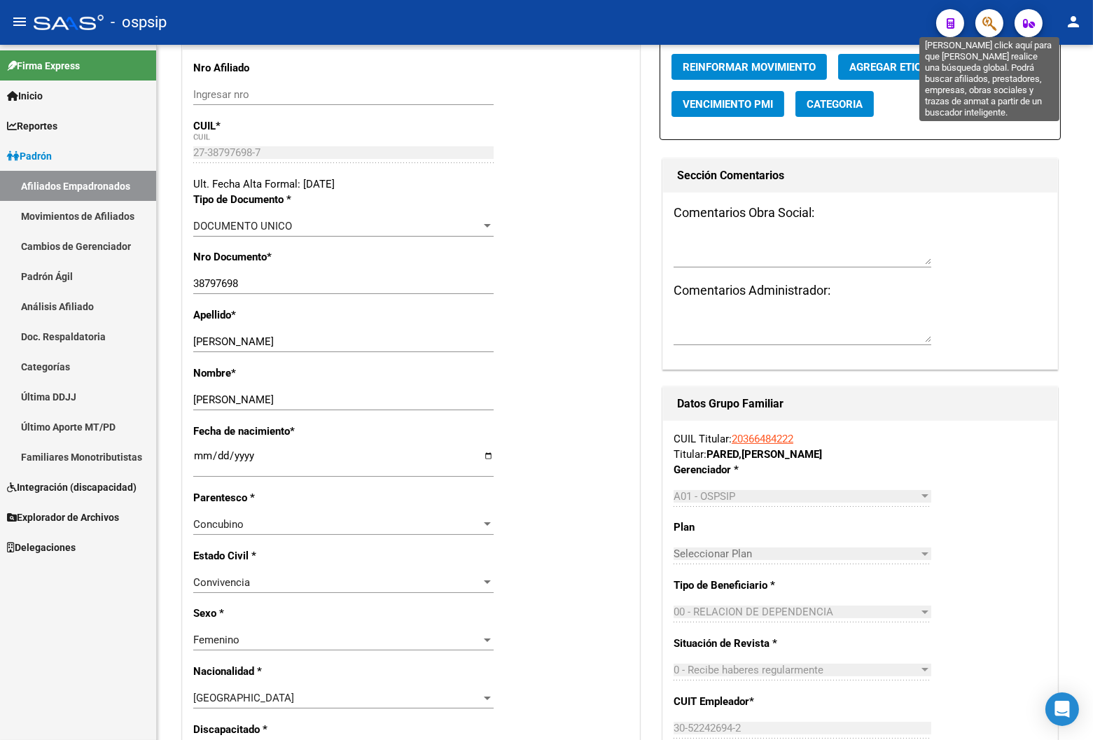
click at [738, 18] on icon "button" at bounding box center [989, 23] width 14 height 16
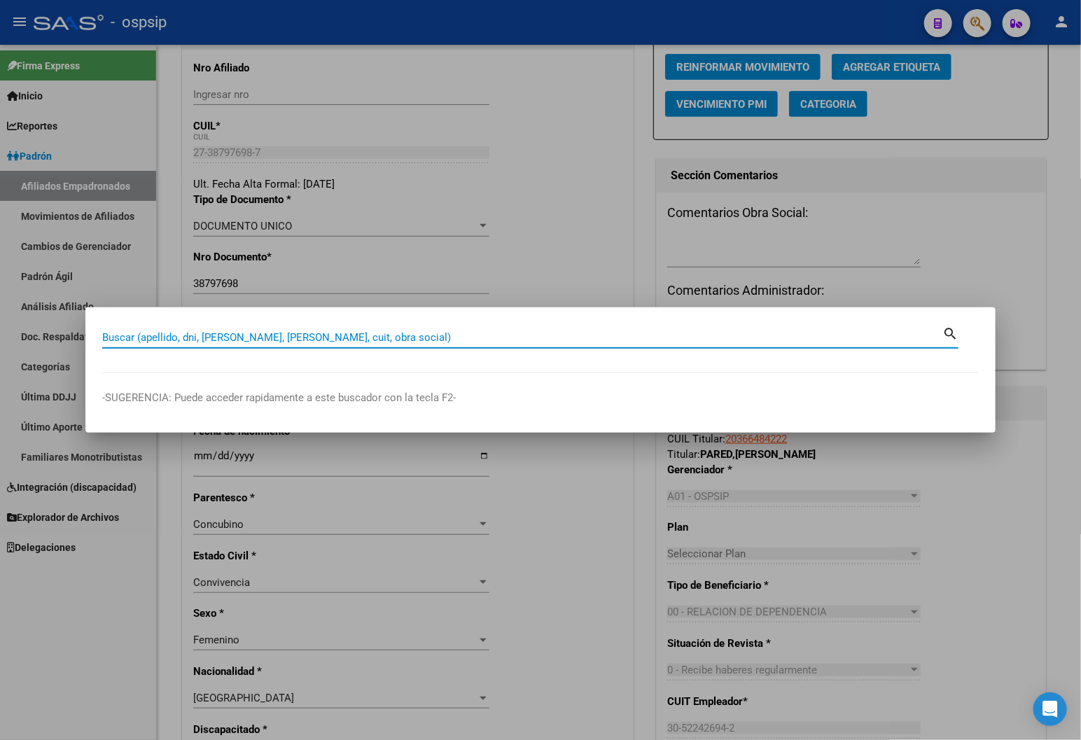
paste input "23352674249"
type input "23352674249"
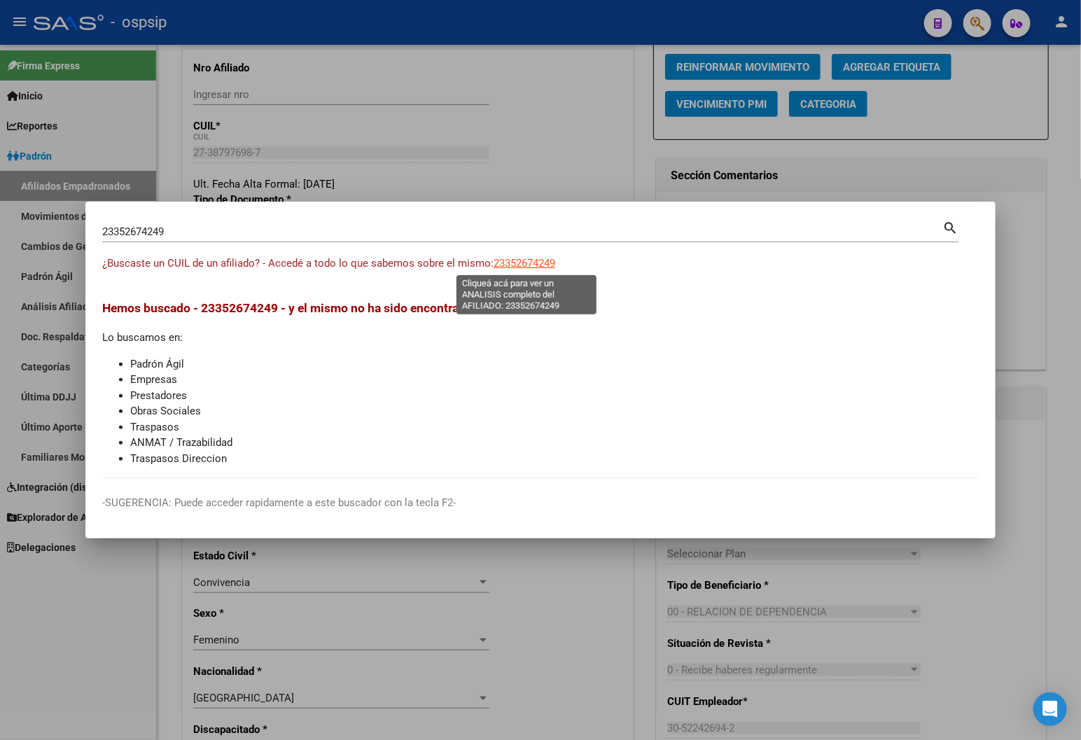
click at [511, 263] on span "23352674249" at bounding box center [525, 263] width 62 height 13
type textarea "23352674249"
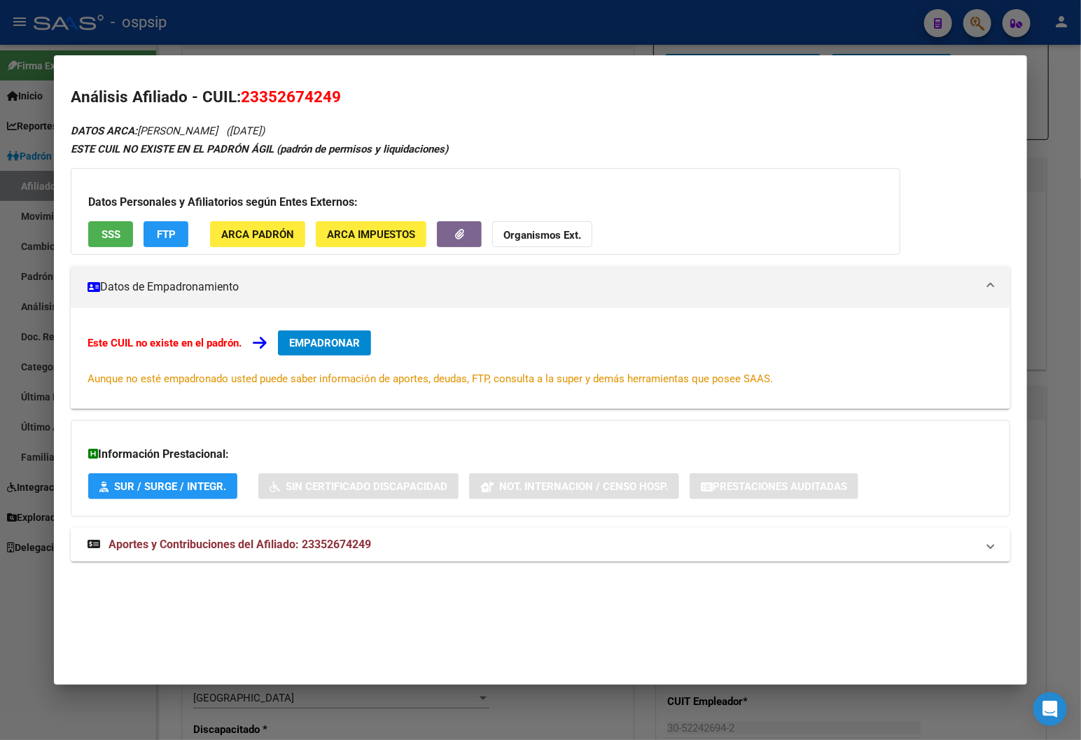
click at [309, 543] on span "Aportes y Contribuciones del Afiliado: 23352674249" at bounding box center [240, 544] width 263 height 13
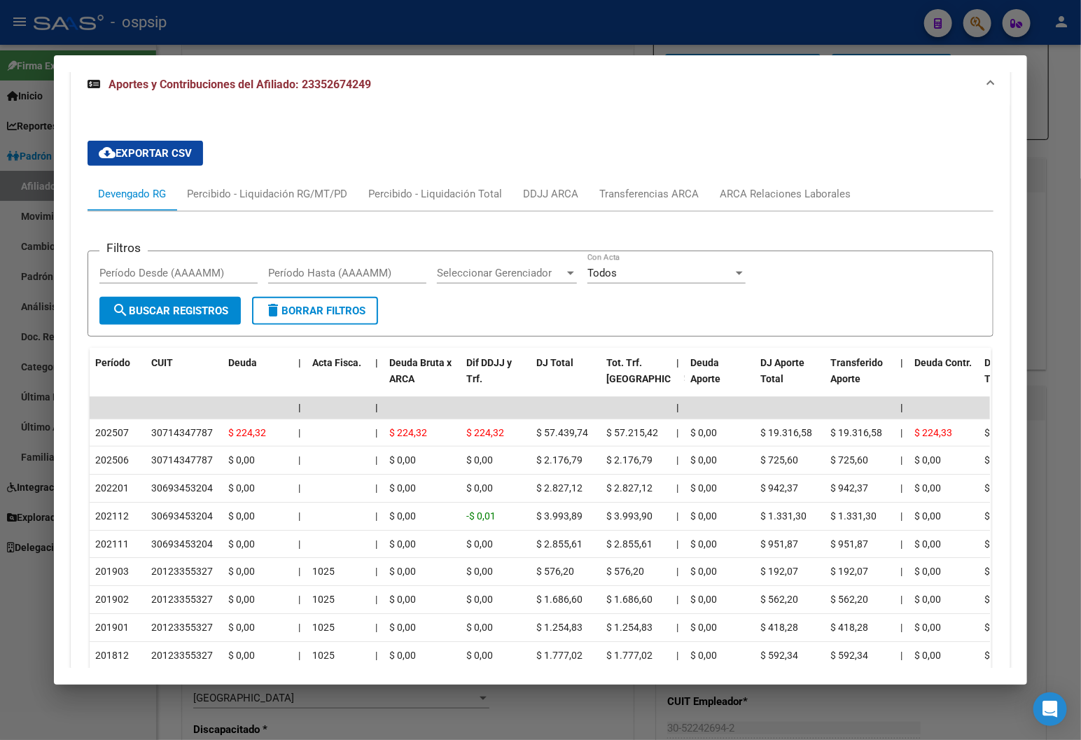
scroll to position [466, 0]
click at [738, 187] on div "ARCA Relaciones Laborales" at bounding box center [785, 193] width 131 height 15
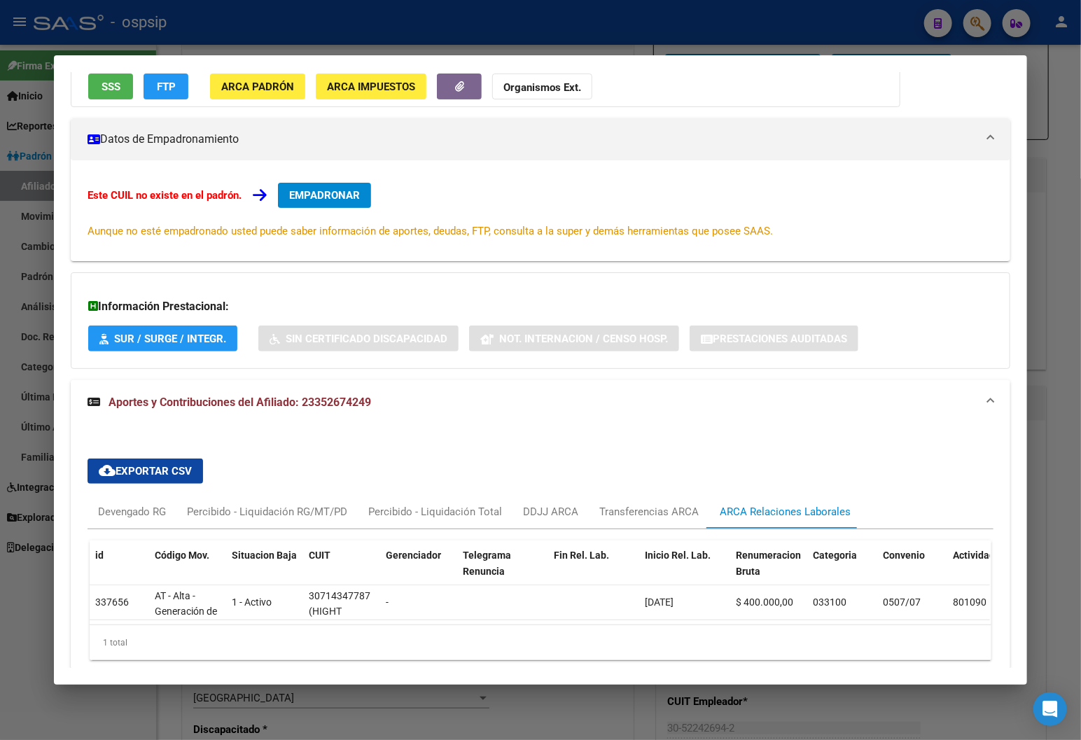
scroll to position [218, 0]
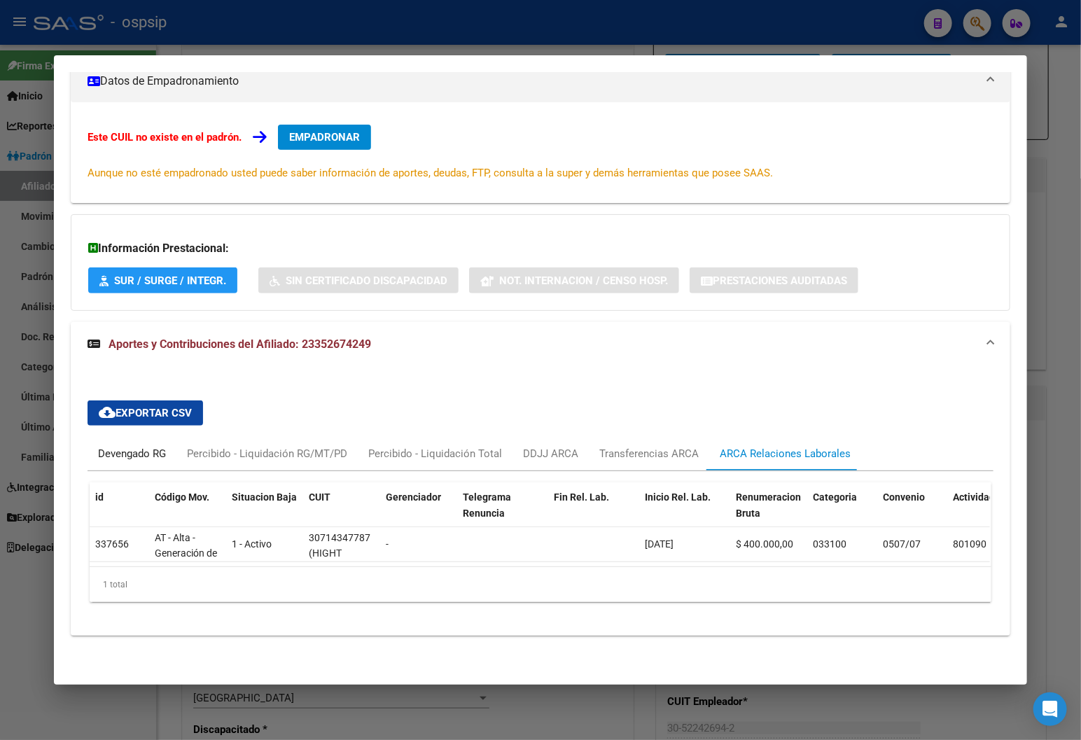
click at [109, 446] on div "Devengado RG" at bounding box center [132, 453] width 68 height 15
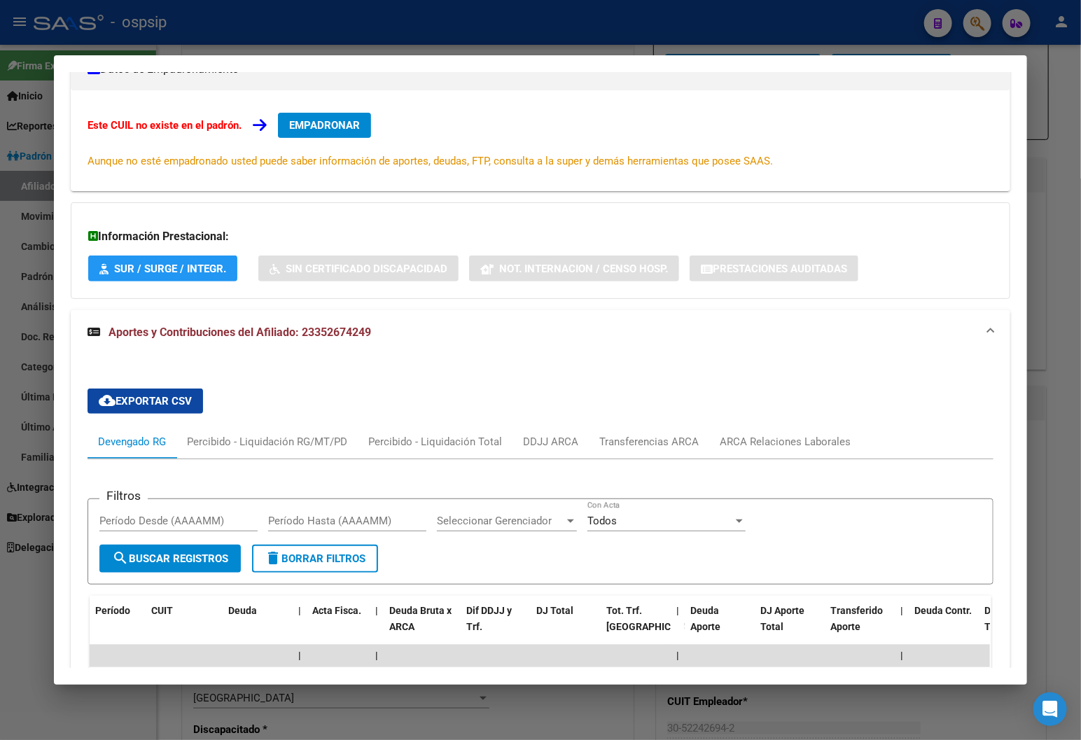
scroll to position [0, 0]
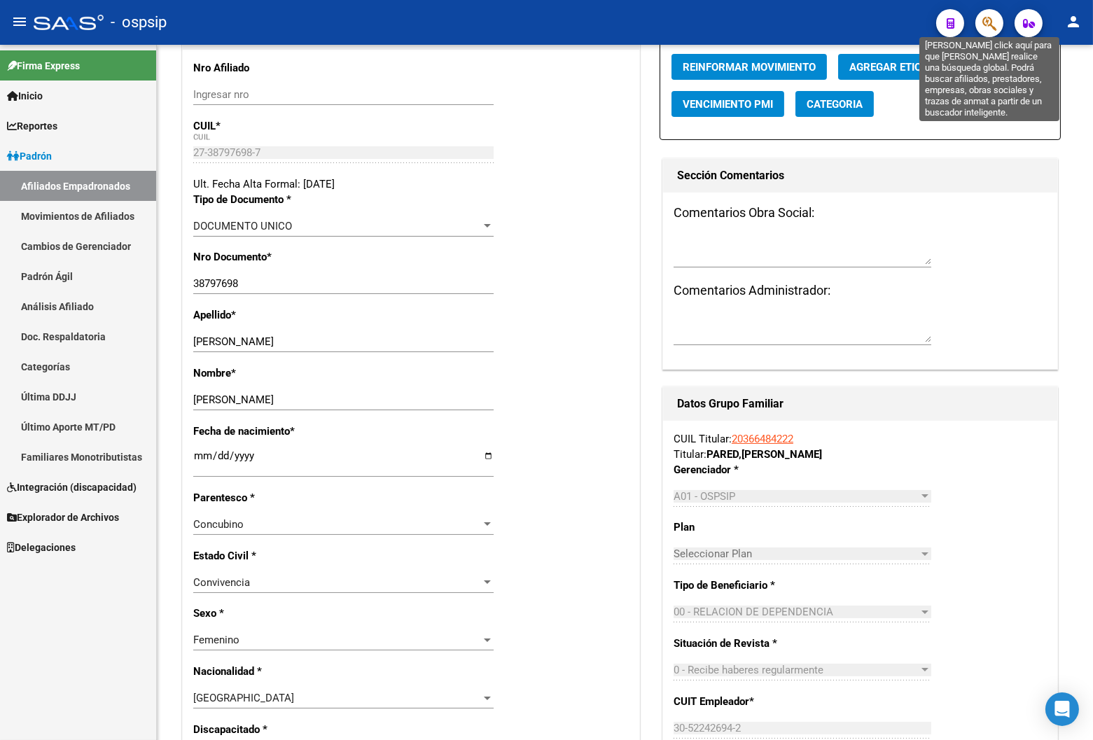
click at [738, 24] on icon "button" at bounding box center [989, 23] width 14 height 16
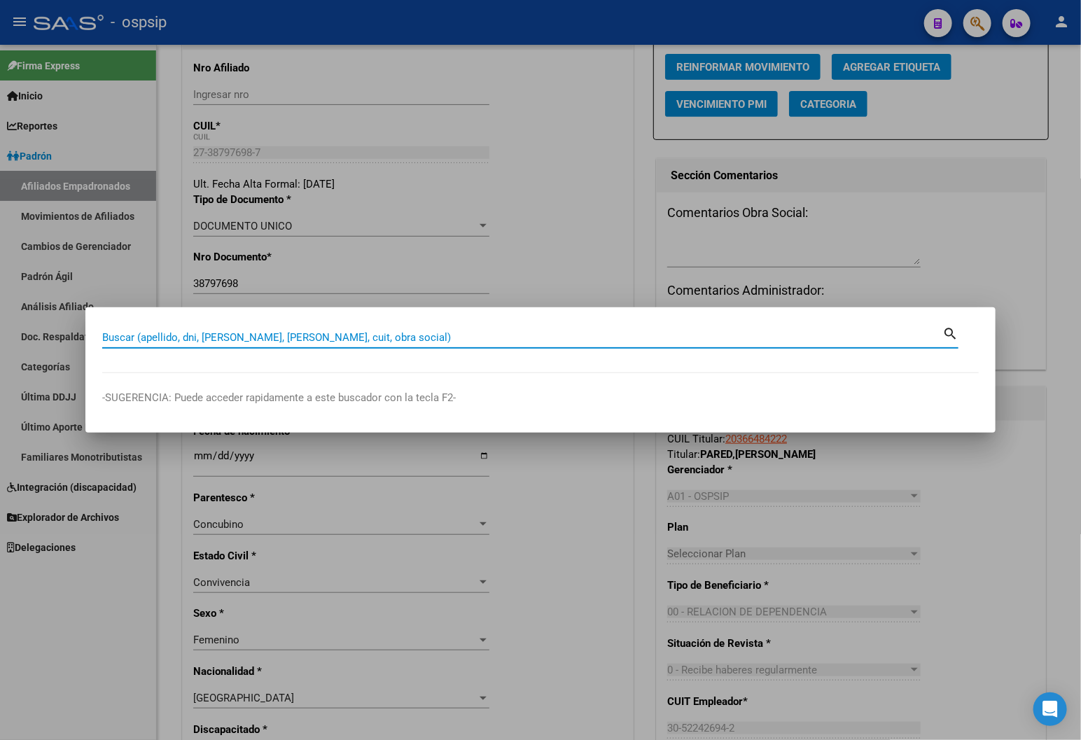
paste input "Buenas tardes, debe enviar copia de recibo de sueldo, dni ambos lados y debe co…"
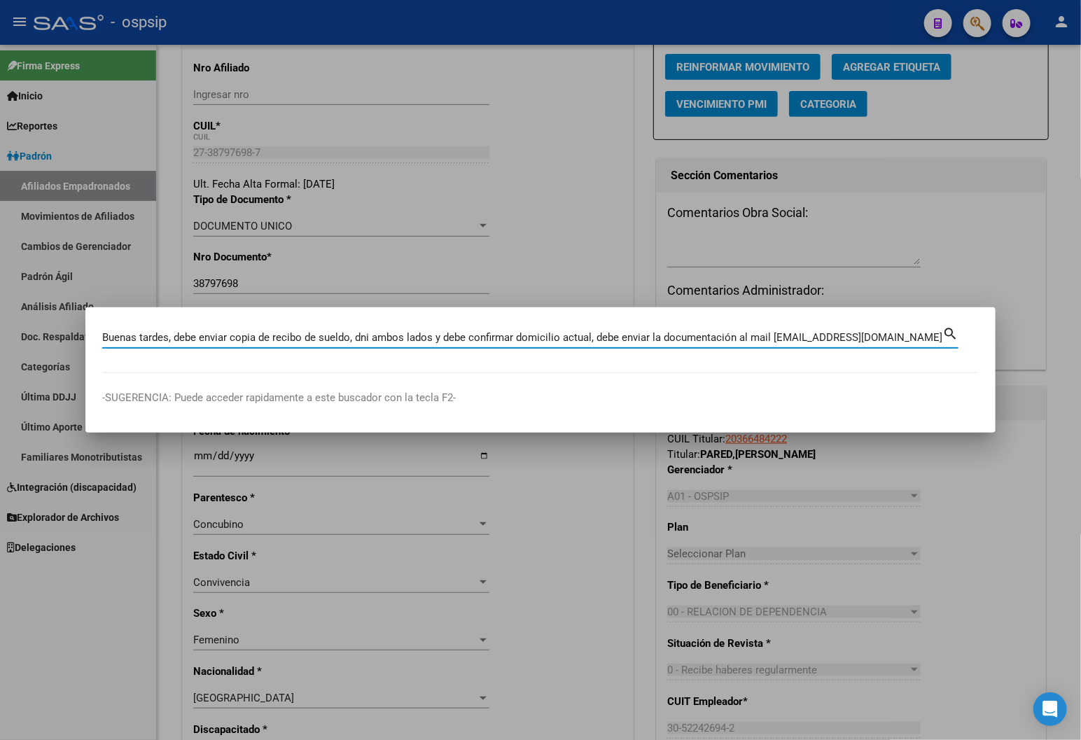
type input "Buenas tardes, debe enviar copia de recibo de sueldo, dni ambos lados y debe co…"
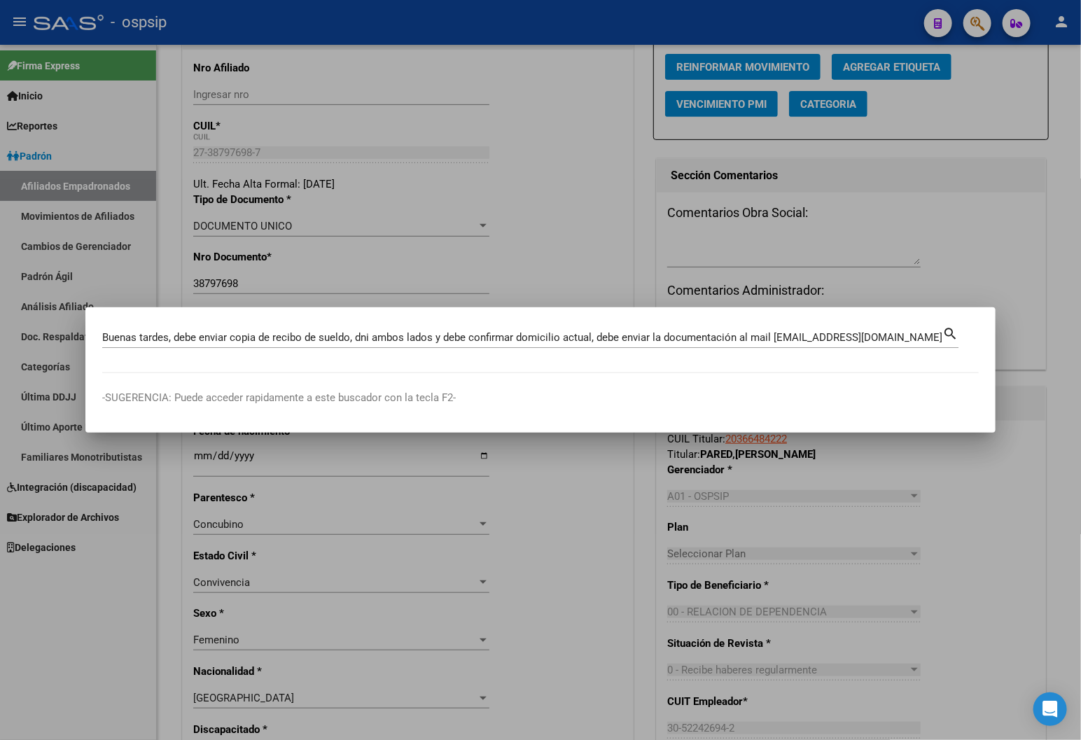
click at [738, 366] on mat-dialog-content "Buenas tardes, debe enviar copia de recibo de sueldo, dni ambos lados y debe co…" at bounding box center [540, 348] width 910 height 49
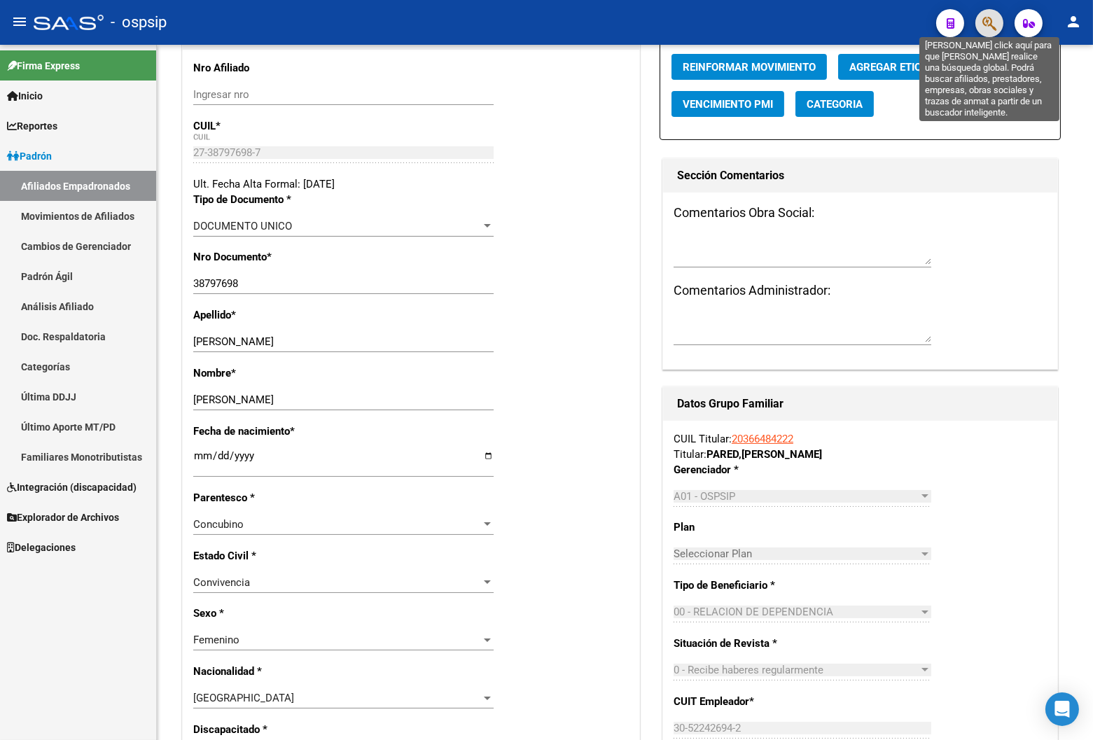
click at [738, 17] on icon "button" at bounding box center [989, 23] width 14 height 16
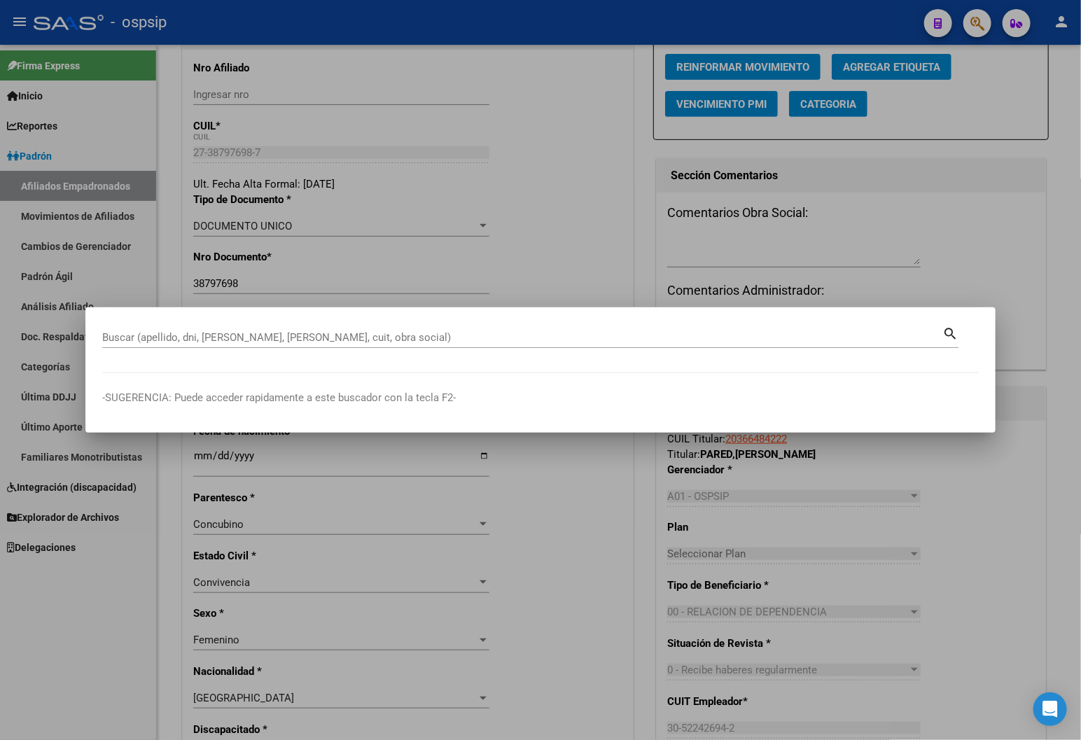
drag, startPoint x: 113, startPoint y: 330, endPoint x: 100, endPoint y: 337, distance: 15.0
click at [100, 337] on mat-dialog-content "Buscar (apellido, dni, cuil, nro traspaso, cuit, obra social) search" at bounding box center [540, 348] width 910 height 49
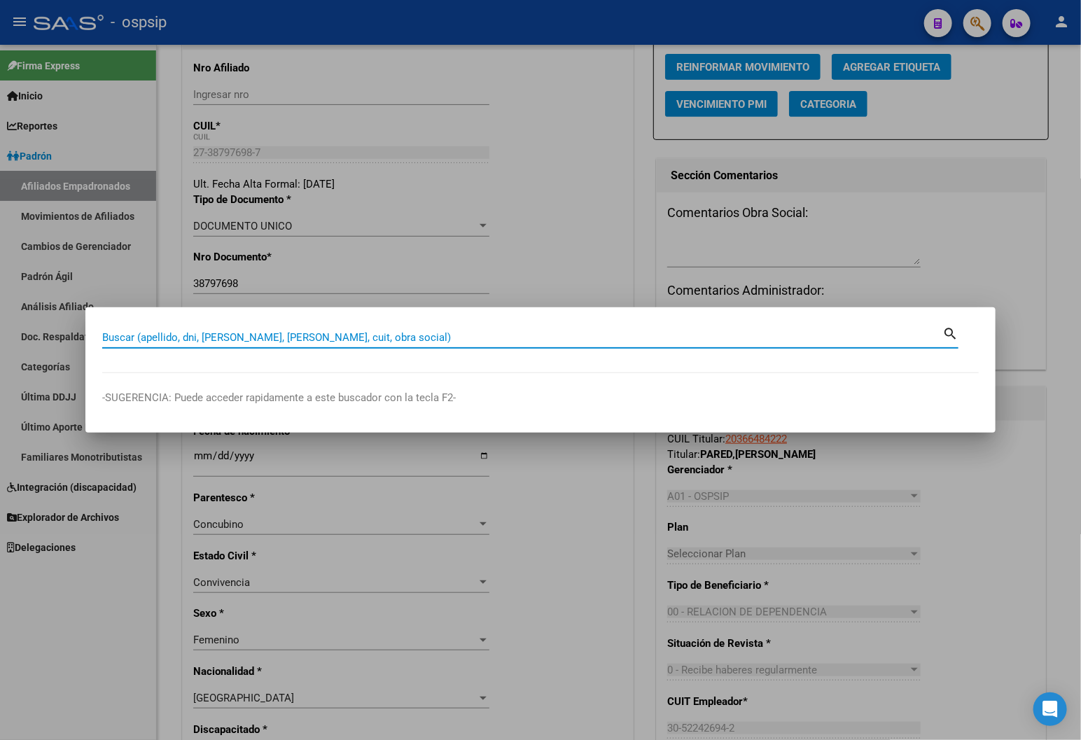
paste input "35267424"
type input "35267424"
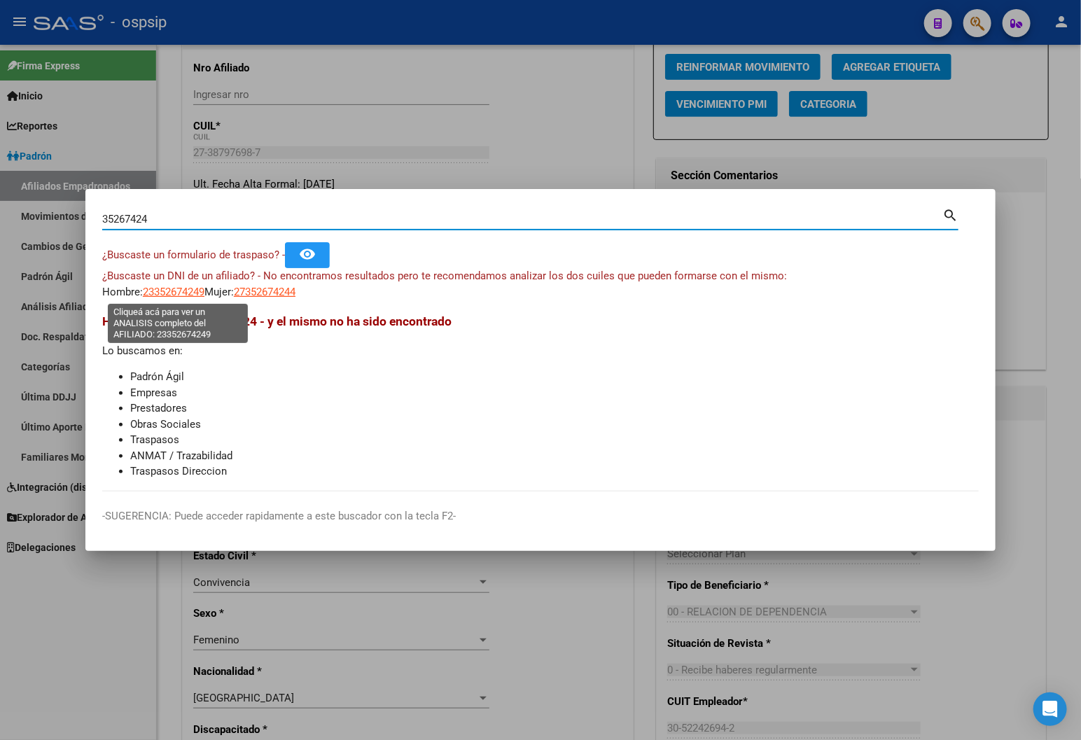
click at [154, 291] on span "23352674249" at bounding box center [174, 292] width 62 height 13
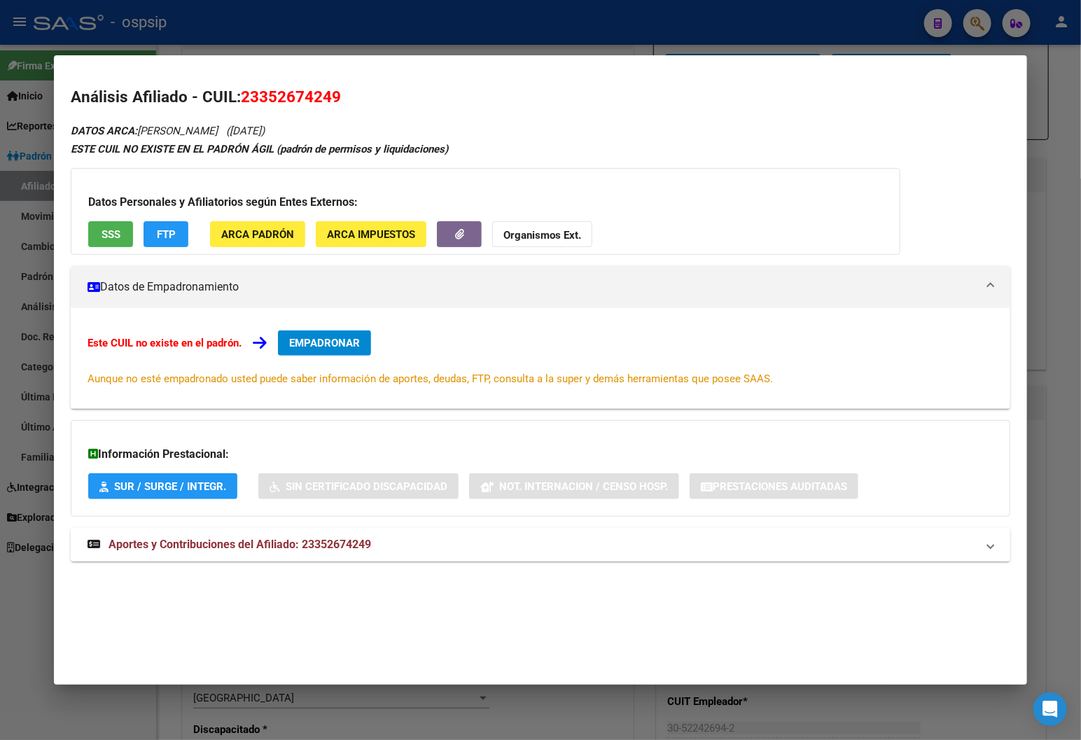
click at [318, 553] on strong "Aportes y Contribuciones del Afiliado: 23352674249" at bounding box center [230, 544] width 284 height 17
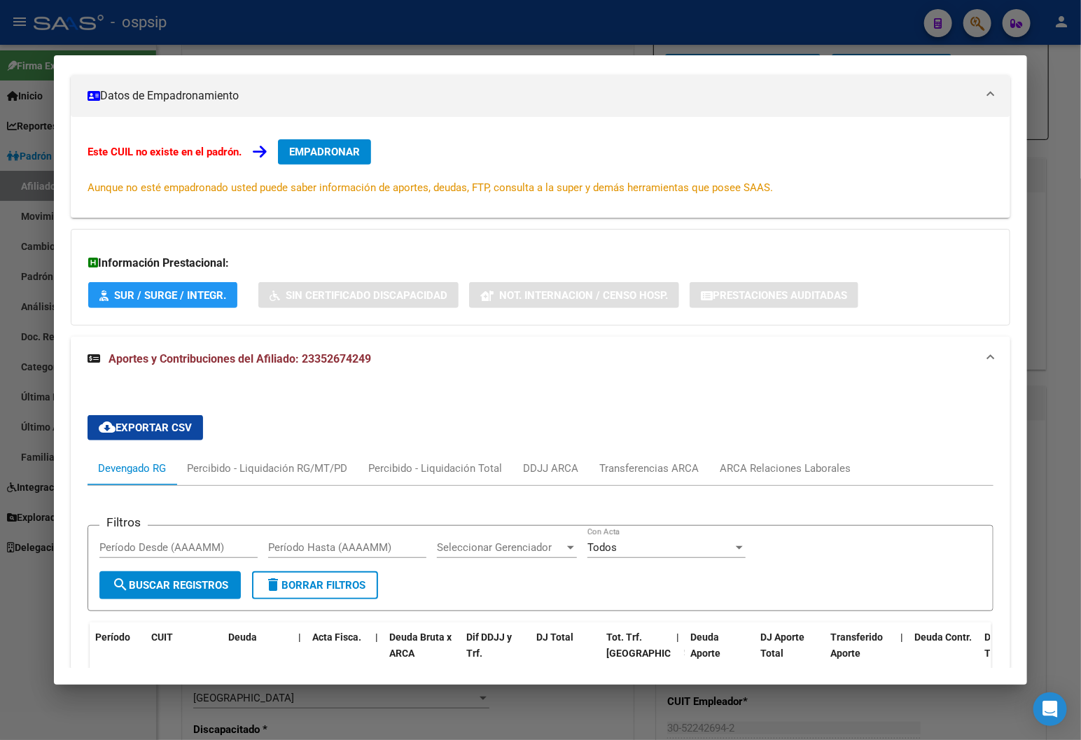
scroll to position [78, 0]
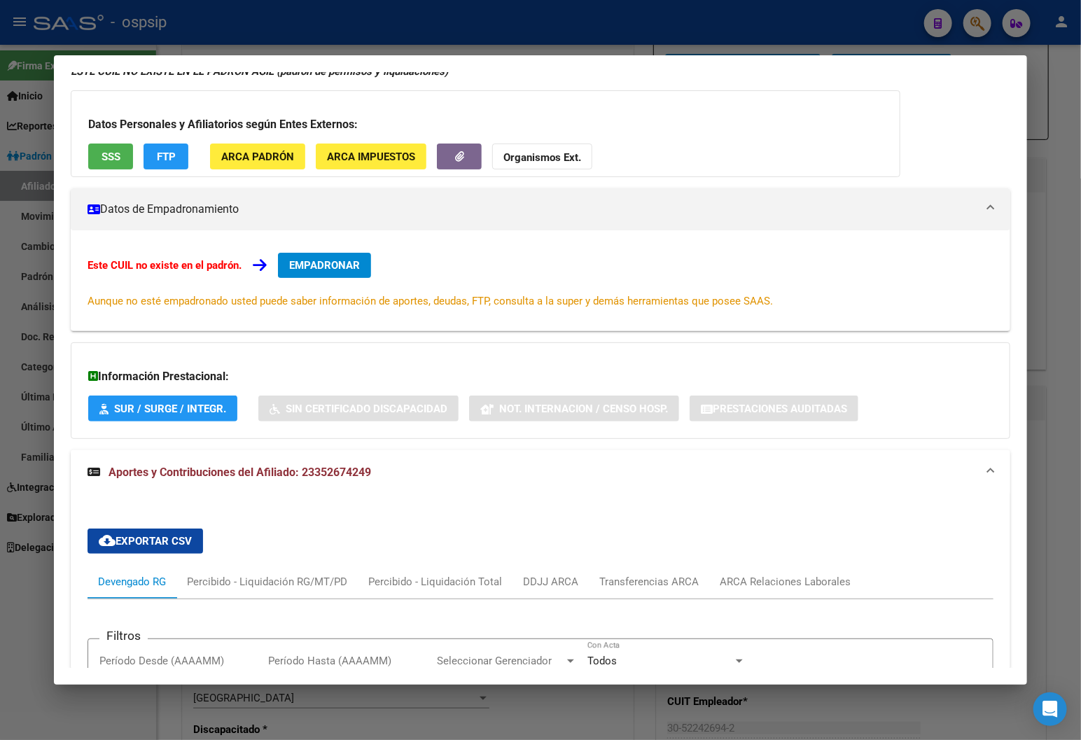
click at [498, 470] on mat-panel-title "Aportes y Contribuciones del Afiliado: 23352674249" at bounding box center [532, 472] width 889 height 17
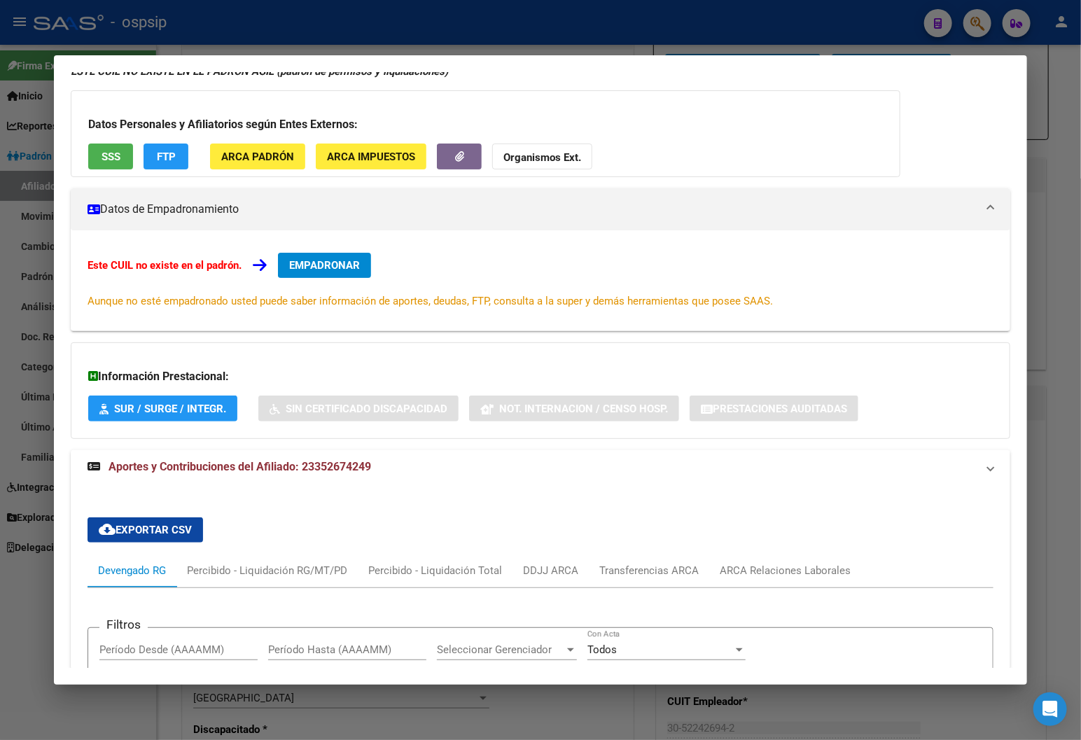
scroll to position [0, 0]
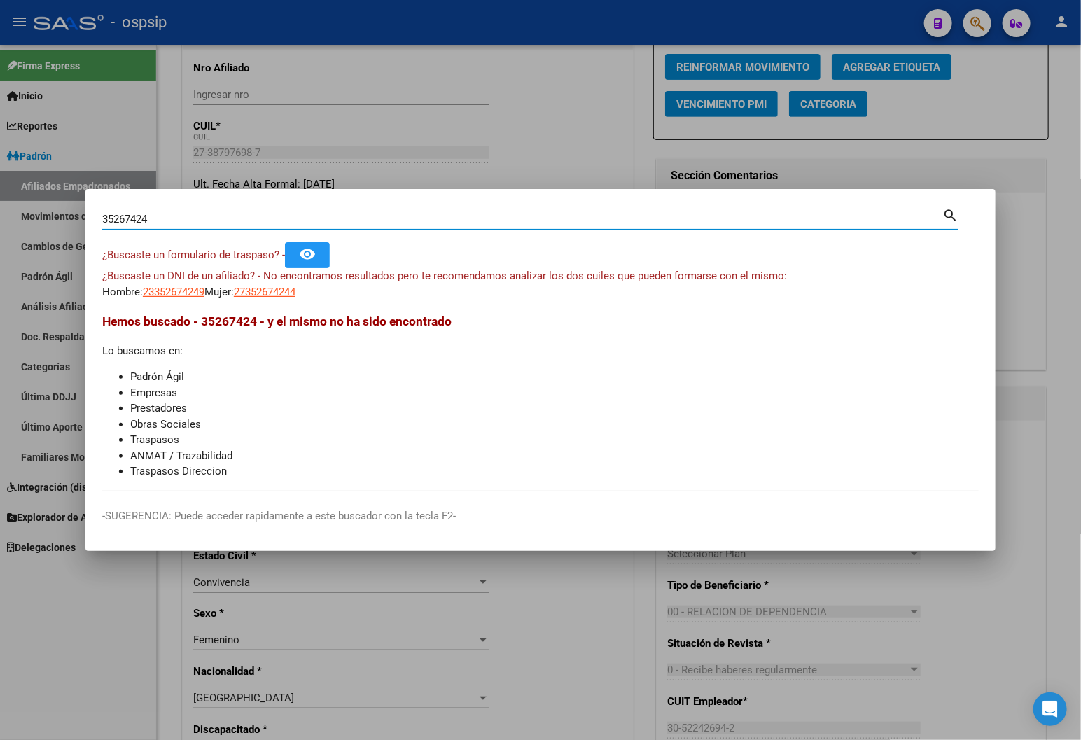
click at [442, 215] on input "35267424" at bounding box center [522, 219] width 840 height 13
drag, startPoint x: 161, startPoint y: 225, endPoint x: 73, endPoint y: 229, distance: 88.3
click at [73, 229] on div "35267424 Buscar (apellido, dni, cuil, nro traspaso, cuit, obra social) search ¿…" at bounding box center [540, 370] width 1081 height 740
type input "28206161"
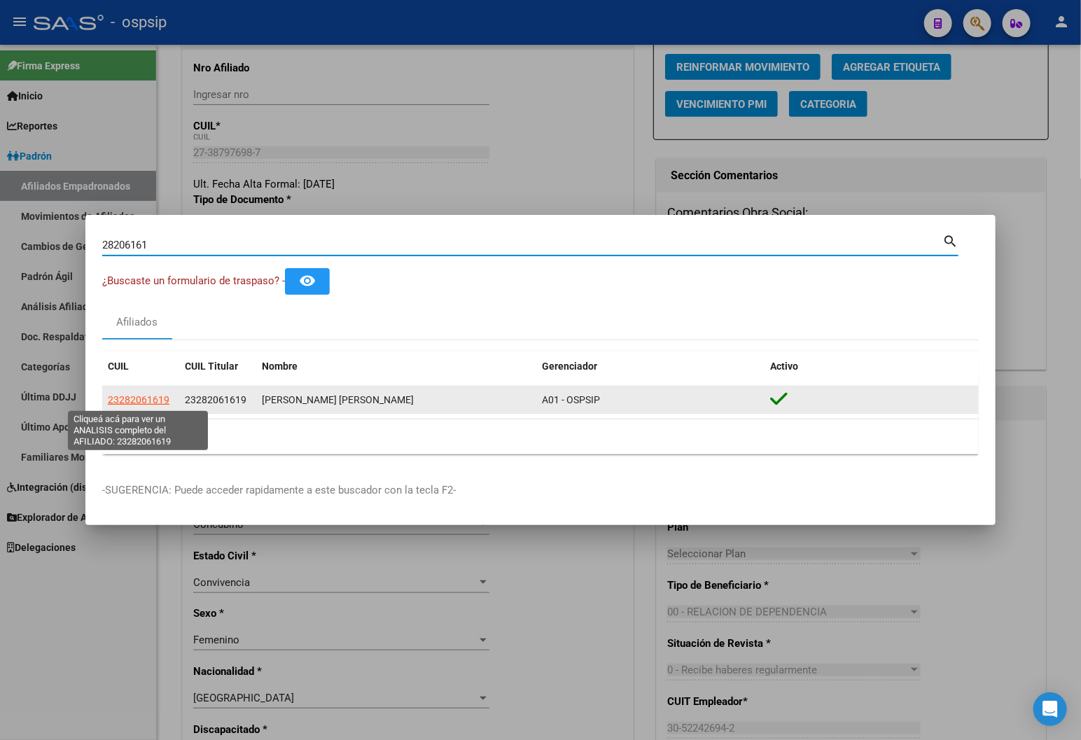
click at [138, 399] on span "23282061619" at bounding box center [139, 399] width 62 height 11
type textarea "23282061619"
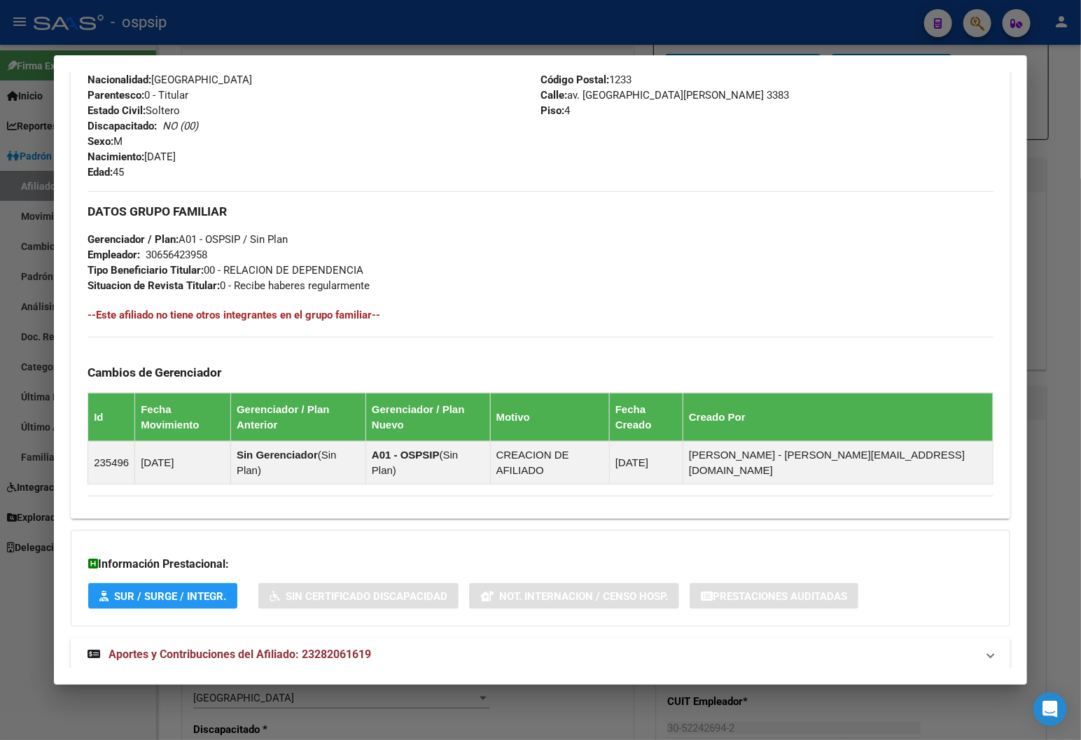
scroll to position [515, 0]
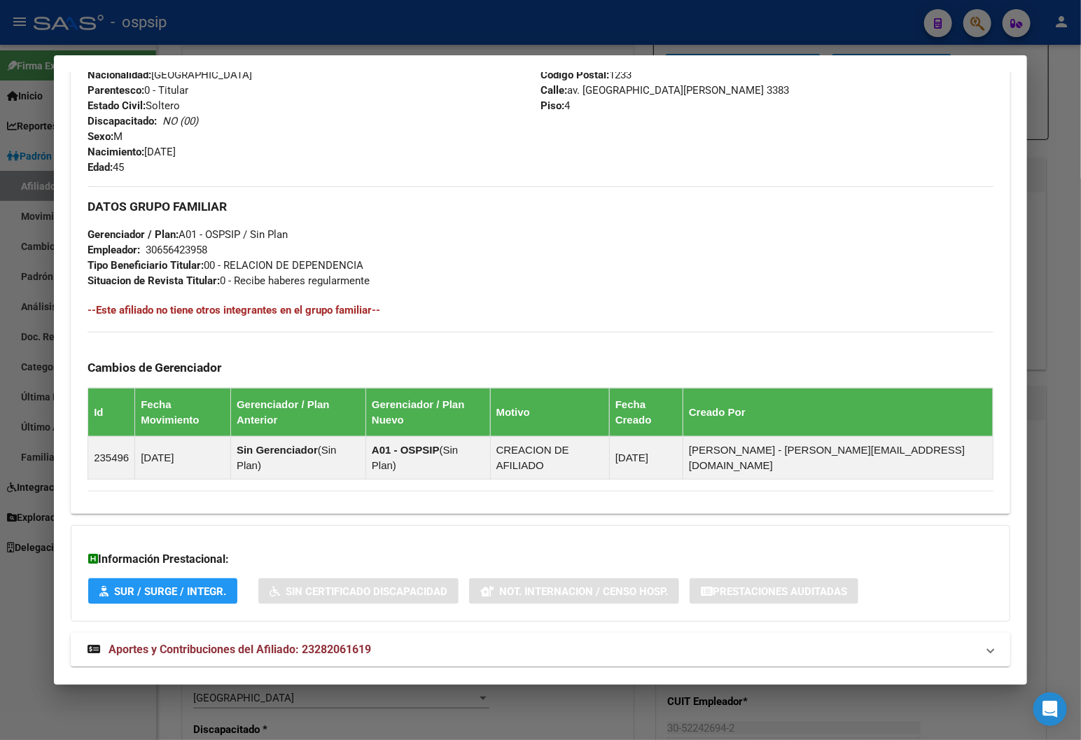
click at [326, 643] on span "Aportes y Contribuciones del Afiliado: 23282061619" at bounding box center [240, 649] width 263 height 13
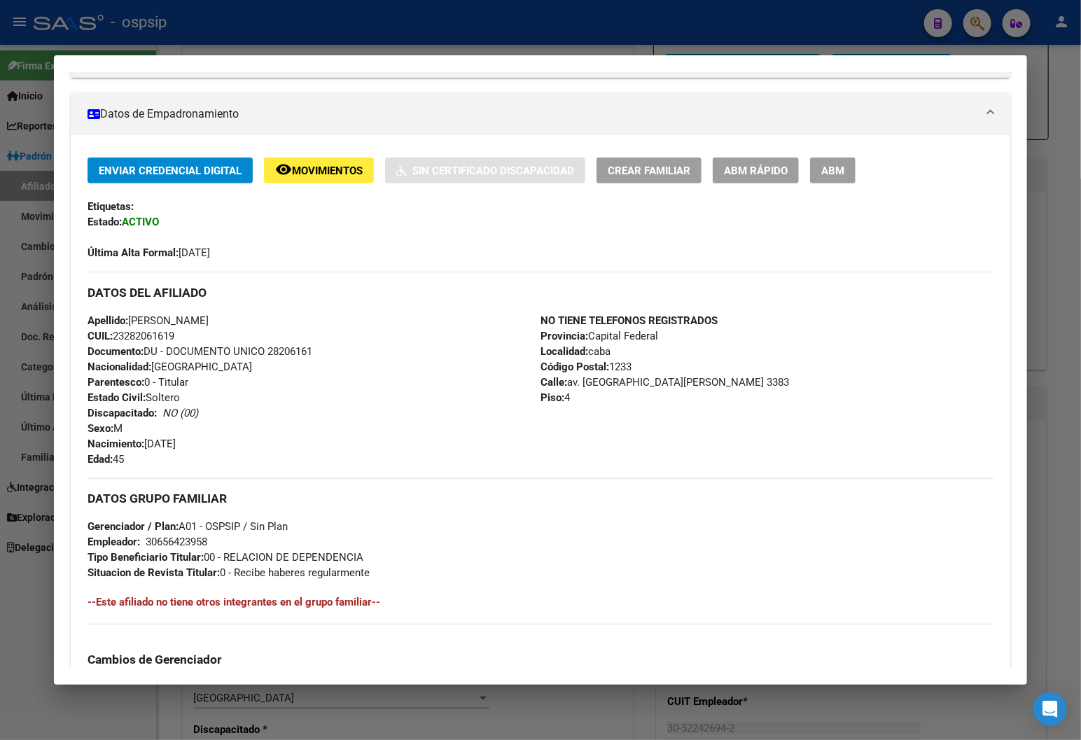
scroll to position [242, 0]
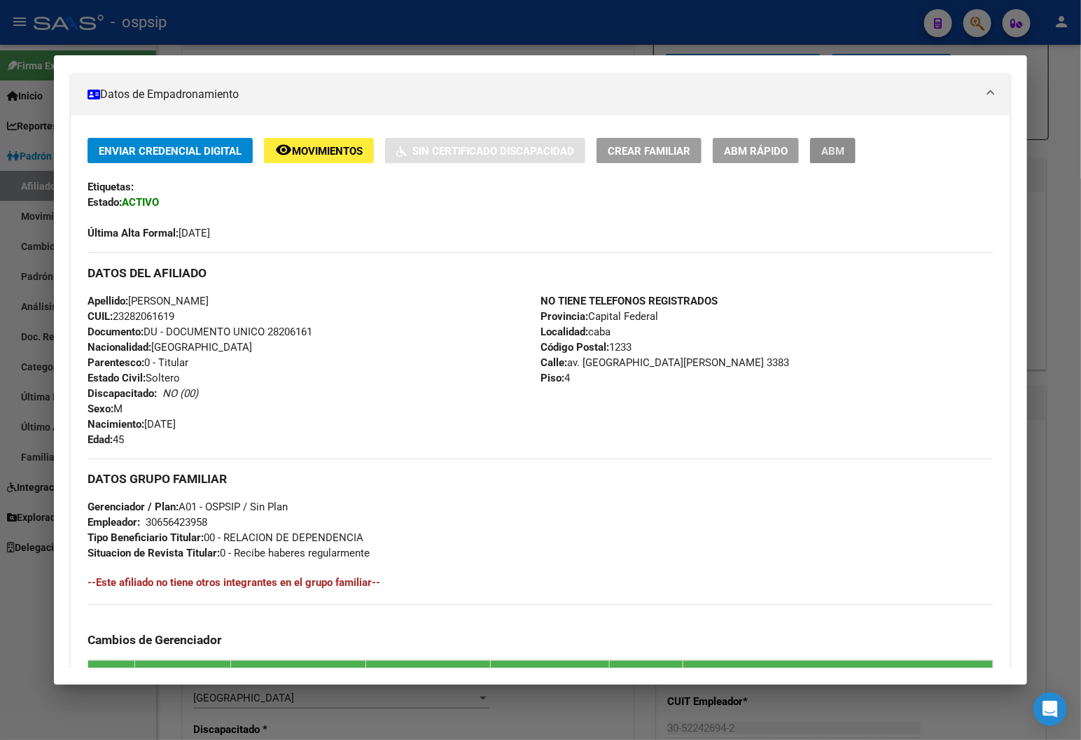
drag, startPoint x: 835, startPoint y: 152, endPoint x: 830, endPoint y: 170, distance: 18.9
click at [738, 151] on span "ABM" at bounding box center [832, 151] width 23 height 13
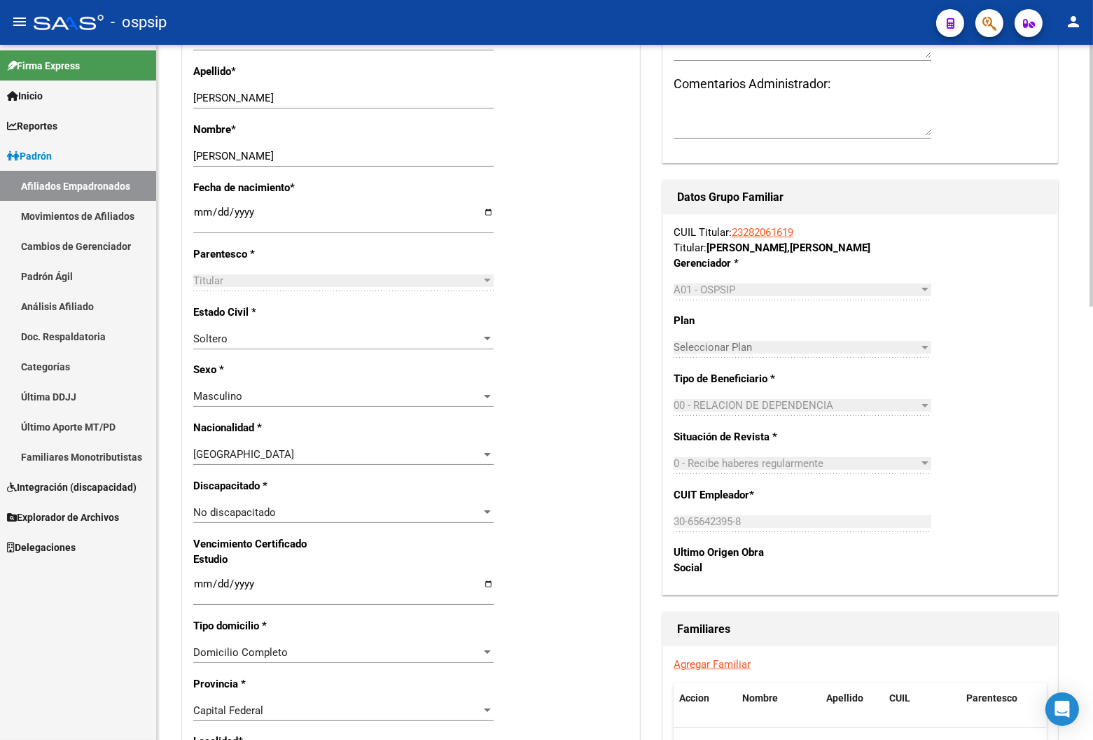
scroll to position [700, 0]
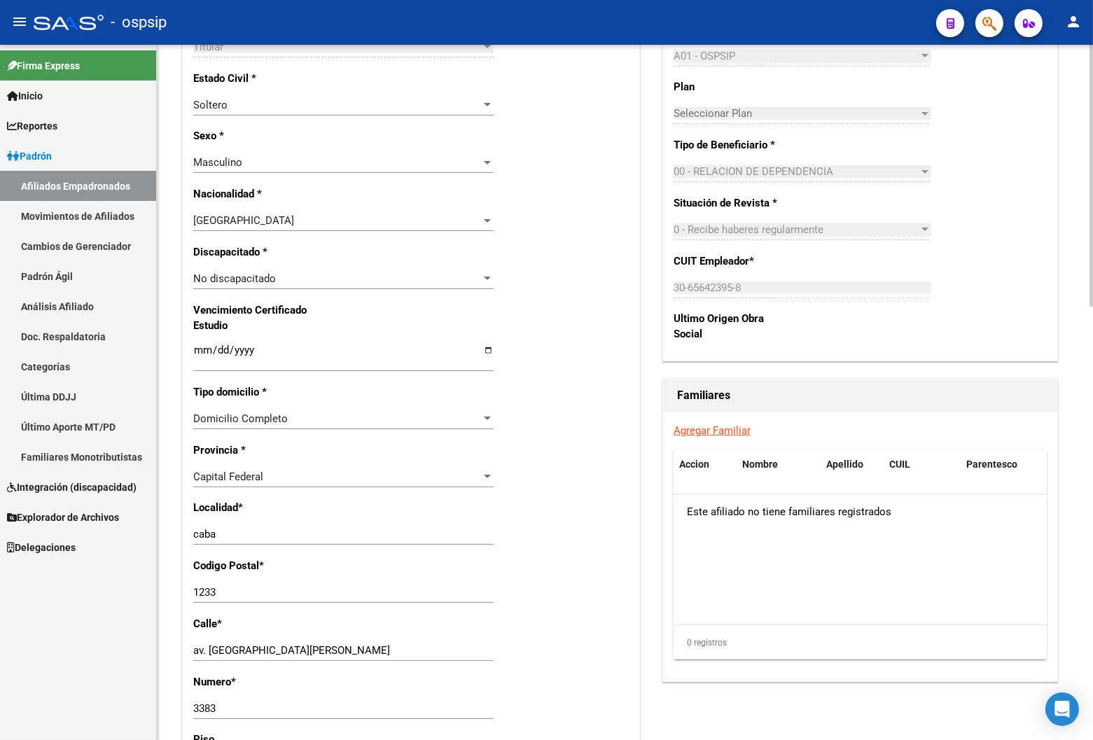
click at [709, 427] on link "Agregar Familiar" at bounding box center [711, 430] width 77 height 13
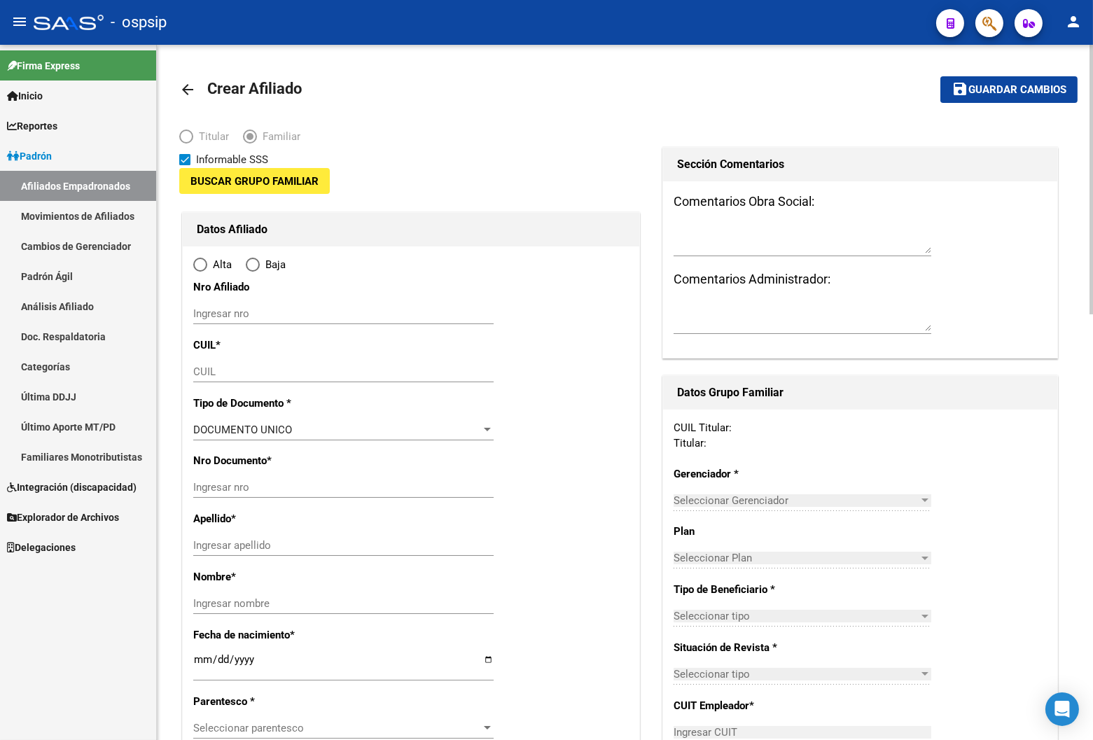
type input "30-65642395-8"
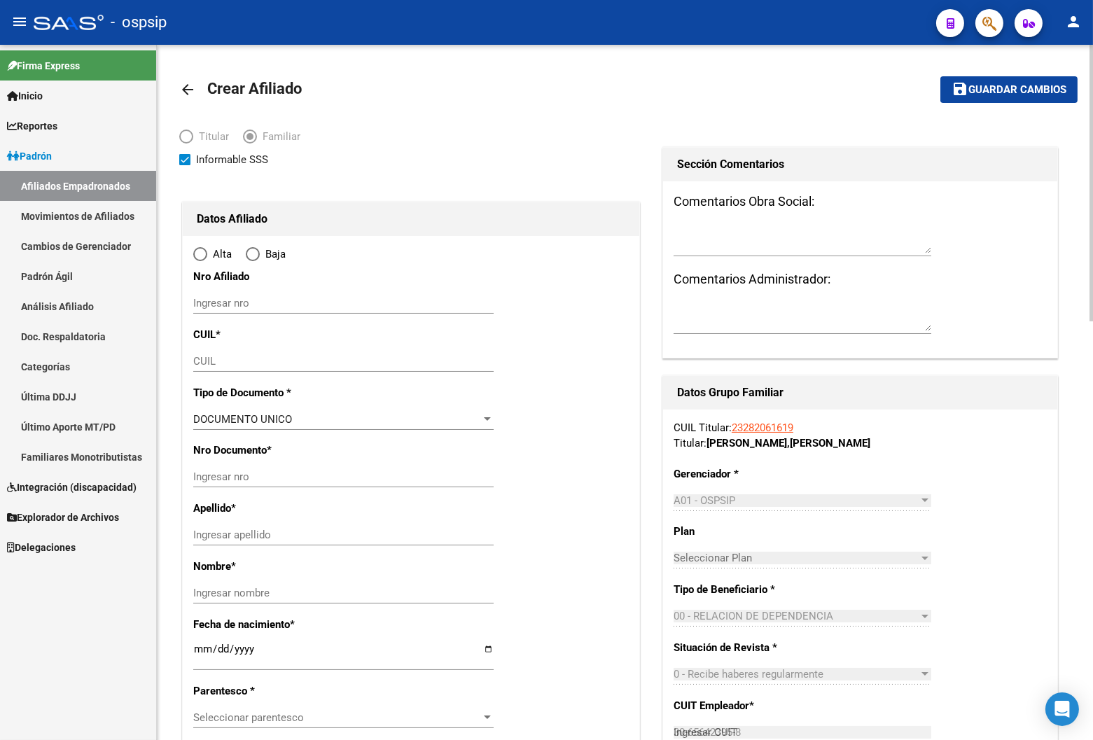
type input "caba"
type input "1233"
type input "av. san juan"
type input "3383"
type input "4"
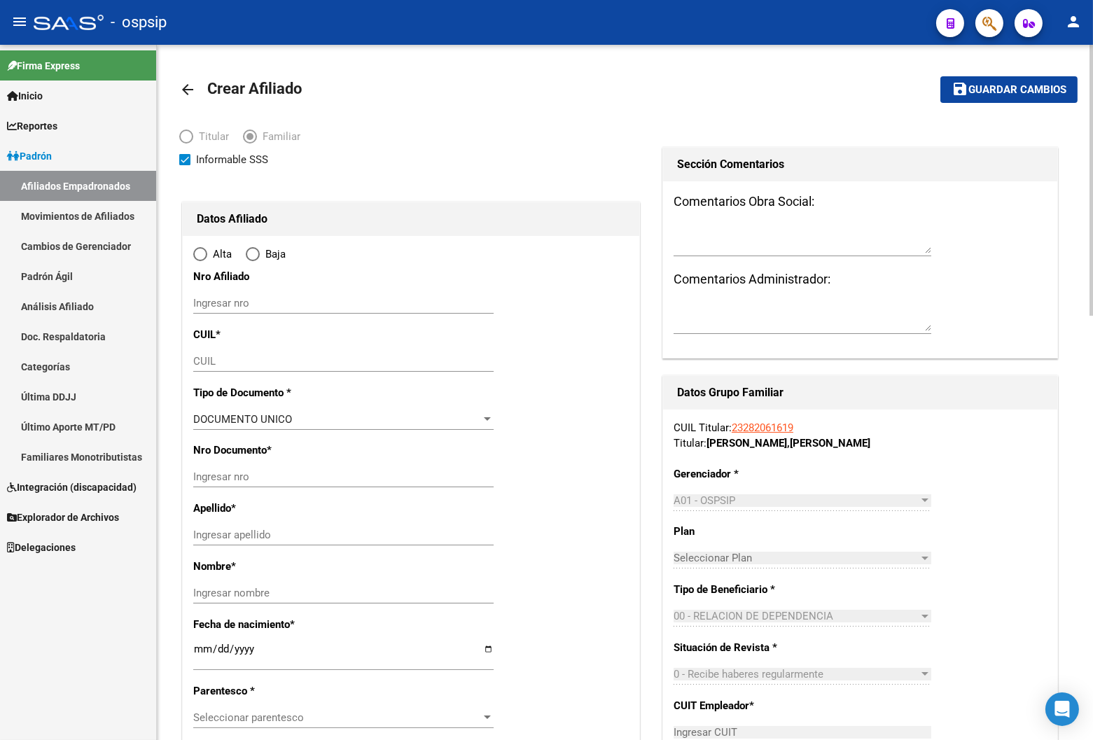
radio input "true"
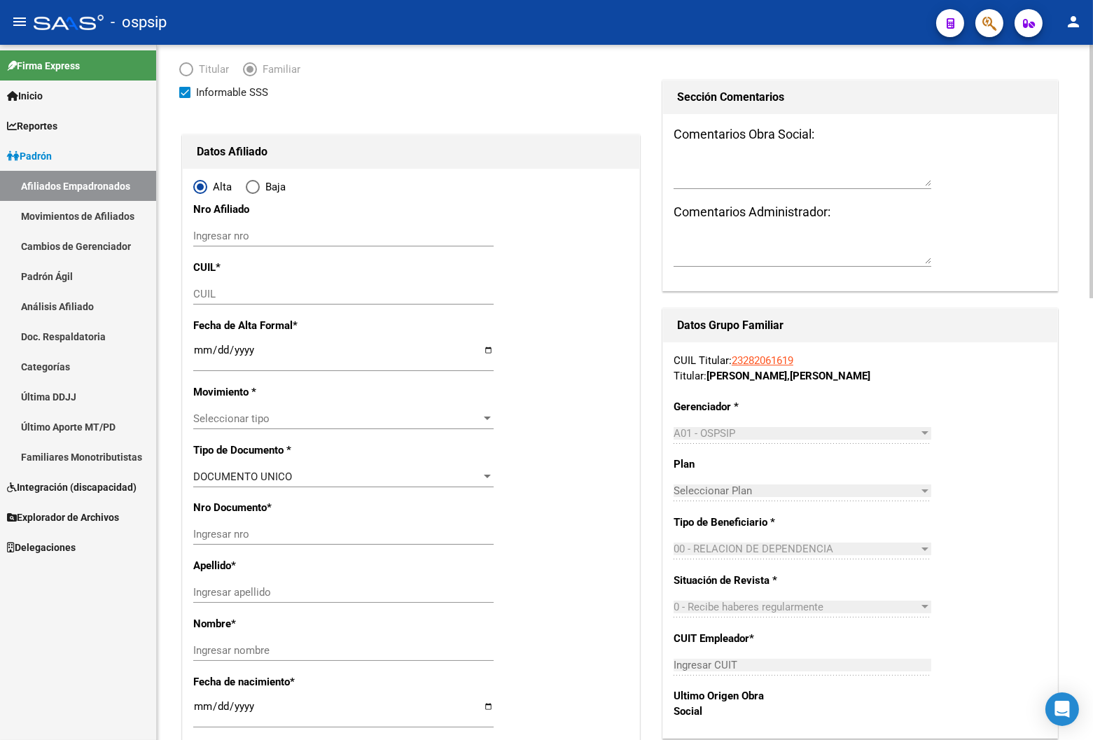
scroll to position [155, 0]
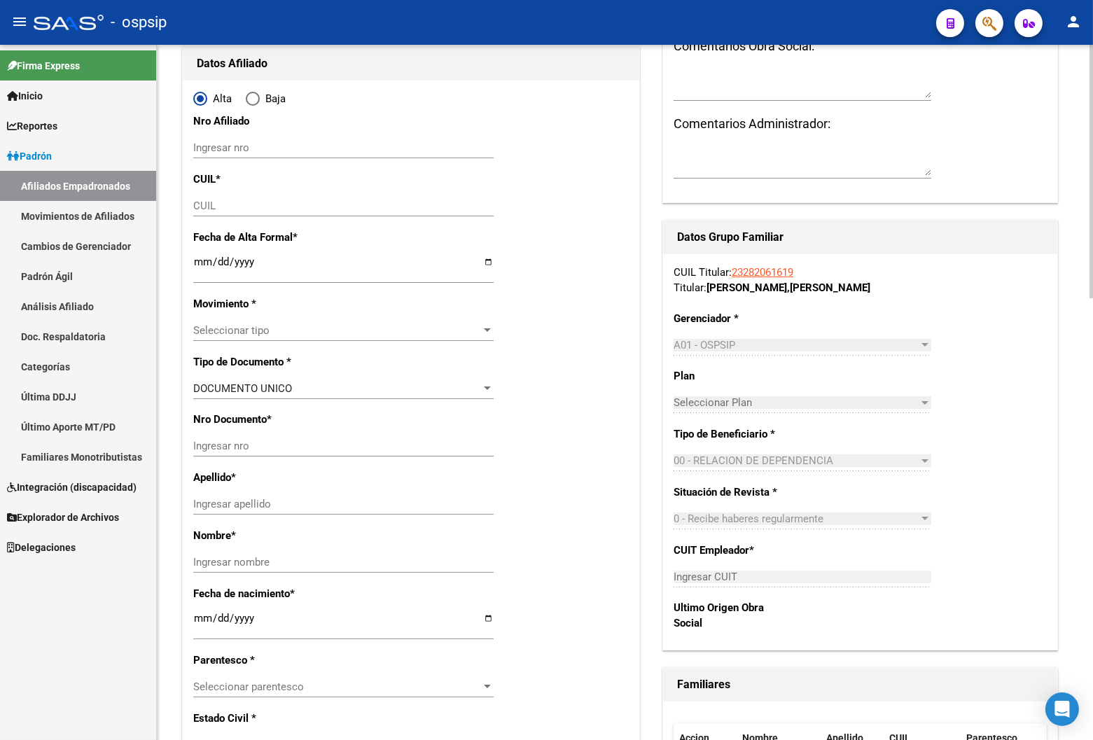
type input "30-65642395-8"
click at [199, 204] on input "CUIL" at bounding box center [343, 206] width 300 height 13
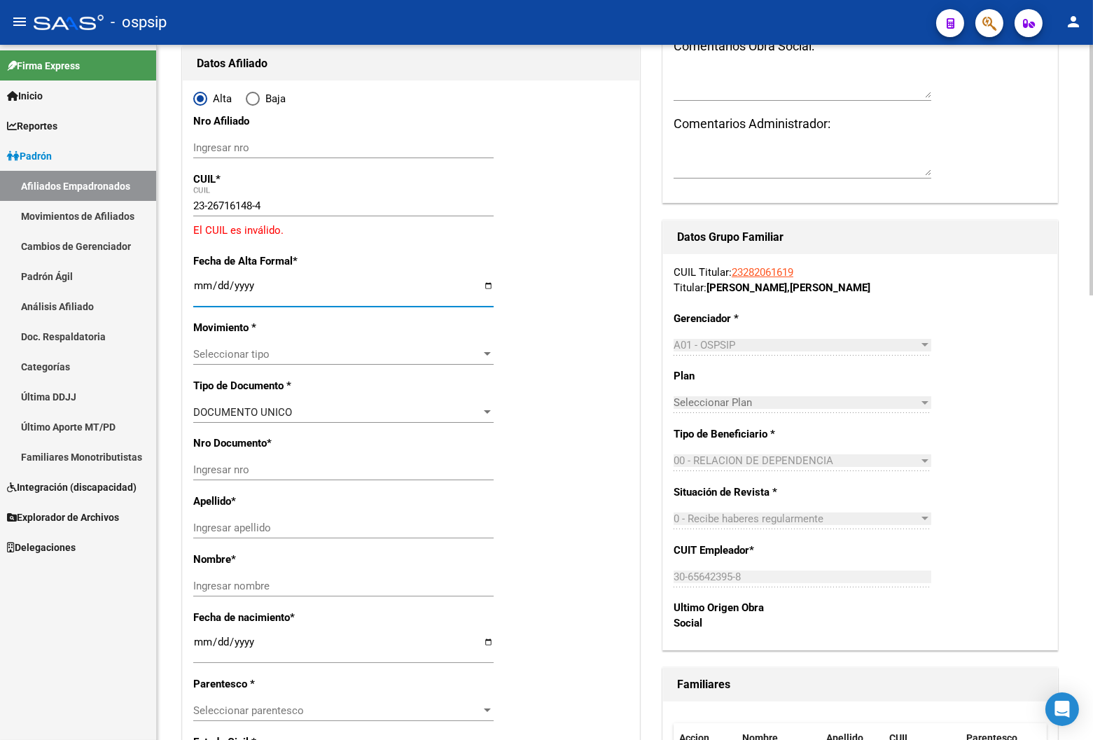
click at [235, 208] on input "23-26716148-4" at bounding box center [343, 206] width 300 height 13
type input "23-26719148-4"
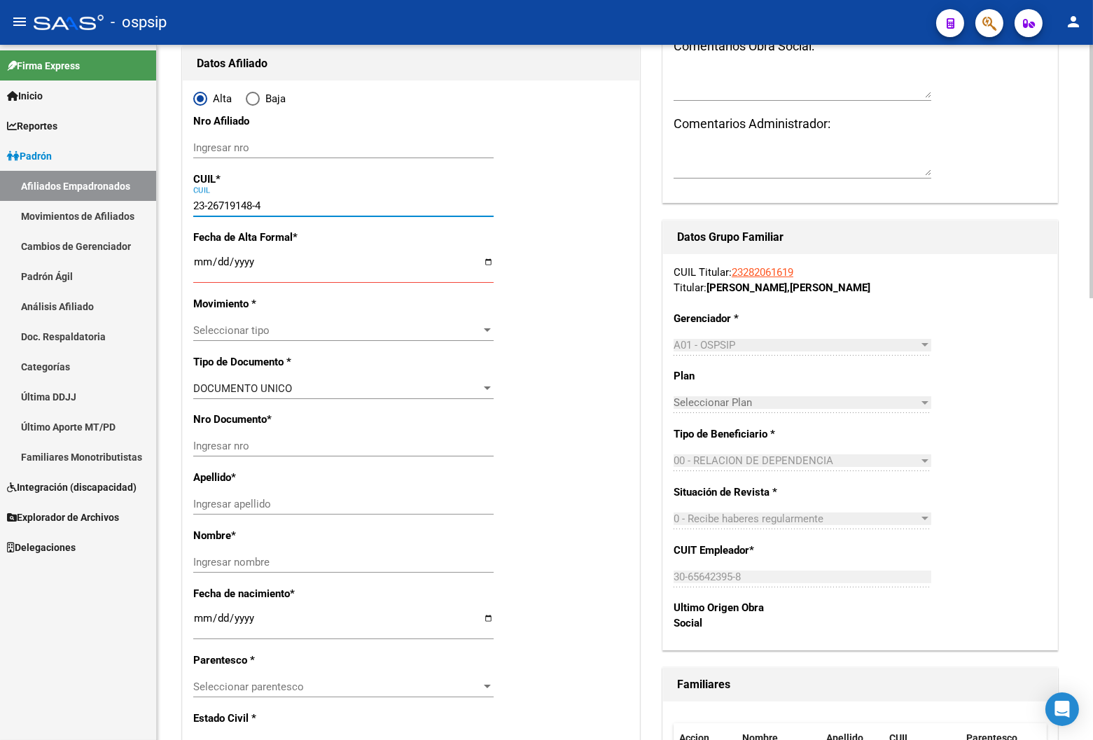
type input "26719148"
type input "ROLDAN"
type input "MONICA SOLEDAD"
type input "1978-05-25"
type input "SAN JUSTO"
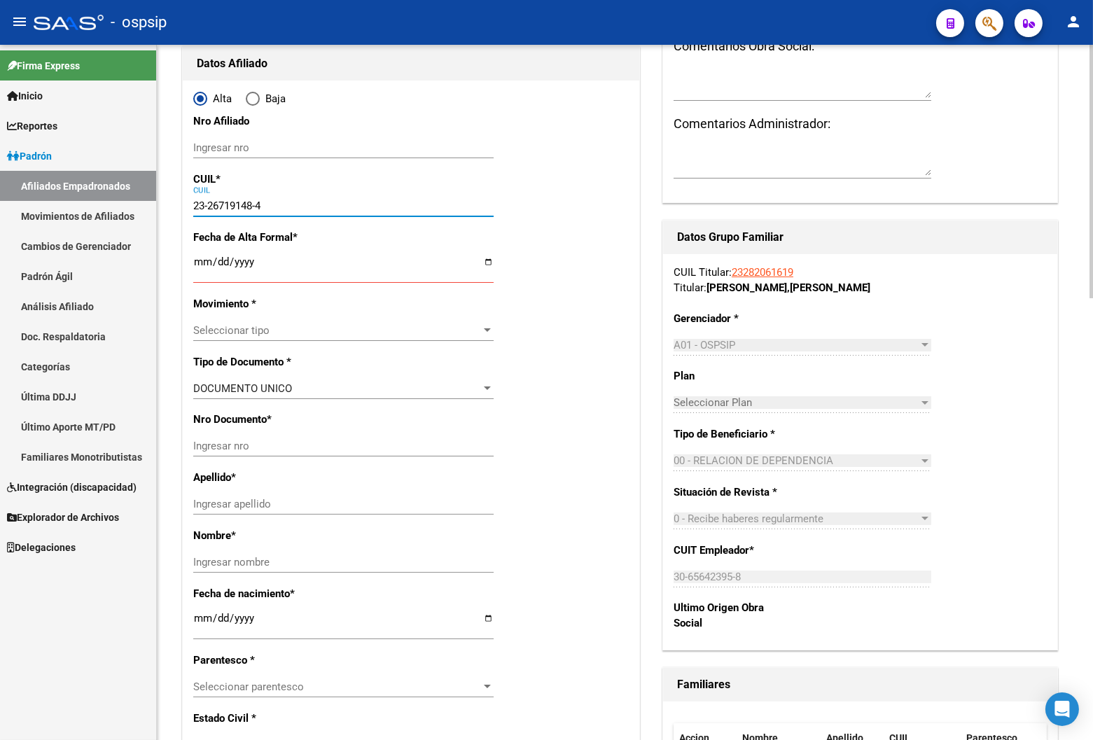
type input "1754"
type input "J Floiro"
type input "2703"
type input "23-26719148-4"
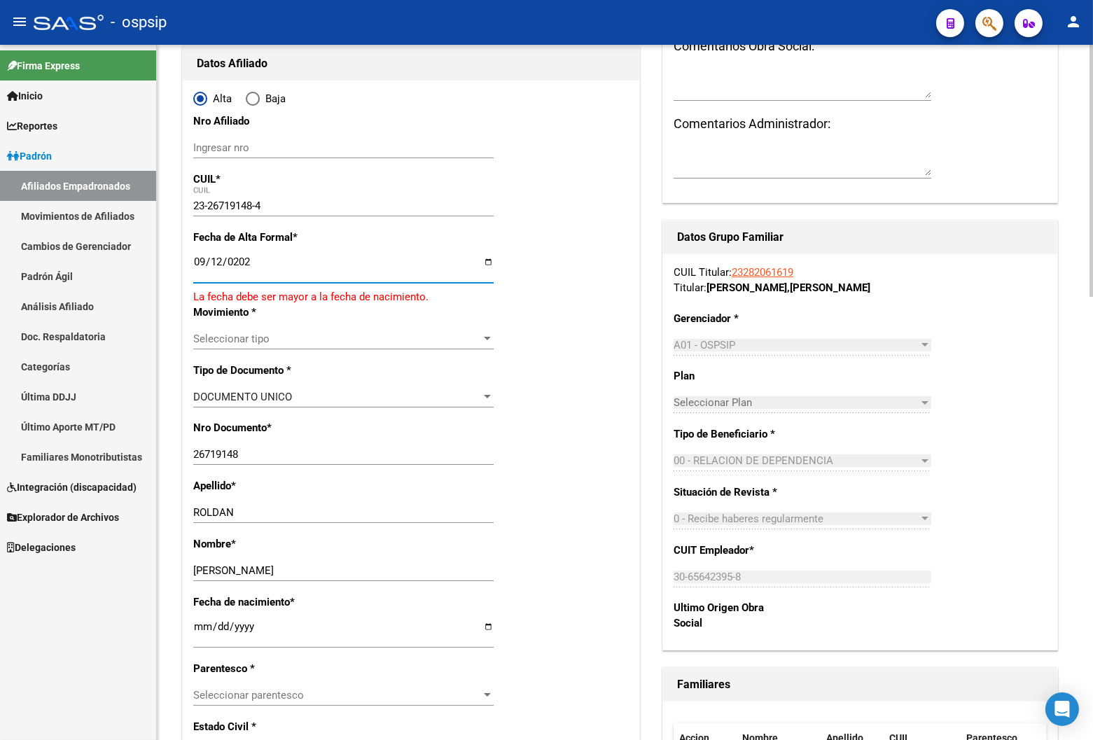
type input "[DATE]"
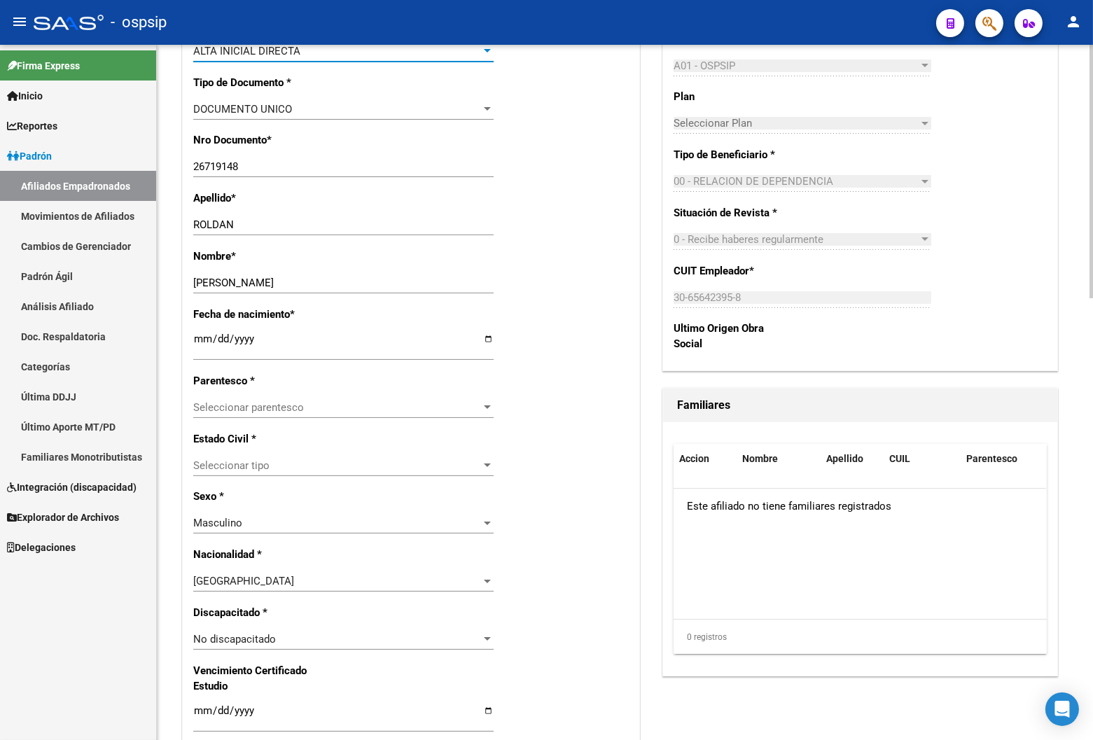
scroll to position [466, 0]
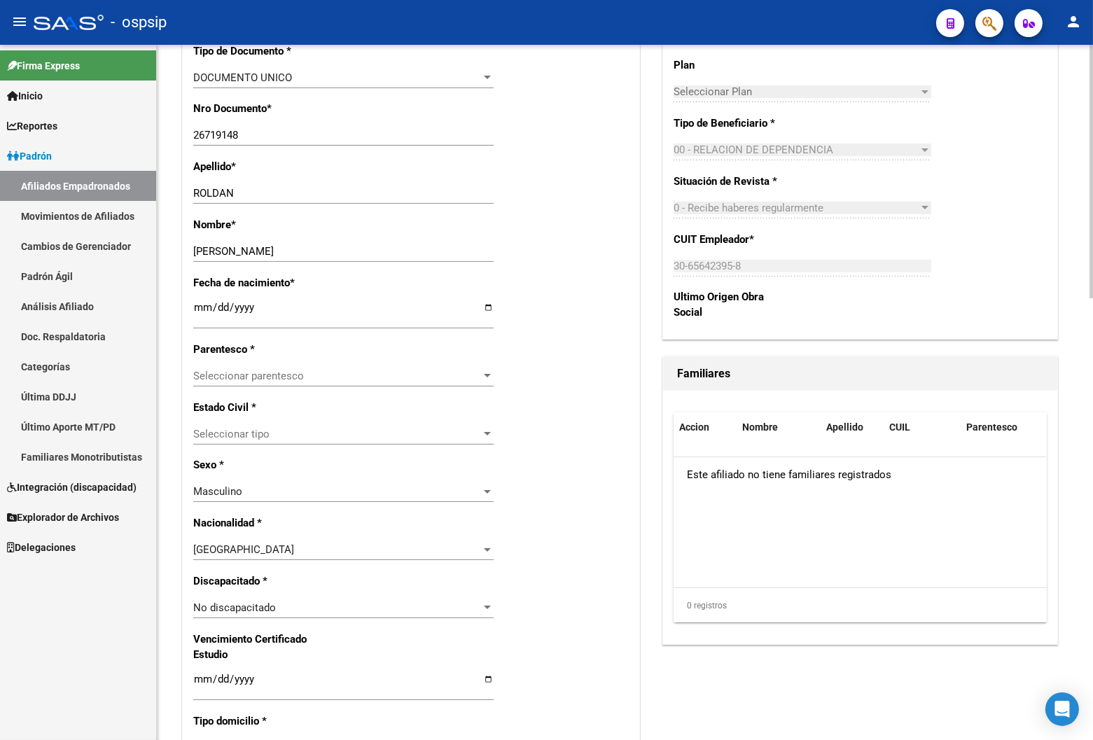
click at [241, 375] on span "Seleccionar parentesco" at bounding box center [337, 376] width 288 height 13
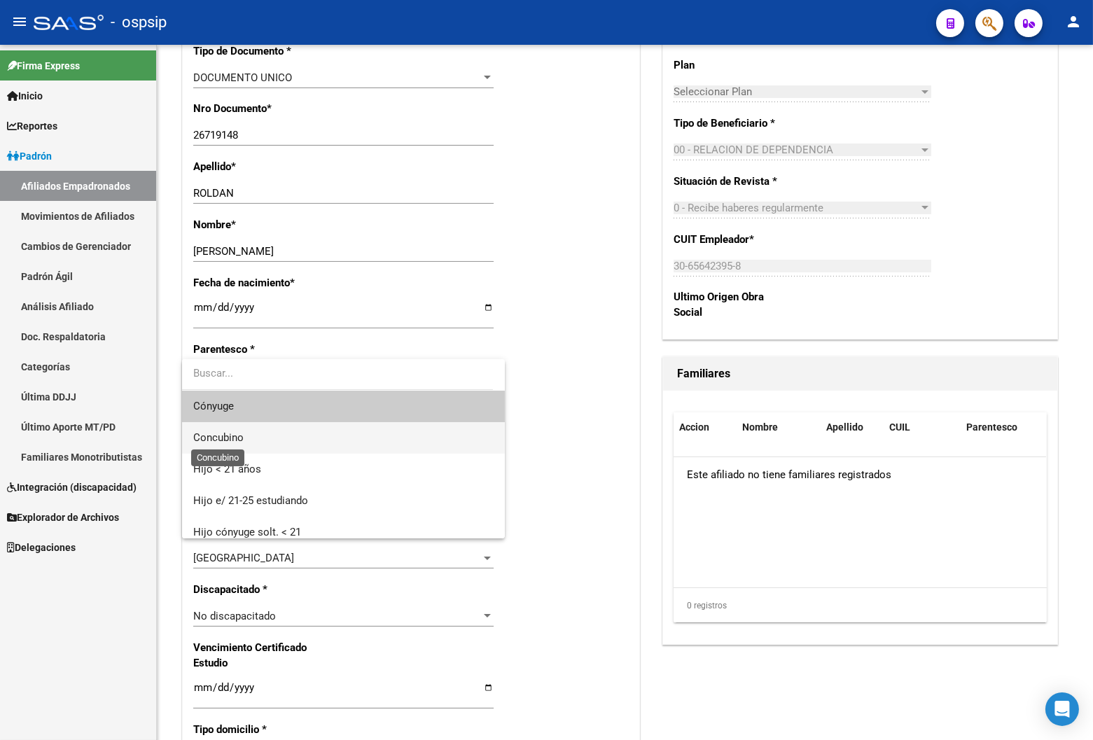
click at [230, 438] on span "Concubino" at bounding box center [218, 437] width 50 height 13
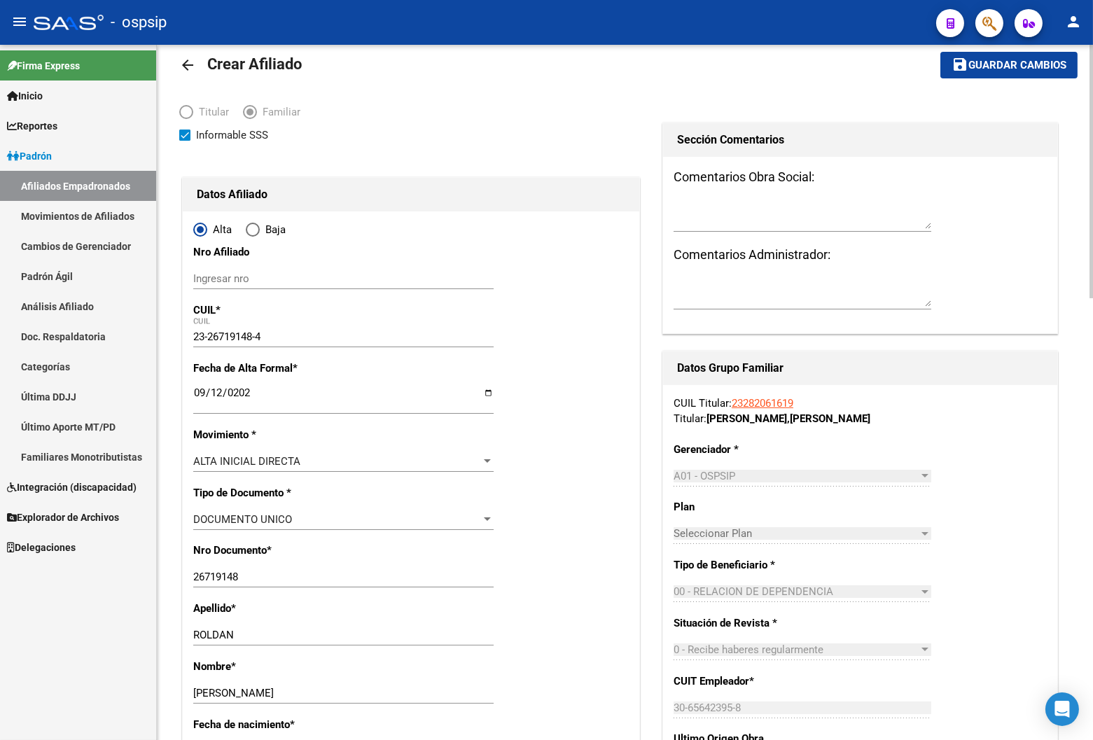
scroll to position [0, 0]
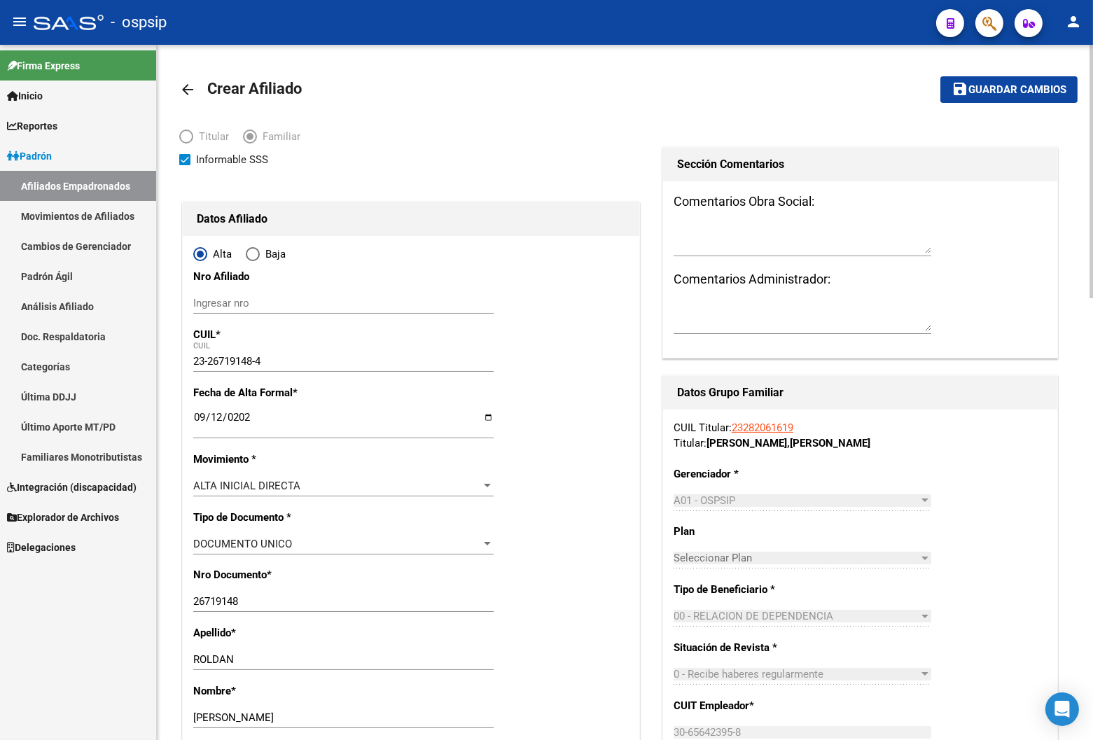
click at [738, 85] on span "Guardar cambios" at bounding box center [1017, 90] width 98 height 13
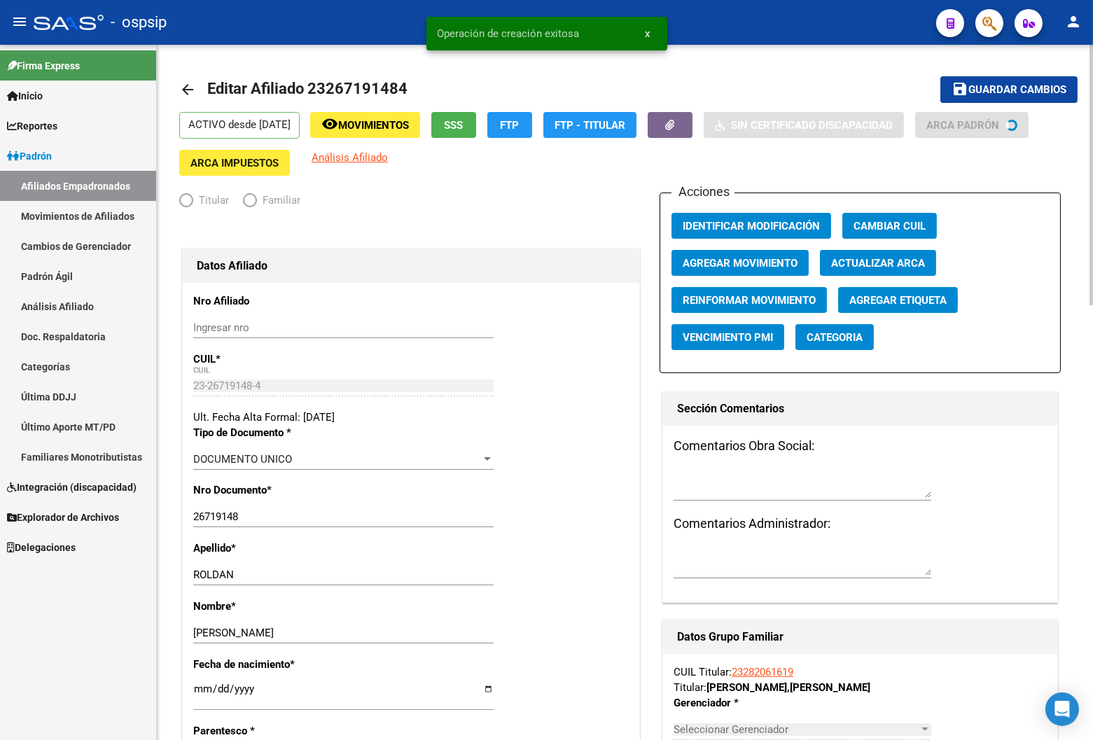
radio input "true"
type input "30-65642395-8"
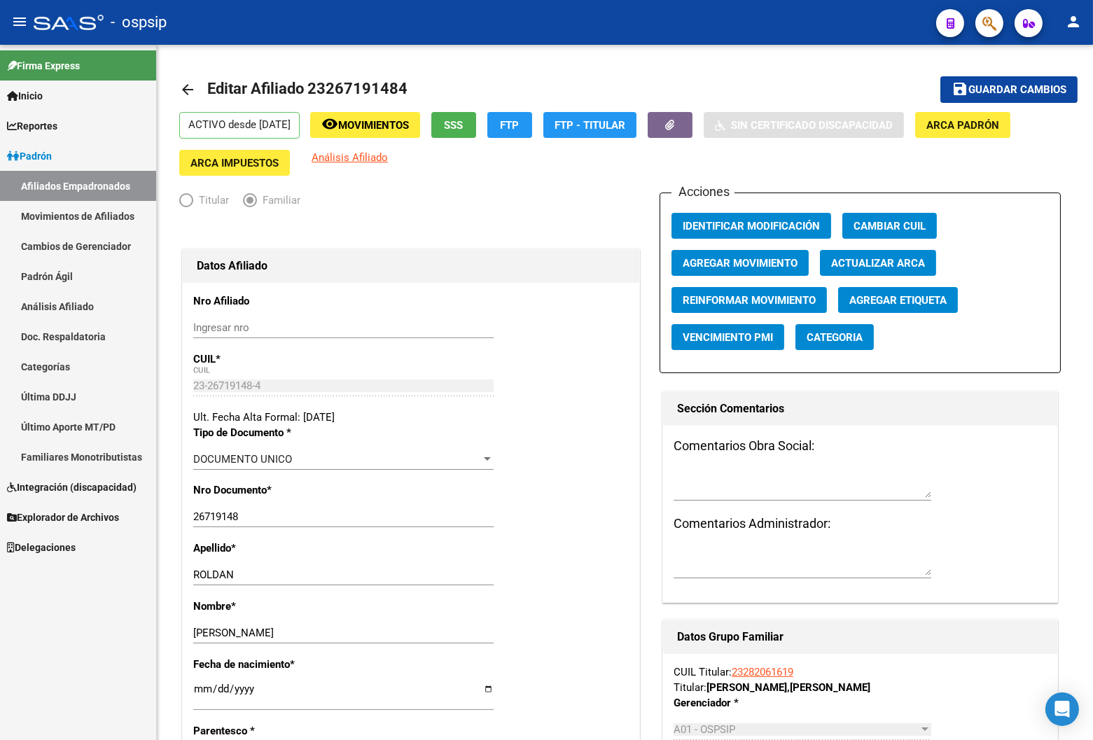
click at [89, 610] on div "Firma Express Inicio Calendario SSS Instructivos Contacto OS Reportes Padrón Tr…" at bounding box center [78, 392] width 156 height 695
click at [80, 641] on div "Firma Express Inicio Calendario SSS Instructivos Contacto OS Reportes Padrón Tr…" at bounding box center [78, 392] width 156 height 695
click at [123, 609] on div "Firma Express Inicio Calendario SSS Instructivos Contacto OS Reportes Padrón Tr…" at bounding box center [78, 392] width 156 height 695
click at [29, 613] on div "Firma Express Inicio Calendario SSS Instructivos Contacto OS Reportes Padrón Tr…" at bounding box center [78, 392] width 156 height 695
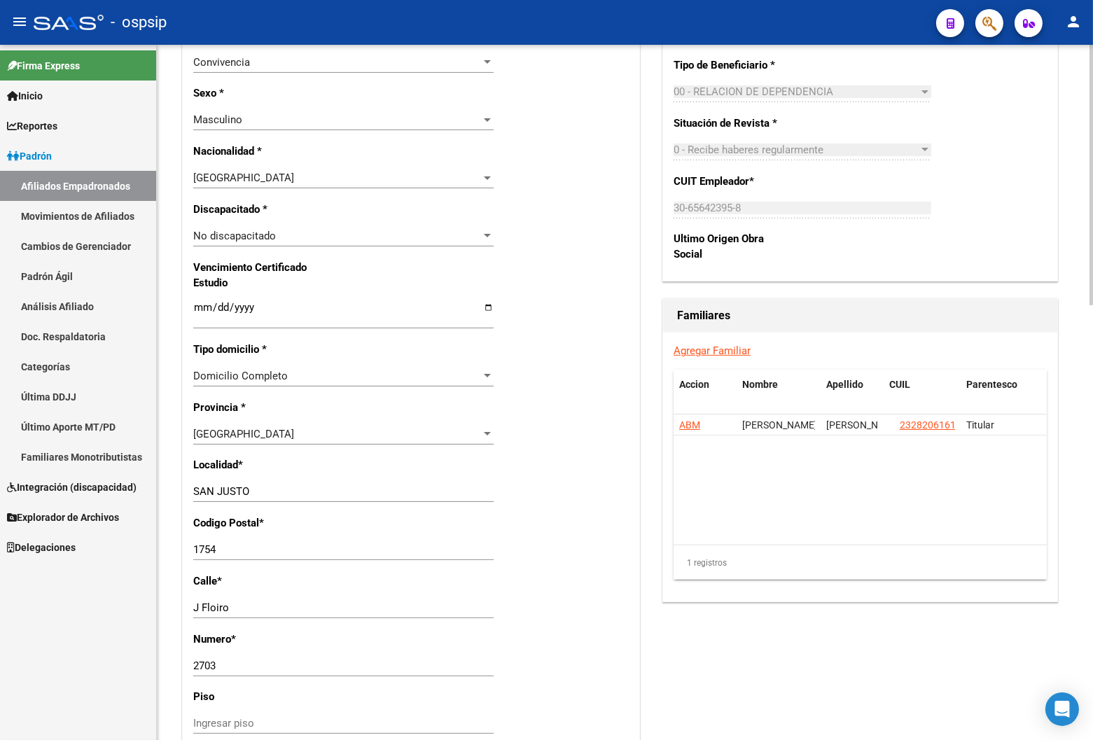
scroll to position [778, 0]
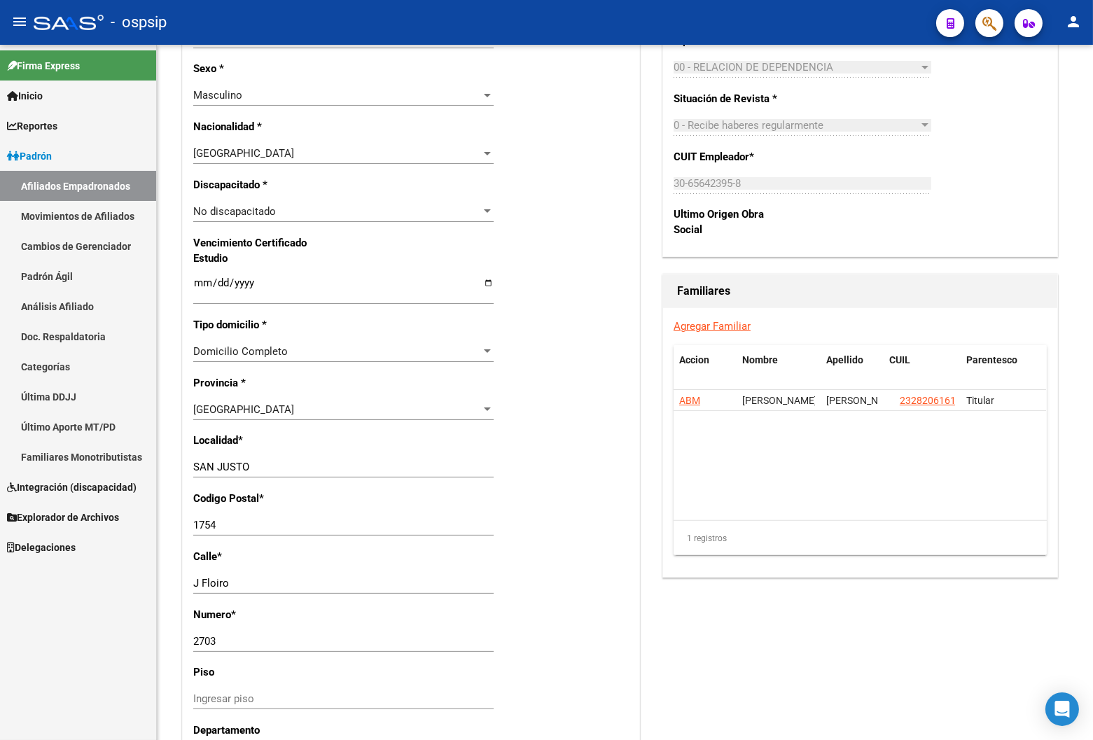
click at [123, 641] on div "Firma Express Inicio Calendario SSS Instructivos Contacto OS Reportes Padrón Tr…" at bounding box center [78, 392] width 156 height 695
click at [69, 641] on div "Firma Express Inicio Calendario SSS Instructivos Contacto OS Reportes Padrón Tr…" at bounding box center [78, 392] width 156 height 695
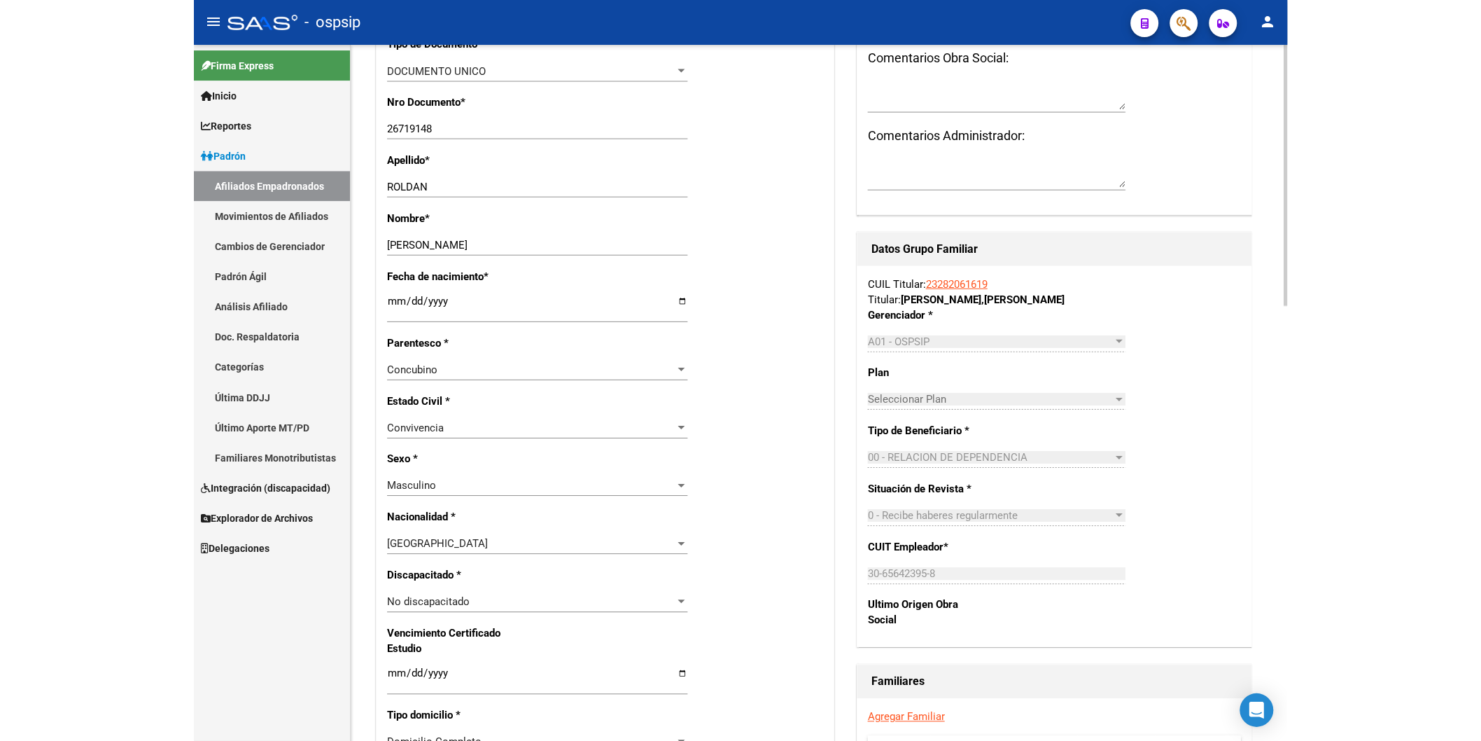
scroll to position [0, 0]
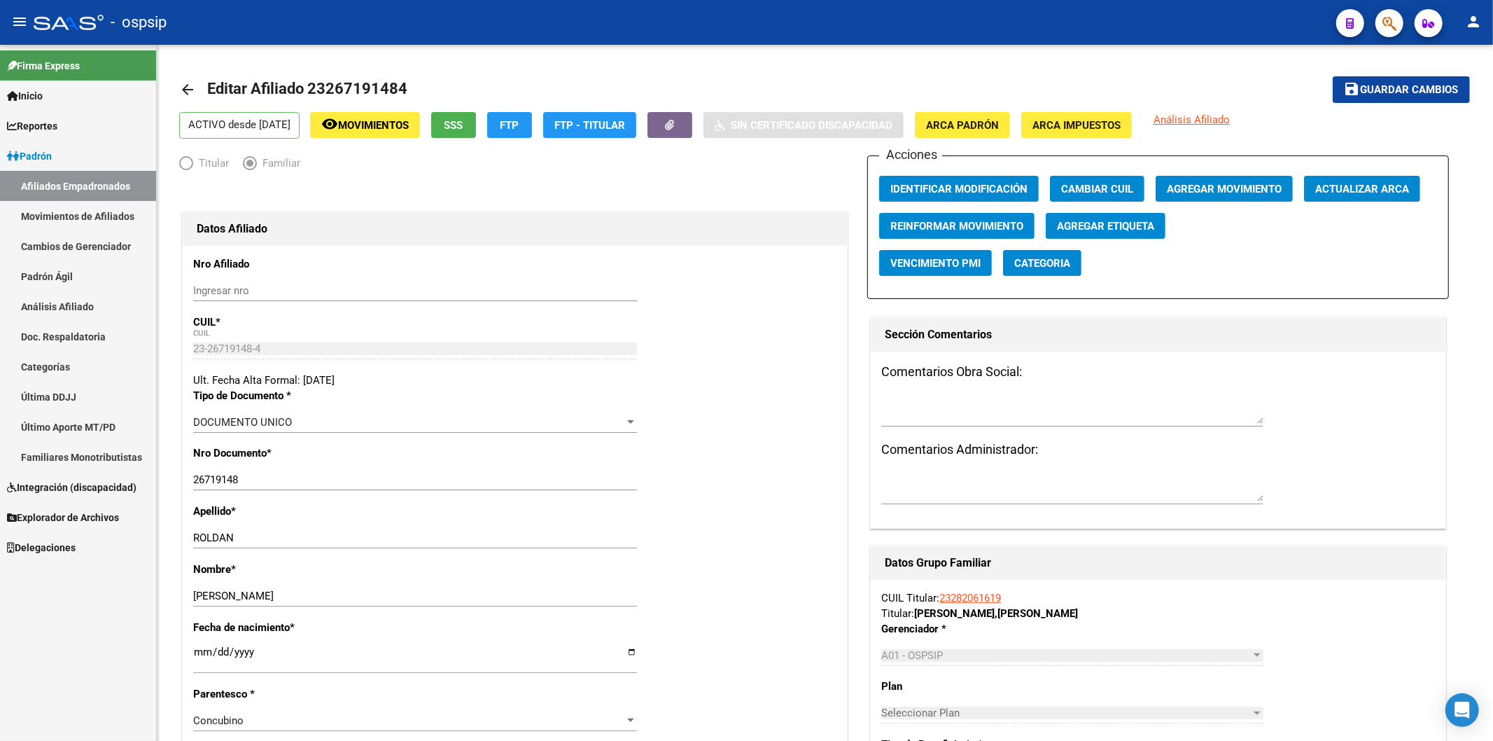
click at [738, 11] on span "button" at bounding box center [1390, 23] width 14 height 29
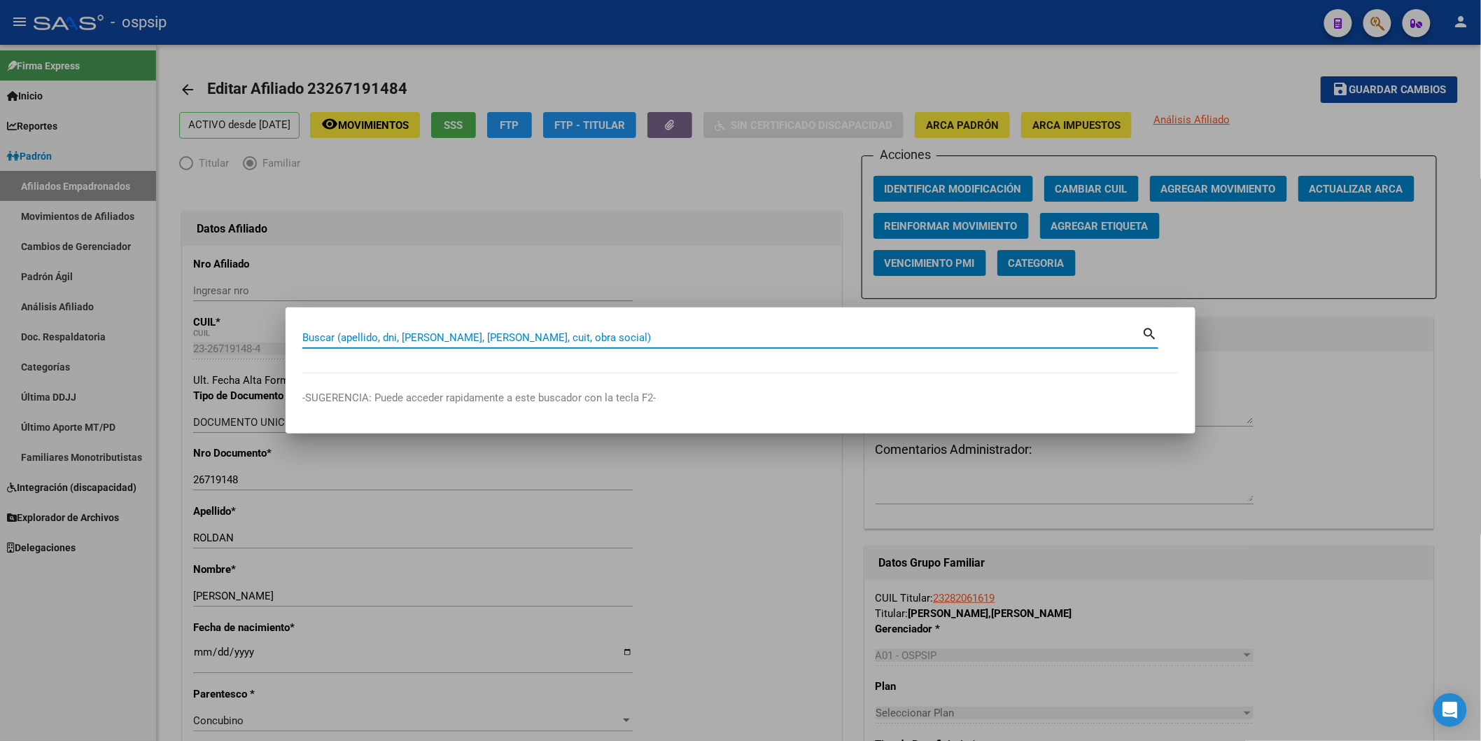
paste input "23331007099"
type input "23331007099"
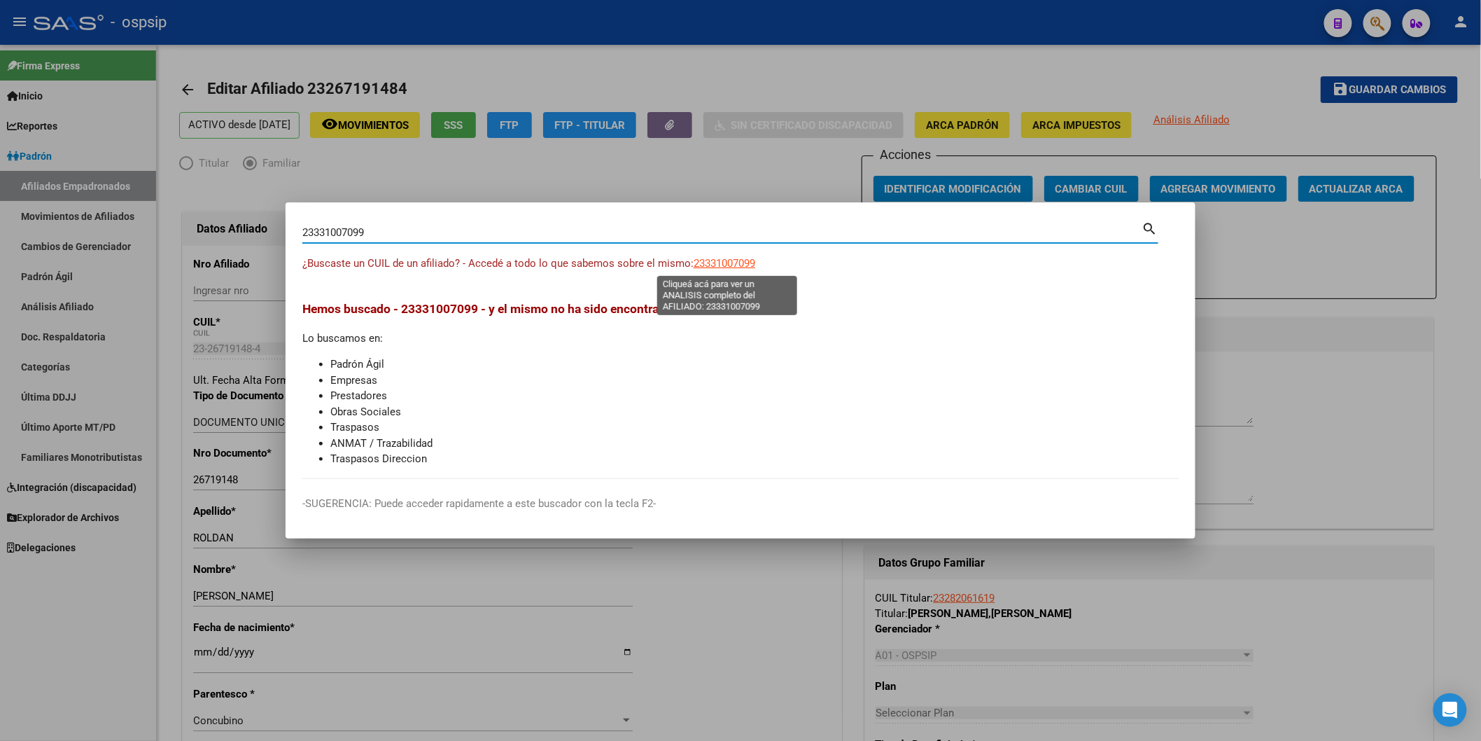
click at [718, 259] on span "23331007099" at bounding box center [725, 263] width 62 height 13
type textarea "23331007099"
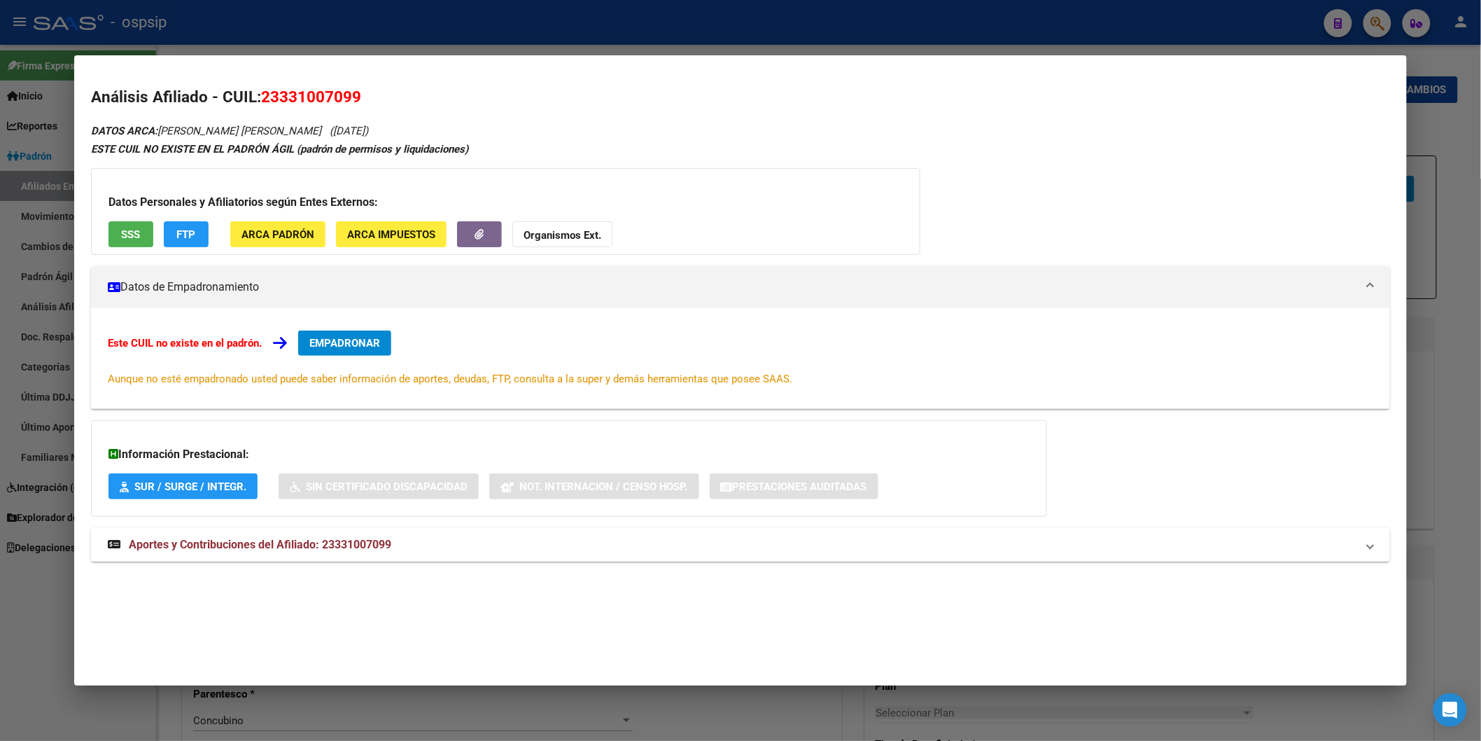
click at [343, 543] on span "Aportes y Contribuciones del Afiliado: 23331007099" at bounding box center [260, 544] width 263 height 13
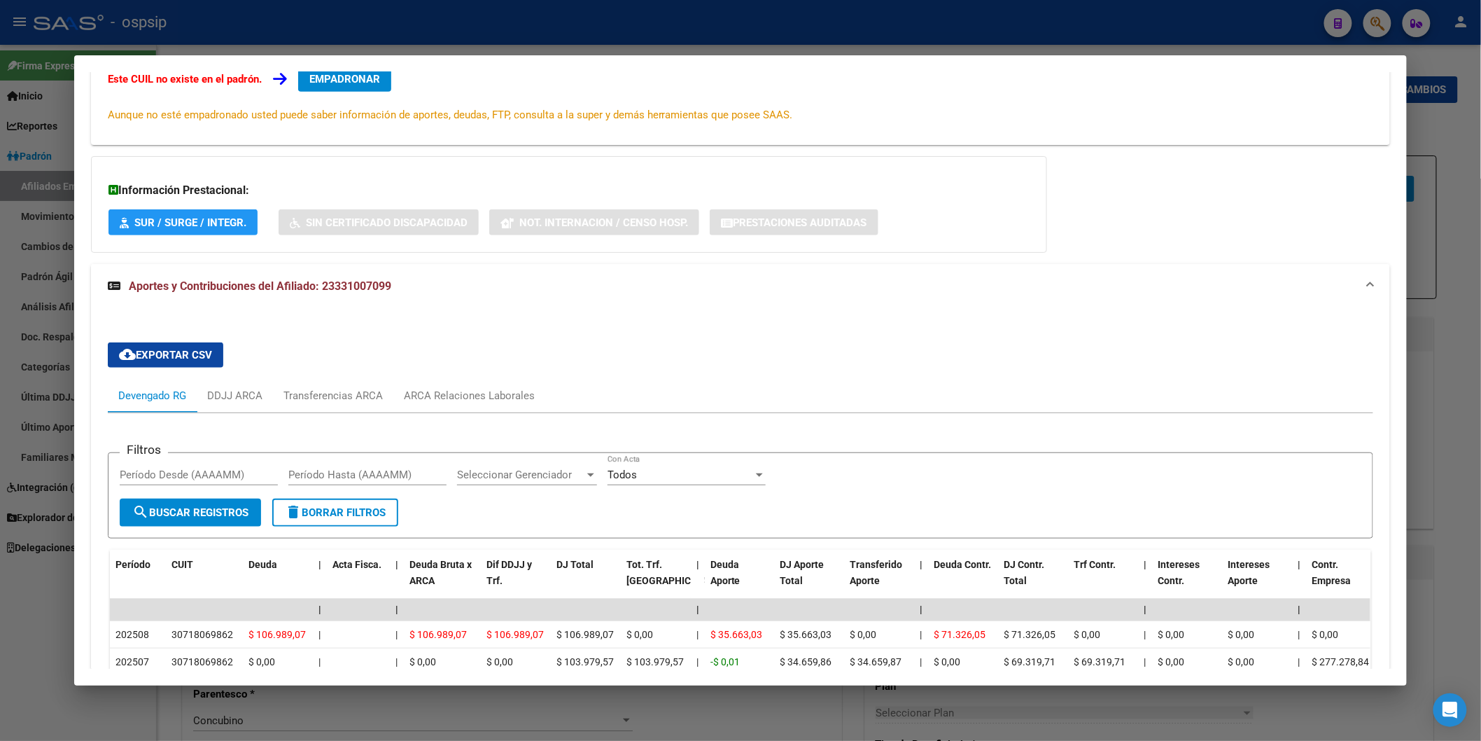
scroll to position [417, 0]
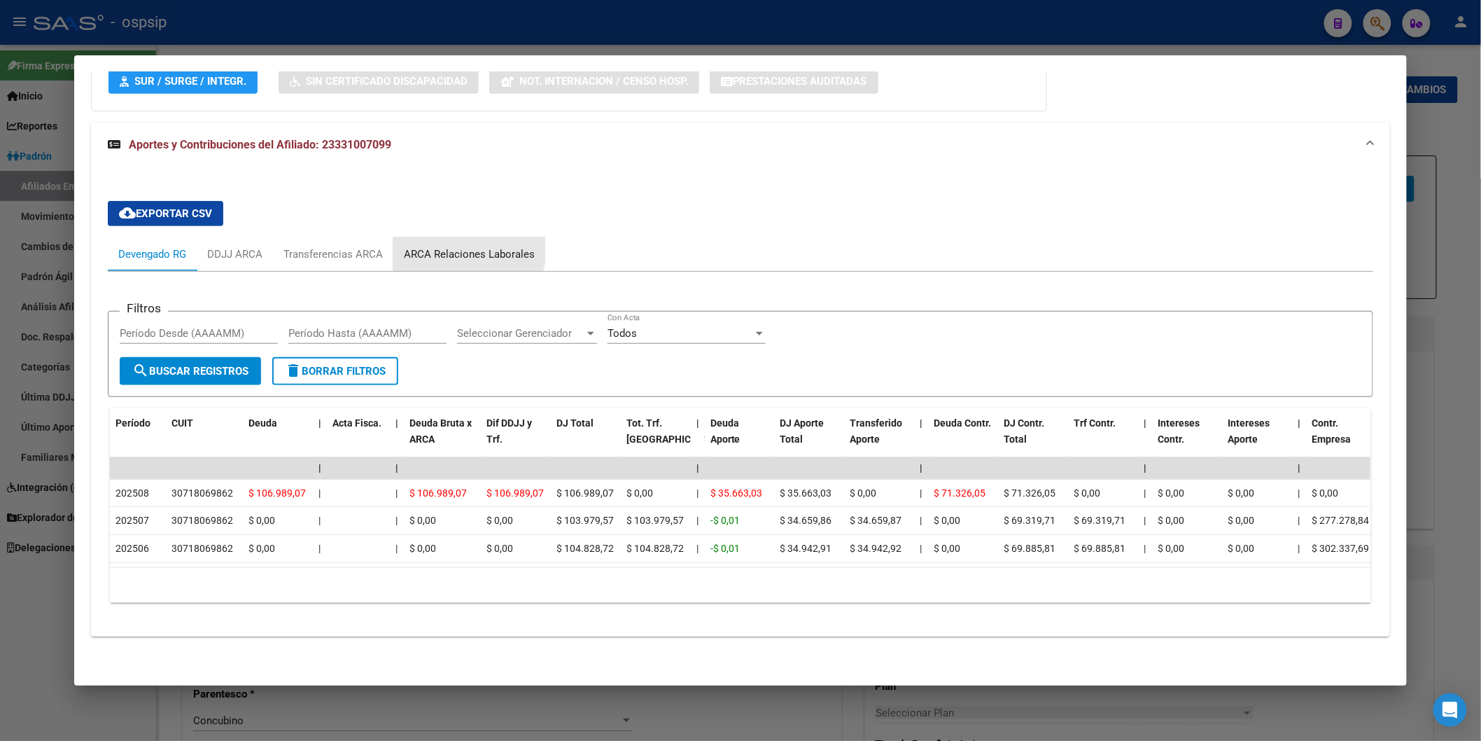
click at [448, 246] on div "ARCA Relaciones Laborales" at bounding box center [469, 253] width 131 height 15
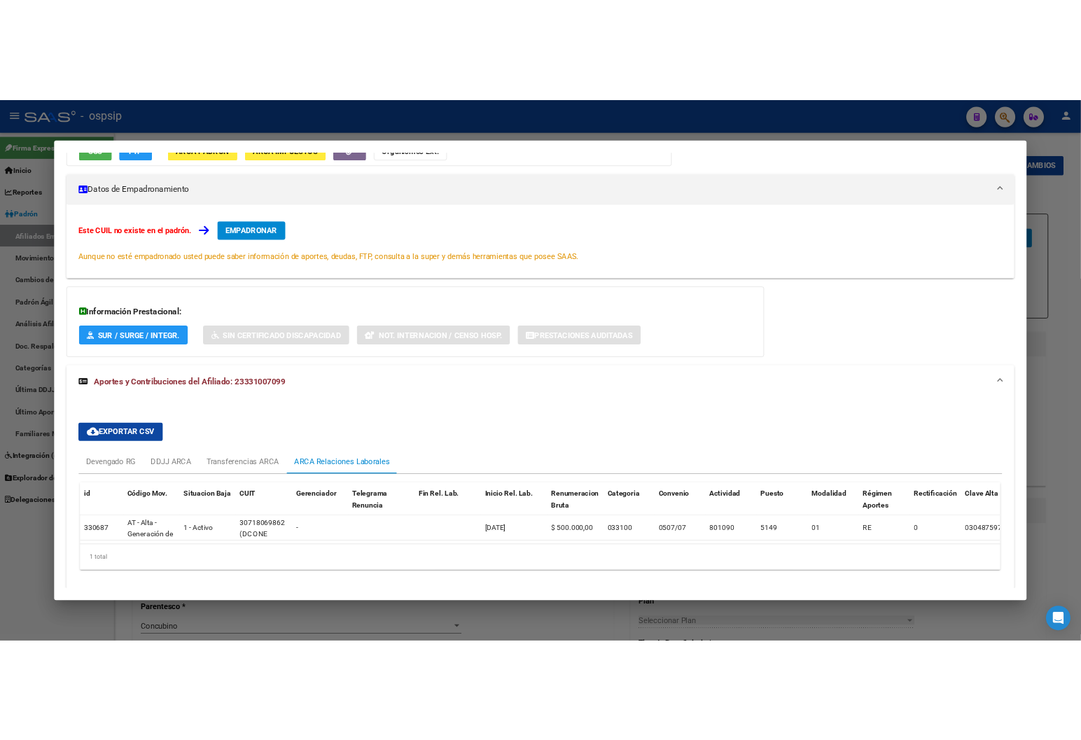
scroll to position [0, 0]
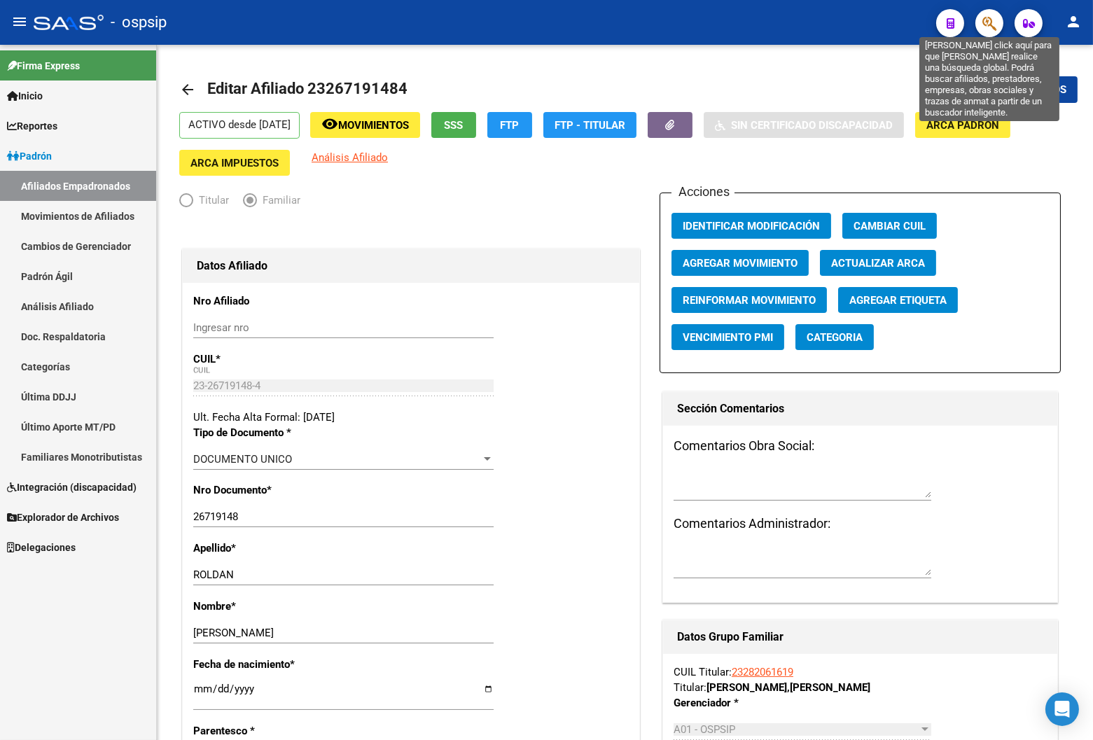
click at [738, 15] on icon "button" at bounding box center [989, 23] width 14 height 16
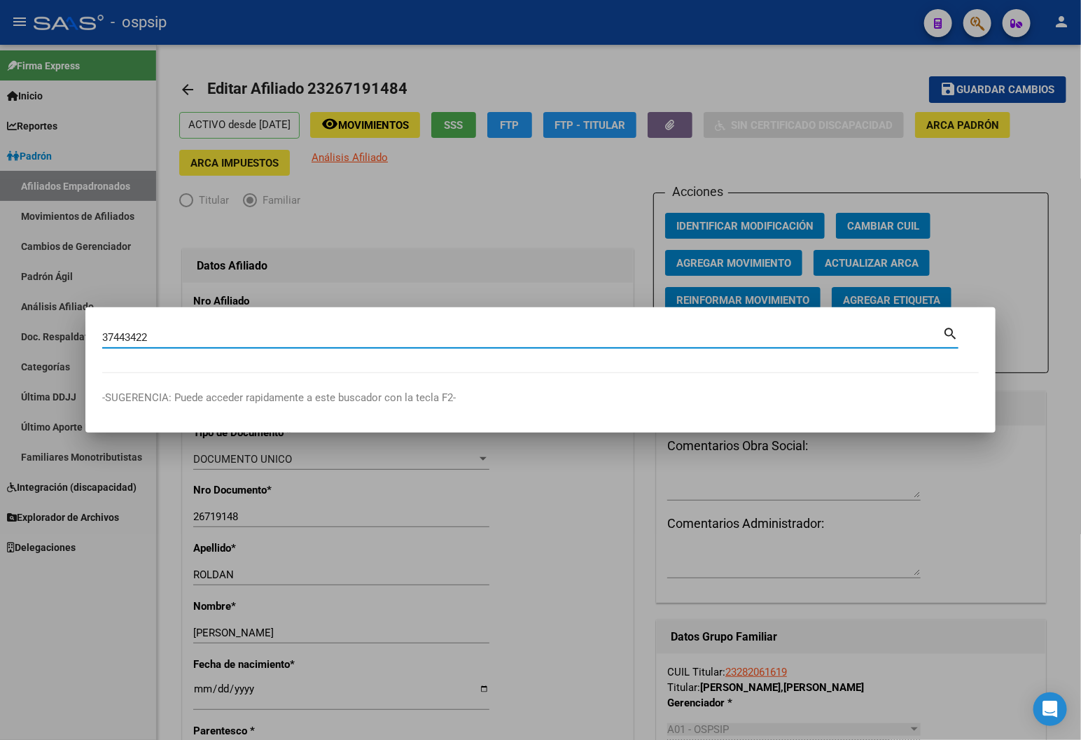
type input "37443422"
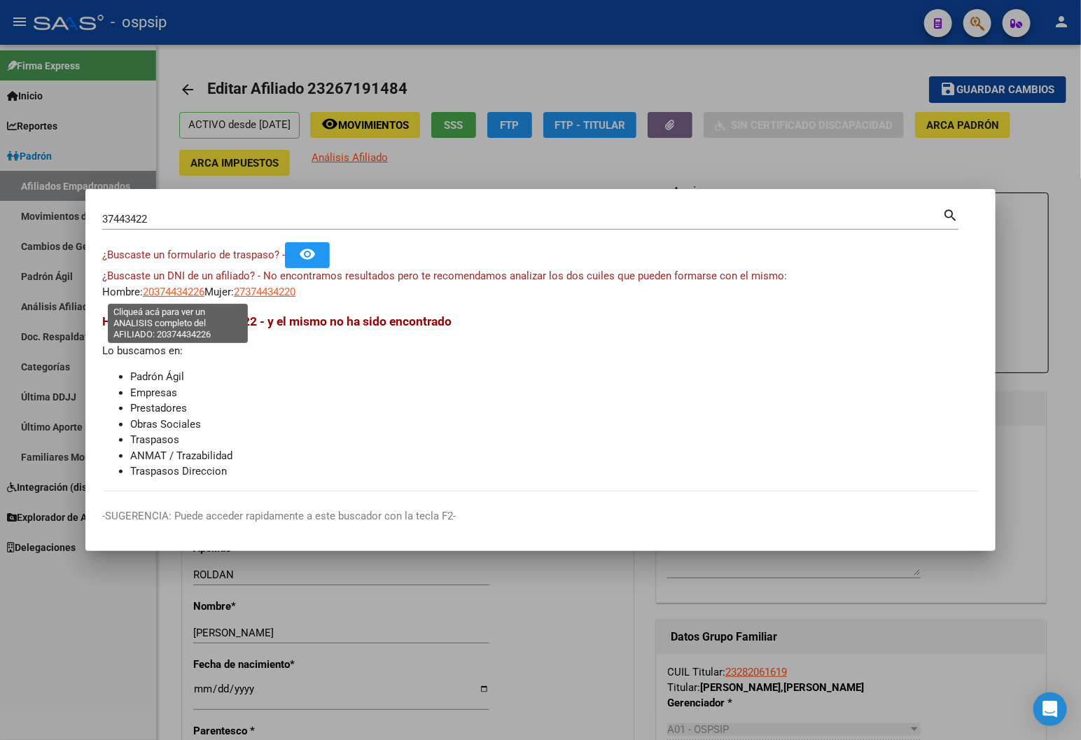
click at [161, 294] on span "20374434226" at bounding box center [174, 292] width 62 height 13
type textarea "20374434226"
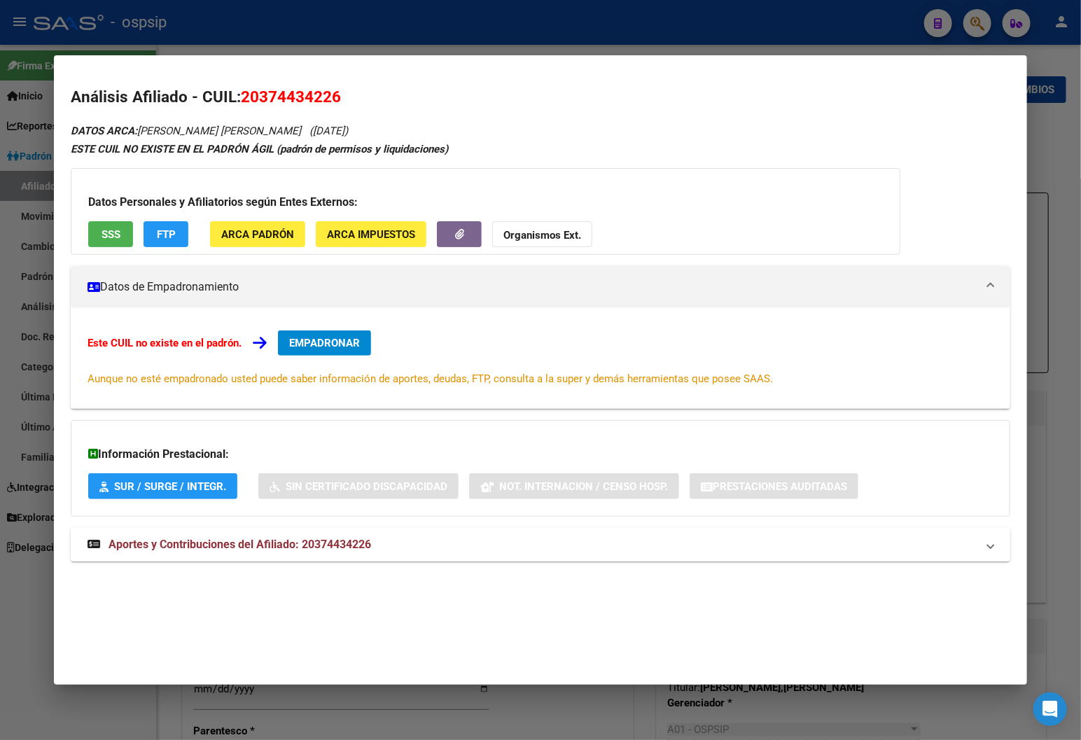
click at [331, 548] on span "Aportes y Contribuciones del Afiliado: 20374434226" at bounding box center [240, 544] width 263 height 13
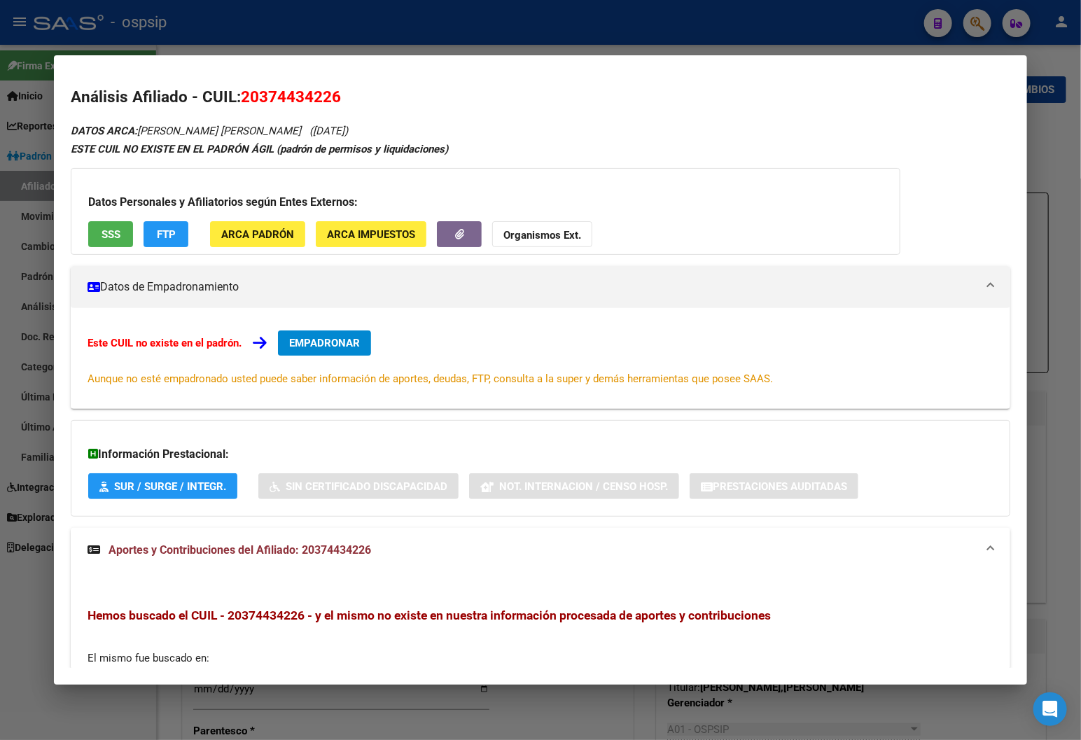
drag, startPoint x: 235, startPoint y: 95, endPoint x: 336, endPoint y: 105, distance: 101.4
click at [336, 105] on h2 "Análisis Afiliado - CUIL: 20374434226" at bounding box center [541, 97] width 940 height 24
copy span "20374434226"
